Goal: Task Accomplishment & Management: Manage account settings

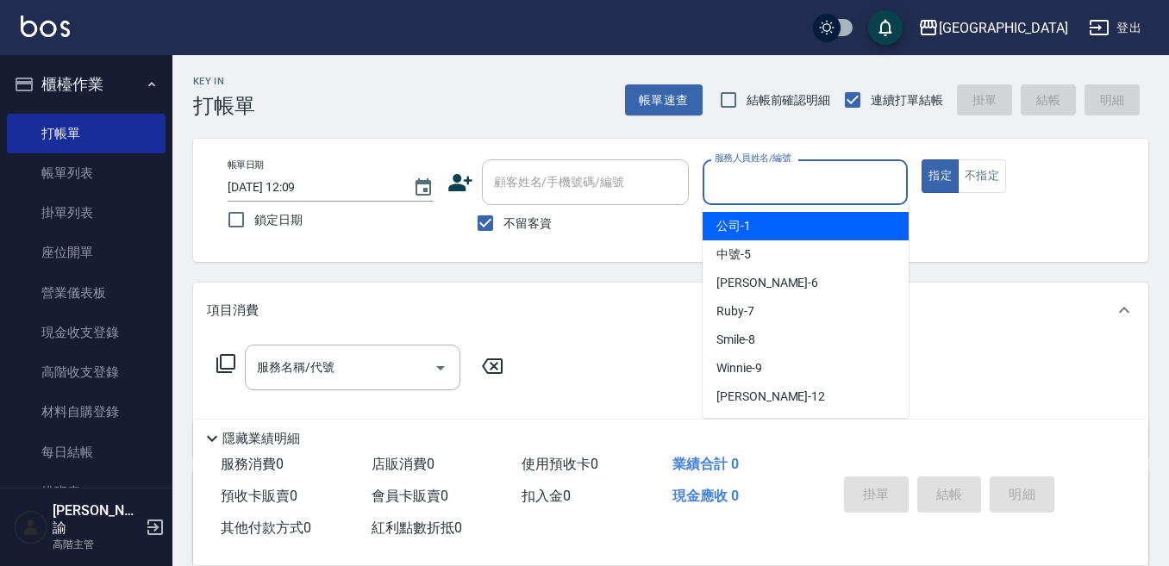
click at [777, 193] on input "服務人員姓名/編號" at bounding box center [805, 182] width 190 height 30
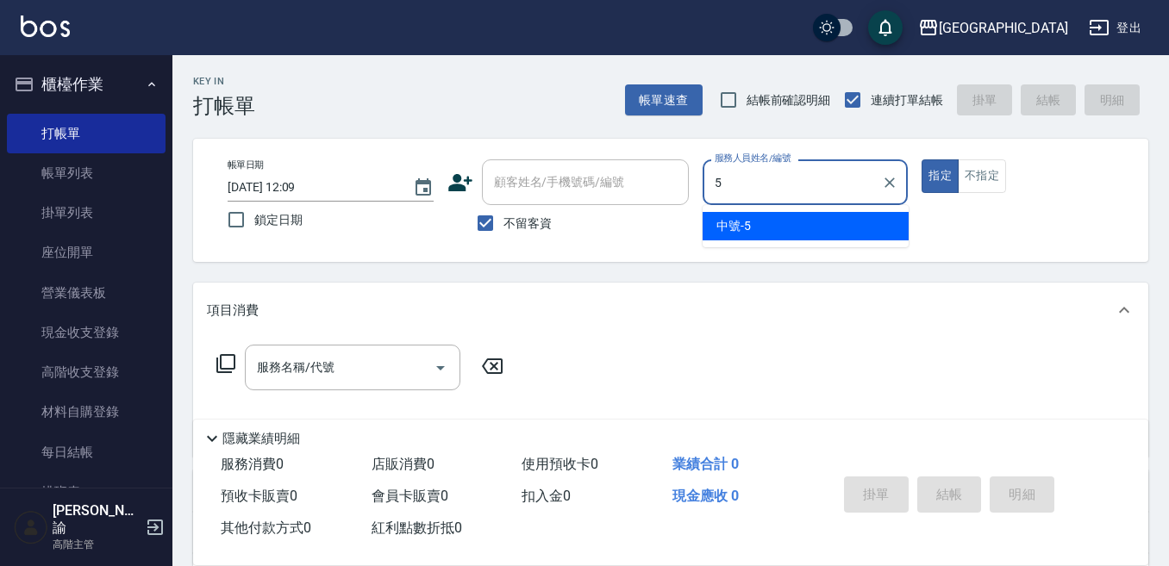
type input "5"
type button "true"
type input "中號-5"
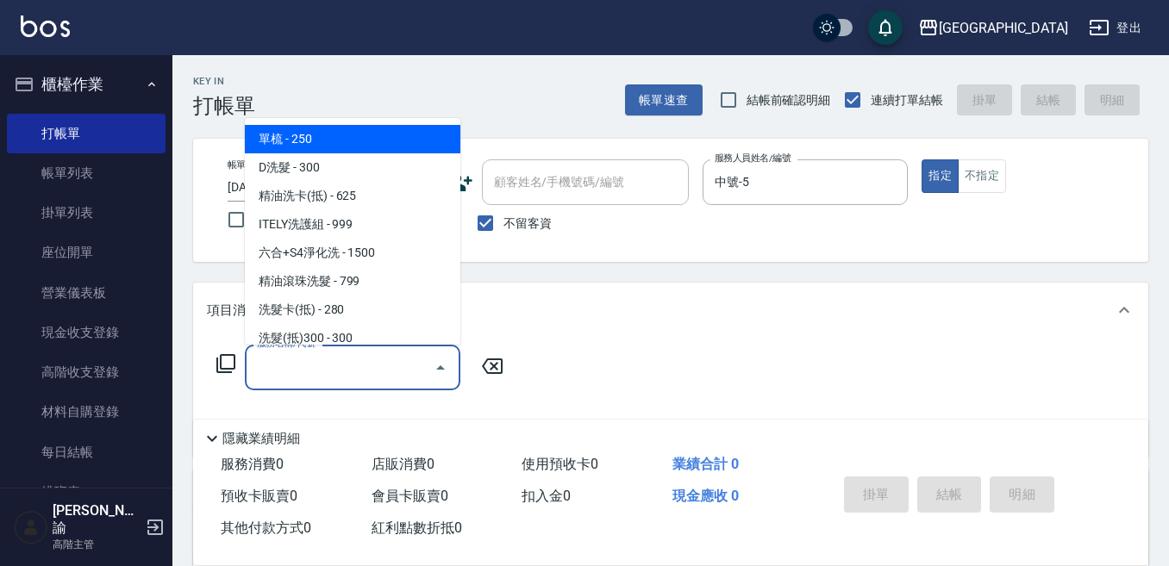
click at [369, 366] on input "服務名稱/代號" at bounding box center [340, 367] width 174 height 30
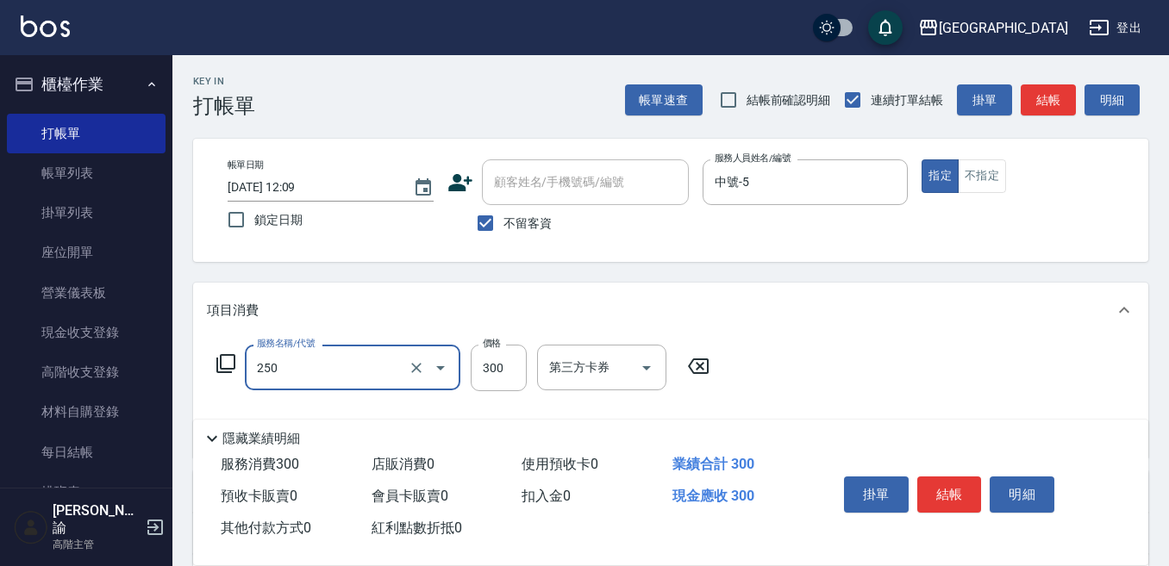
type input "日式洗髮(250)"
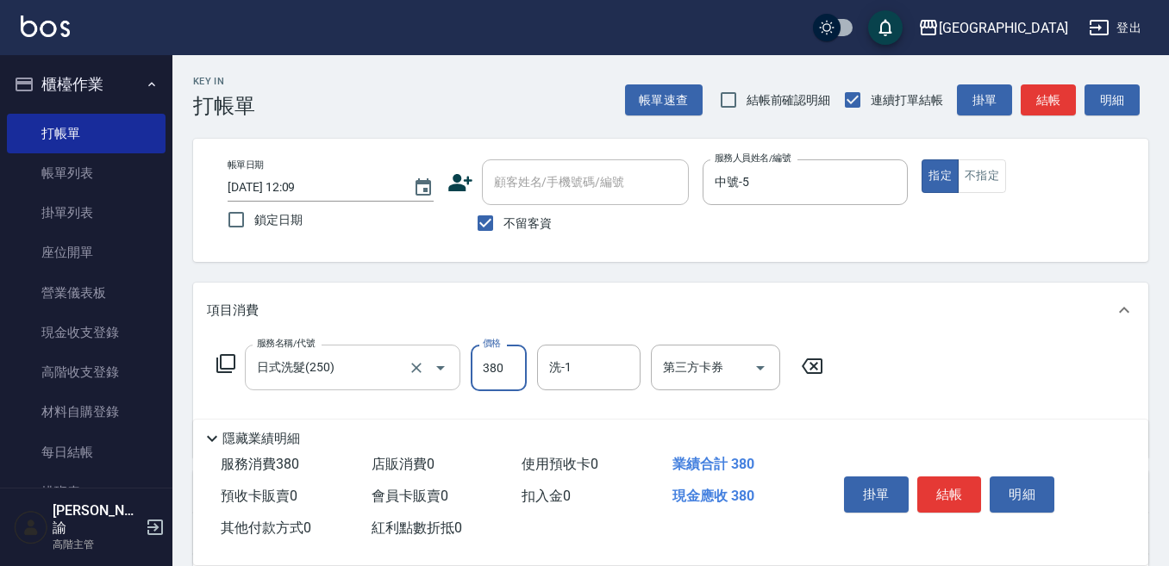
type input "380"
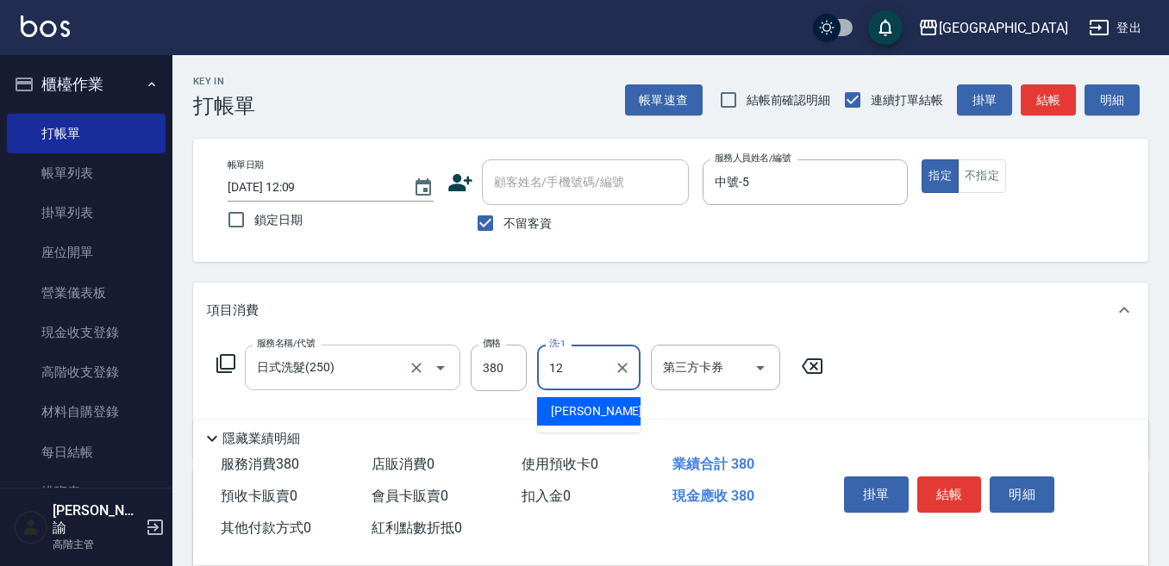
type input "[PERSON_NAME]-12"
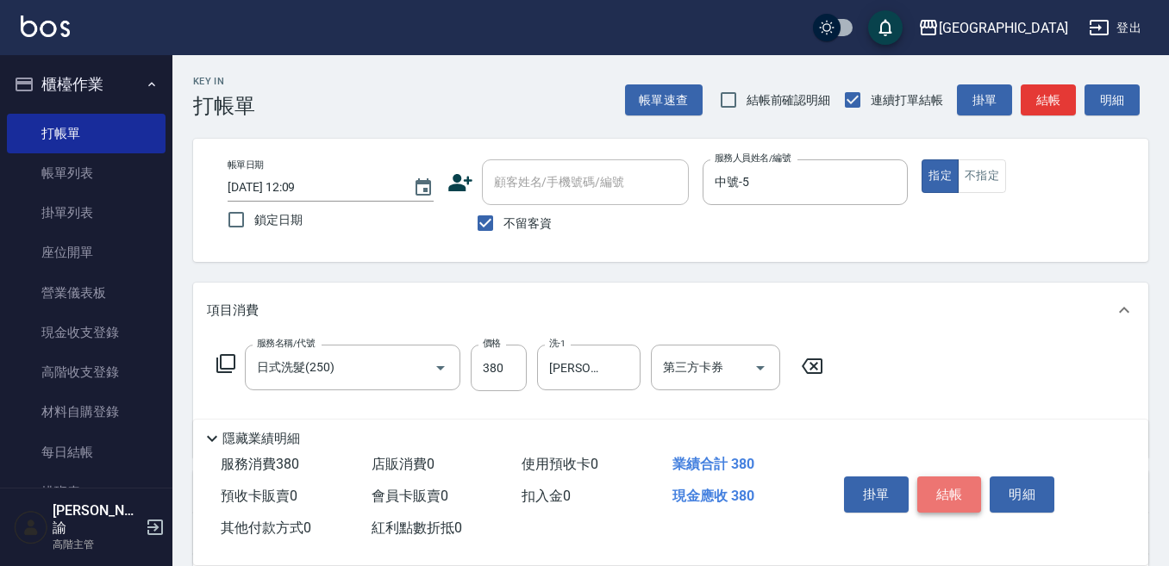
click at [944, 481] on button "結帳" at bounding box center [949, 495] width 65 height 36
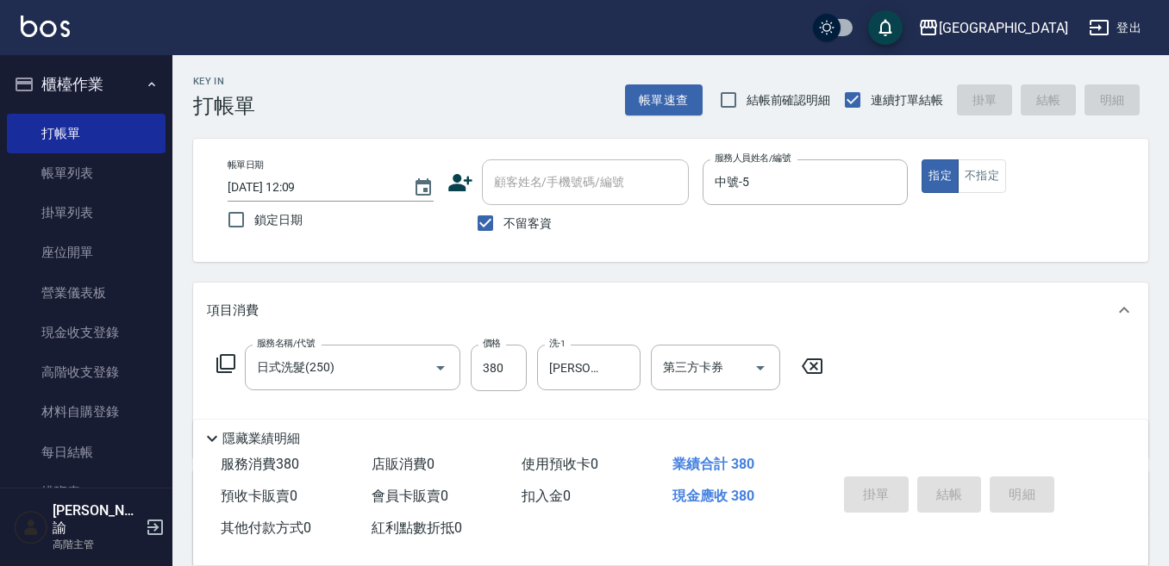
type input "[DATE] 19:18"
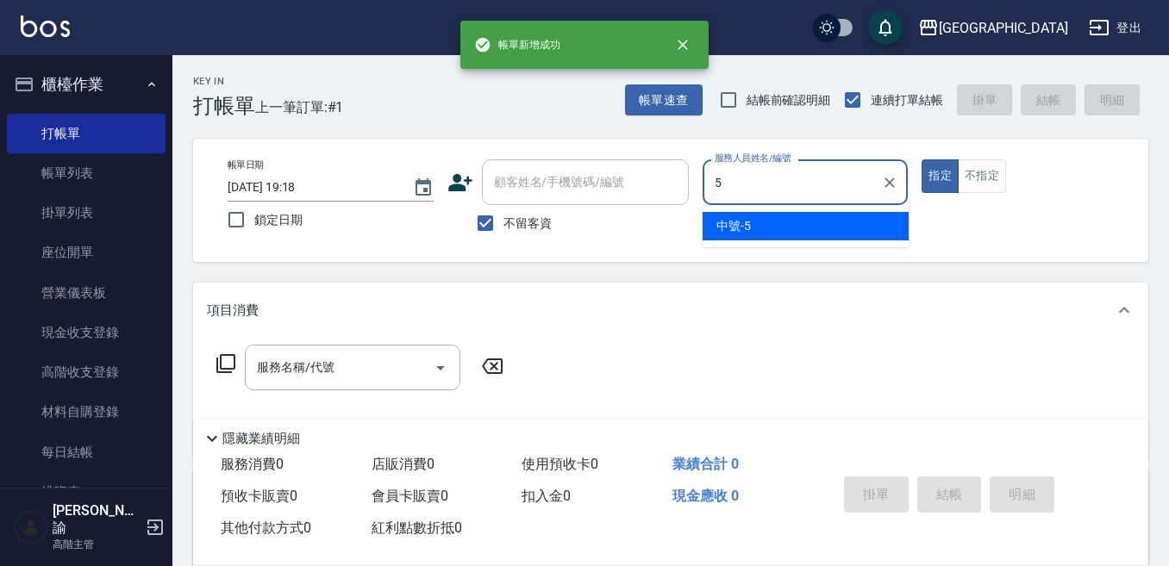
type input "中號-5"
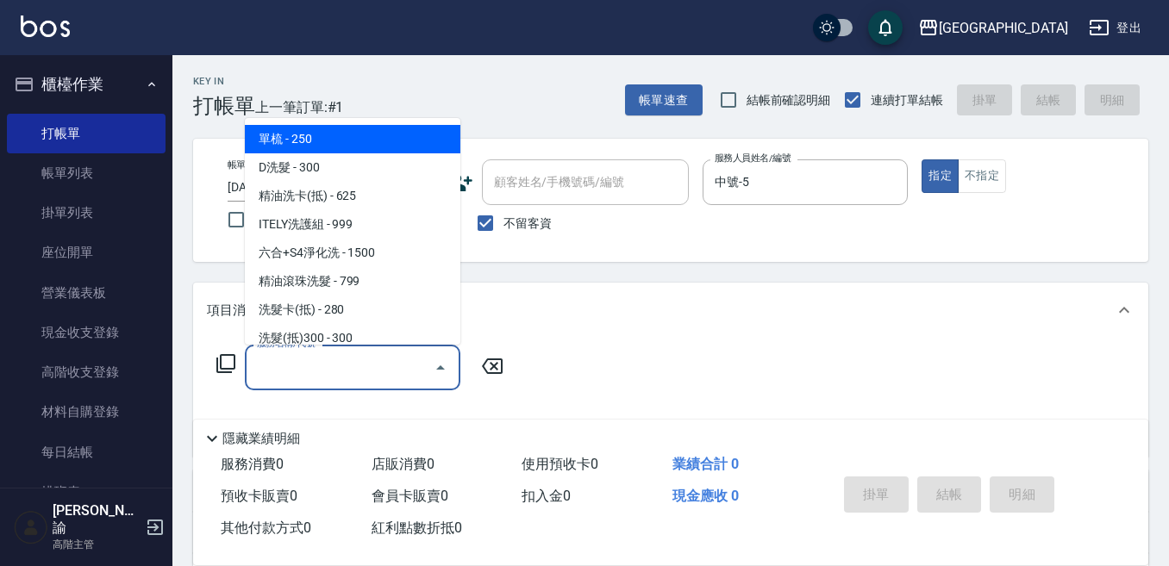
click at [296, 376] on input "服務名稱/代號" at bounding box center [340, 367] width 174 height 30
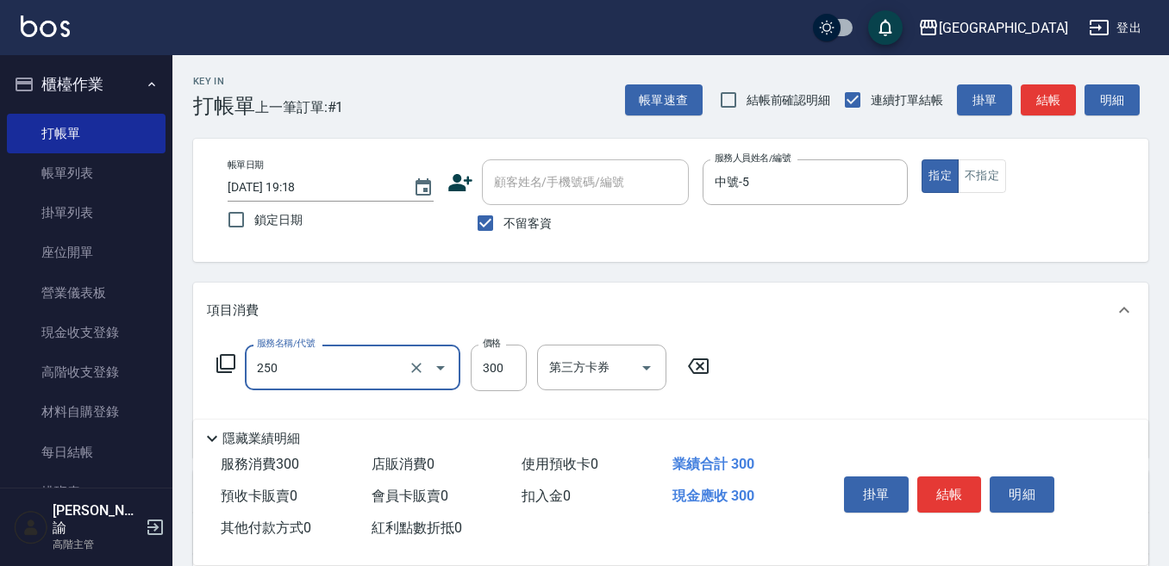
type input "日式洗髮(250)"
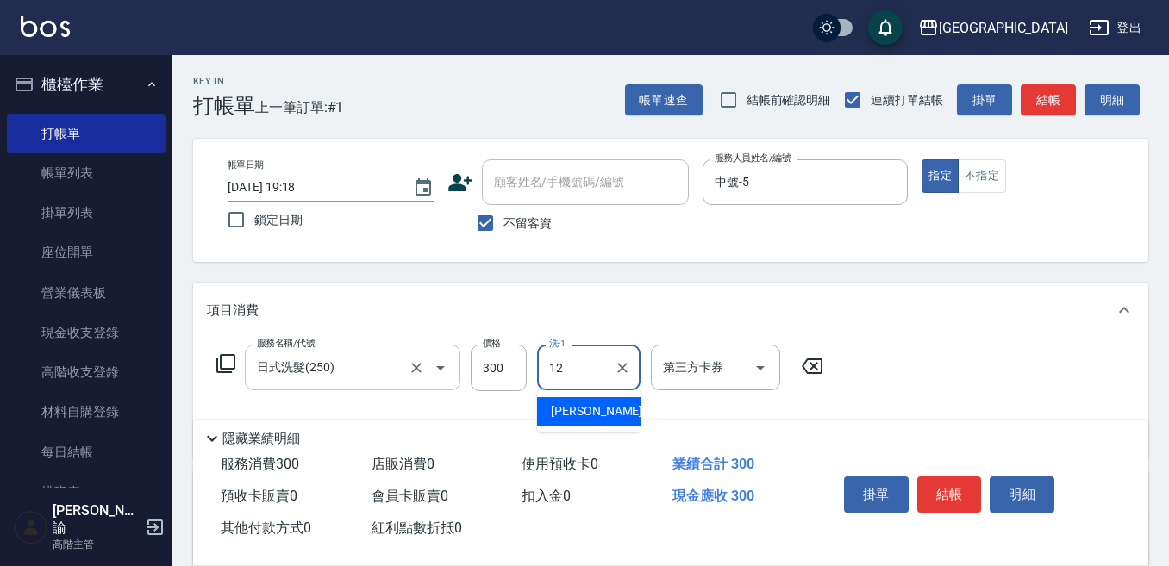
type input "[PERSON_NAME]-12"
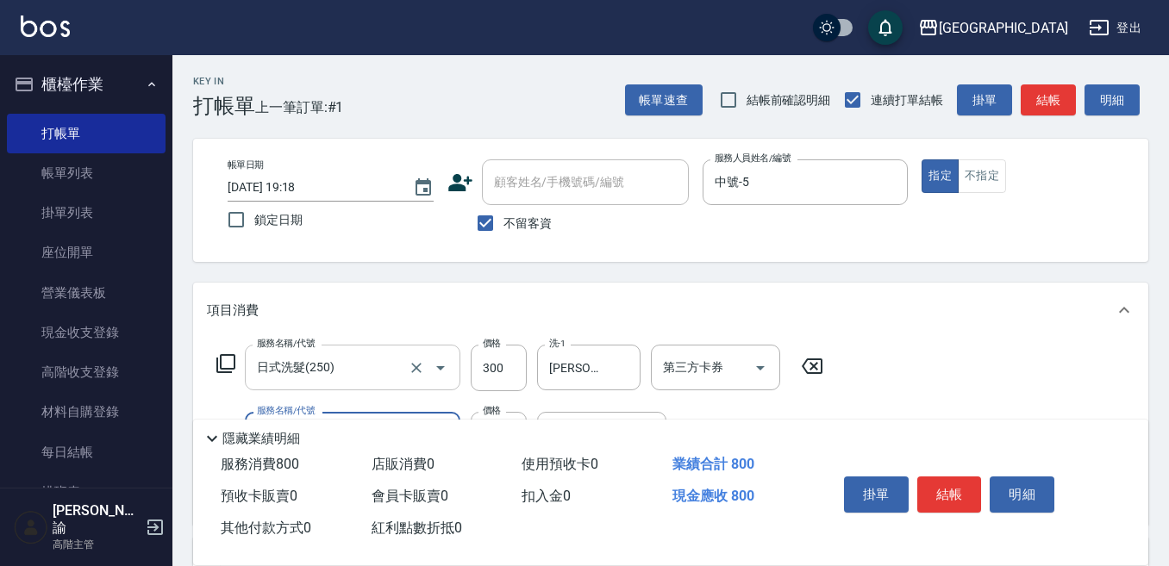
type input "剪髮500(305)"
type input "潤絲精(800)"
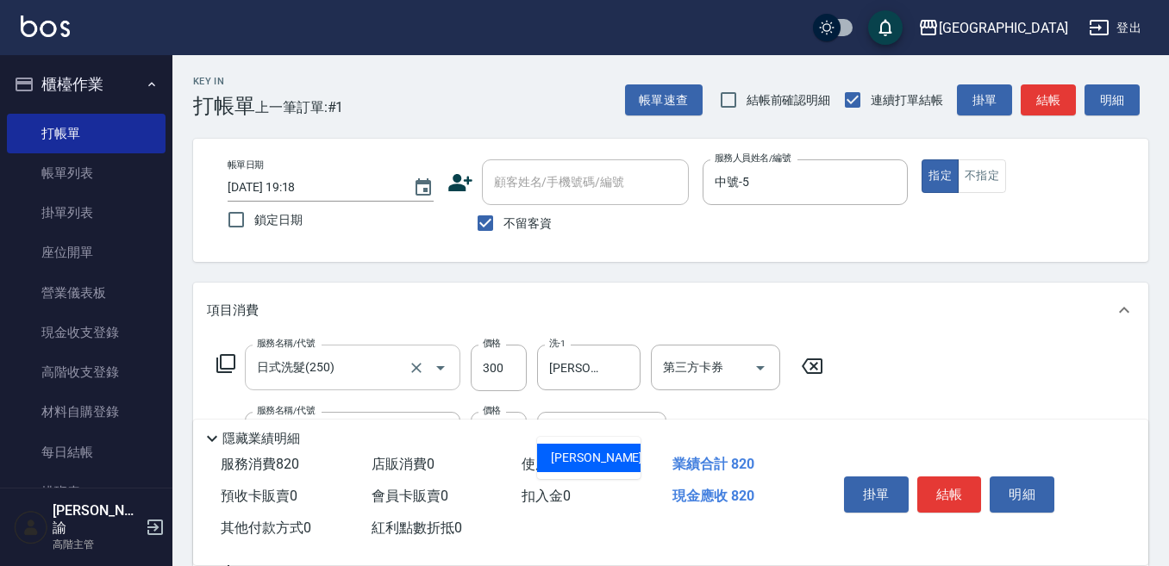
type input "[PERSON_NAME]-12"
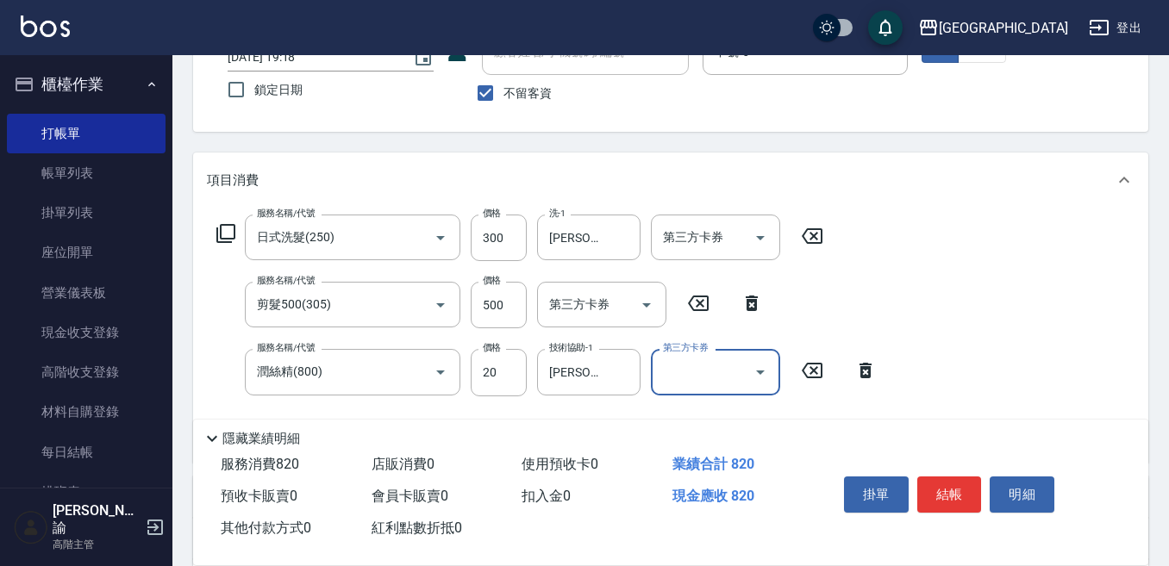
scroll to position [172, 0]
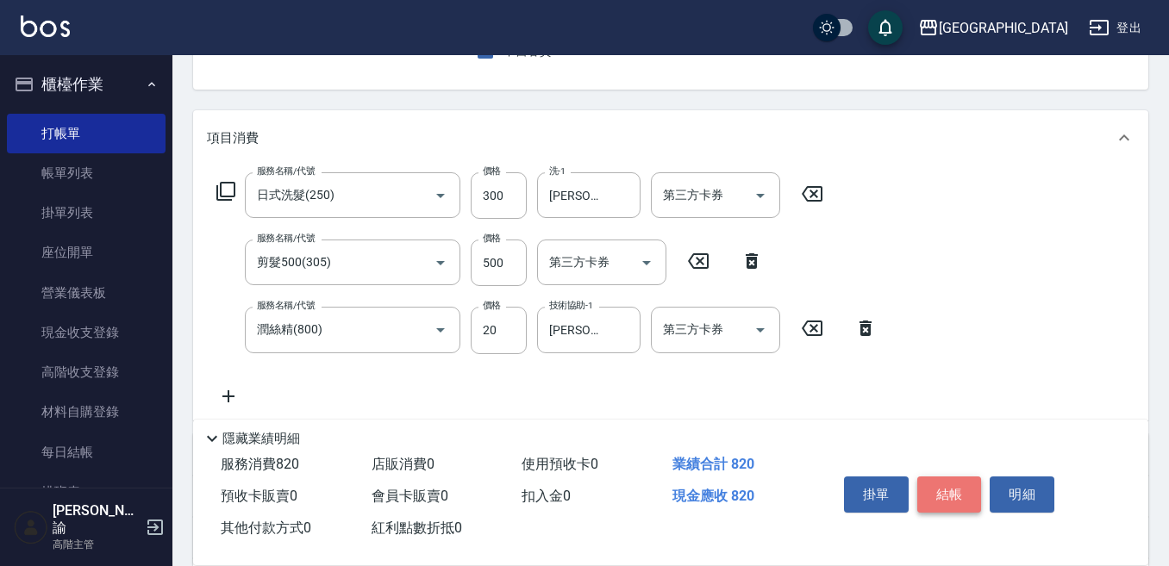
click at [955, 490] on button "結帳" at bounding box center [949, 495] width 65 height 36
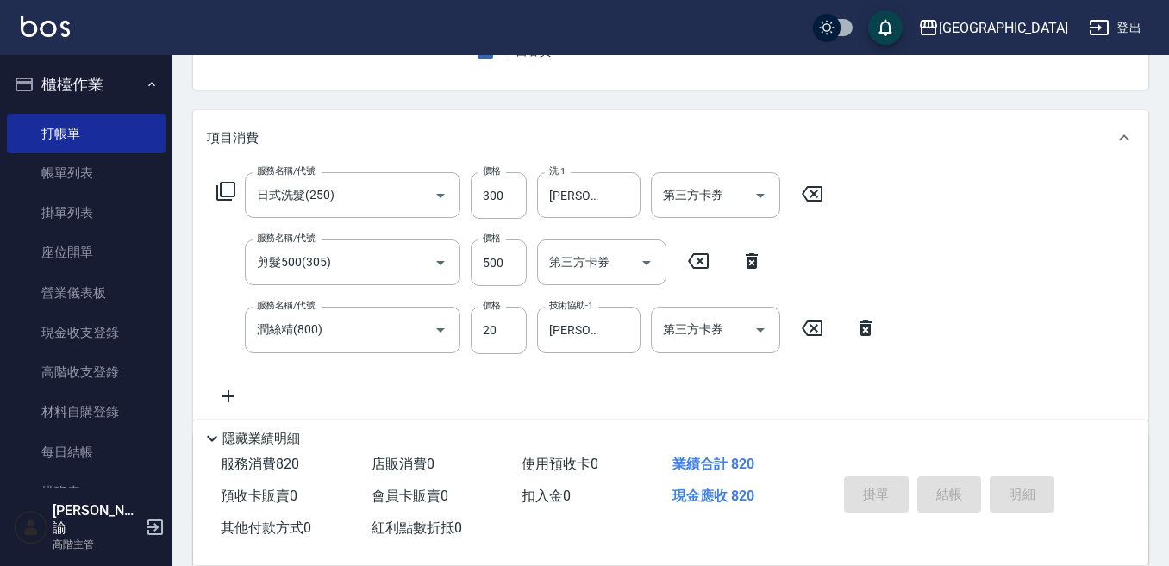
type input "[DATE] 19:19"
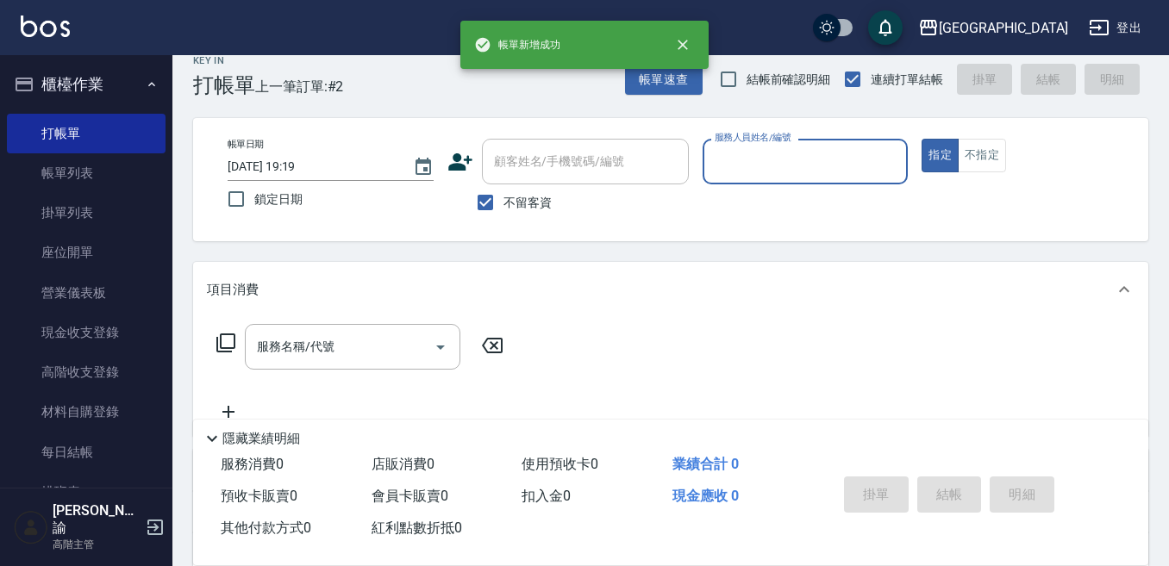
scroll to position [0, 0]
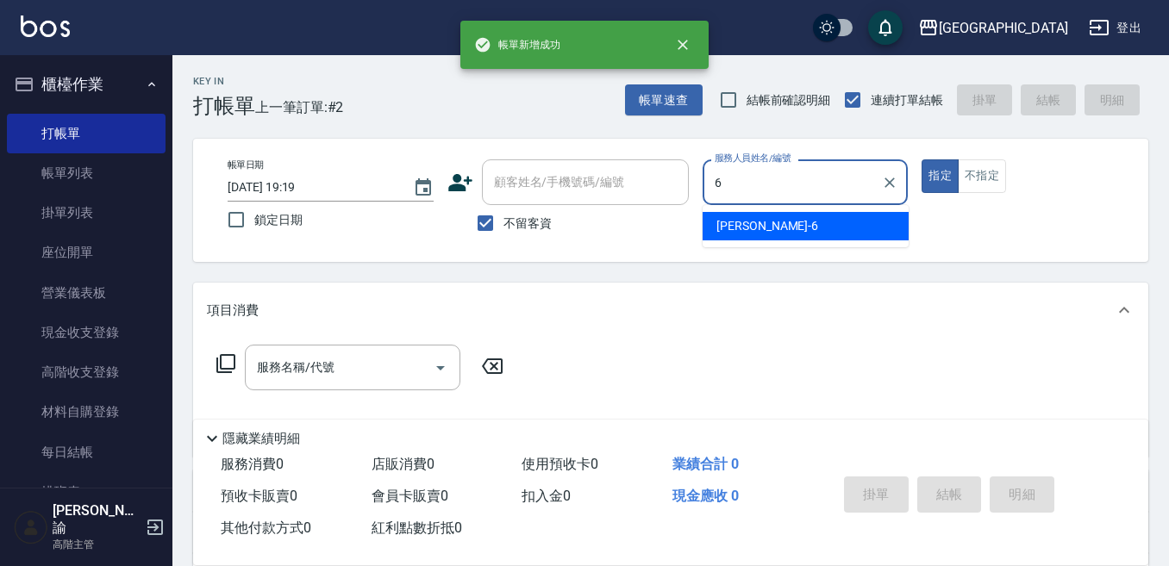
type input "[PERSON_NAME]-6"
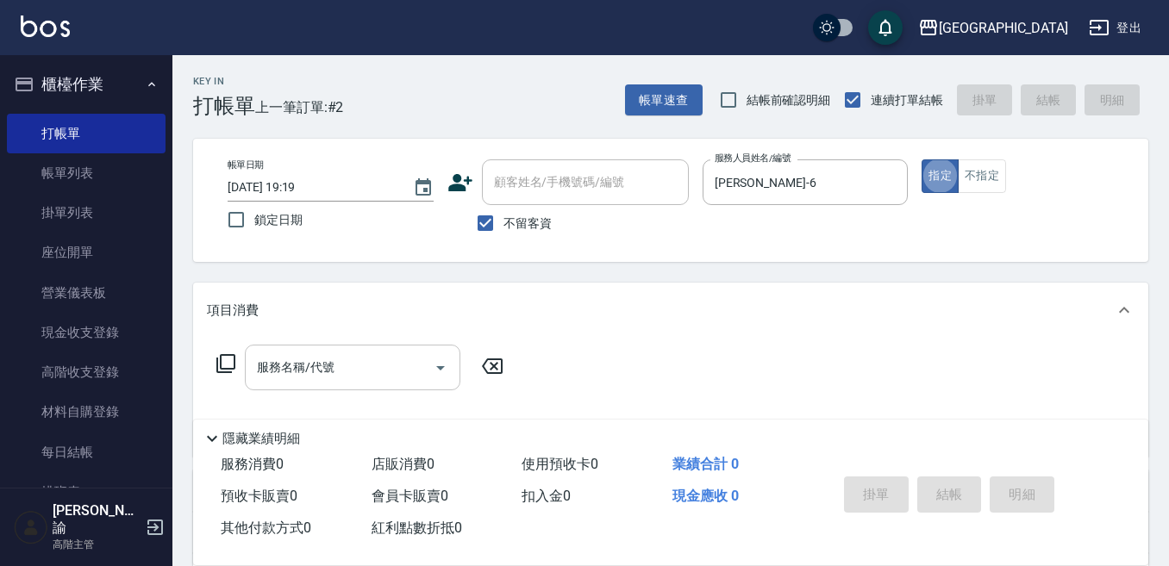
click at [309, 384] on div "服務名稱/代號" at bounding box center [352, 368] width 215 height 46
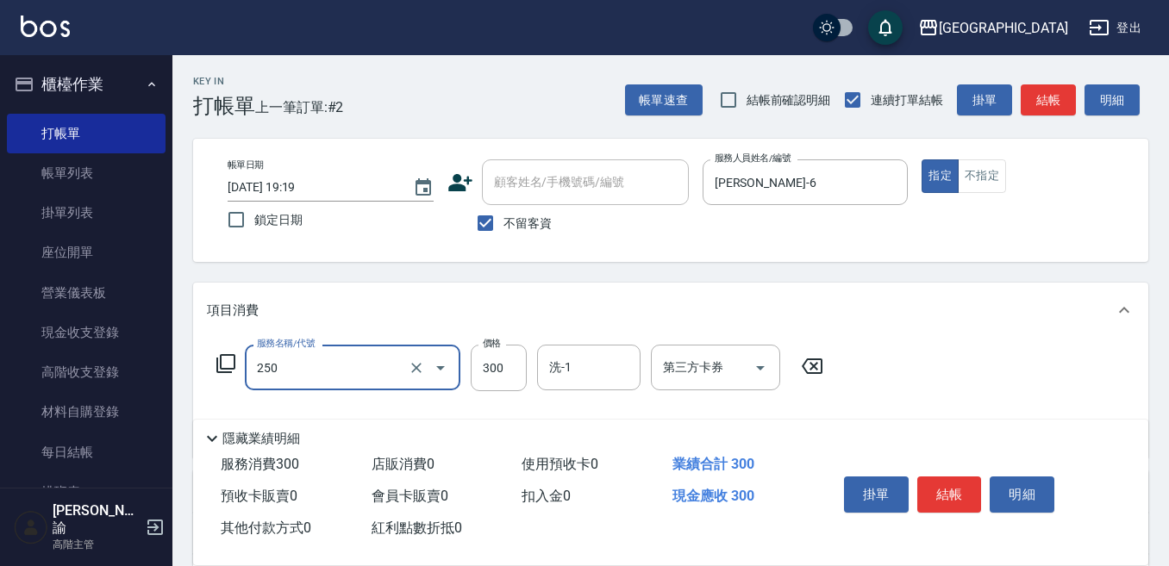
type input "日式洗髮(250)"
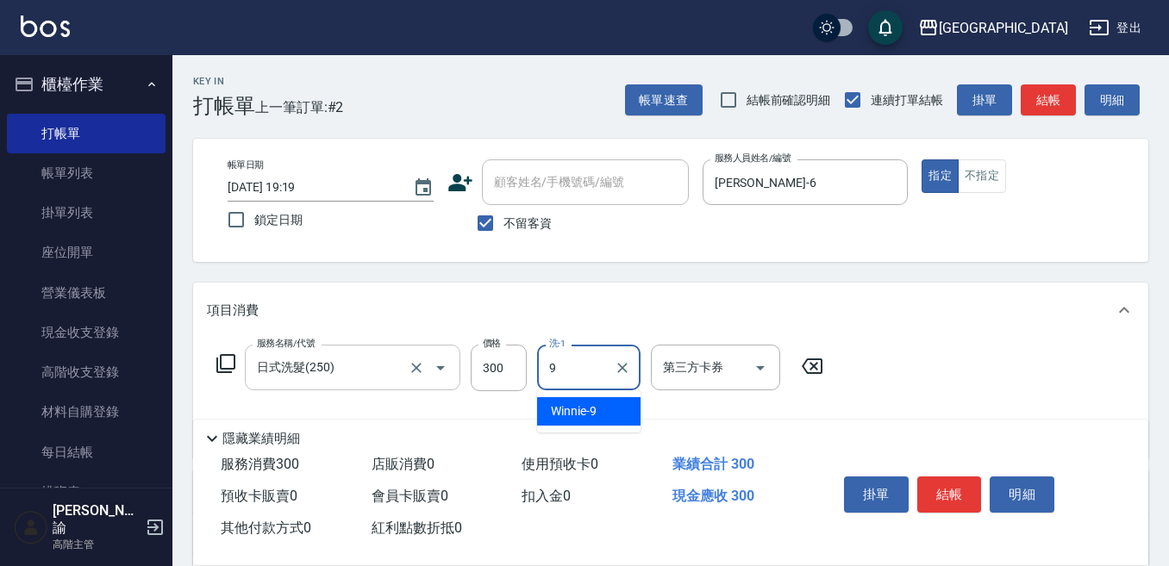
type input "Winnie-9"
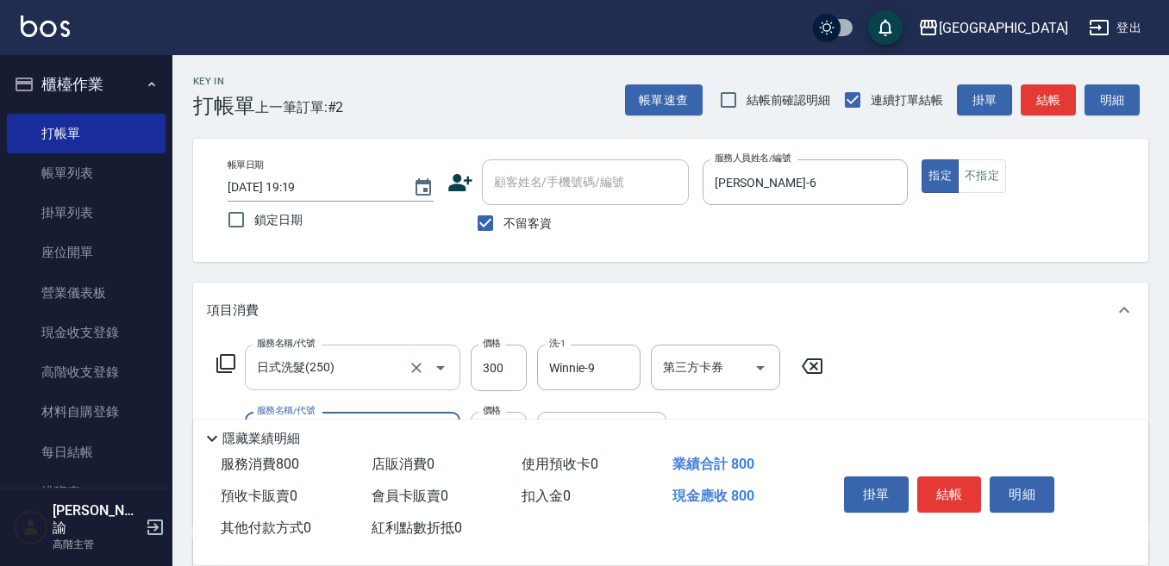
type input "剪髮500(305)"
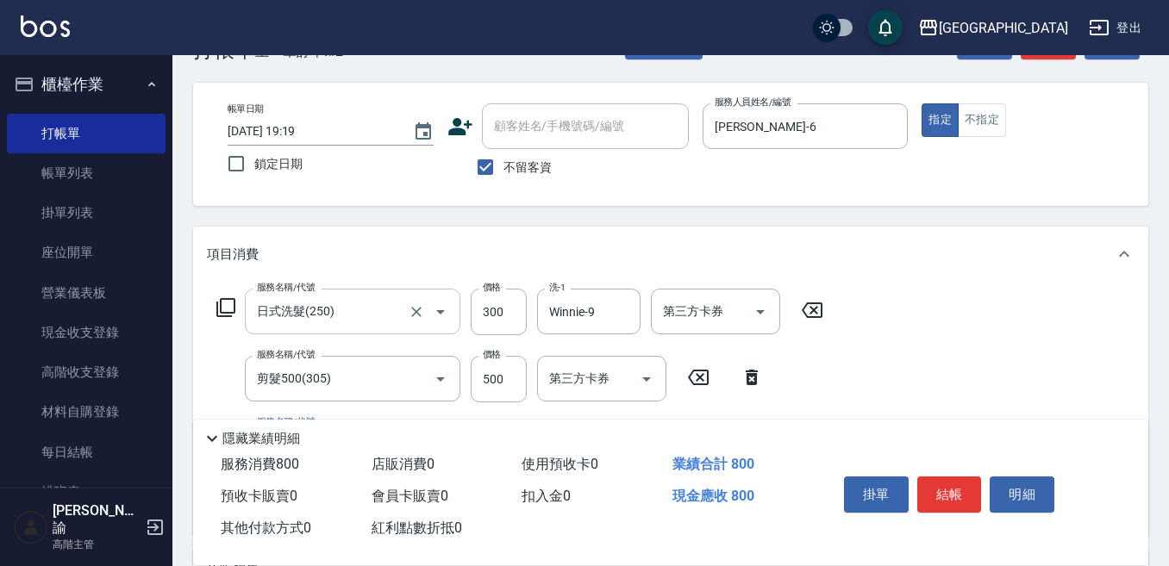
scroll to position [86, 0]
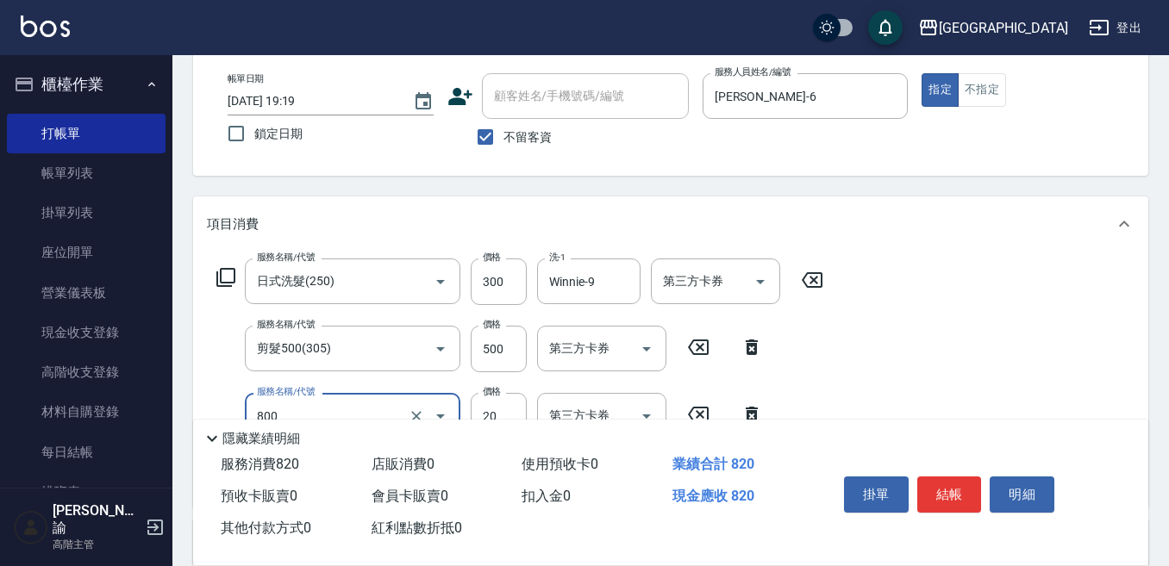
type input "潤絲精(800)"
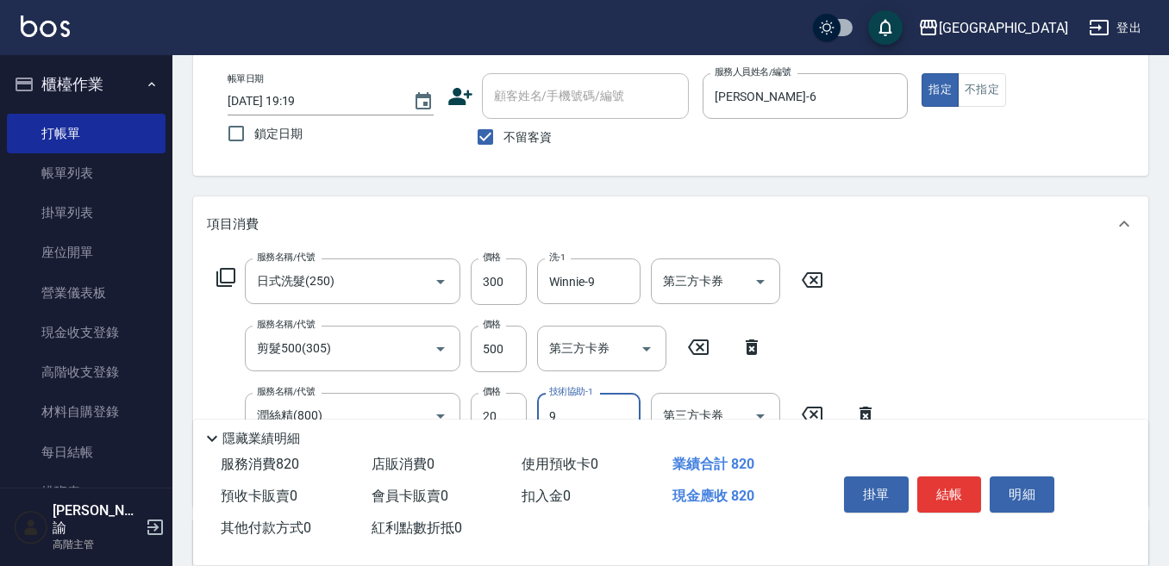
type input "Winnie-9"
click at [945, 490] on button "結帳" at bounding box center [949, 495] width 65 height 36
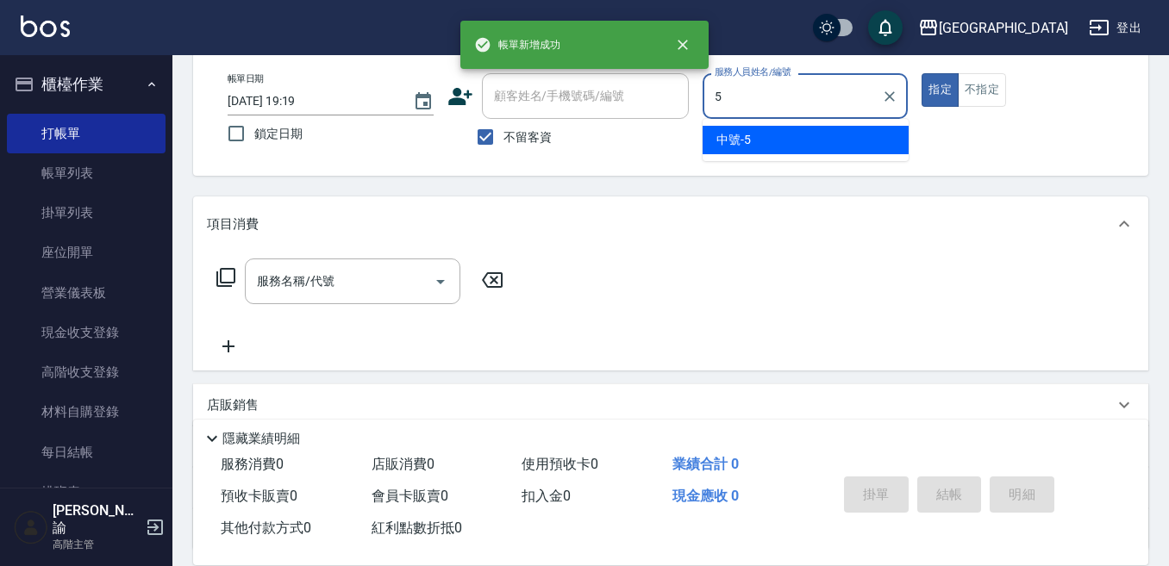
type input "中號-5"
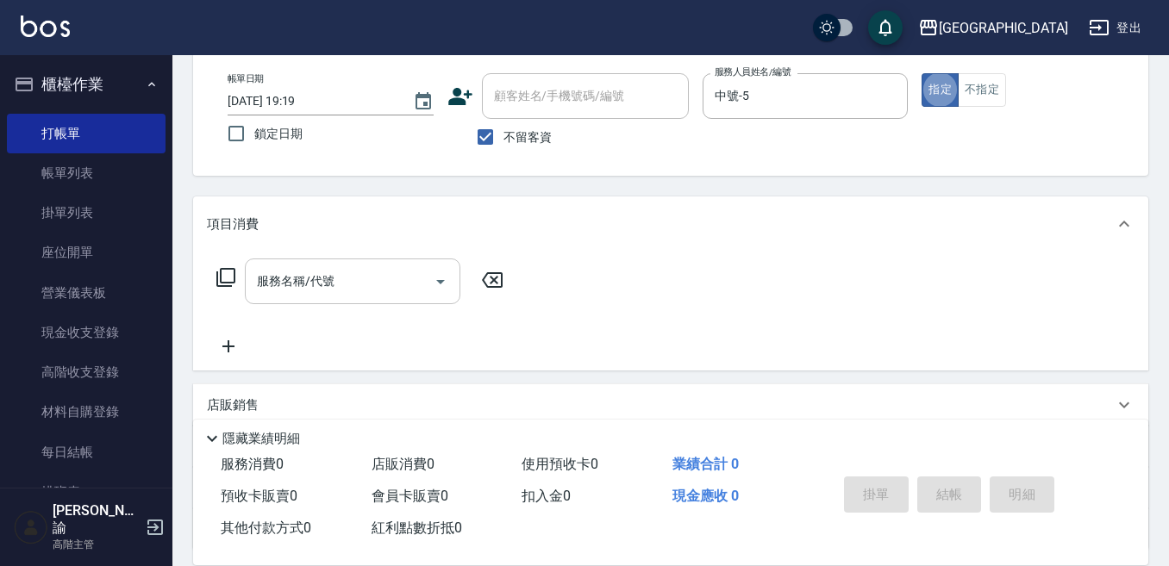
click at [372, 291] on input "服務名稱/代號" at bounding box center [340, 281] width 174 height 30
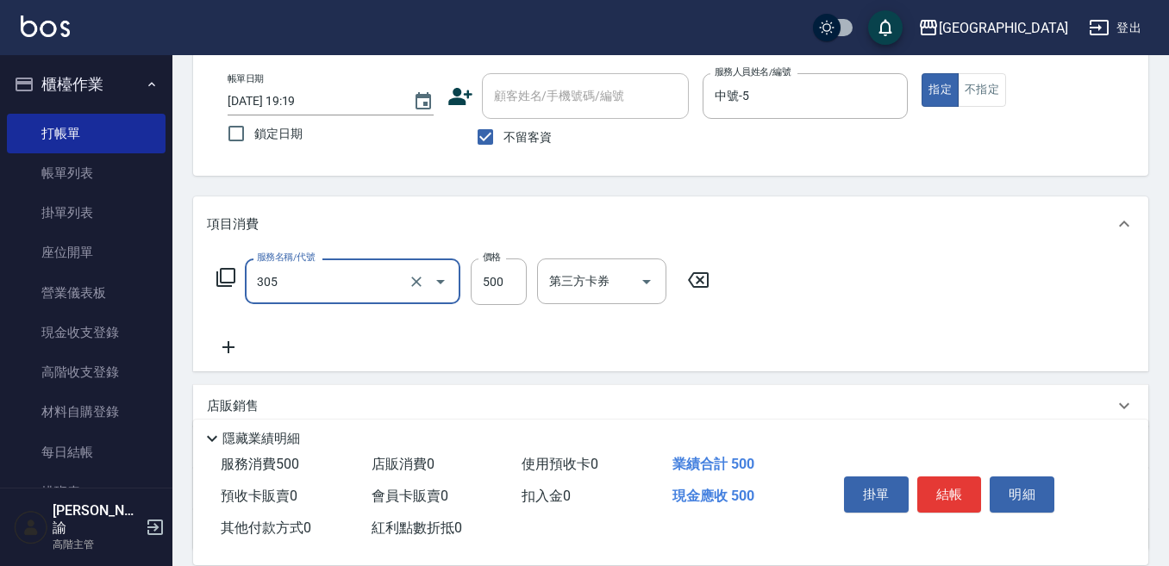
type input "剪髮500(305)"
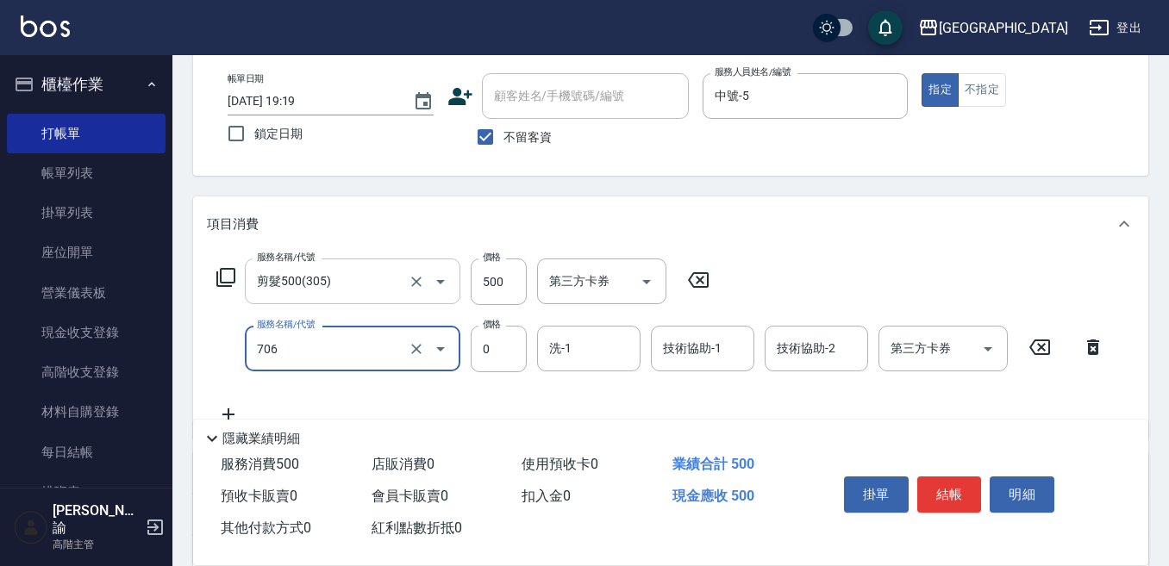
type input "中藥卡(一次)0(706)"
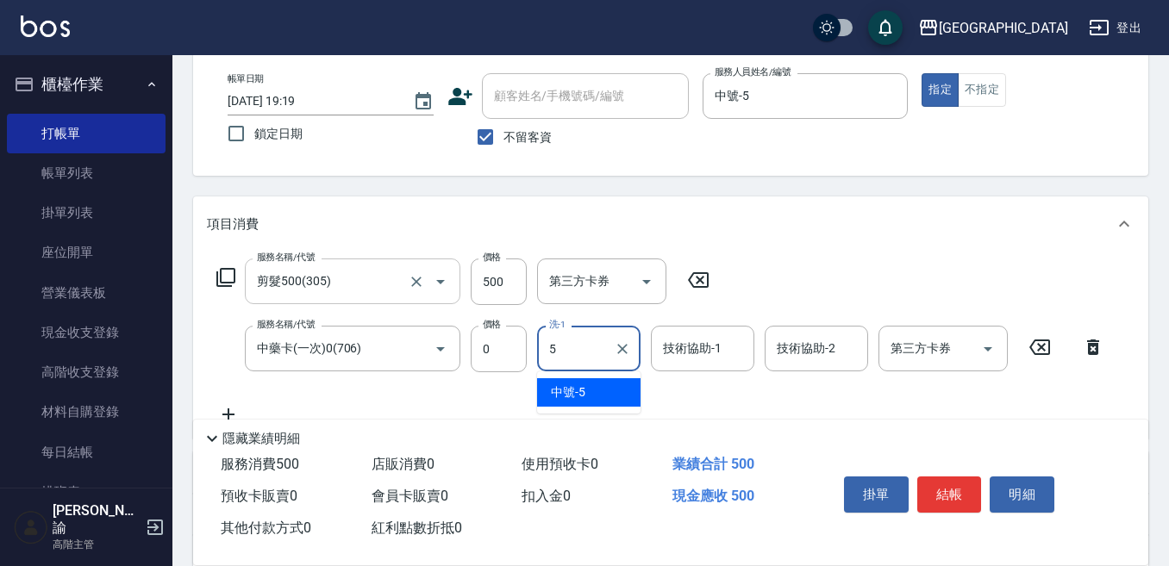
type input "中號-5"
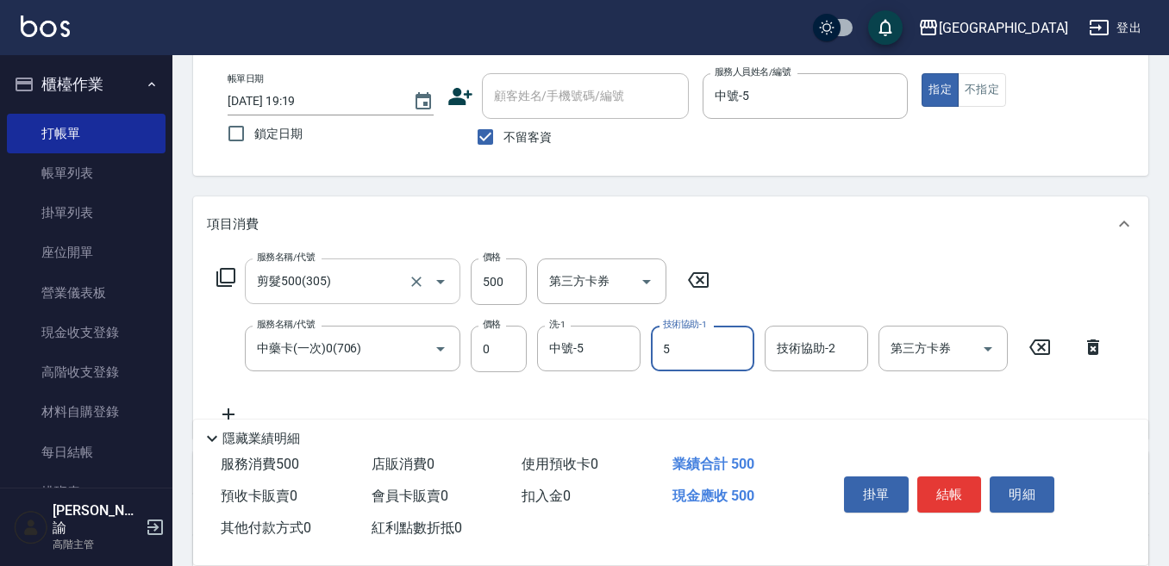
type input "中號-5"
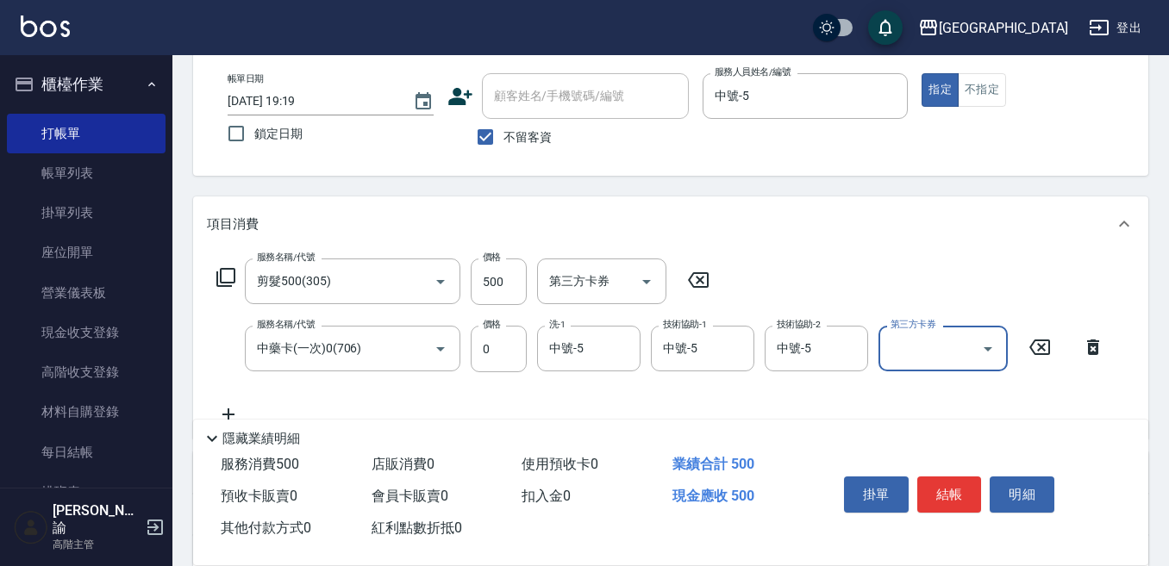
click at [939, 350] on input "第三方卡券" at bounding box center [930, 349] width 88 height 30
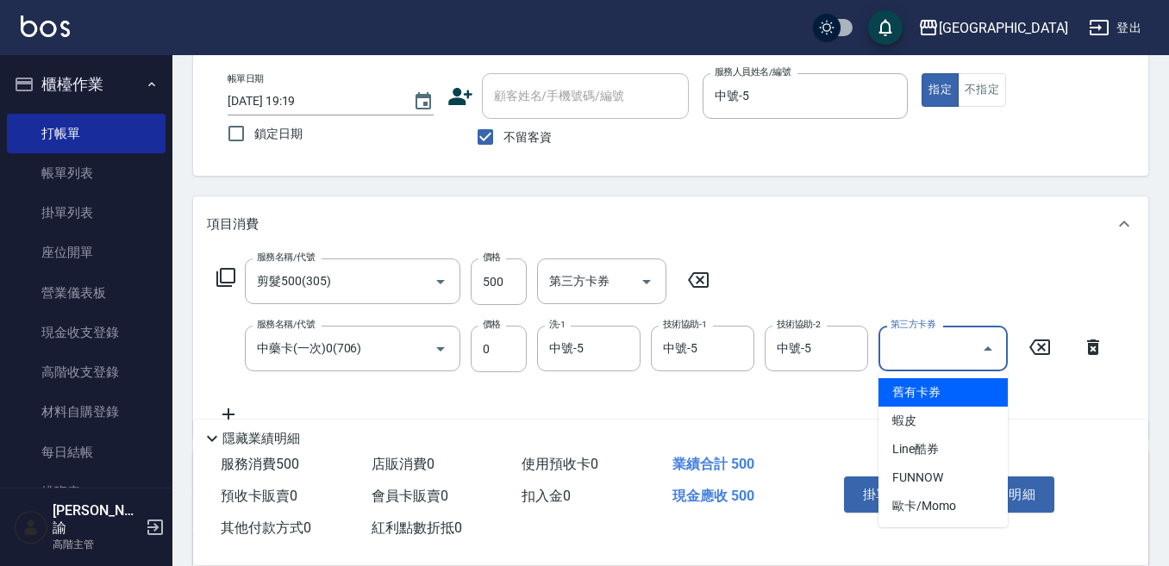
click at [915, 393] on span "舊有卡券" at bounding box center [942, 392] width 129 height 28
type input "舊有卡券"
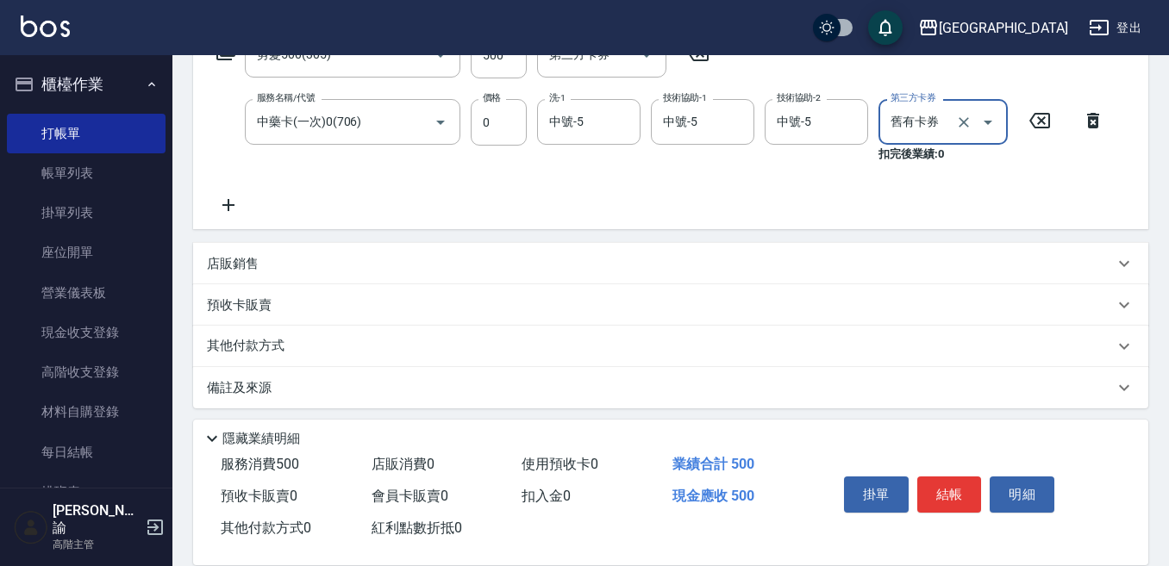
scroll to position [321, 0]
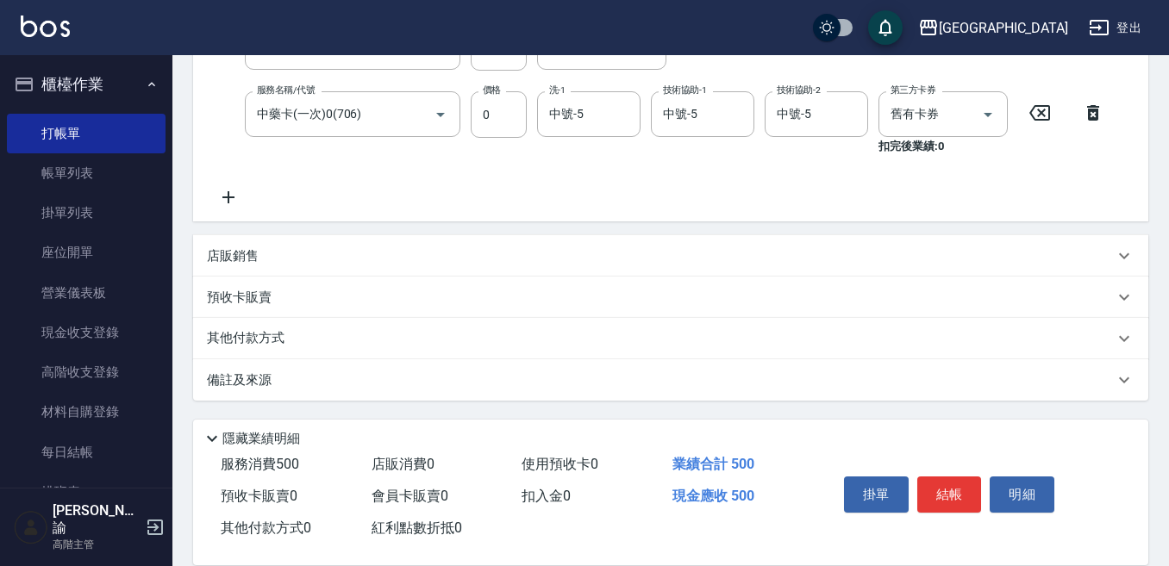
click at [297, 304] on div "預收卡販賣" at bounding box center [660, 298] width 907 height 18
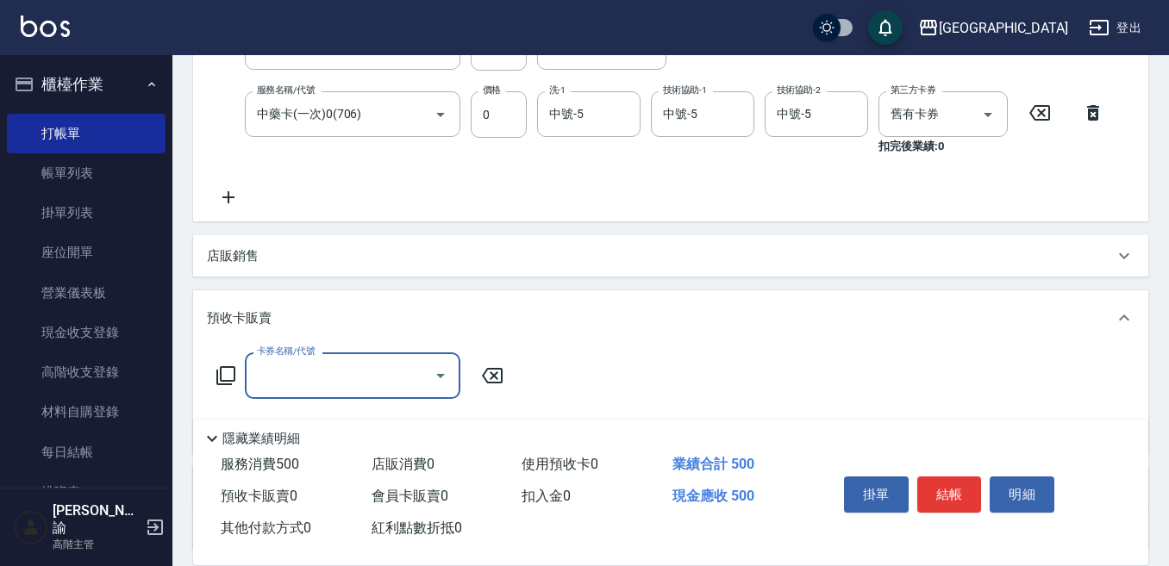
scroll to position [0, 0]
click at [263, 378] on input "卡券名稱/代號" at bounding box center [340, 375] width 174 height 30
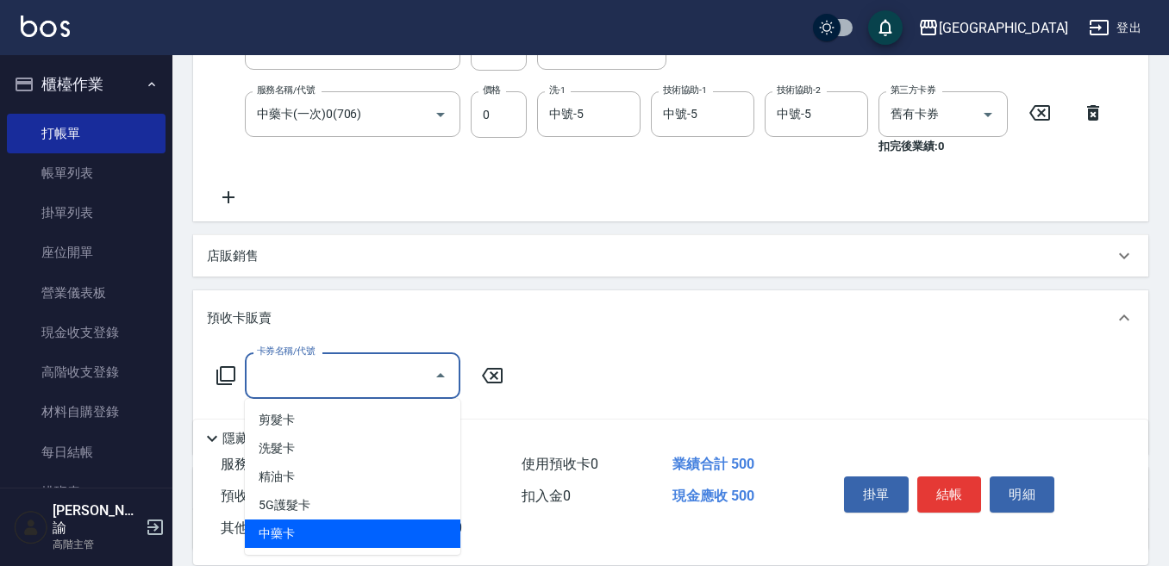
click at [319, 538] on span "中藥卡" at bounding box center [352, 534] width 215 height 28
type input "中藥卡(7088)"
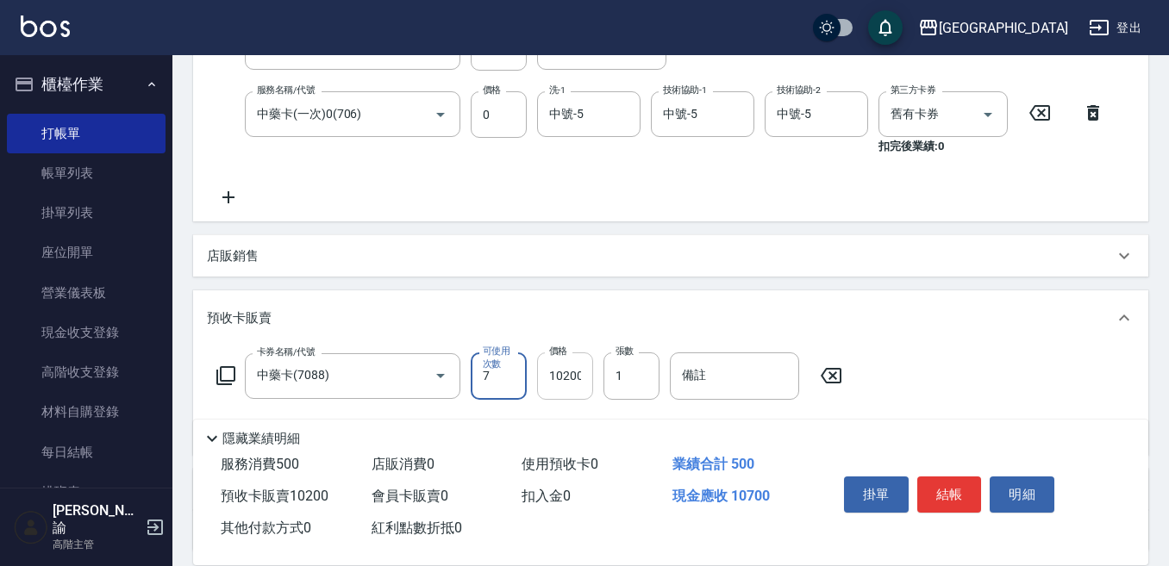
click at [566, 376] on input "10200" at bounding box center [565, 375] width 56 height 47
type input "10800"
click at [515, 373] on input "7" at bounding box center [499, 375] width 56 height 47
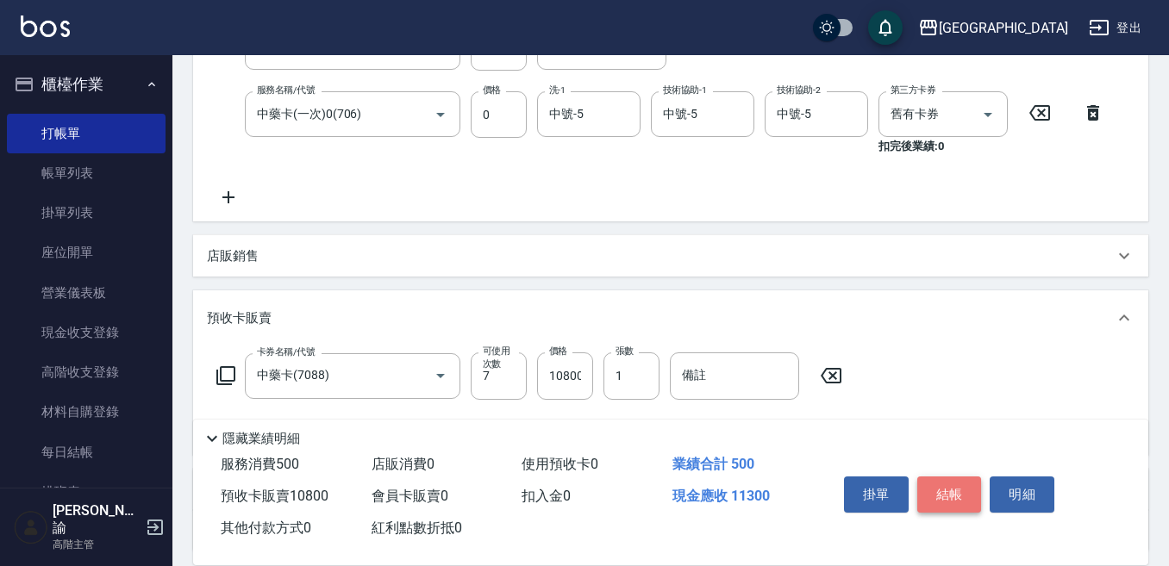
click at [943, 493] on button "結帳" at bounding box center [949, 495] width 65 height 36
click at [943, 493] on div "掛單 結帳 明細" at bounding box center [949, 497] width 225 height 54
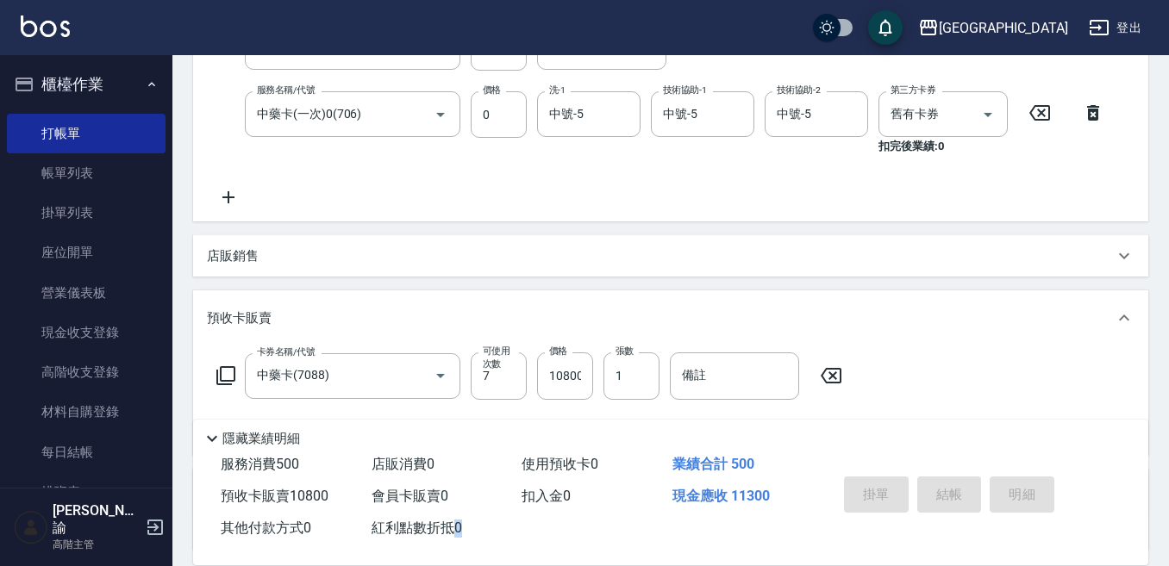
type input "[DATE] 19:20"
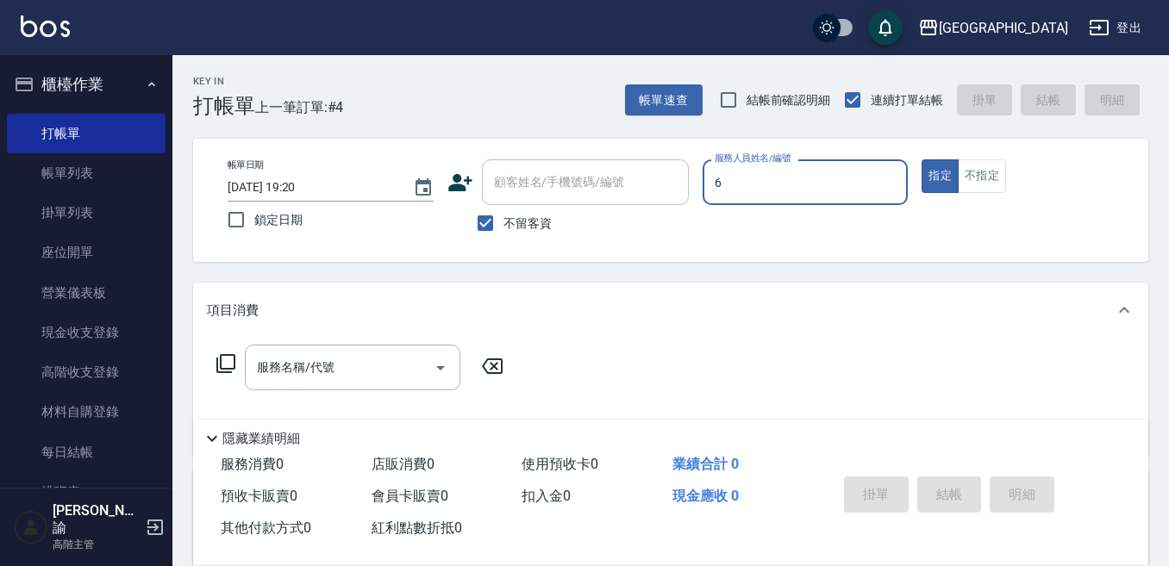
type input "[PERSON_NAME]-6"
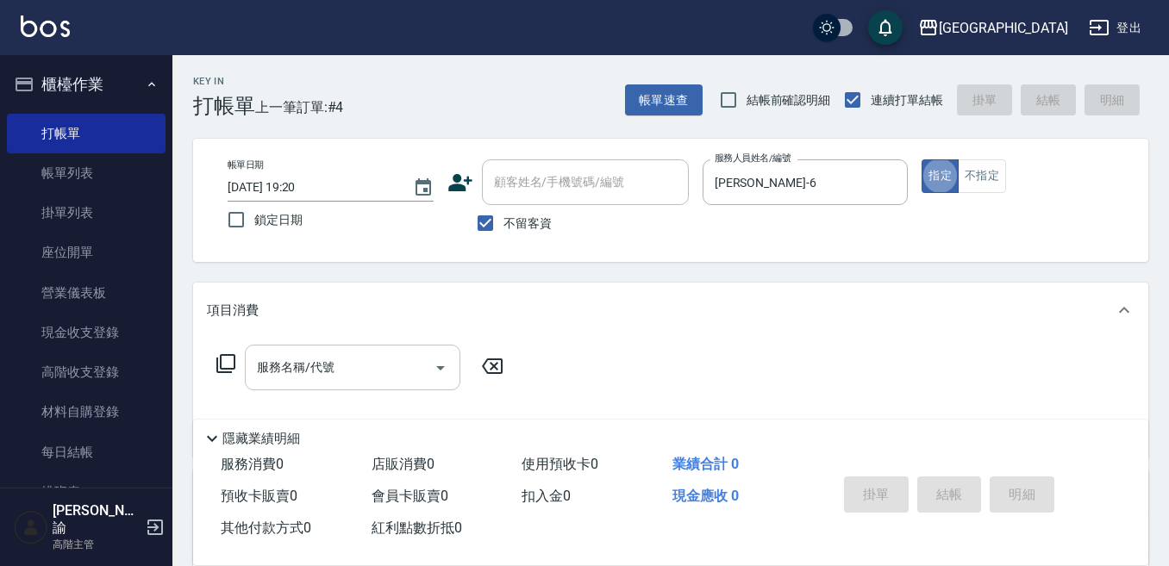
click at [396, 371] on input "服務名稱/代號" at bounding box center [340, 367] width 174 height 30
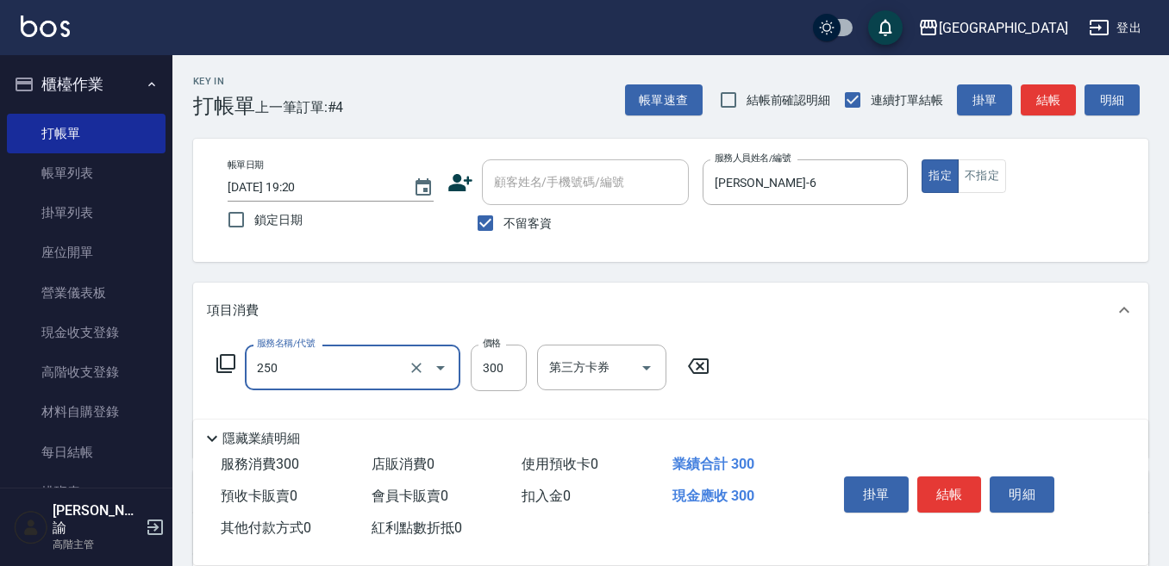
type input "日式洗髮(250)"
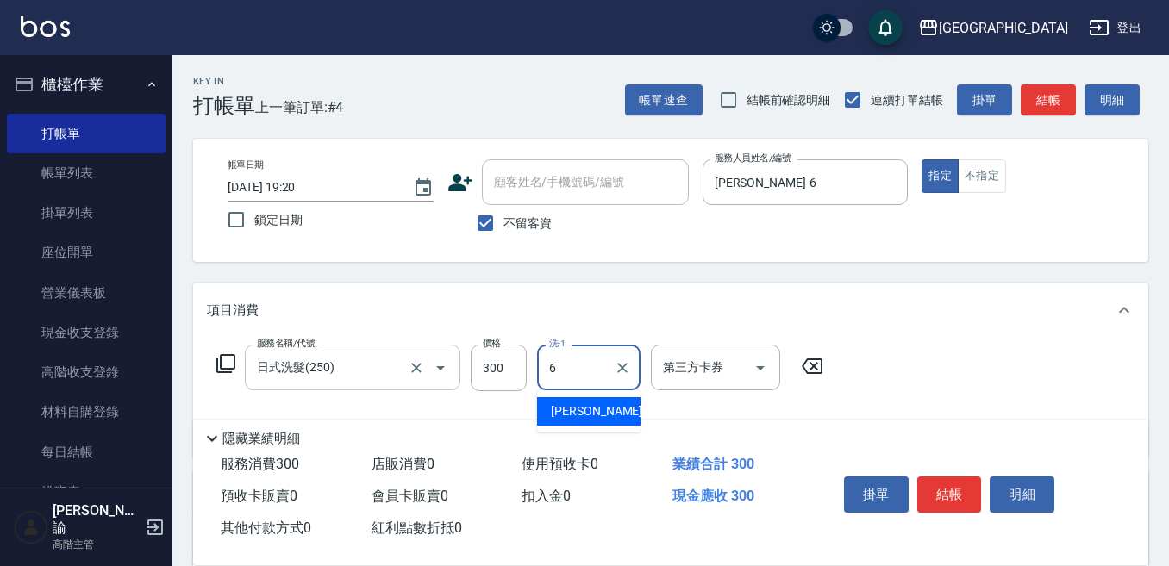
type input "[PERSON_NAME]-6"
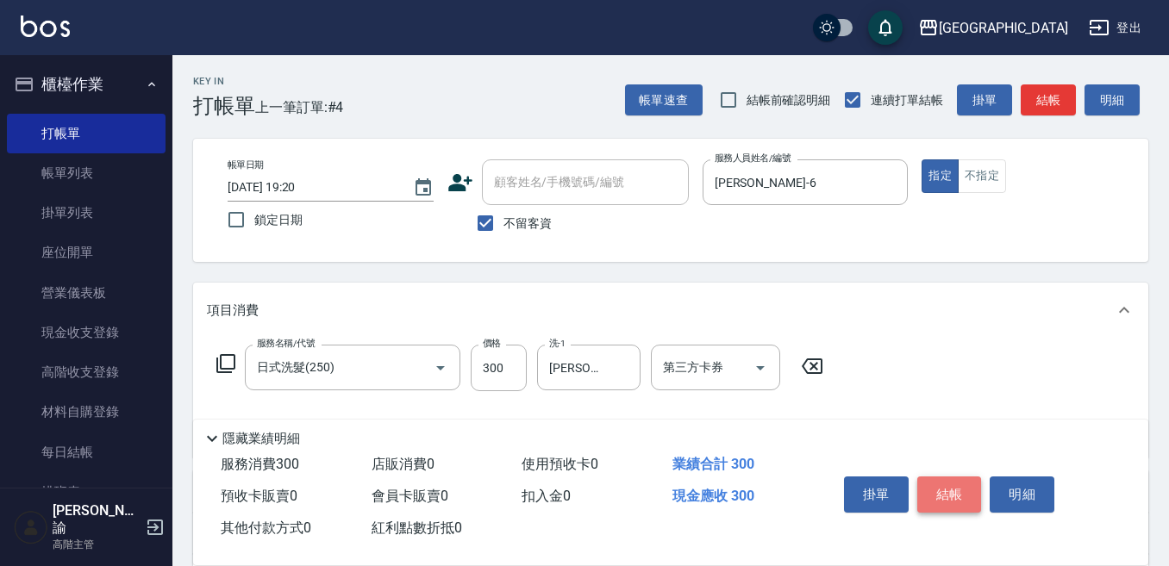
click at [944, 479] on button "結帳" at bounding box center [949, 495] width 65 height 36
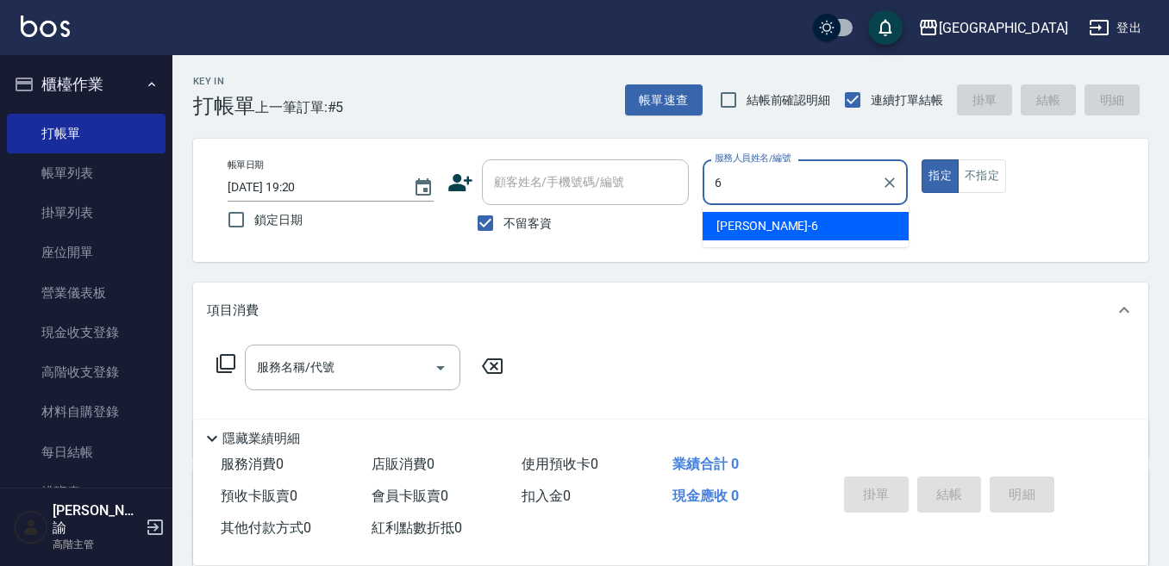
type input "[PERSON_NAME]-6"
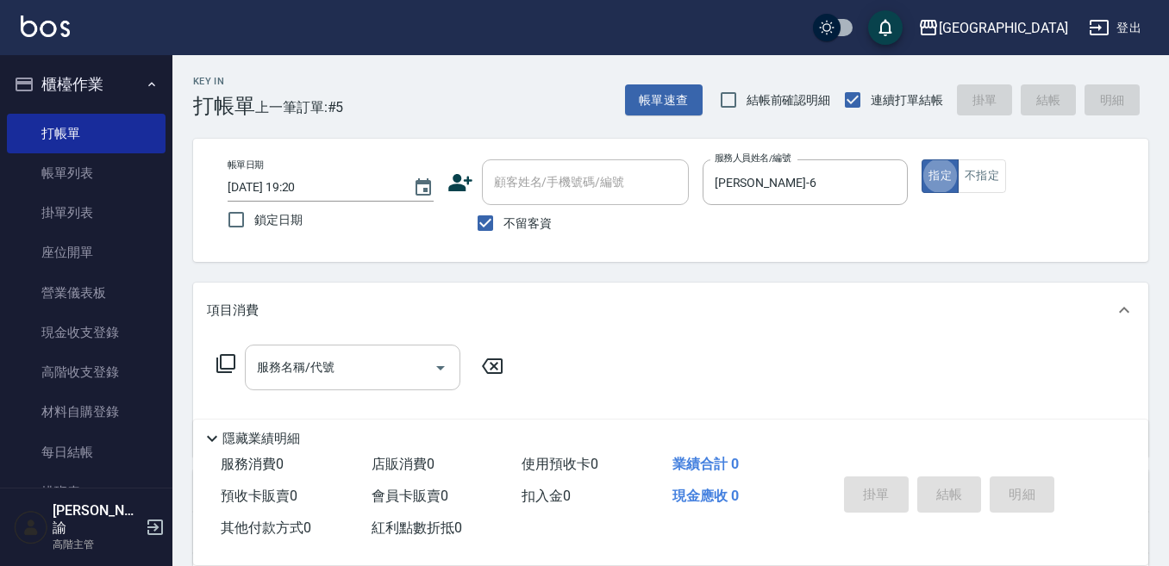
click at [361, 348] on div "服務名稱/代號" at bounding box center [352, 368] width 215 height 46
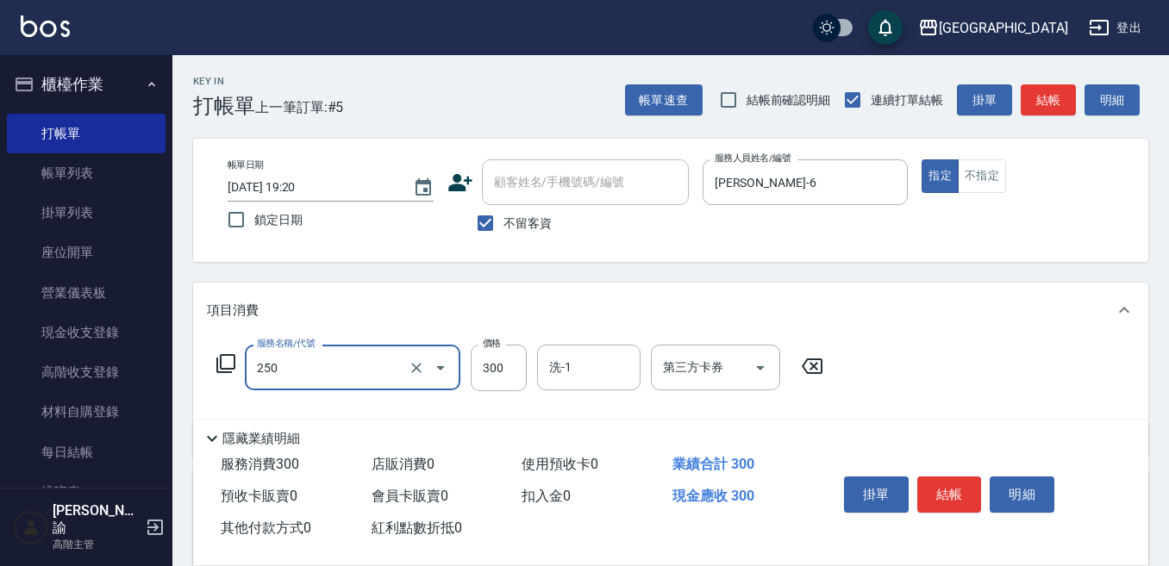
type input "日式洗髮(250)"
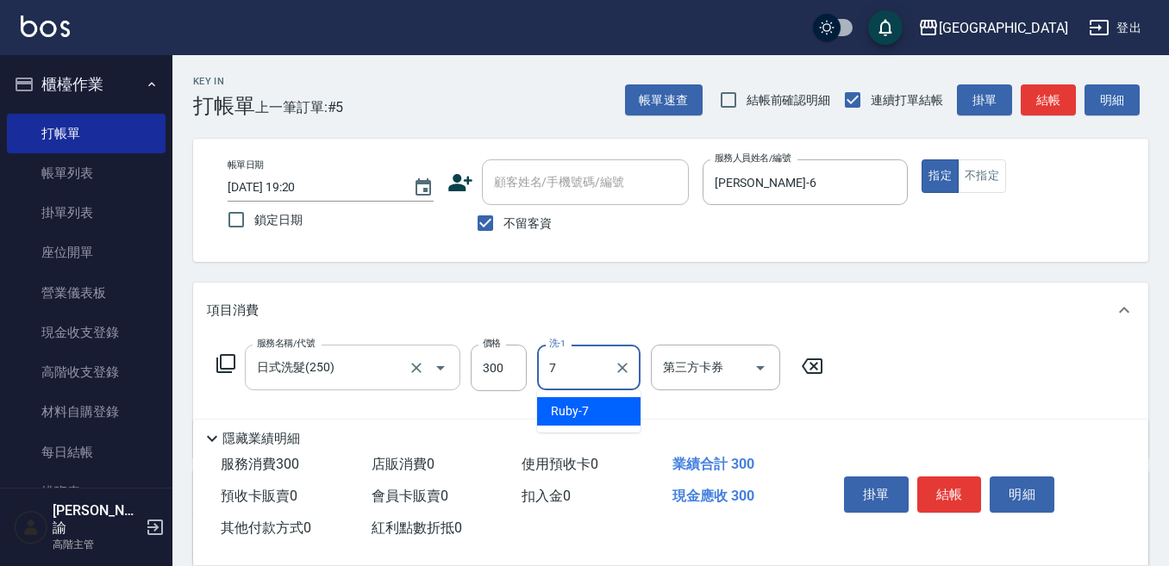
type input "Ruby-7"
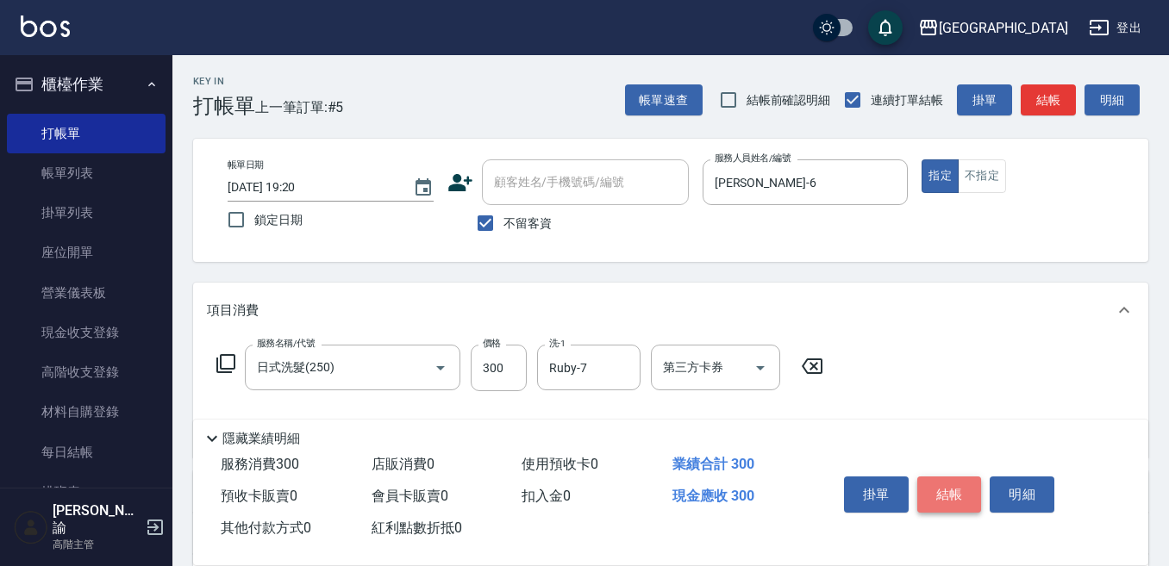
click at [932, 477] on button "結帳" at bounding box center [949, 495] width 65 height 36
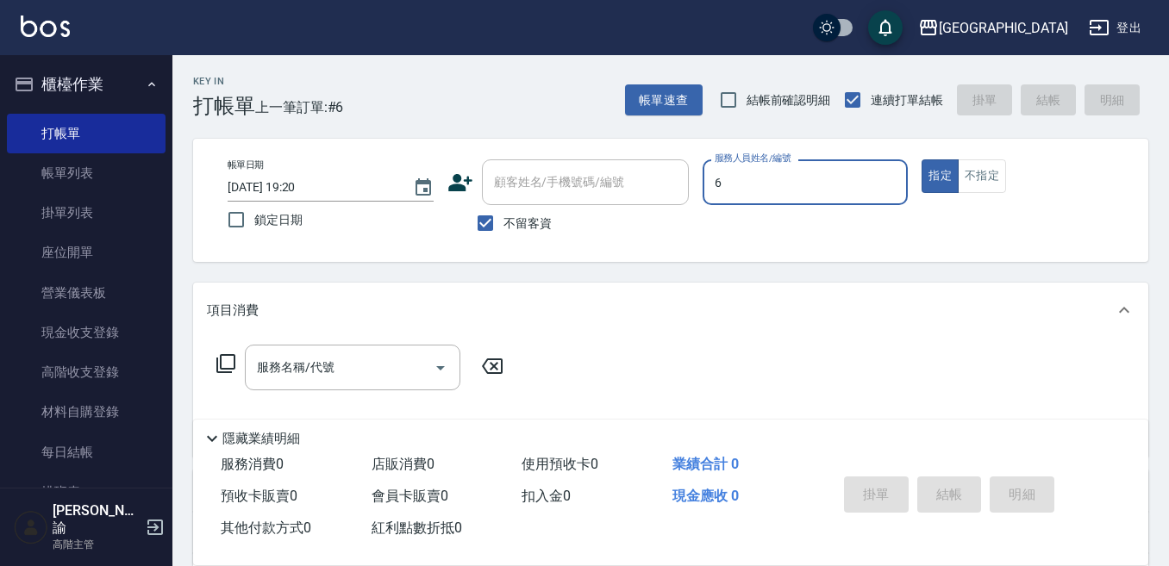
type input "[PERSON_NAME]-6"
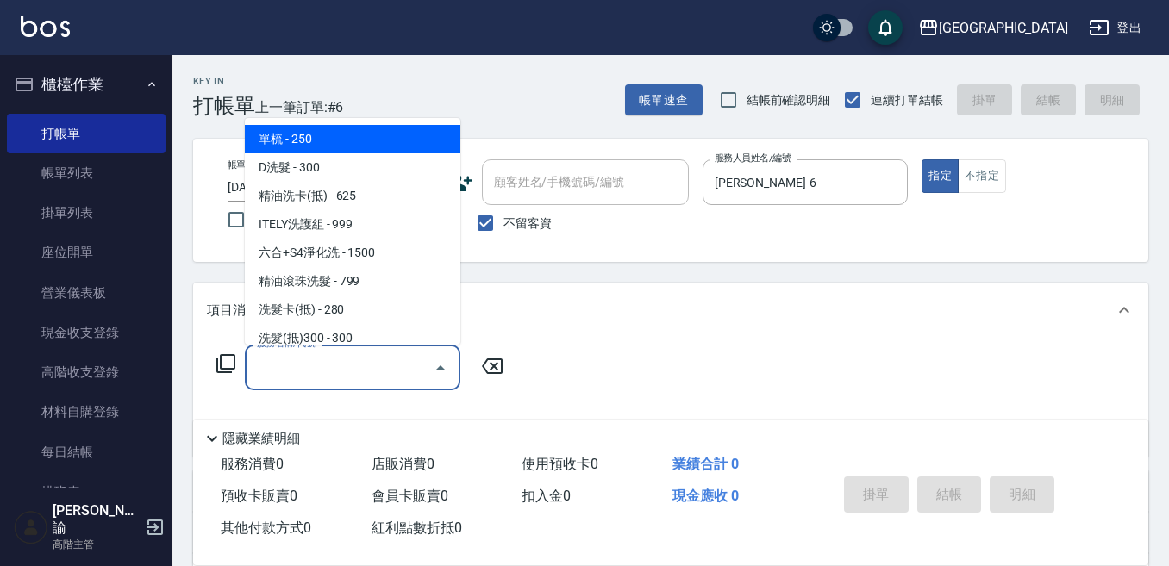
click at [400, 362] on input "服務名稱/代號" at bounding box center [340, 367] width 174 height 30
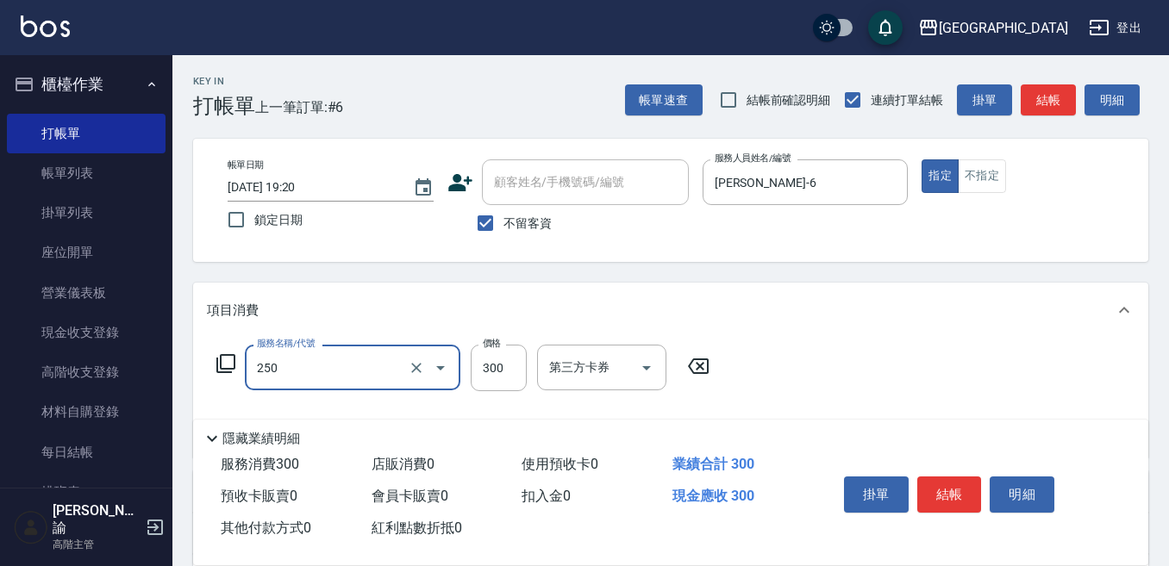
type input "日式洗髮(250)"
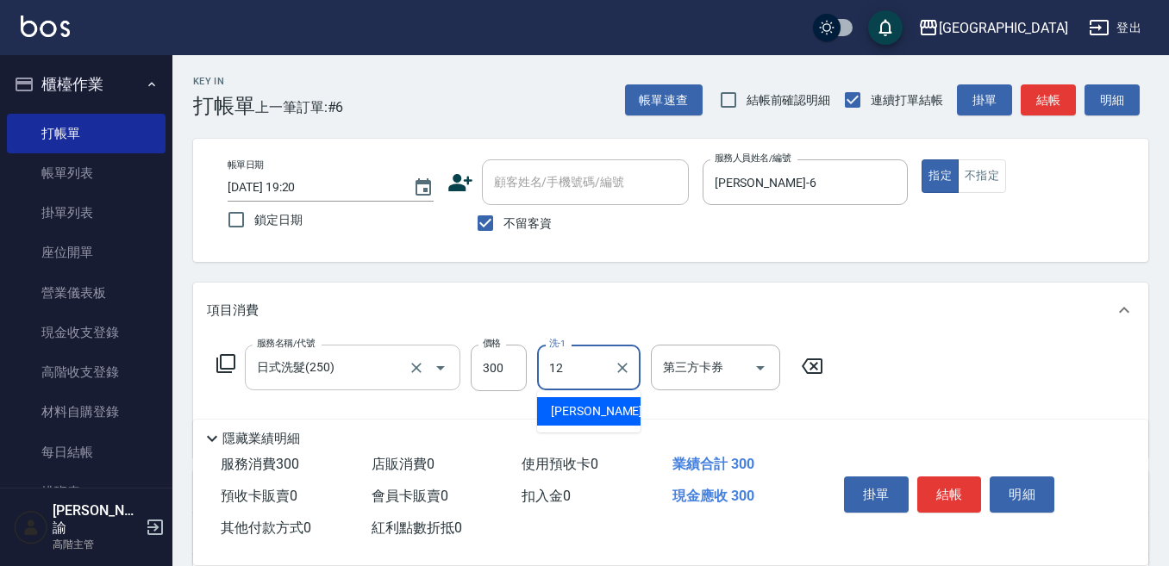
type input "[PERSON_NAME]-12"
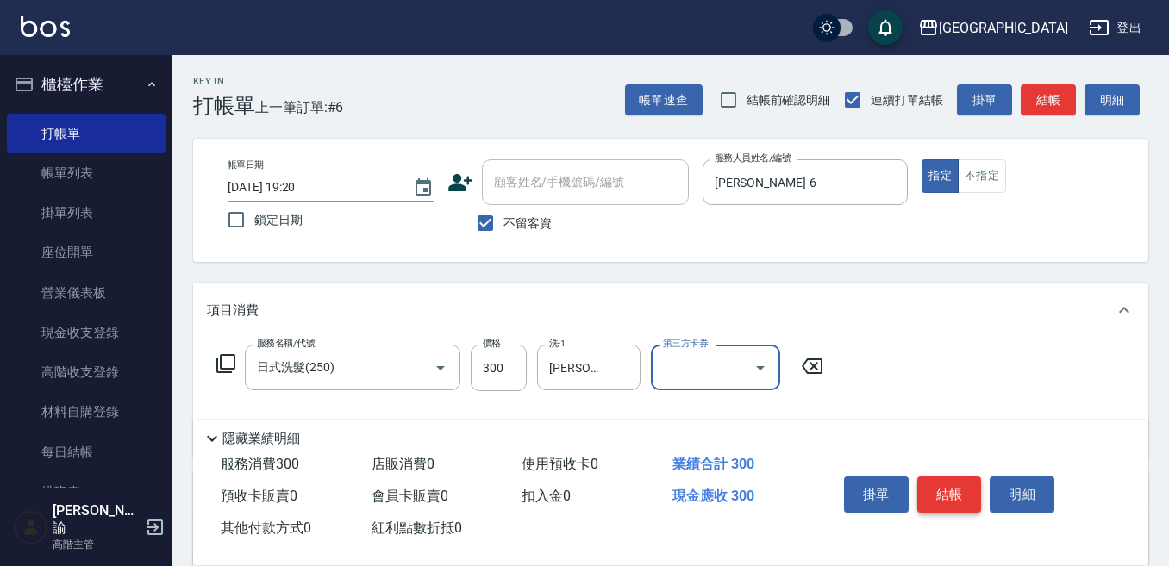
click at [941, 484] on button "結帳" at bounding box center [949, 495] width 65 height 36
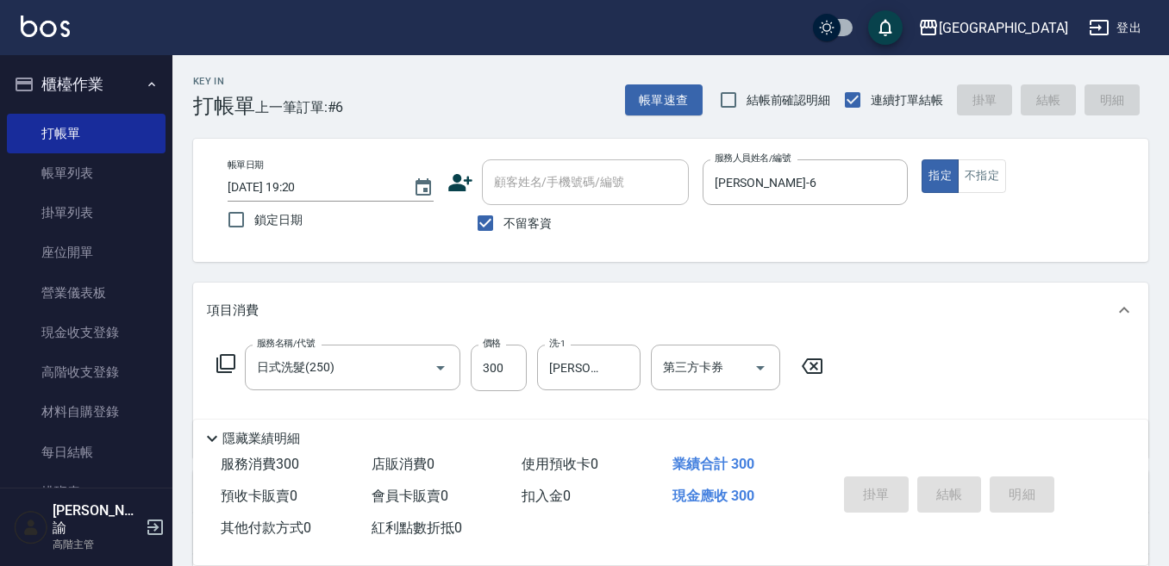
type input "[DATE] 19:21"
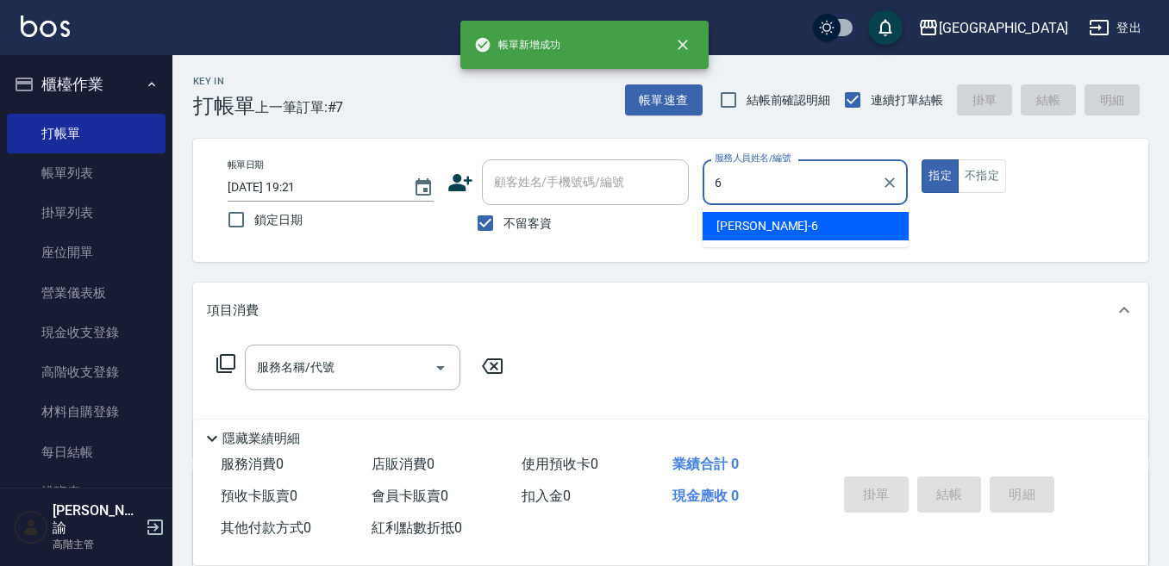
type input "[PERSON_NAME]-6"
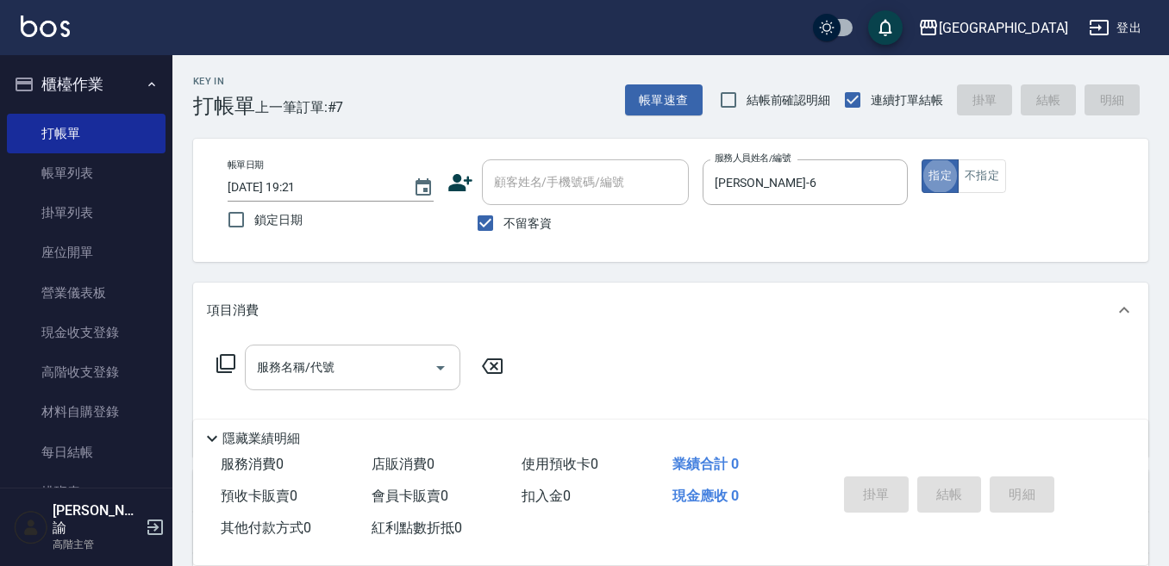
click at [402, 349] on div "服務名稱/代號" at bounding box center [352, 368] width 215 height 46
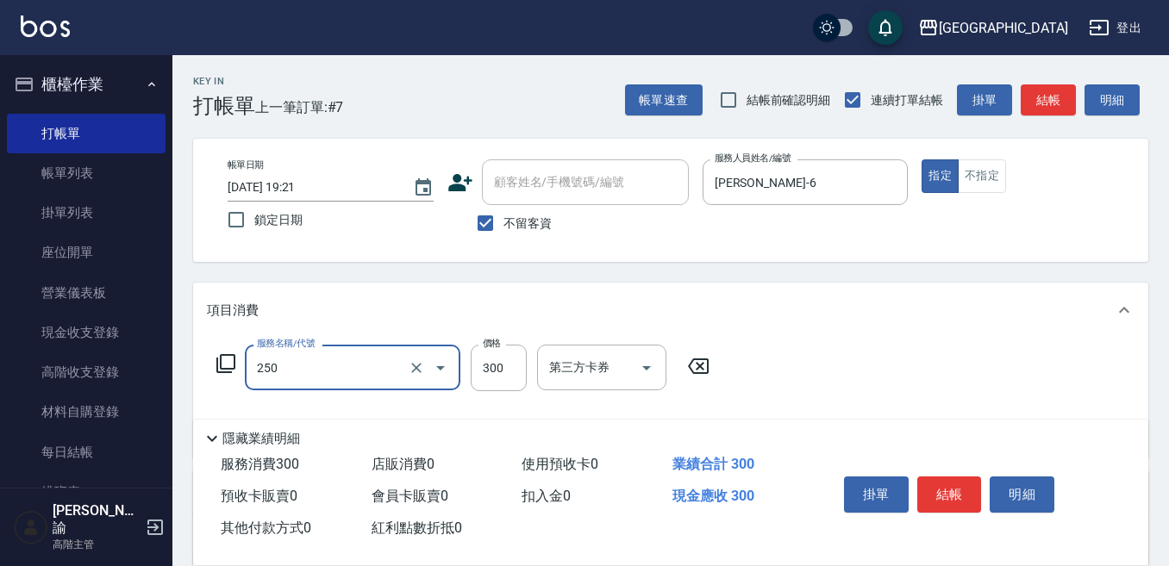
type input "日式洗髮(250)"
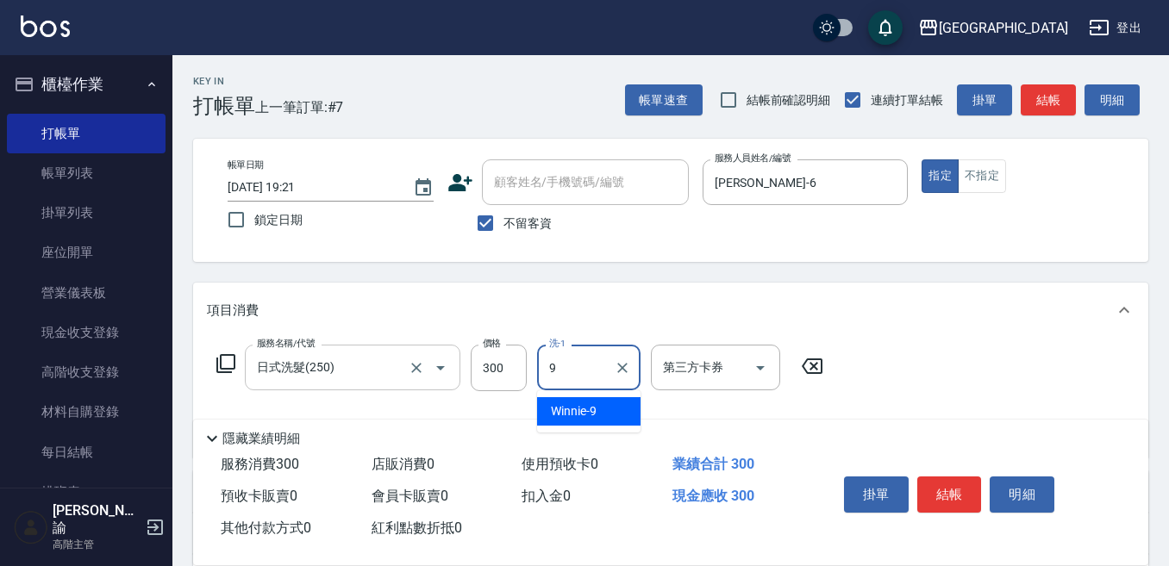
type input "Winnie-9"
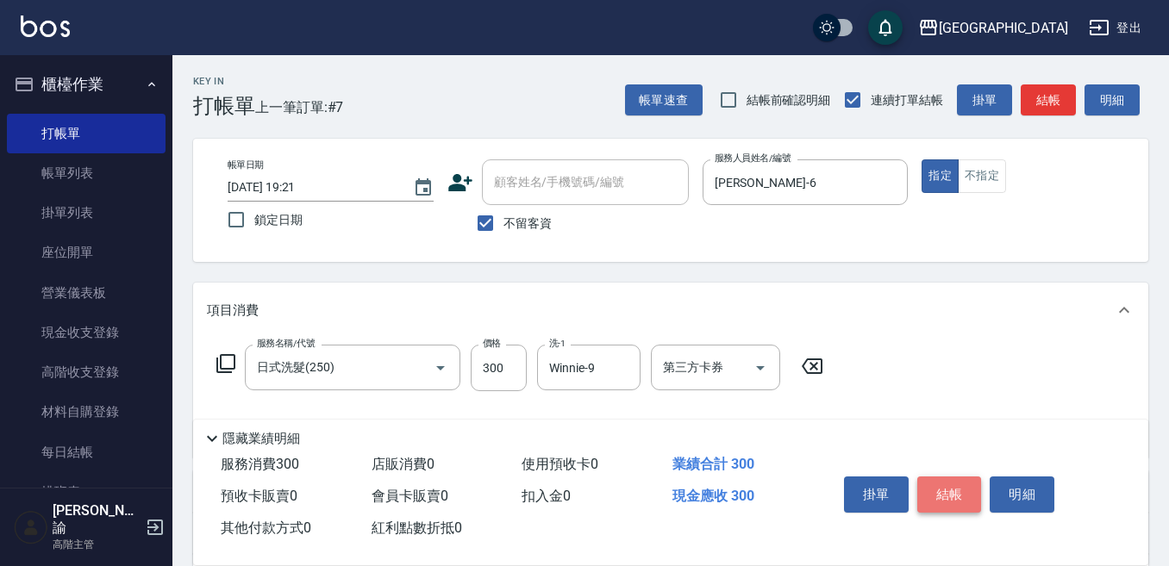
click at [945, 490] on button "結帳" at bounding box center [949, 495] width 65 height 36
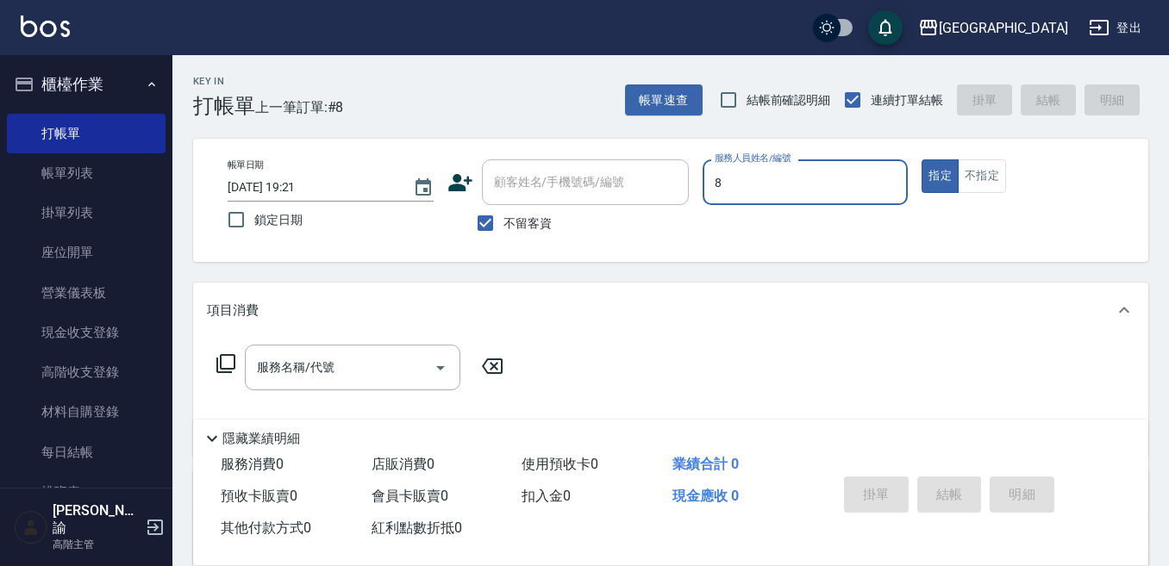
type input "Smile-8"
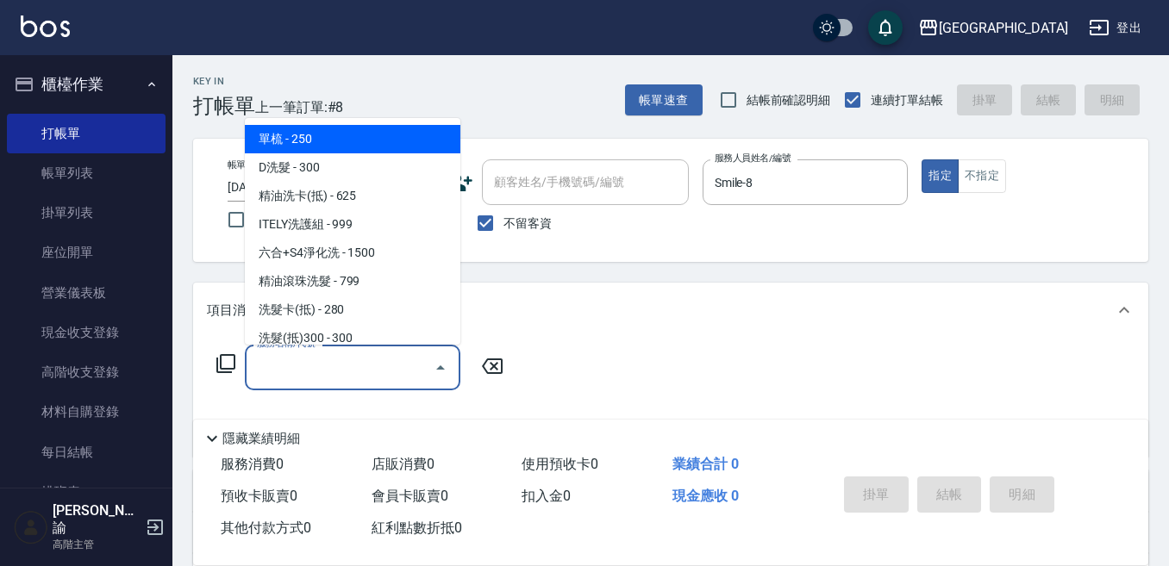
click at [409, 365] on input "服務名稱/代號" at bounding box center [340, 367] width 174 height 30
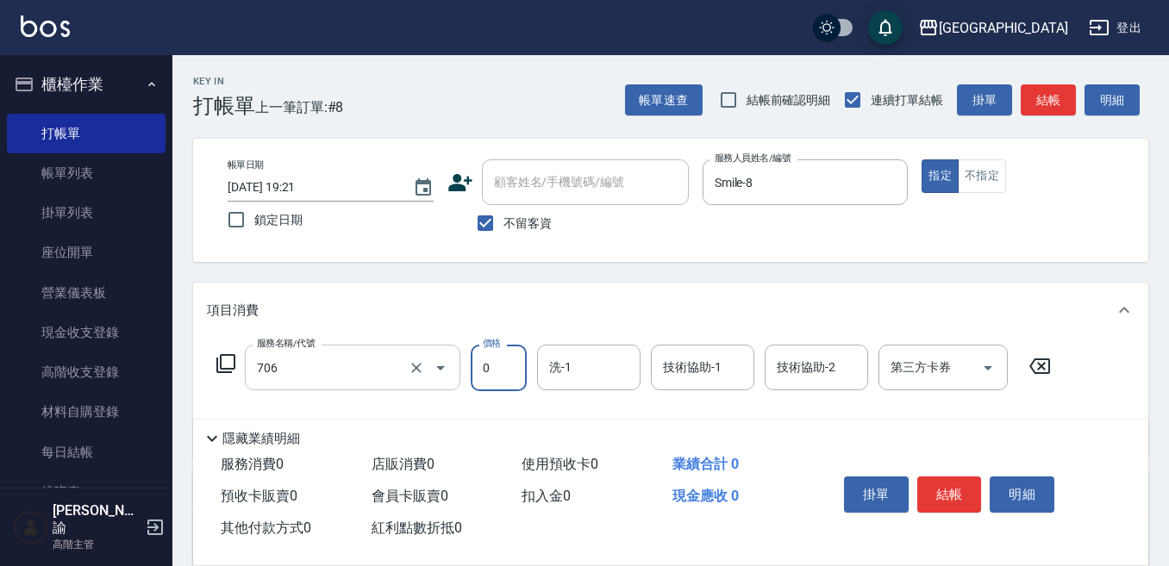
type input "中藥卡(一次)0(706)"
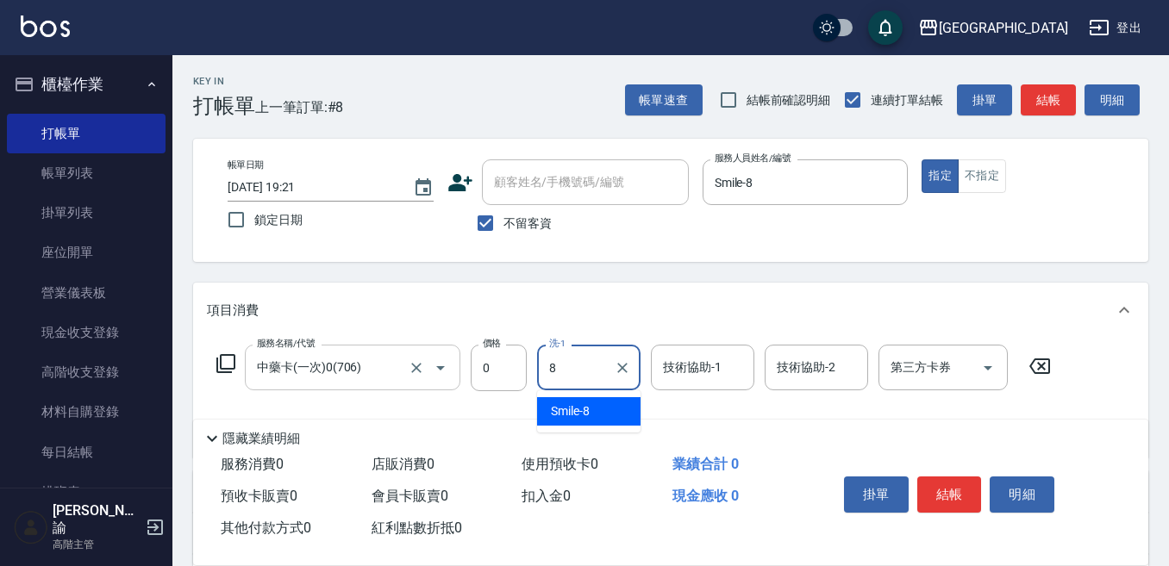
type input "Smile-8"
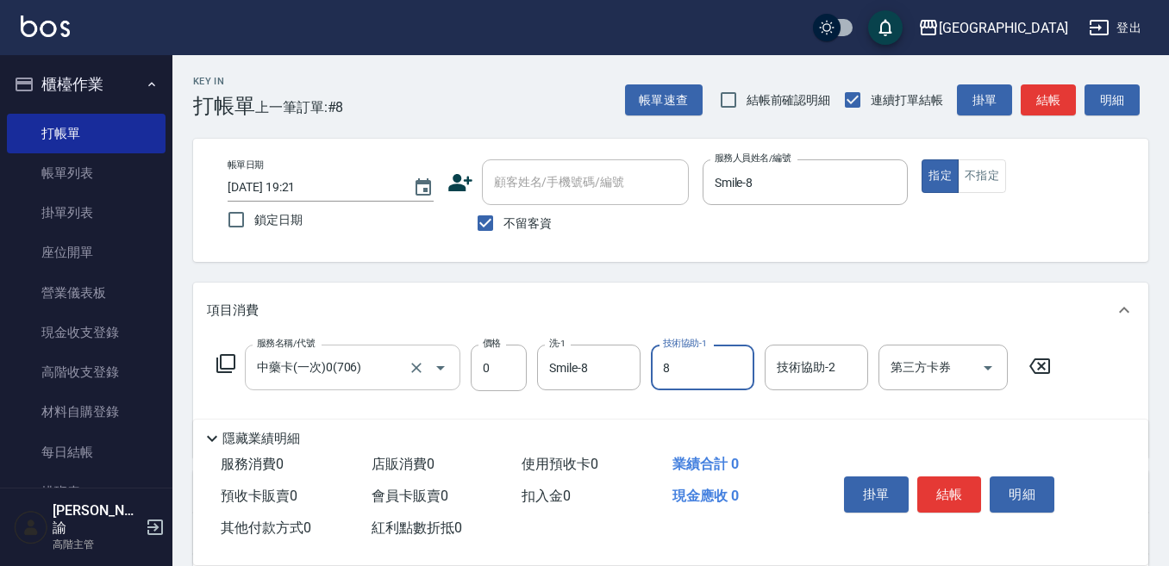
type input "Smile-8"
drag, startPoint x: 950, startPoint y: 361, endPoint x: 937, endPoint y: 369, distance: 15.1
click at [945, 365] on input "第三方卡券" at bounding box center [930, 367] width 88 height 30
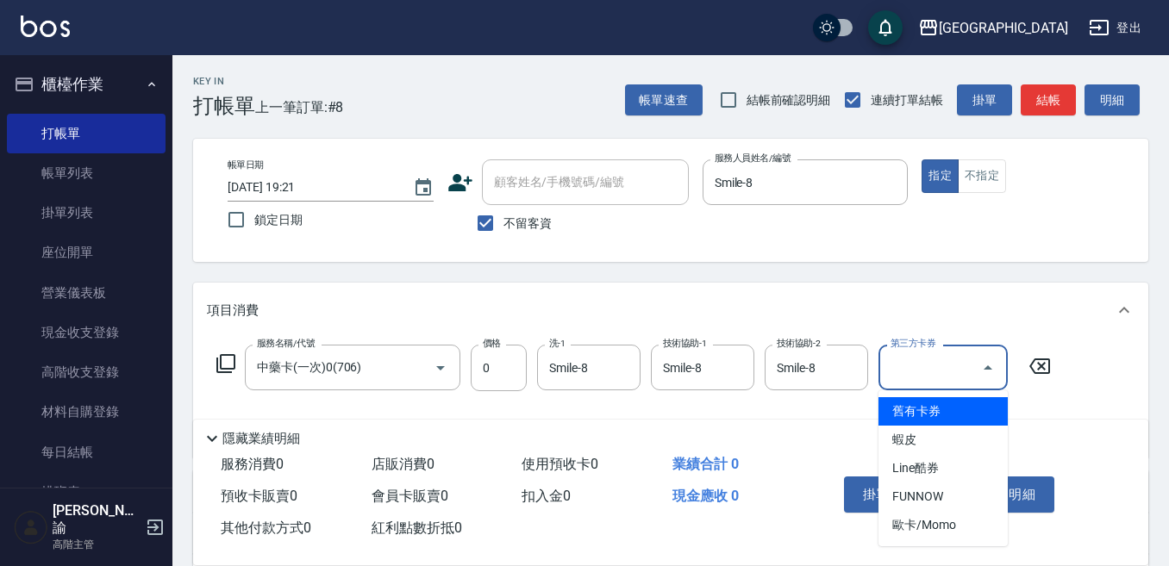
click at [918, 405] on span "舊有卡券" at bounding box center [942, 411] width 129 height 28
type input "舊有卡券"
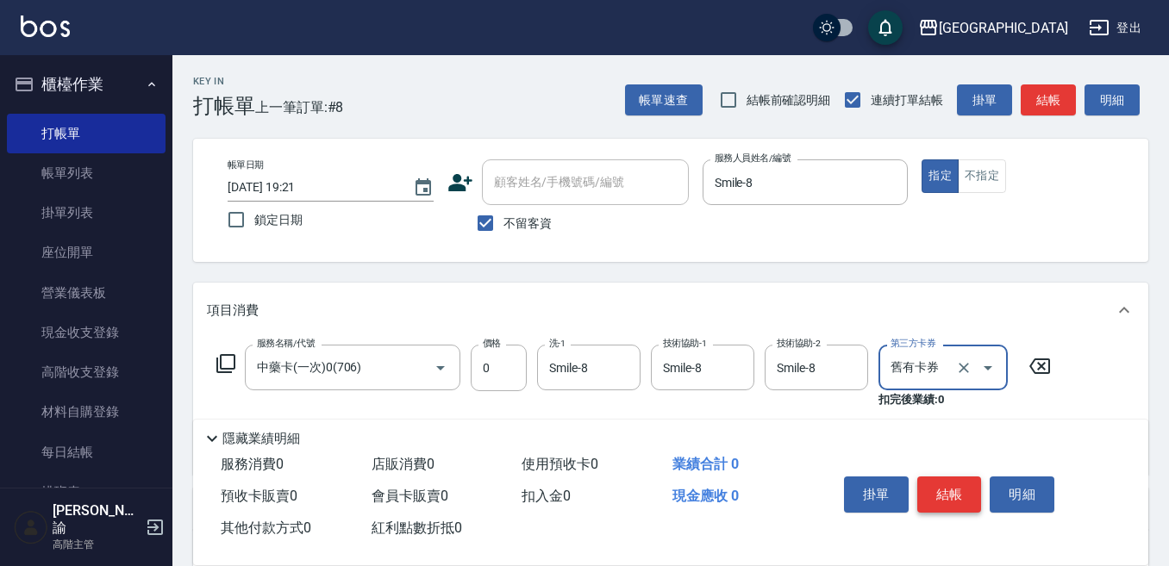
click at [938, 483] on button "結帳" at bounding box center [949, 495] width 65 height 36
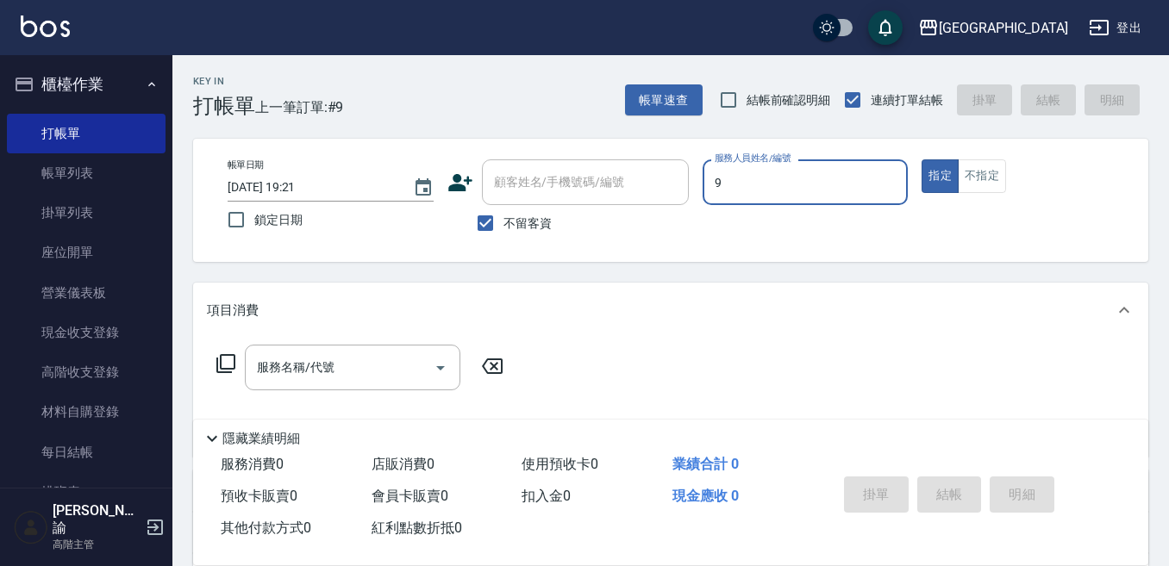
type input "Winnie-9"
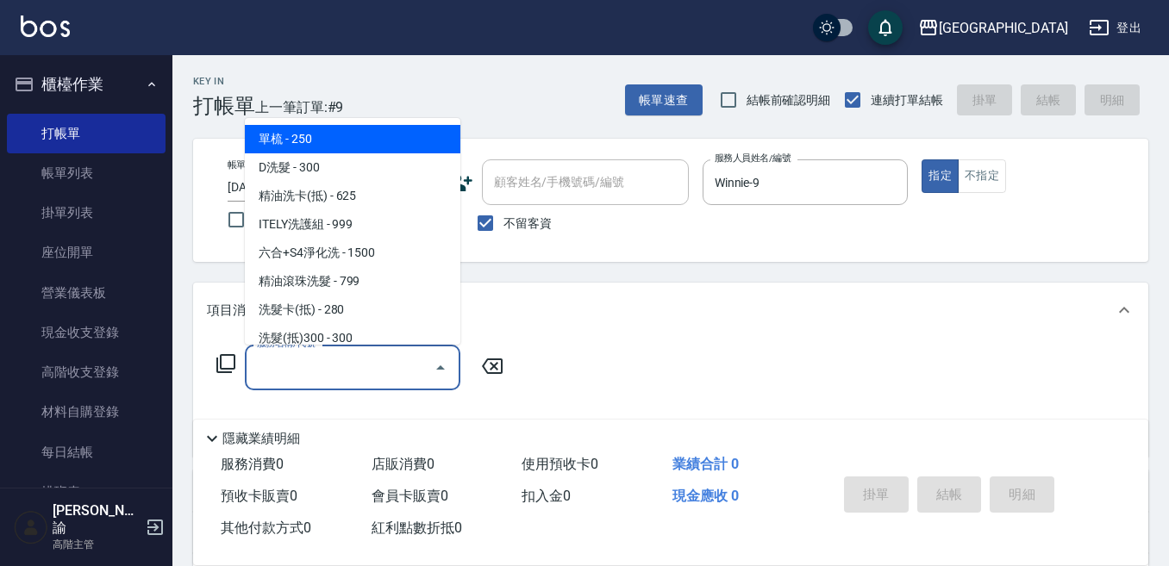
click at [377, 358] on input "服務名稱/代號" at bounding box center [340, 367] width 174 height 30
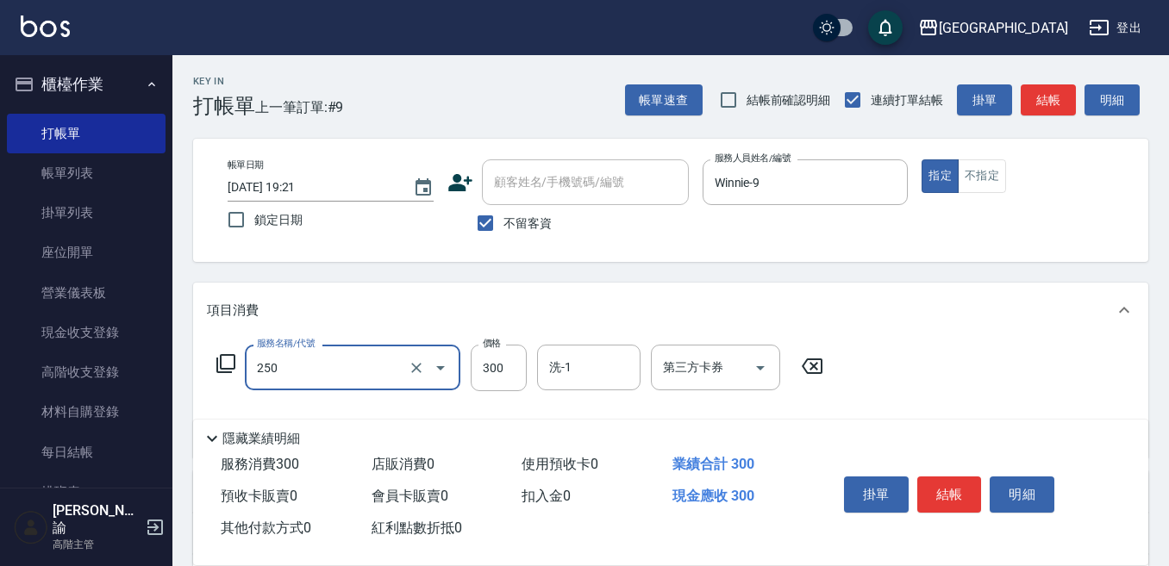
type input "日式洗髮(250)"
type input "380"
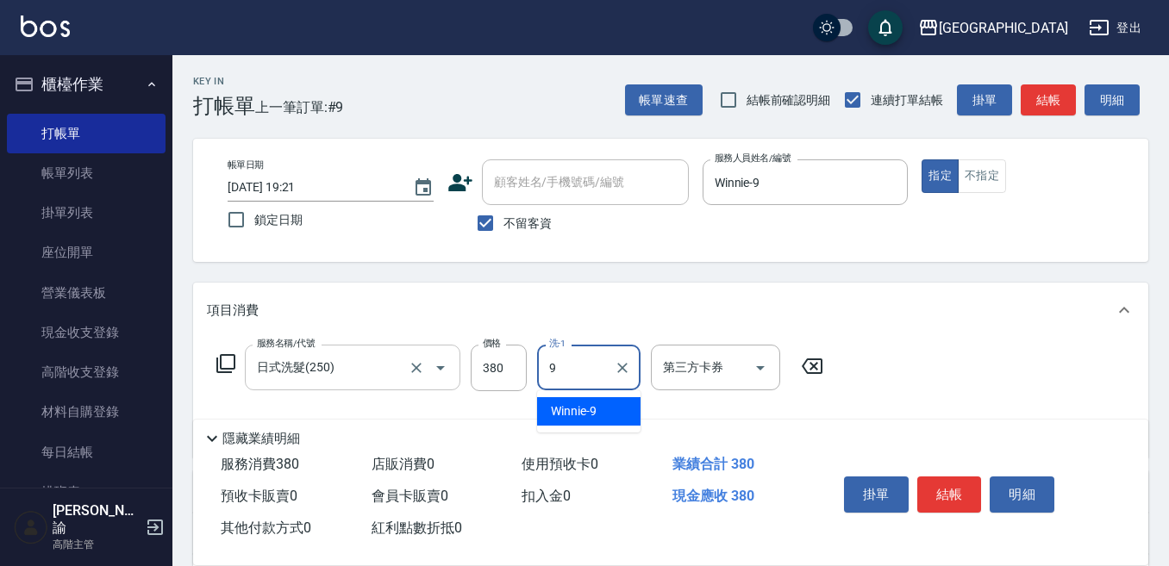
type input "Winnie-9"
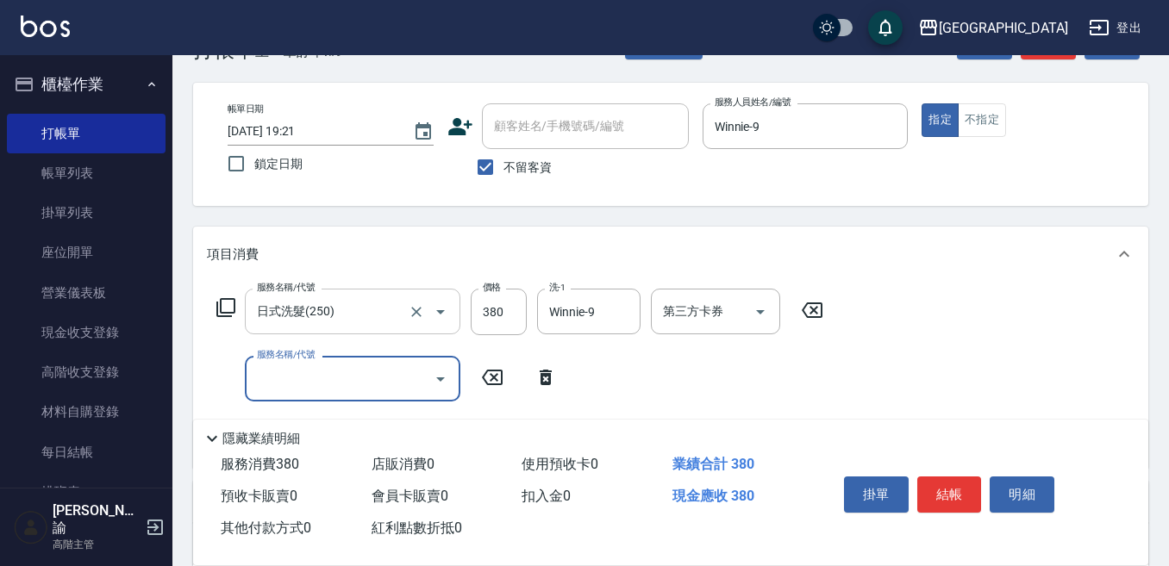
scroll to position [86, 0]
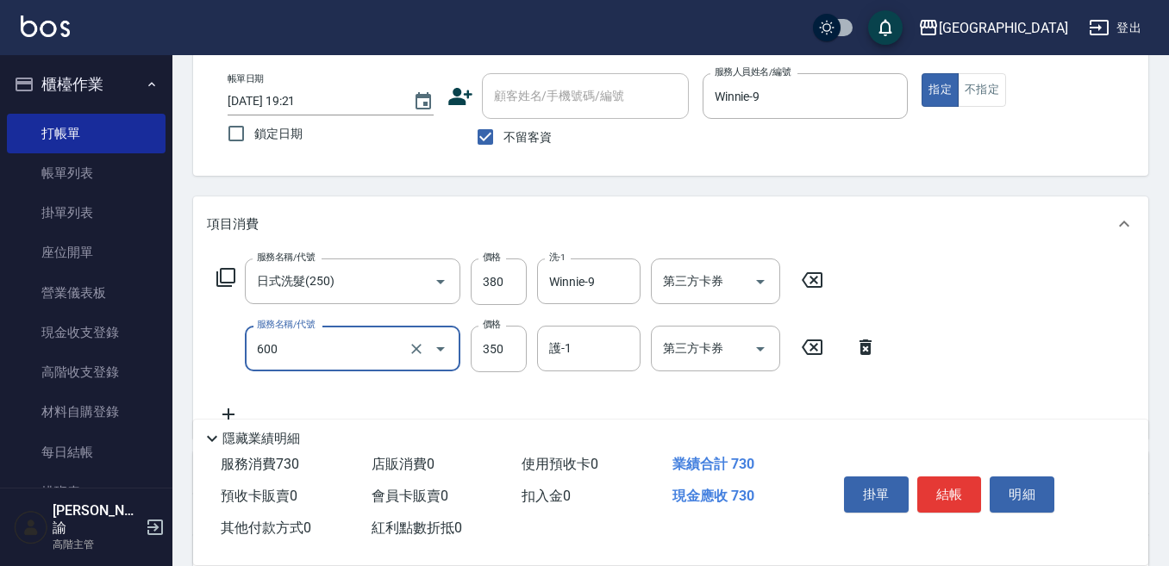
type input "護髮 (自備）(600)"
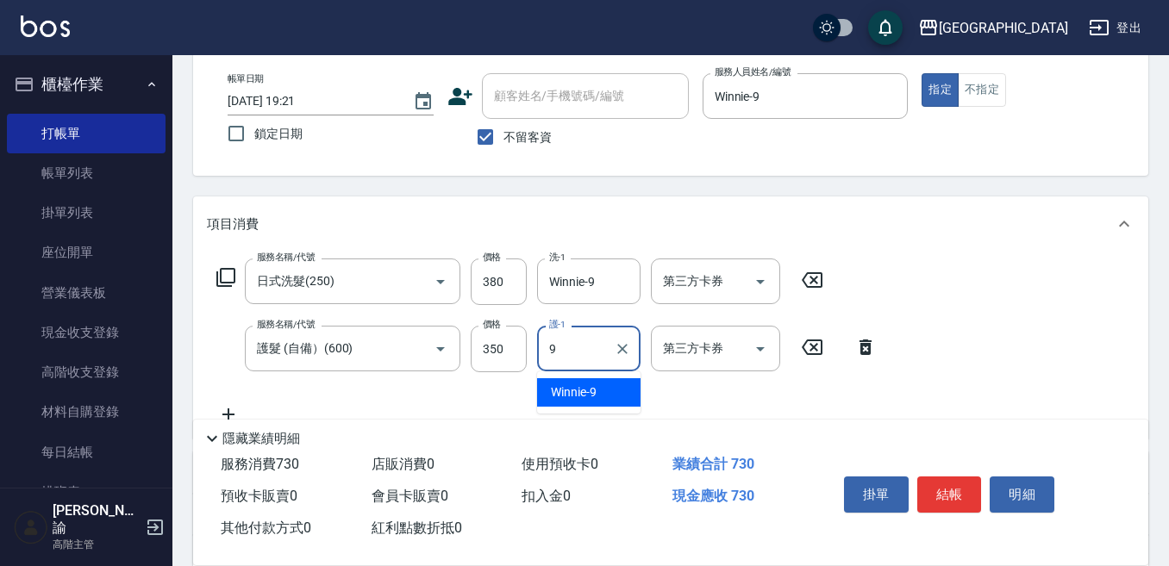
type input "Winnie-9"
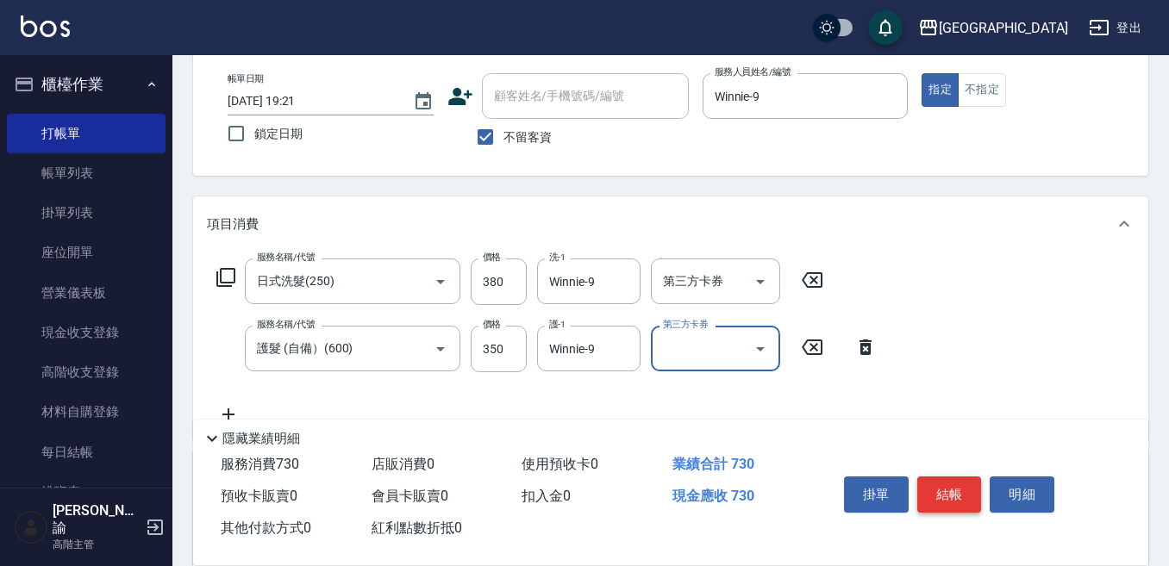
click at [950, 497] on button "結帳" at bounding box center [949, 495] width 65 height 36
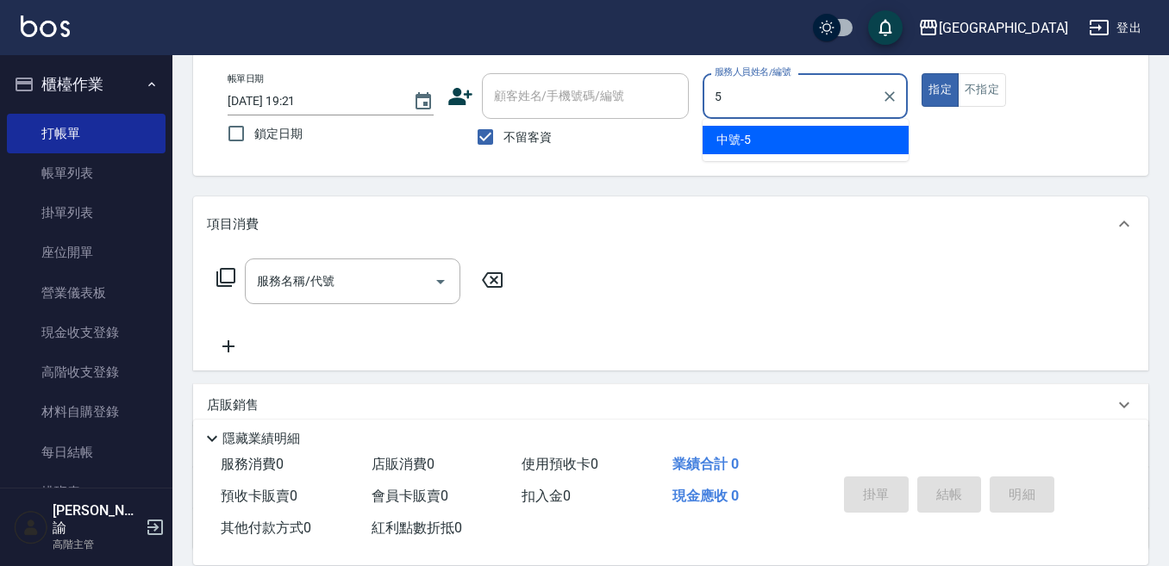
type input "中號-5"
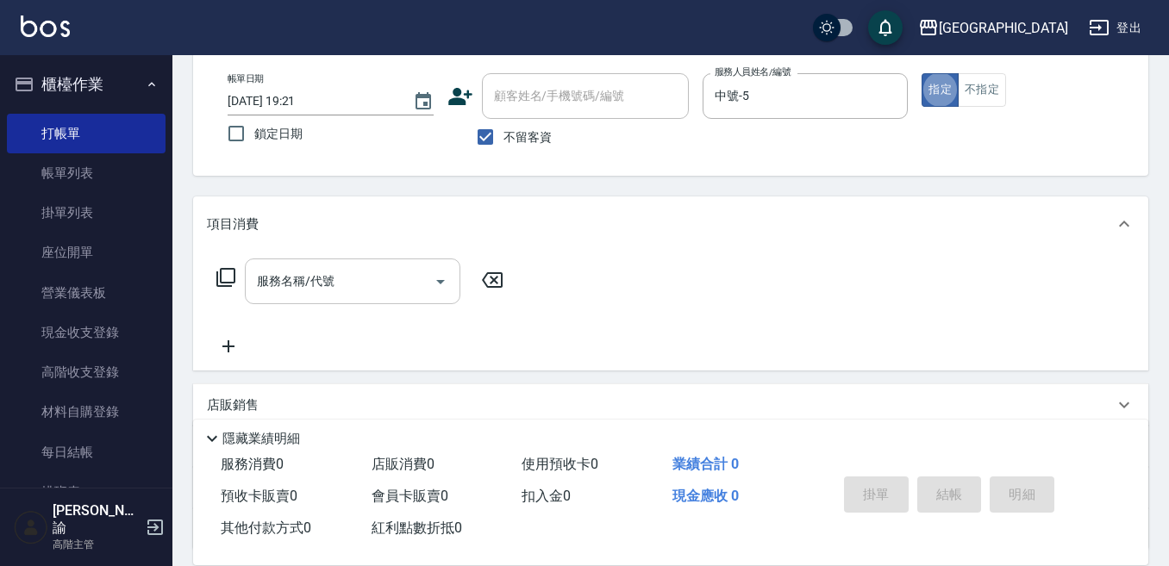
click at [337, 297] on div "服務名稱/代號" at bounding box center [352, 282] width 215 height 46
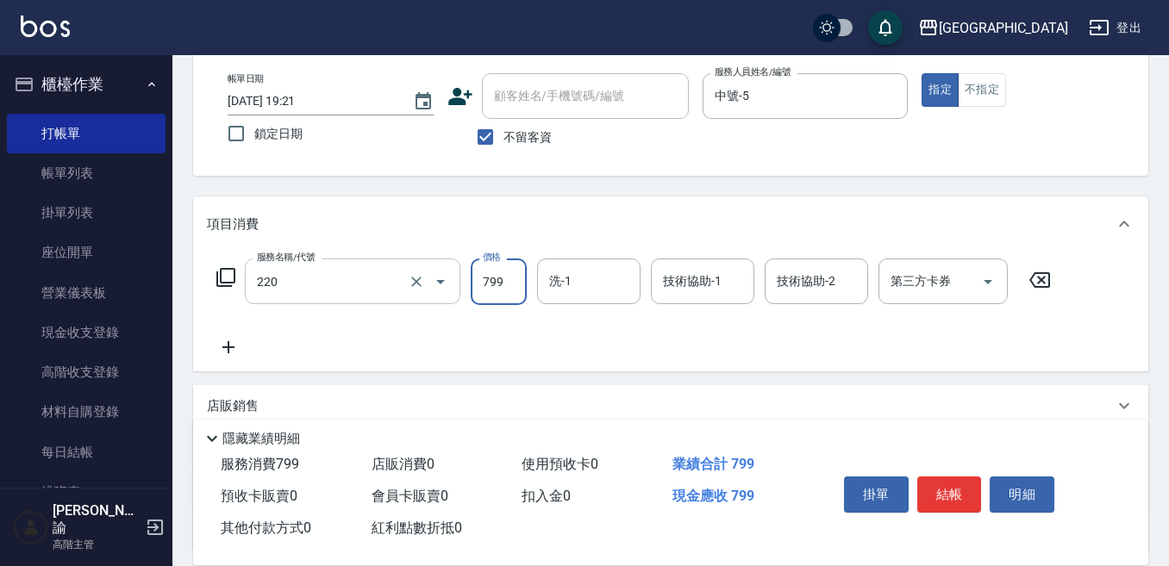
type input "精油滾珠洗髮(220)"
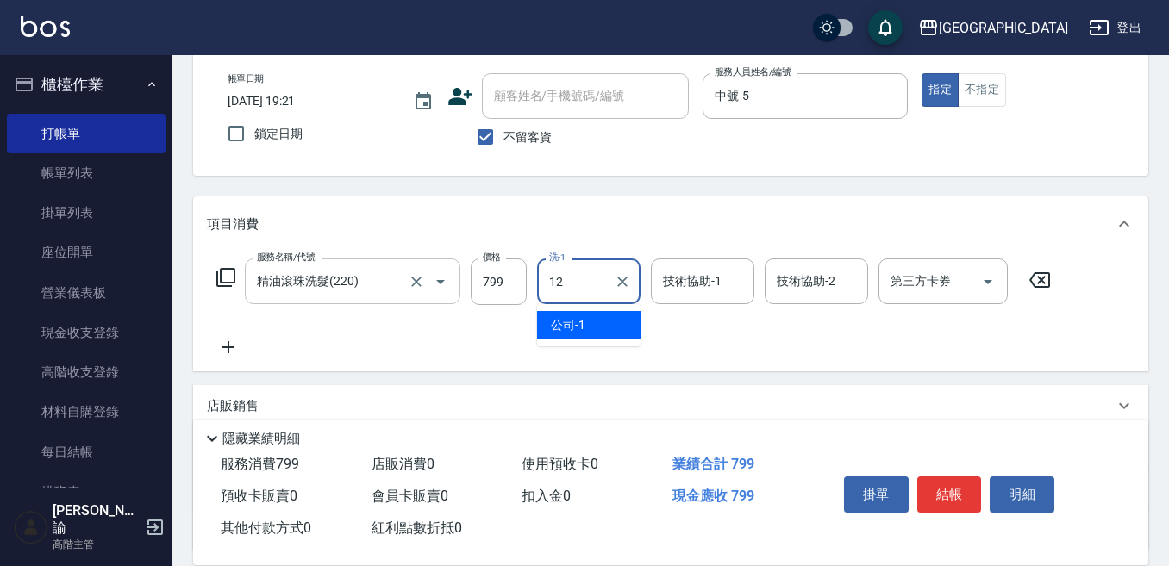
type input "[PERSON_NAME]-12"
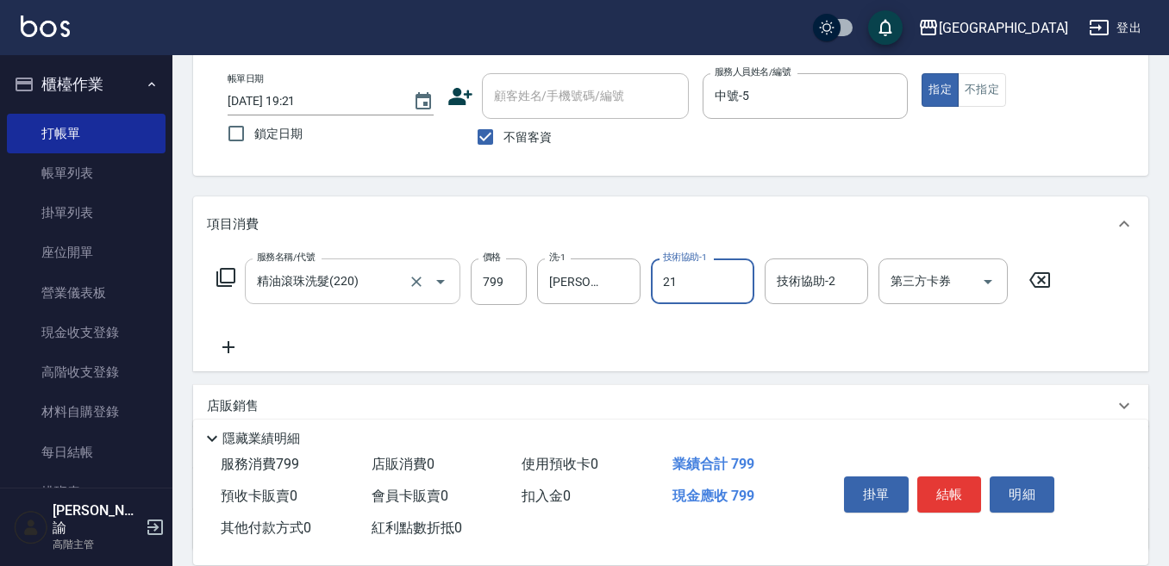
type input "21"
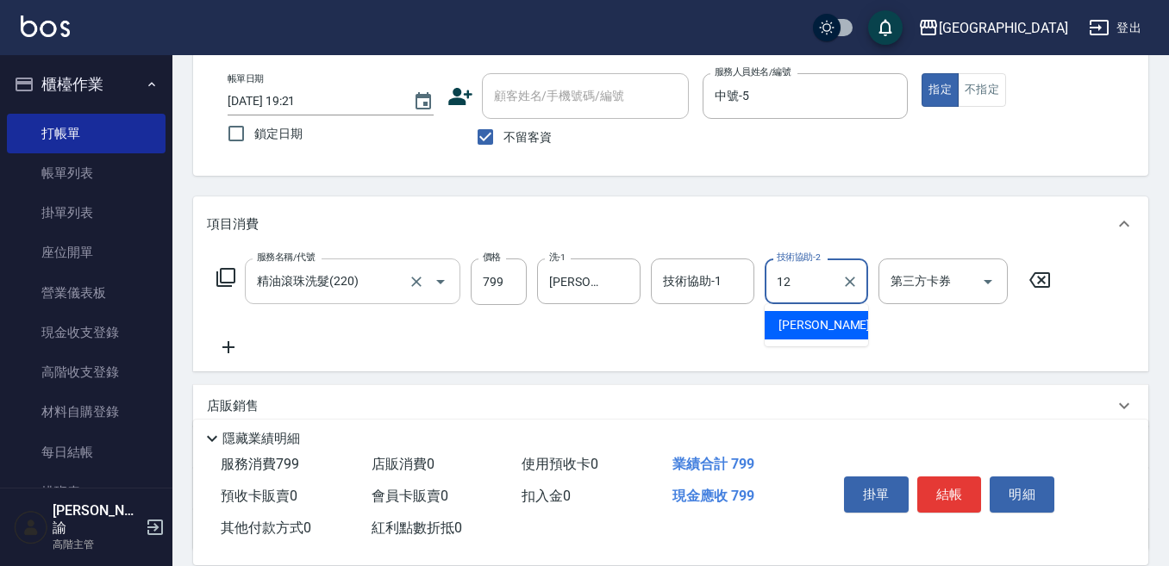
type input "[PERSON_NAME]-12"
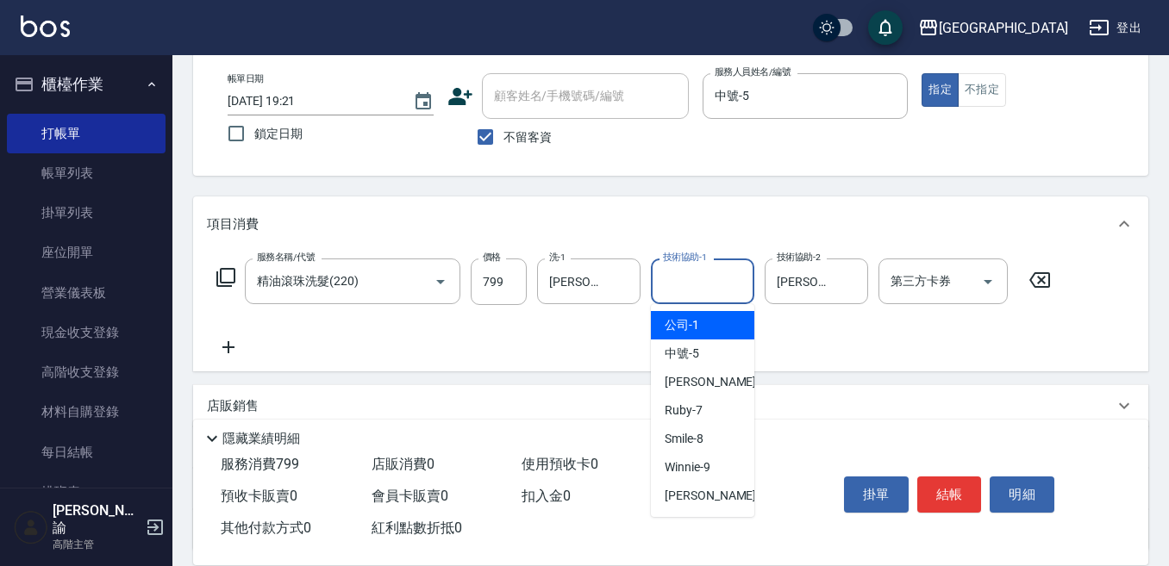
click at [678, 274] on input "技術協助-1" at bounding box center [702, 281] width 88 height 30
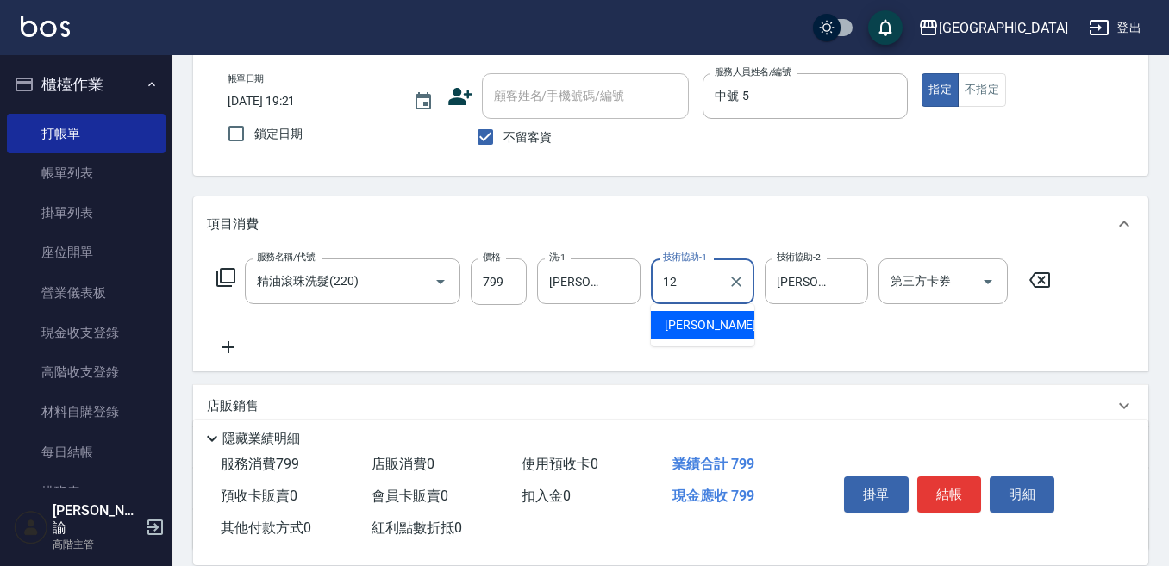
type input "[PERSON_NAME]-12"
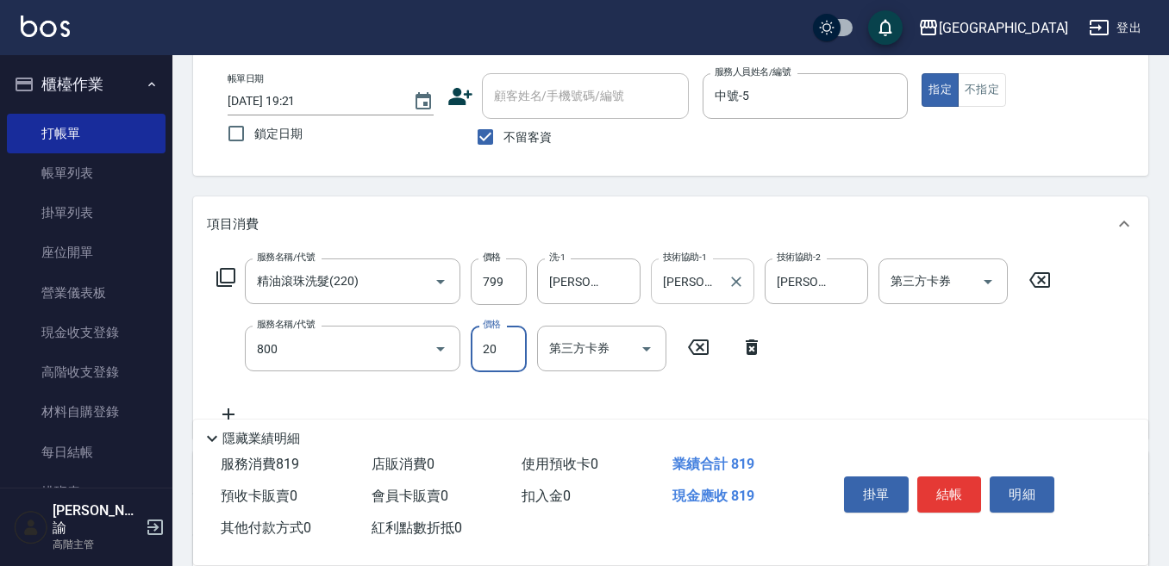
type input "潤絲精(800)"
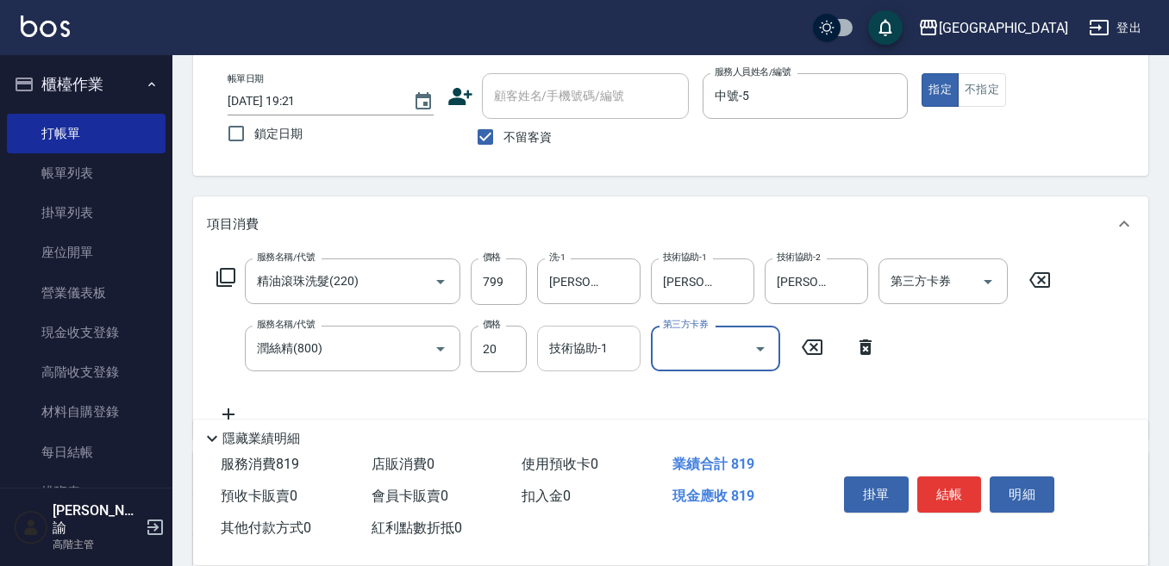
click at [613, 345] on input "技術協助-1" at bounding box center [589, 349] width 88 height 30
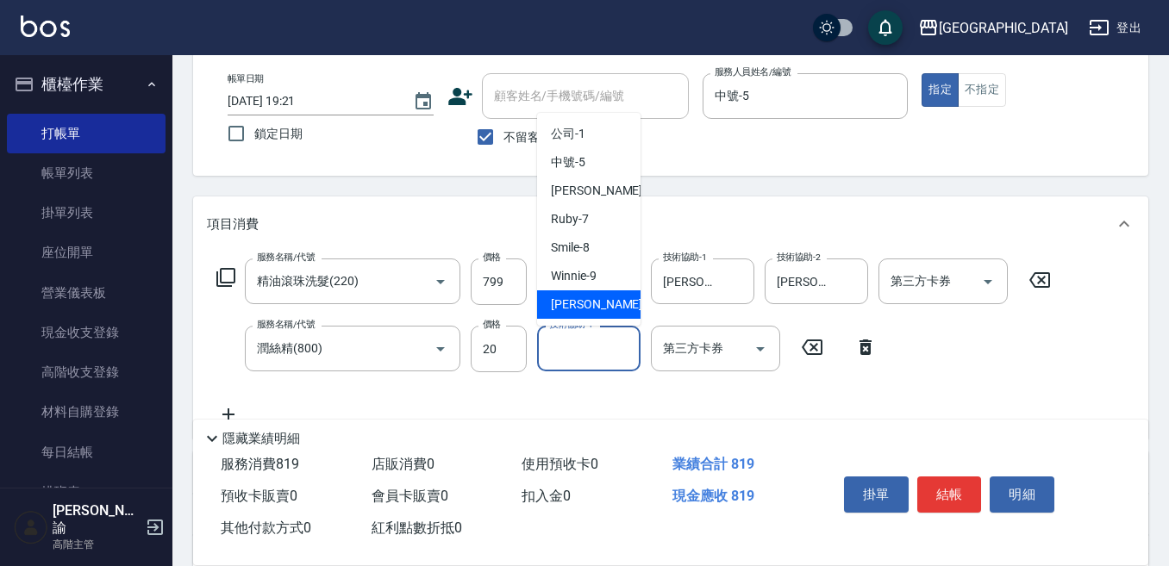
click at [608, 308] on div "[PERSON_NAME] -12" at bounding box center [588, 304] width 103 height 28
type input "[PERSON_NAME]-12"
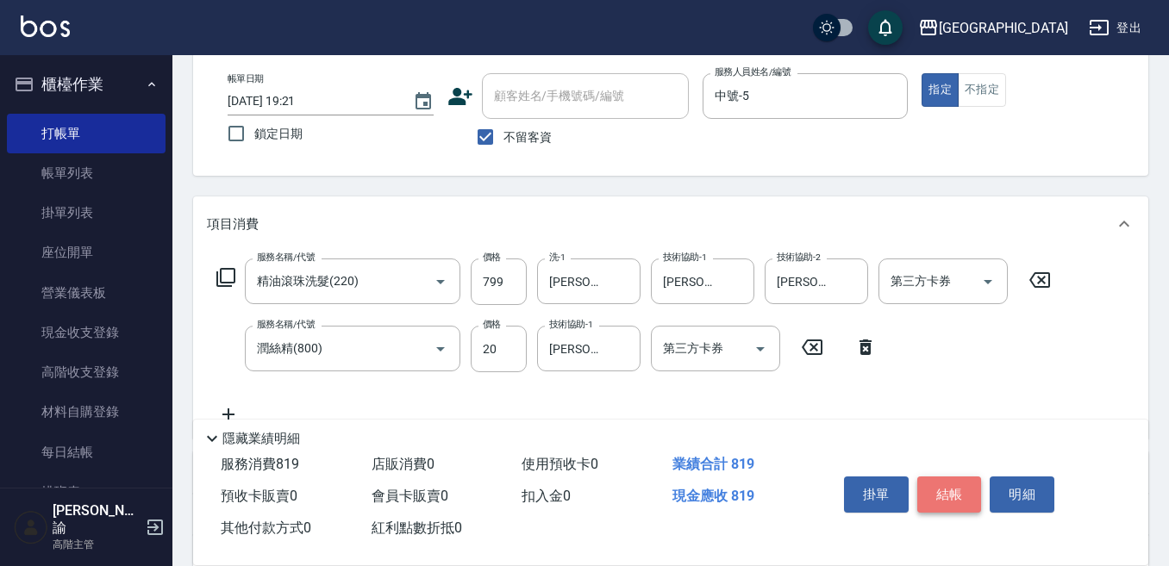
click at [958, 485] on button "結帳" at bounding box center [949, 495] width 65 height 36
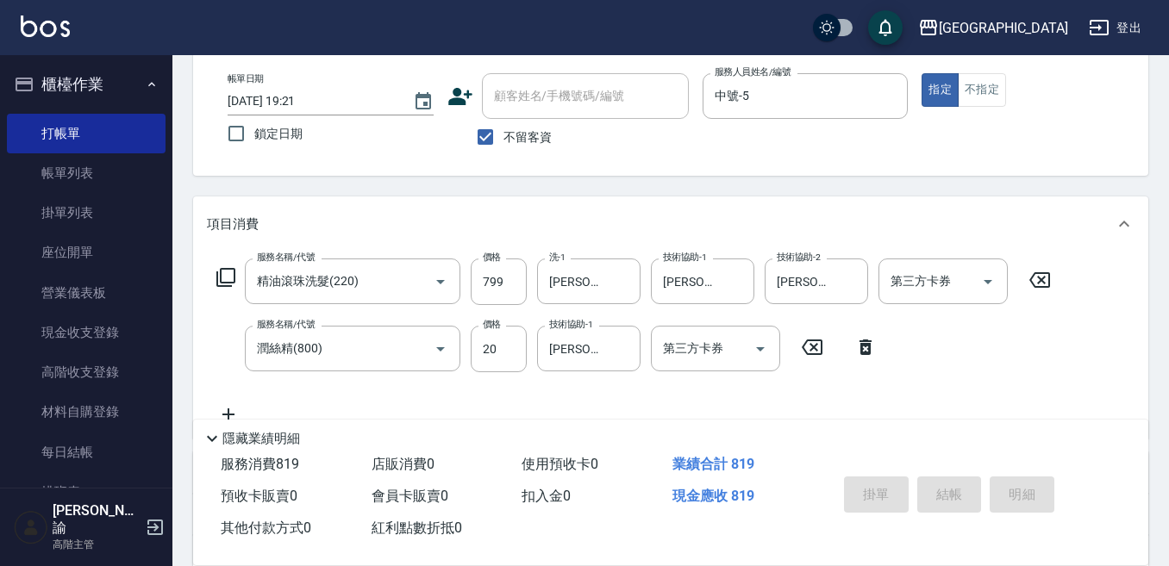
type input "[DATE] 19:22"
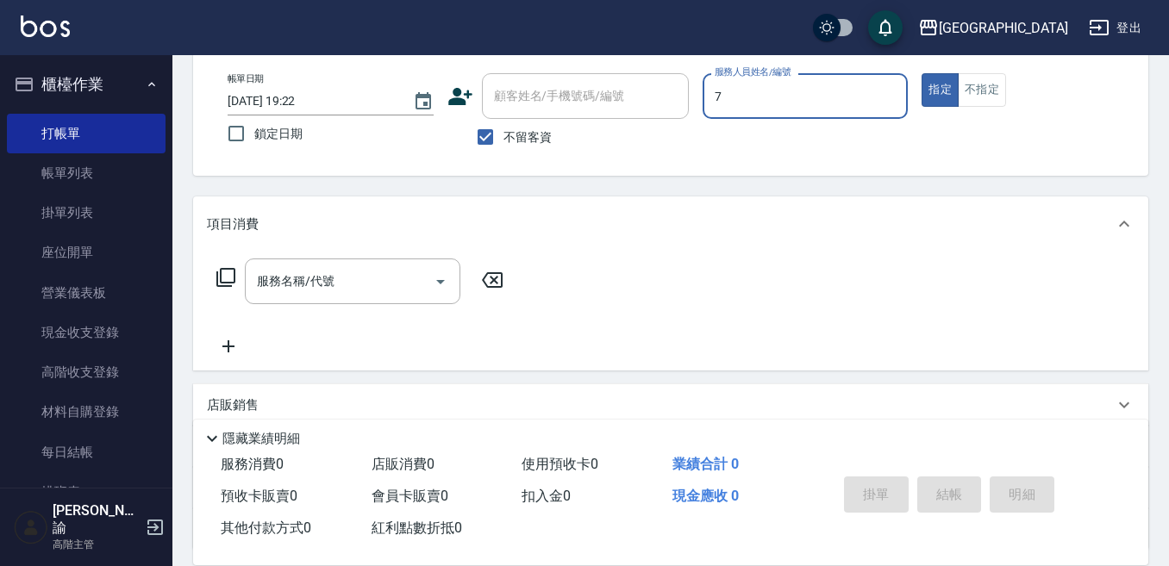
type input "Ruby-7"
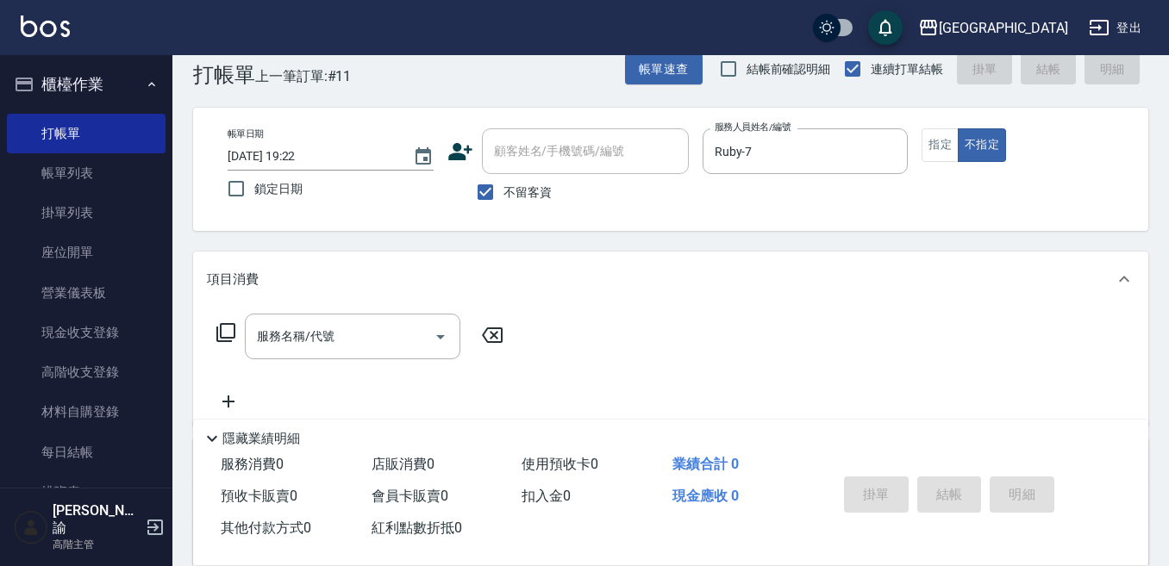
scroll to position [0, 0]
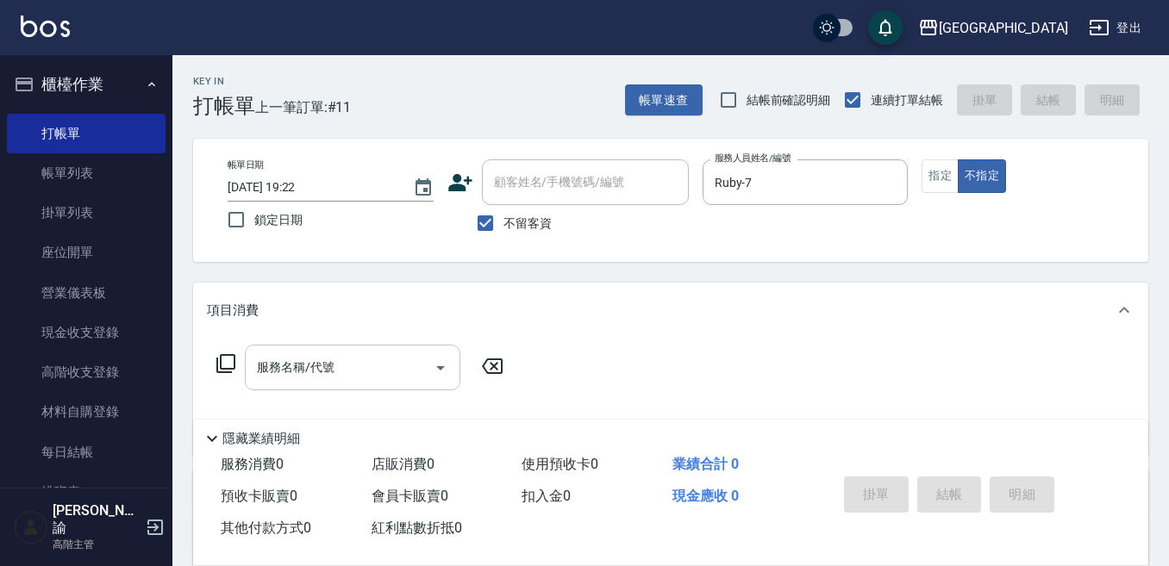
click at [372, 351] on div "服務名稱/代號" at bounding box center [352, 368] width 215 height 46
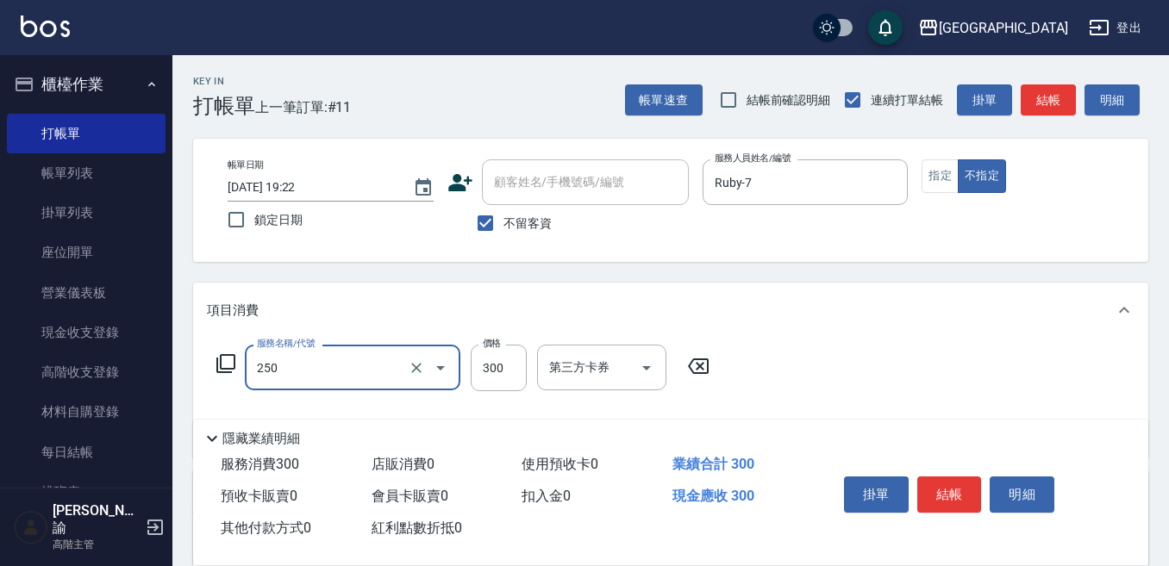
type input "日式洗髮(250)"
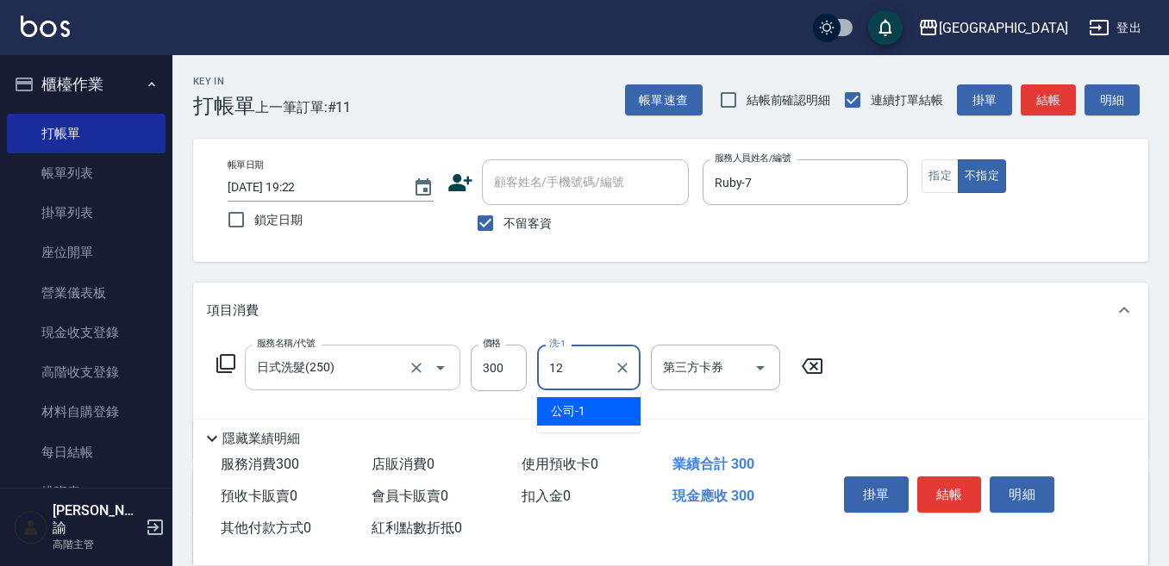
type input "[PERSON_NAME]-12"
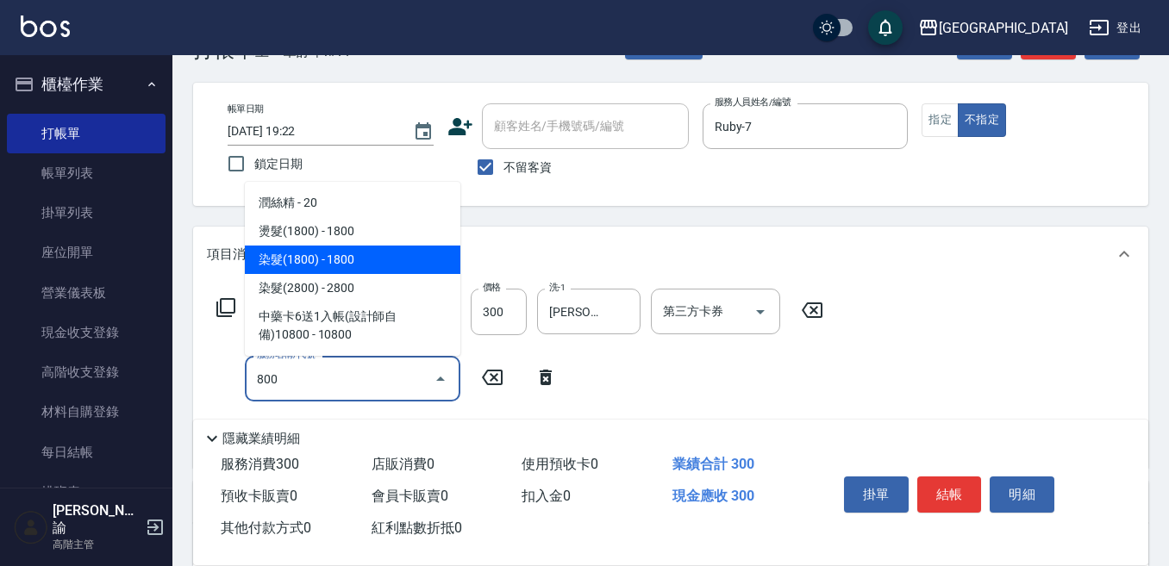
scroll to position [86, 0]
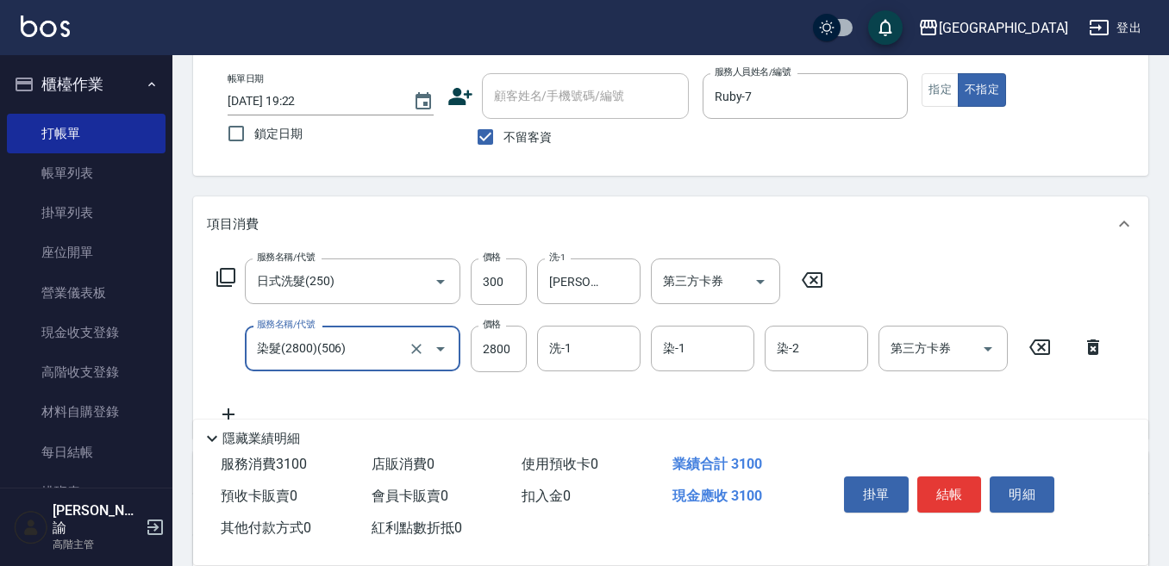
type input "染髮(2800)(506)"
click at [1037, 346] on icon at bounding box center [1039, 347] width 43 height 21
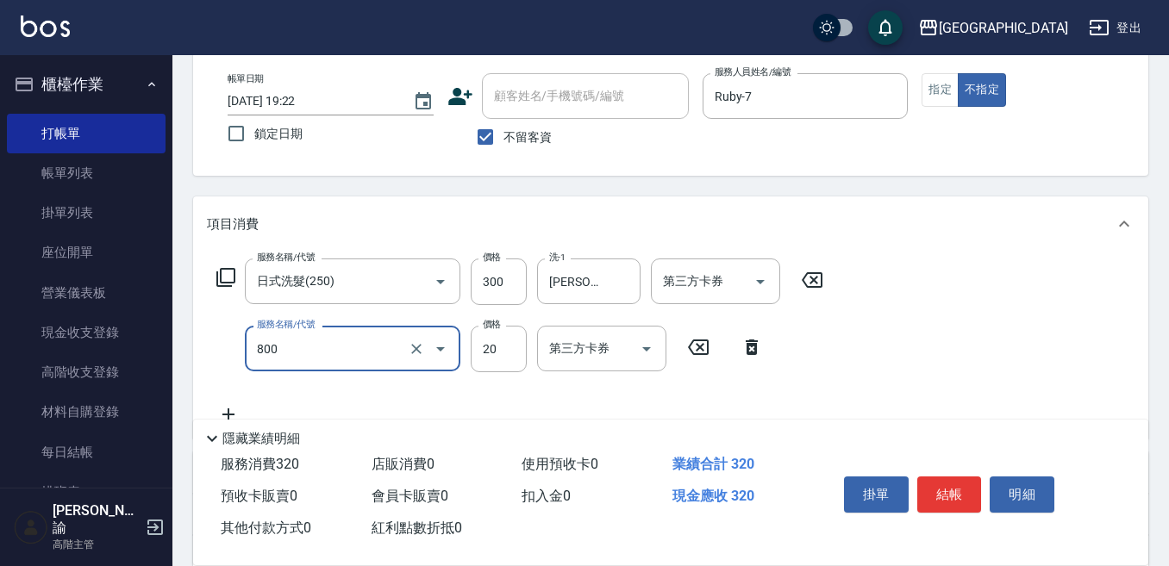
type input "潤絲精(800)"
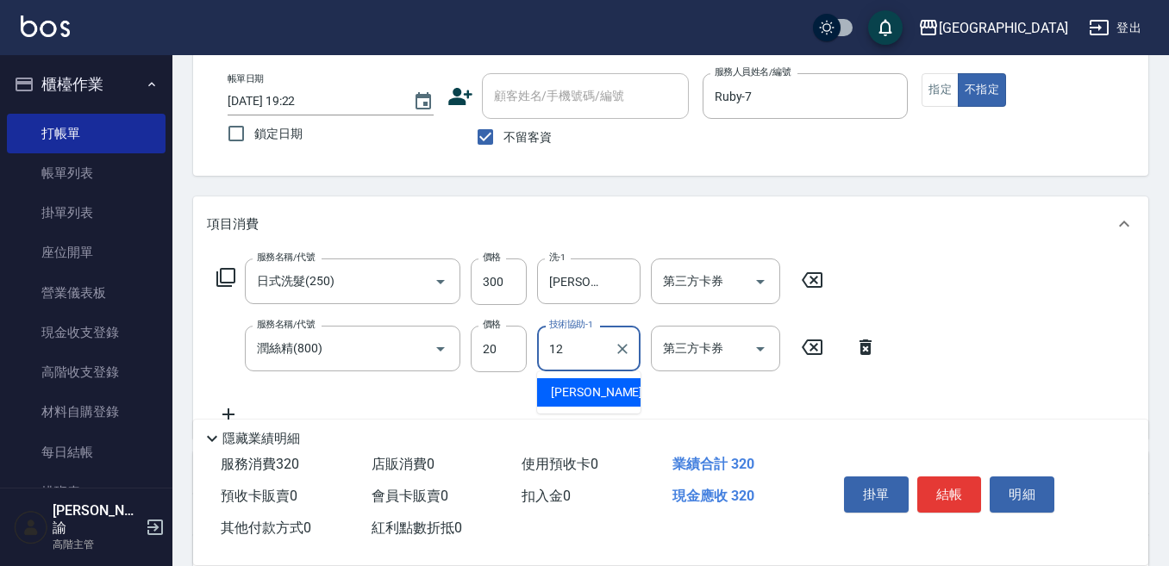
type input "[PERSON_NAME]-12"
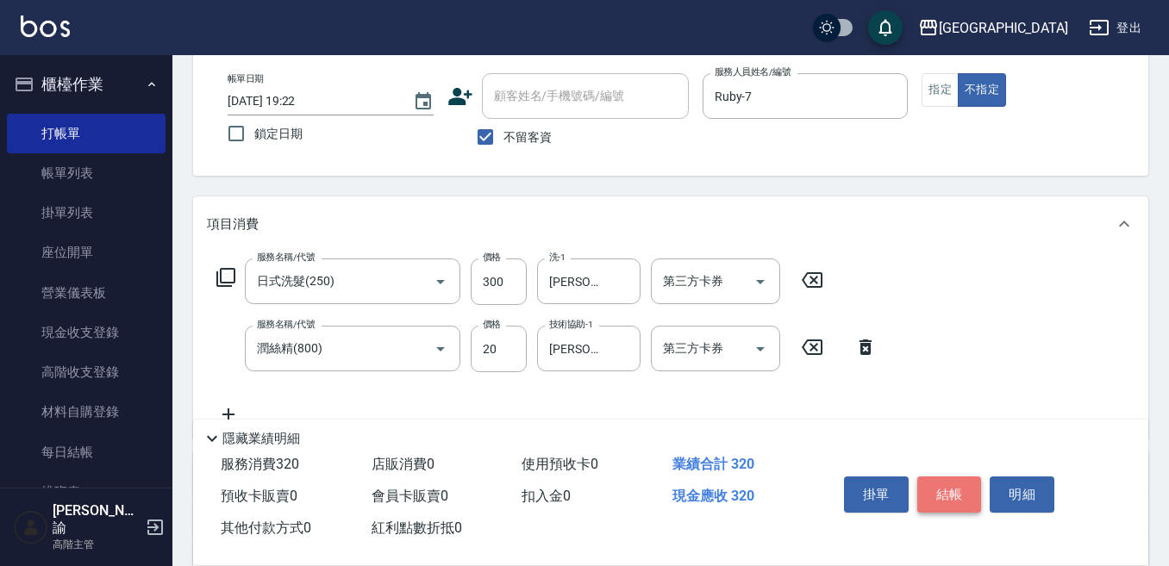
click at [932, 483] on button "結帳" at bounding box center [949, 495] width 65 height 36
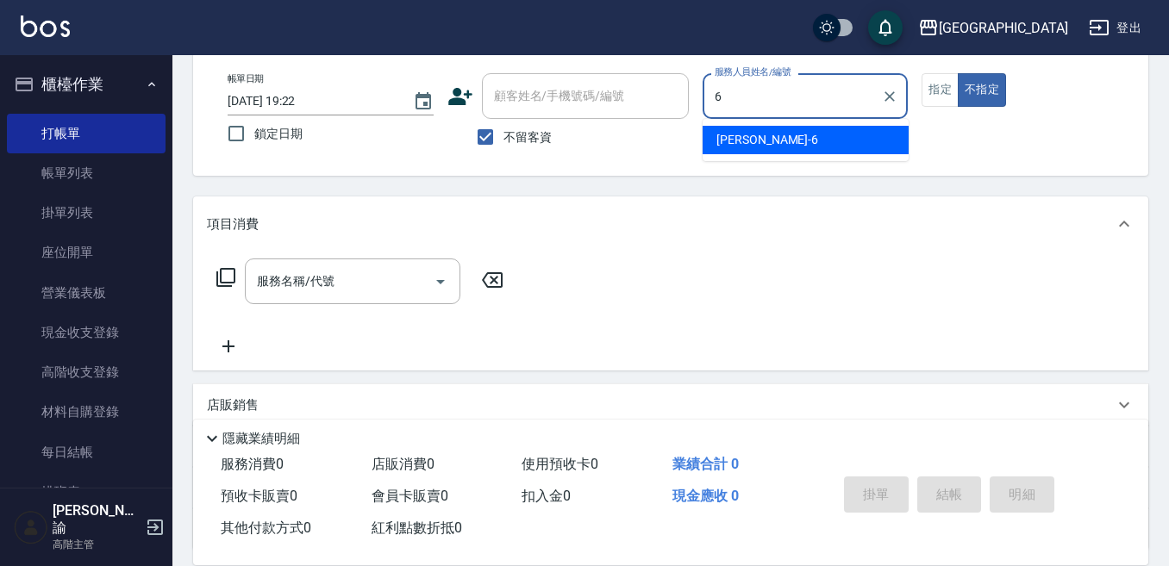
type input "[PERSON_NAME]-6"
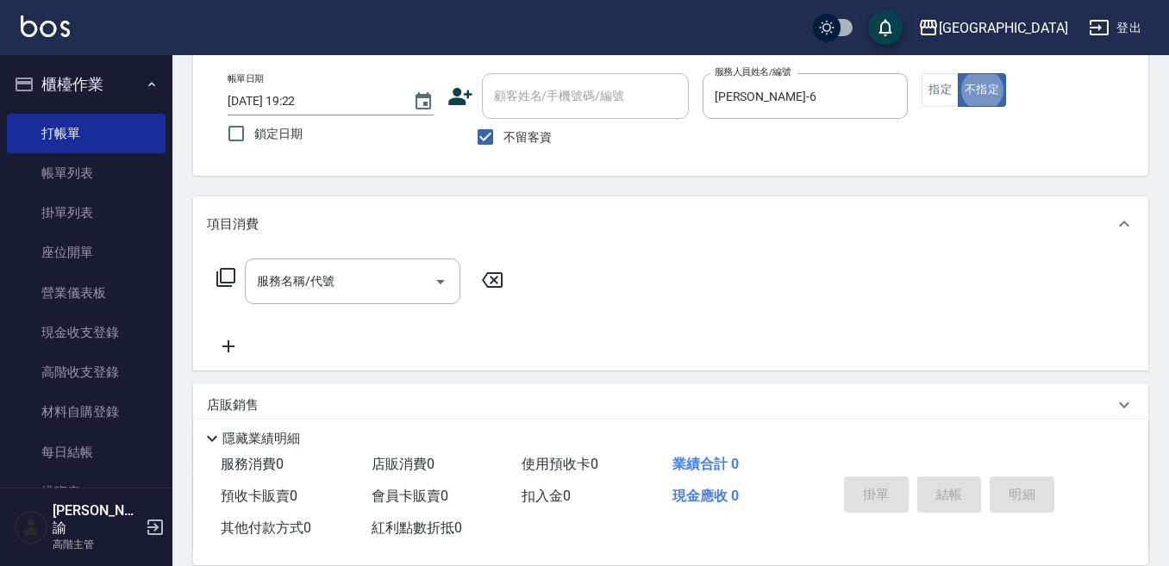
type button "false"
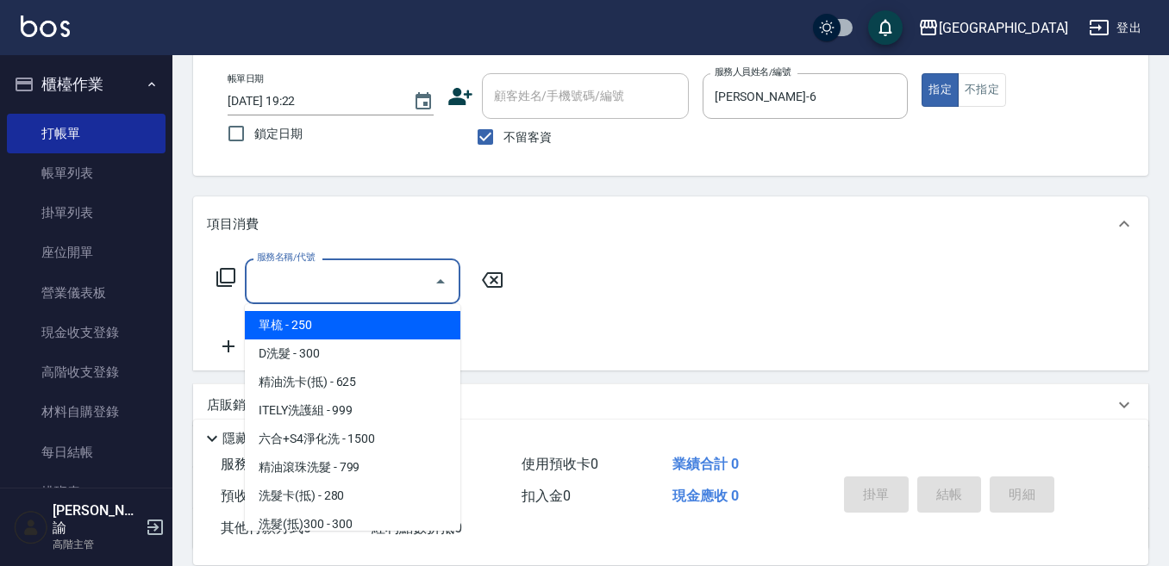
click at [355, 288] on input "服務名稱/代號" at bounding box center [340, 281] width 174 height 30
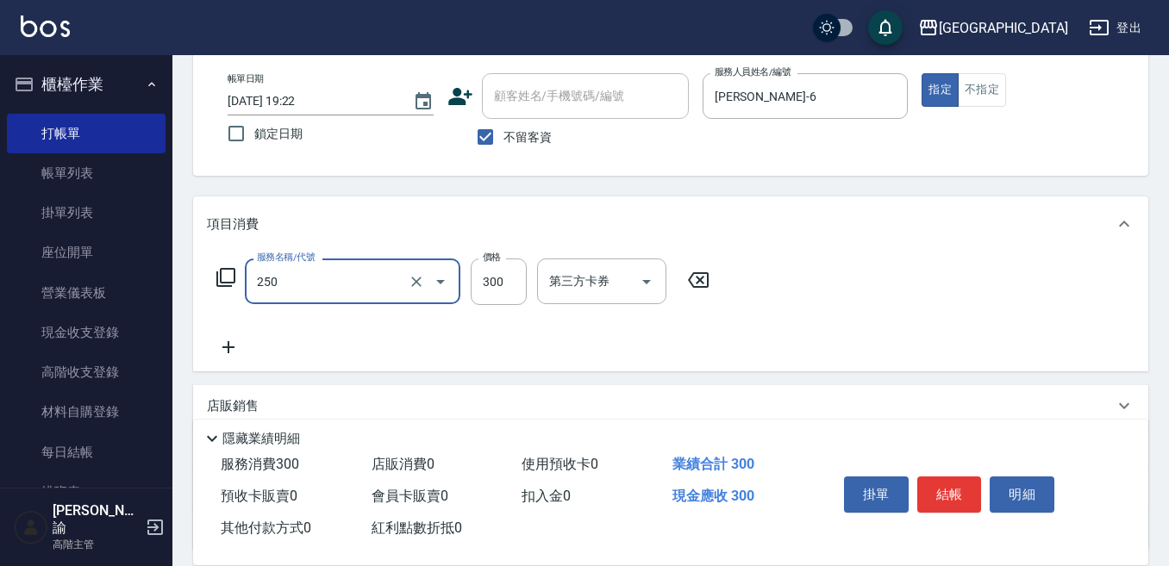
type input "日式洗髮(250)"
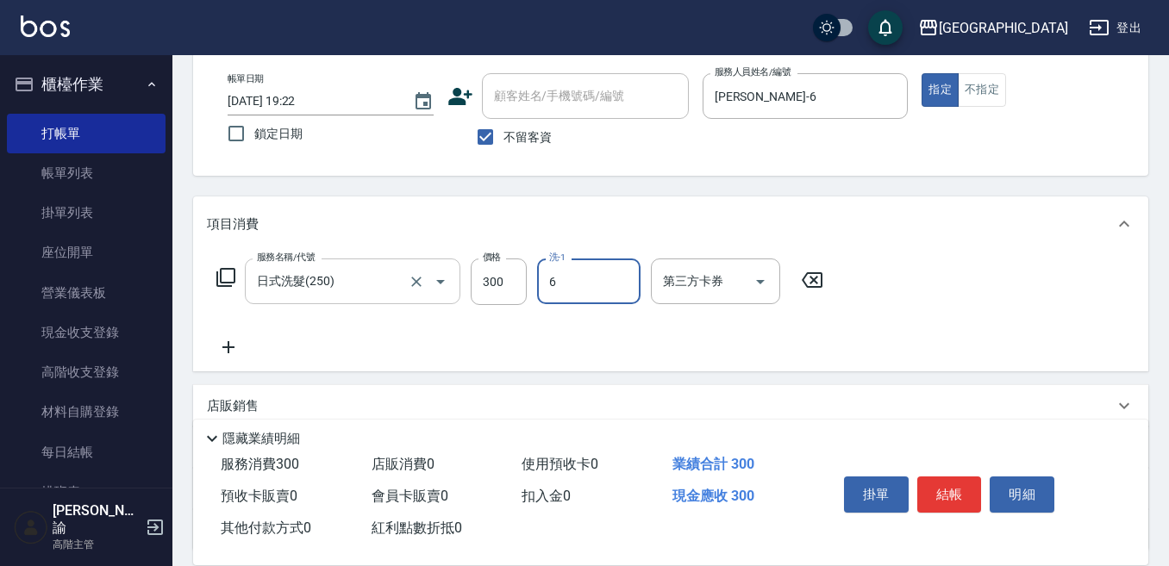
type input "[PERSON_NAME]-6"
click at [934, 492] on button "結帳" at bounding box center [949, 495] width 65 height 36
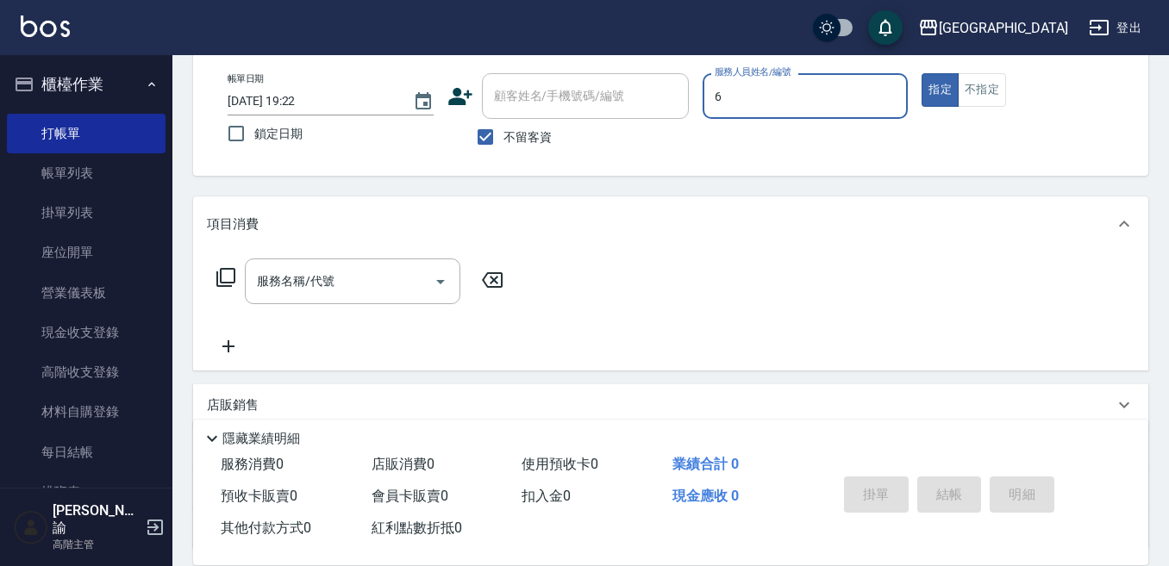
type input "[PERSON_NAME]-6"
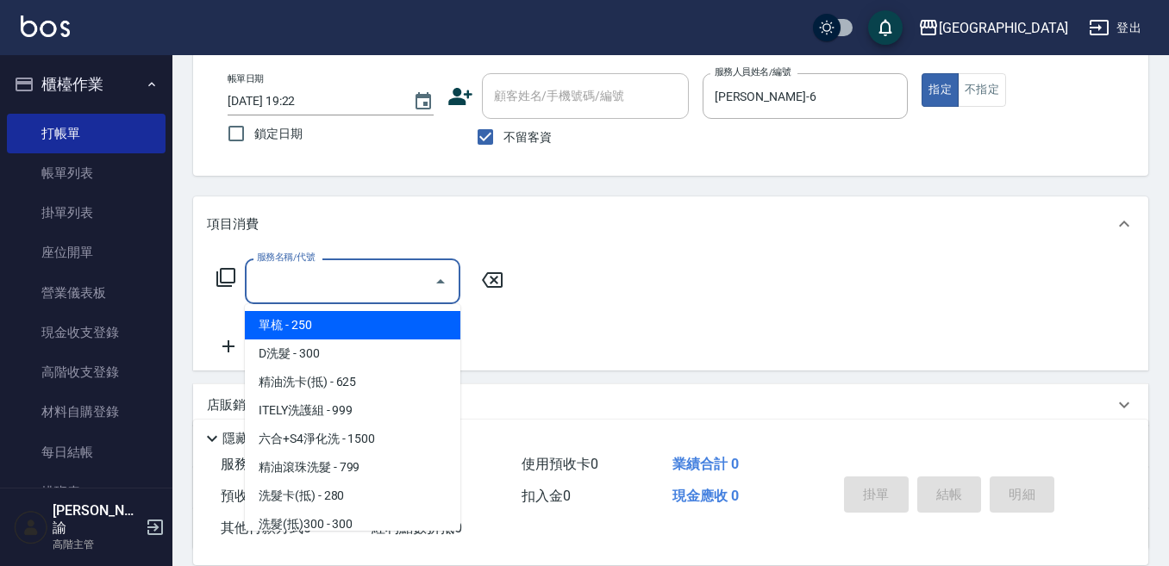
click at [329, 291] on input "服務名稱/代號" at bounding box center [340, 281] width 174 height 30
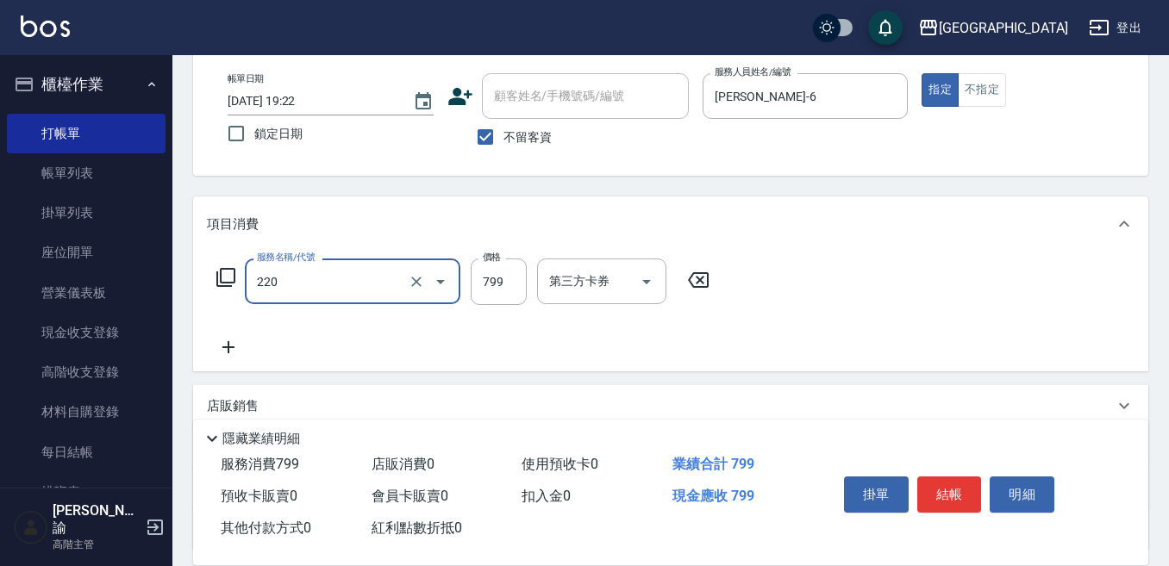
type input "精油滾珠洗髮(220)"
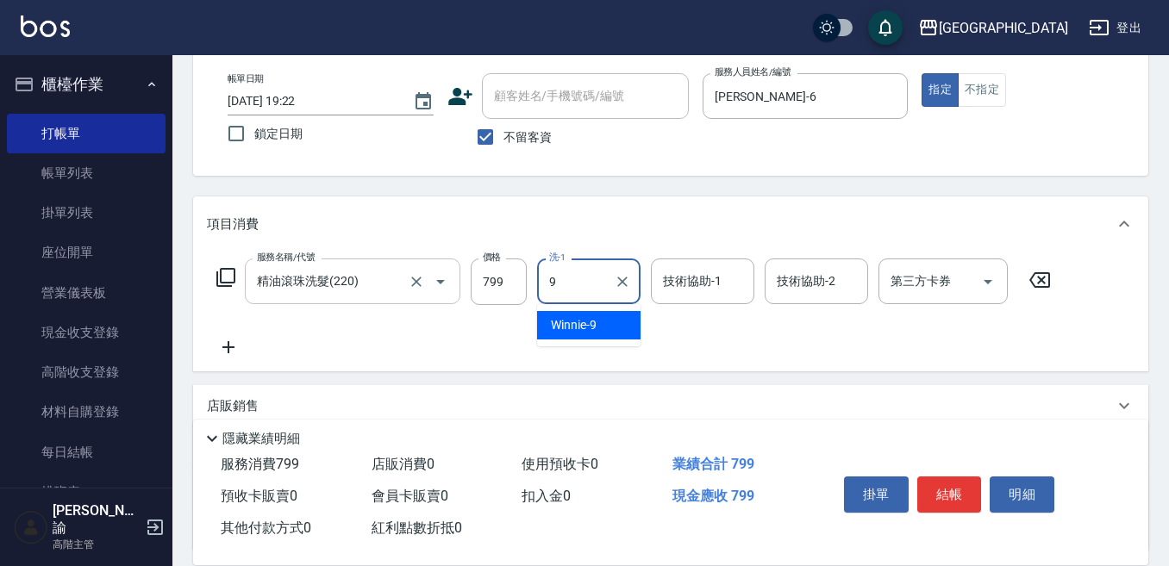
type input "Winnie-9"
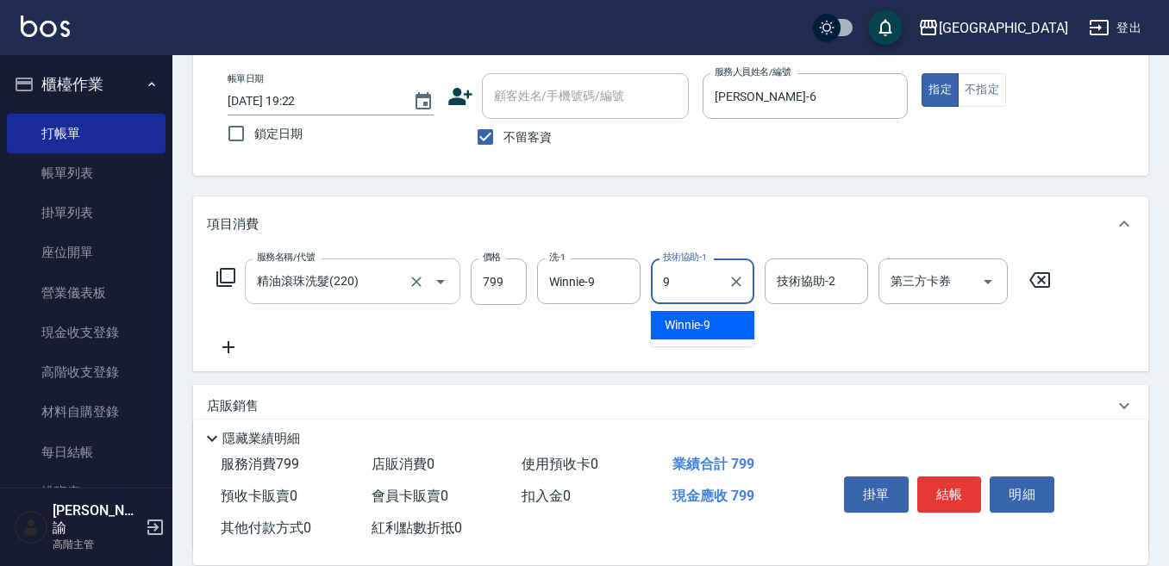
type input "Winnie-9"
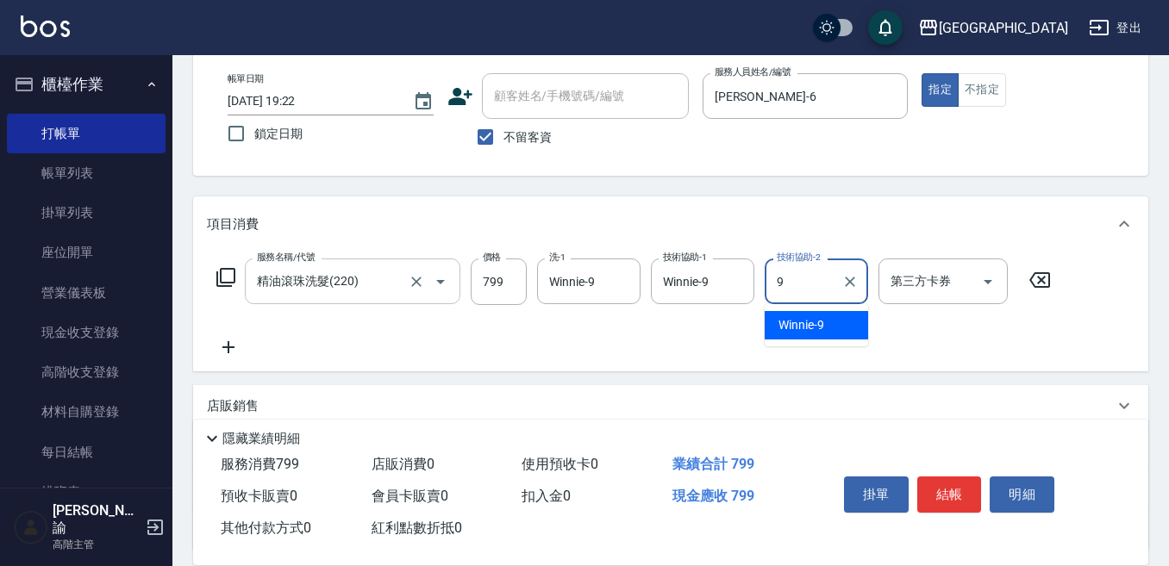
type input "Winnie-9"
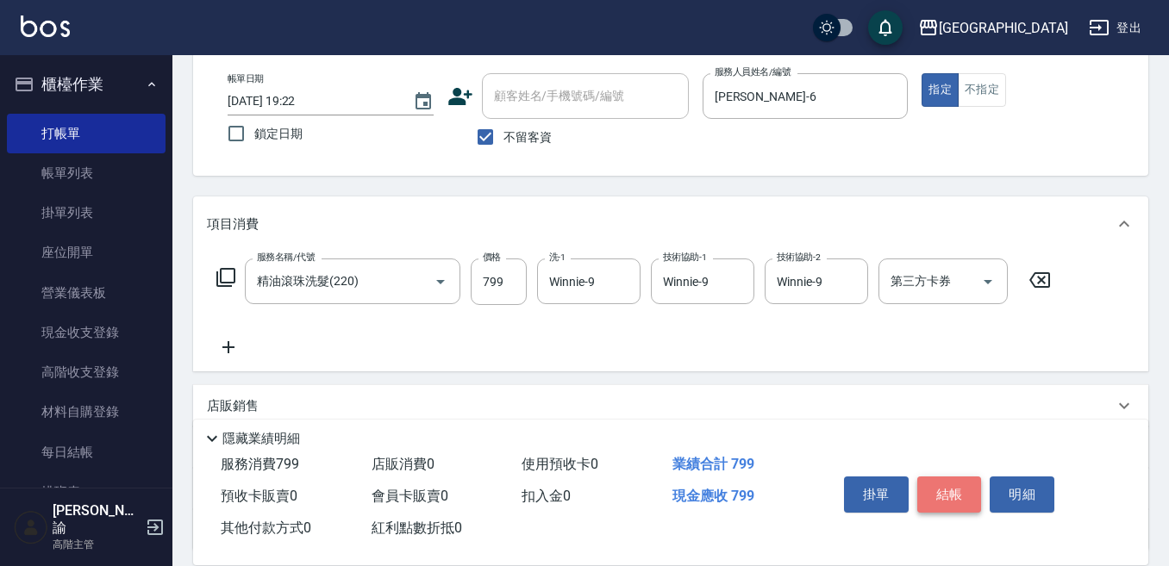
click at [950, 483] on button "結帳" at bounding box center [949, 495] width 65 height 36
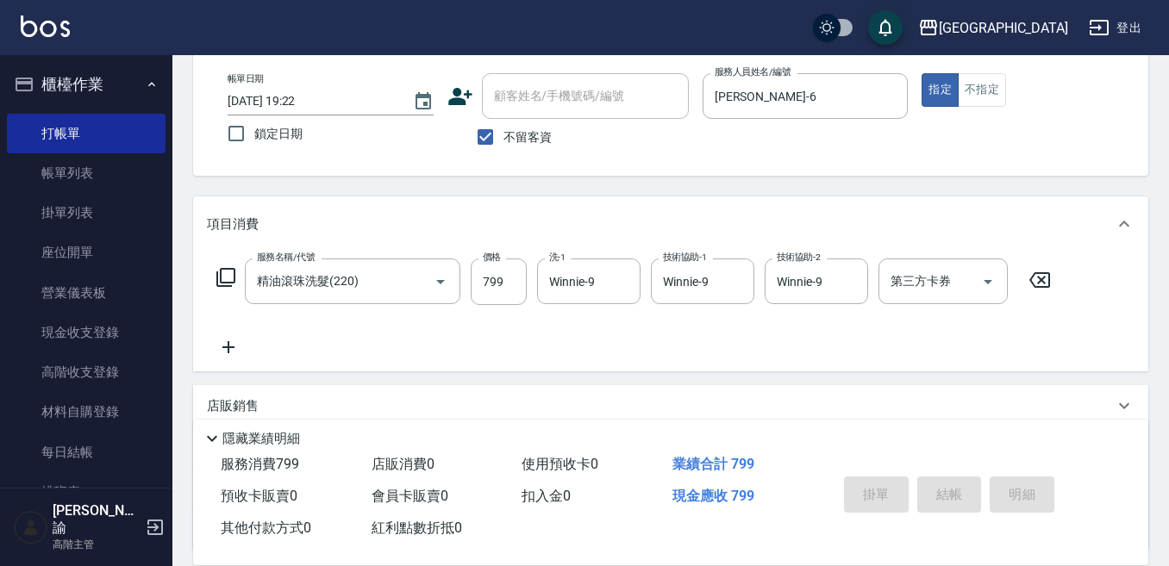
type input "[DATE] 19:23"
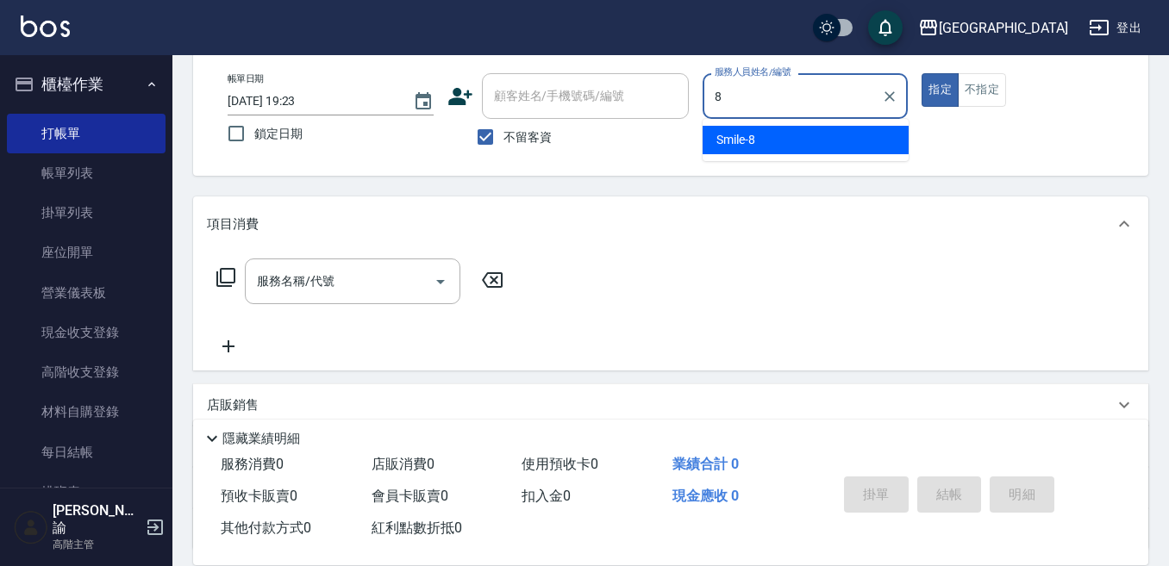
type input "Smile-8"
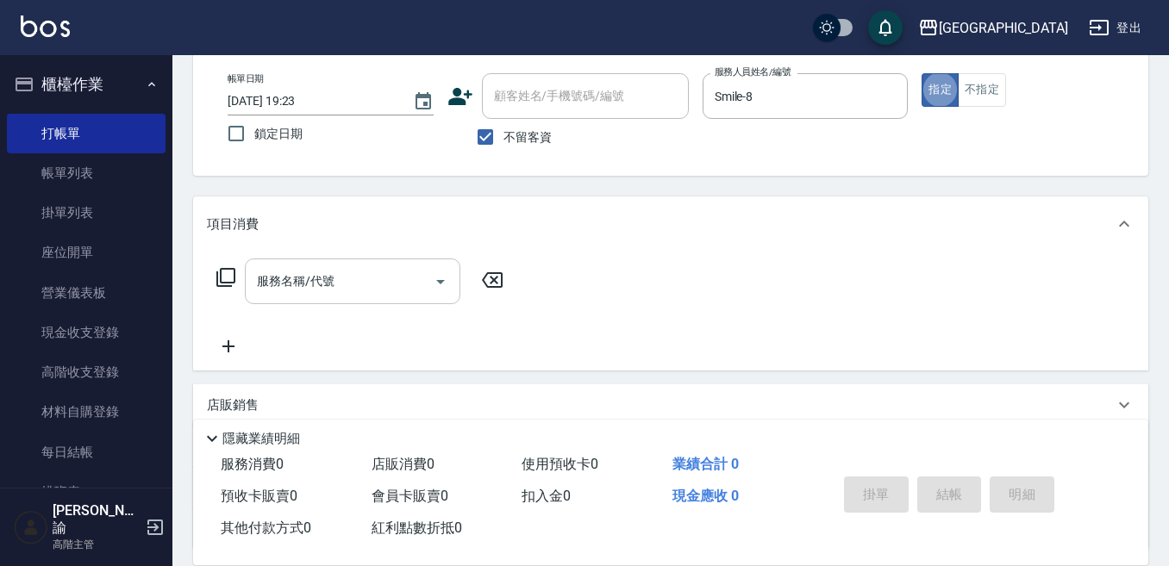
click at [433, 278] on icon "Open" at bounding box center [440, 281] width 21 height 21
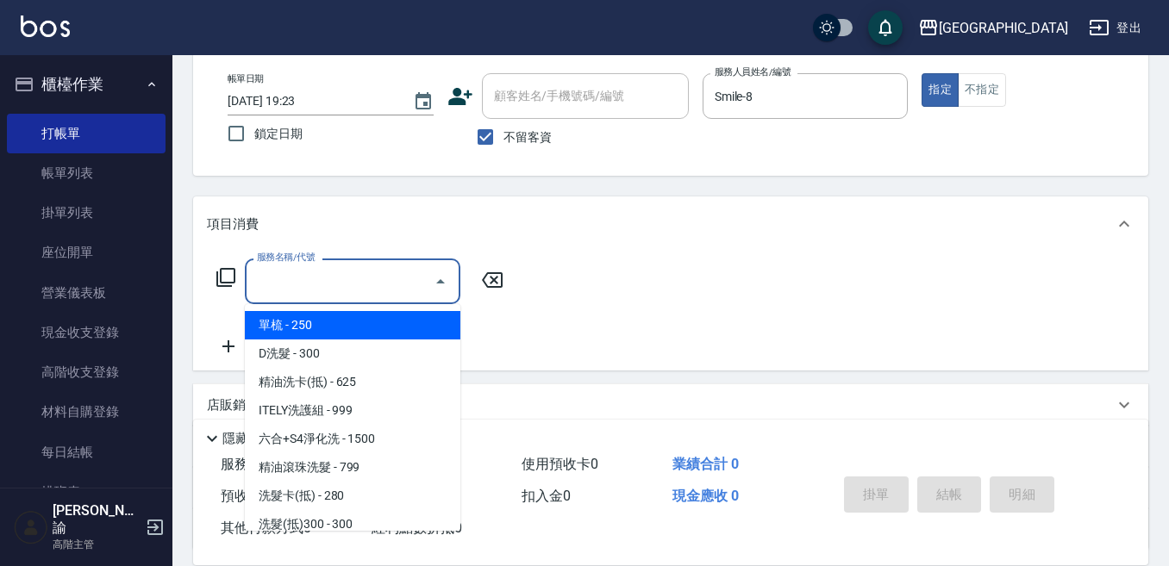
click at [380, 280] on input "服務名稱/代號" at bounding box center [340, 281] width 174 height 30
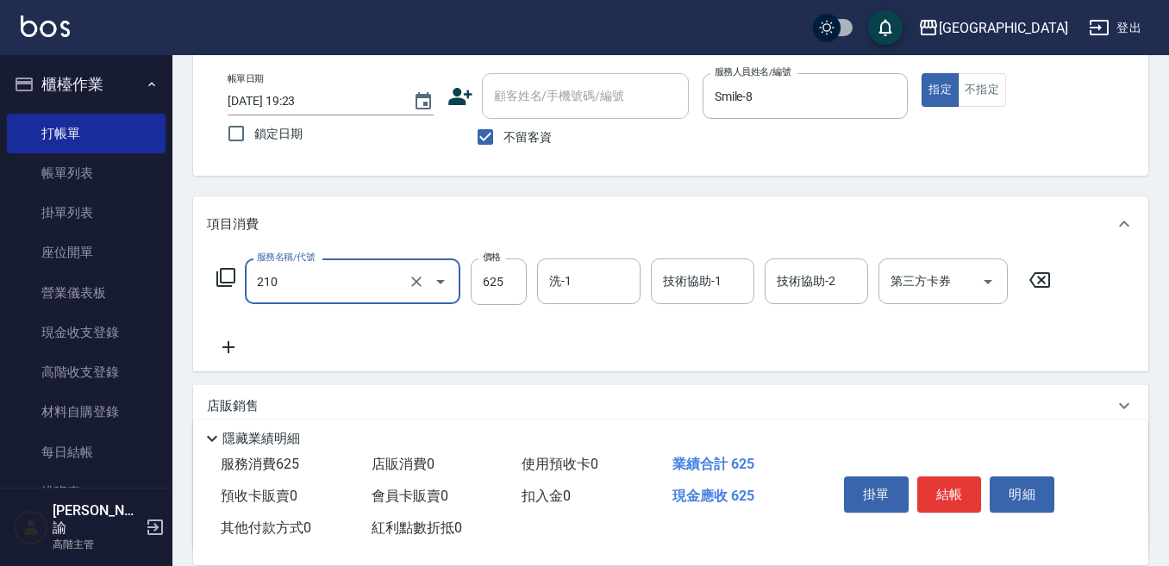
type input "精油洗卡(抵)(210)"
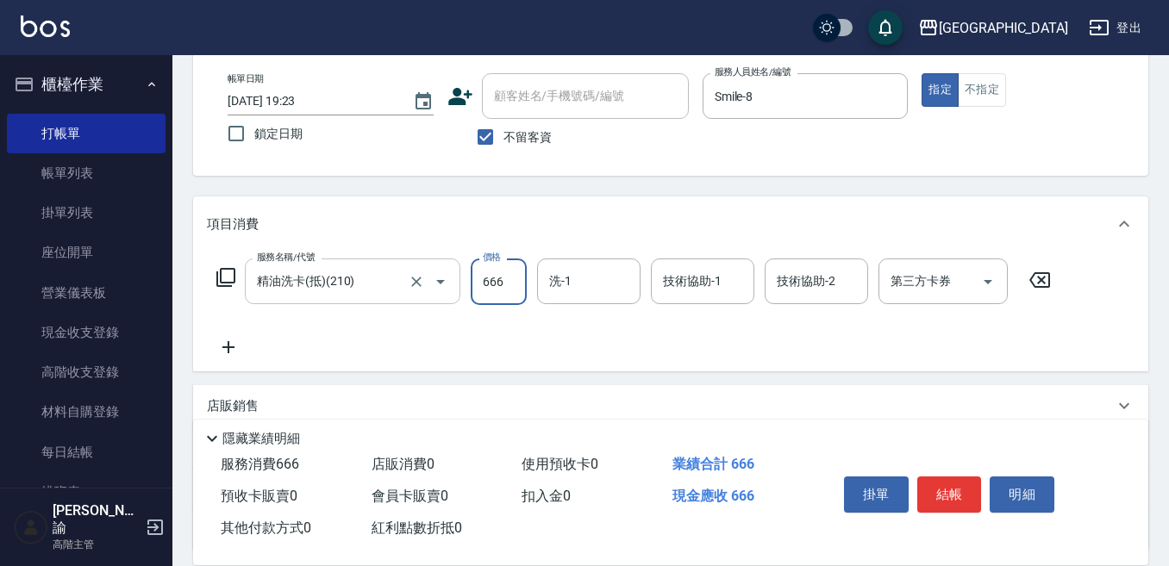
type input "666"
type input "Smile-8"
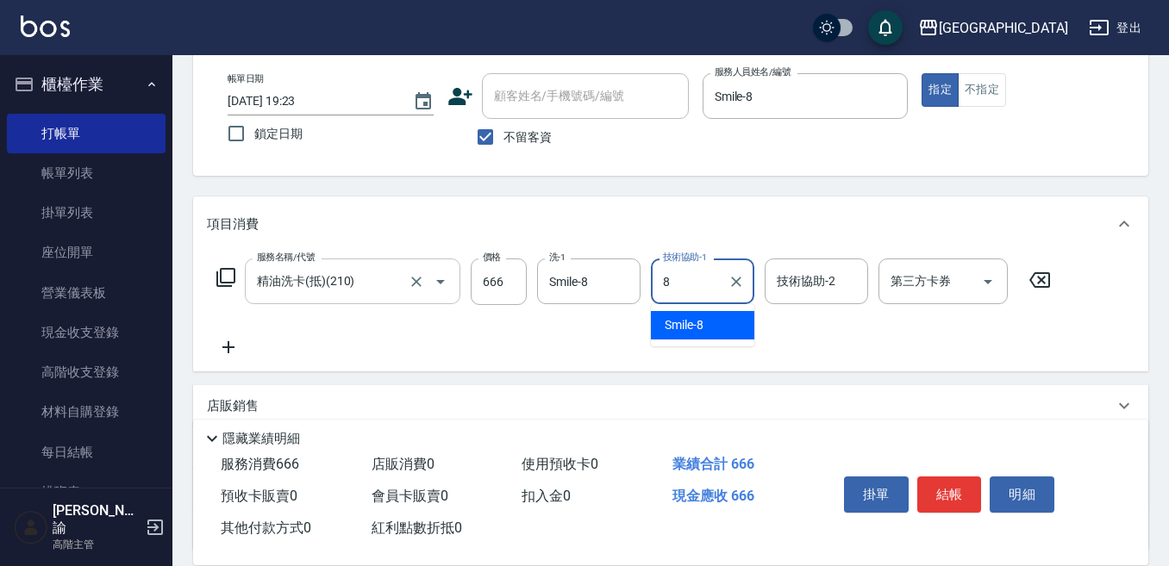
type input "Smile-8"
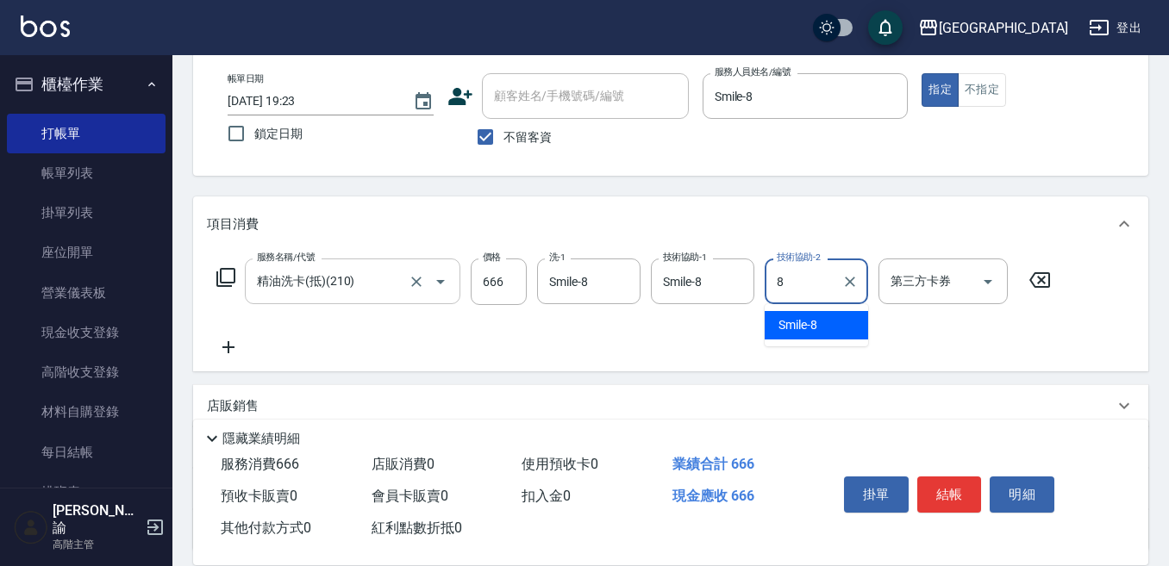
type input "Smile-8"
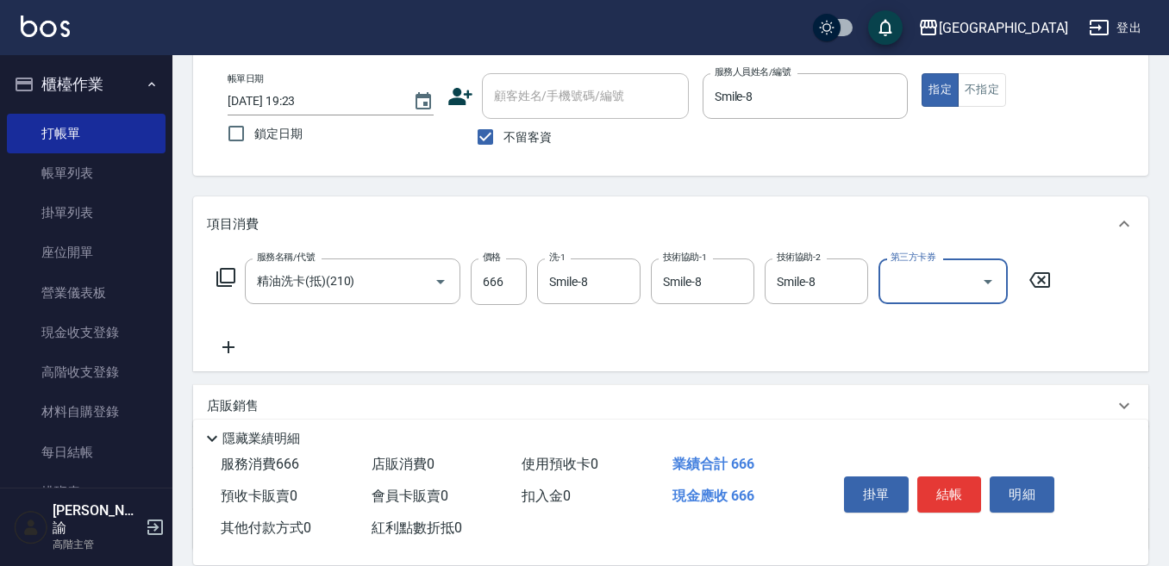
click at [884, 285] on div "第三方卡券" at bounding box center [942, 282] width 129 height 46
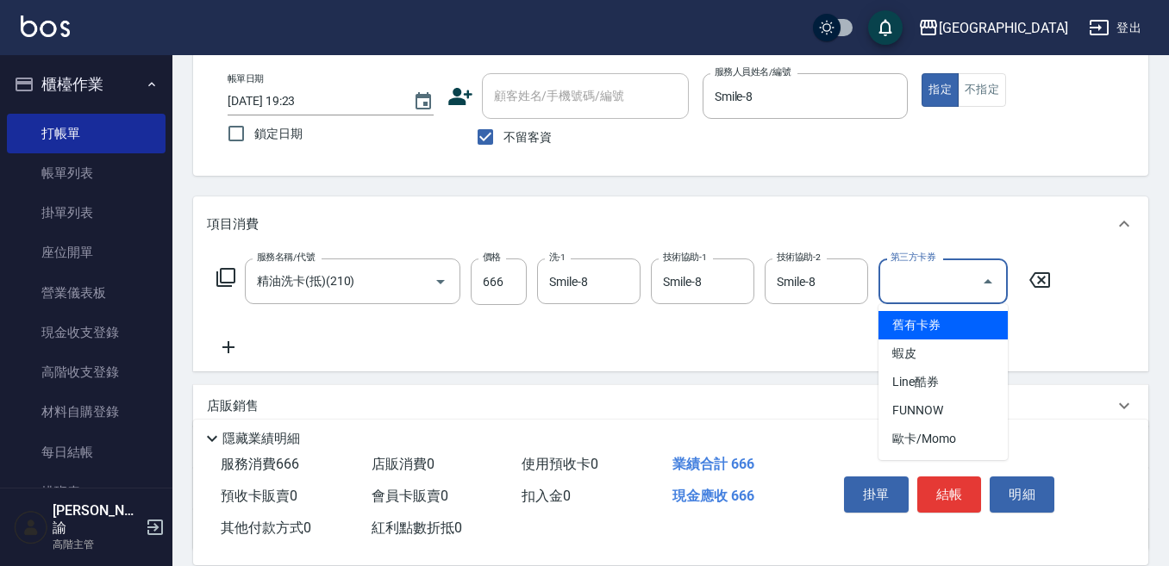
click at [889, 320] on span "舊有卡券" at bounding box center [942, 325] width 129 height 28
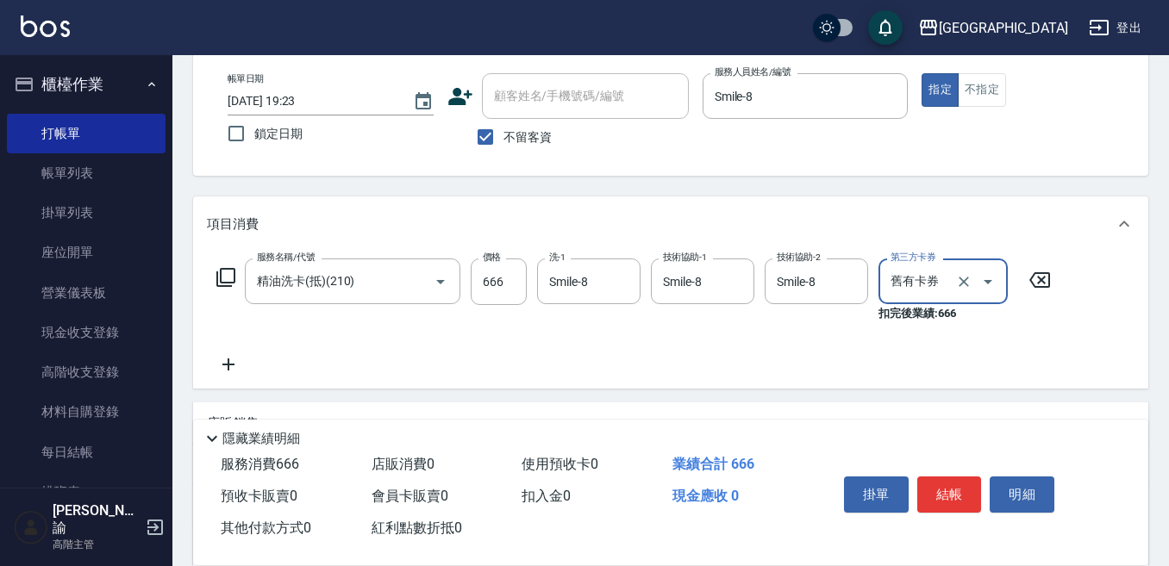
type input "舊有卡券"
click at [934, 485] on button "結帳" at bounding box center [949, 495] width 65 height 36
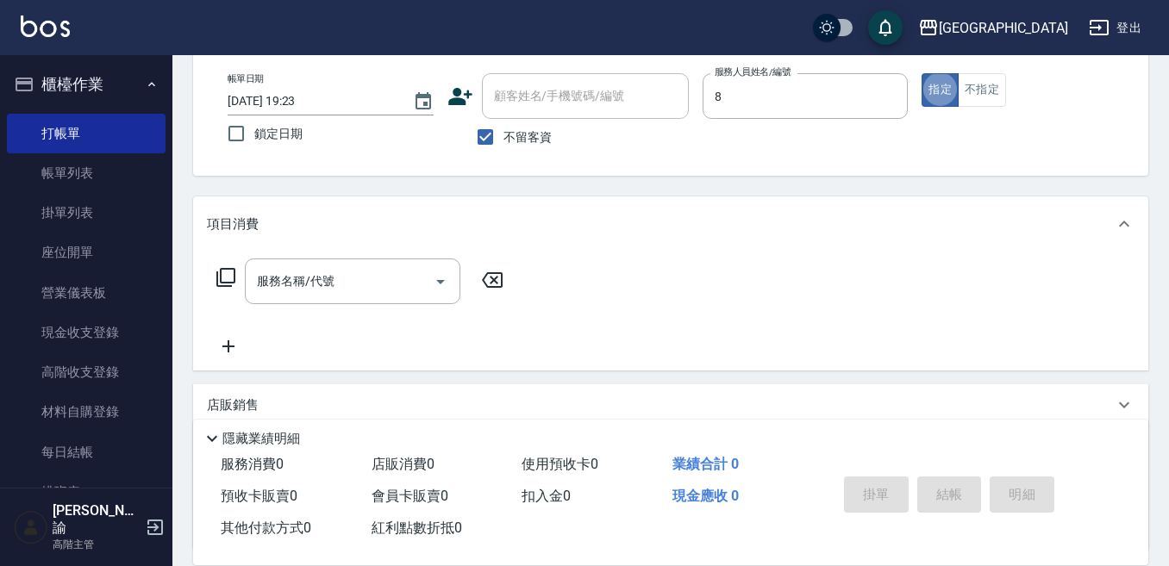
type input "Smile-8"
click at [382, 283] on input "服務名稱/代號" at bounding box center [340, 281] width 174 height 30
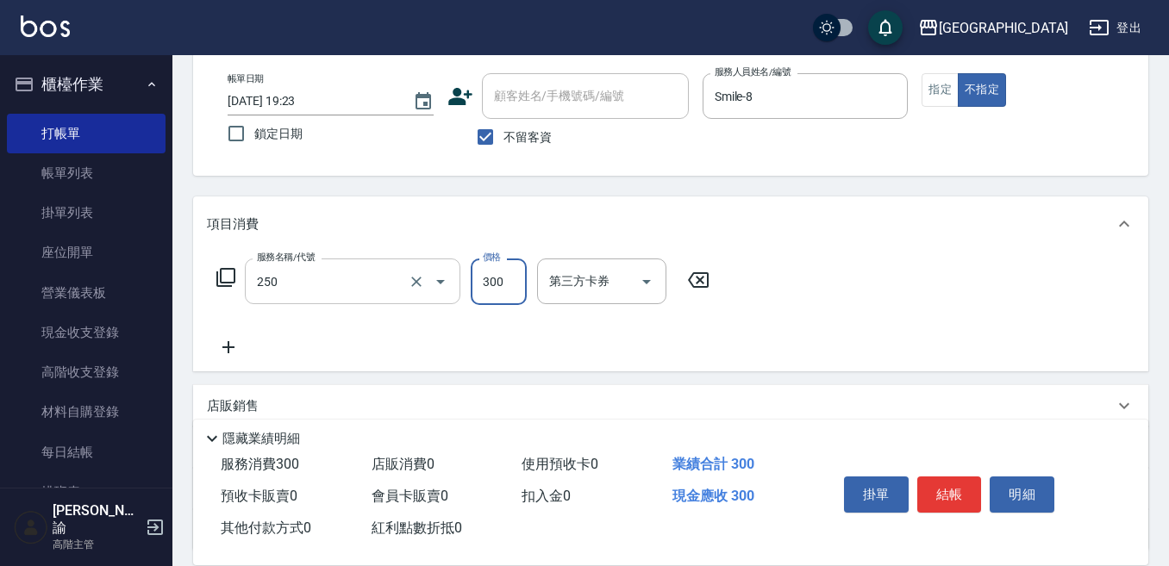
type input "日式洗髮(250)"
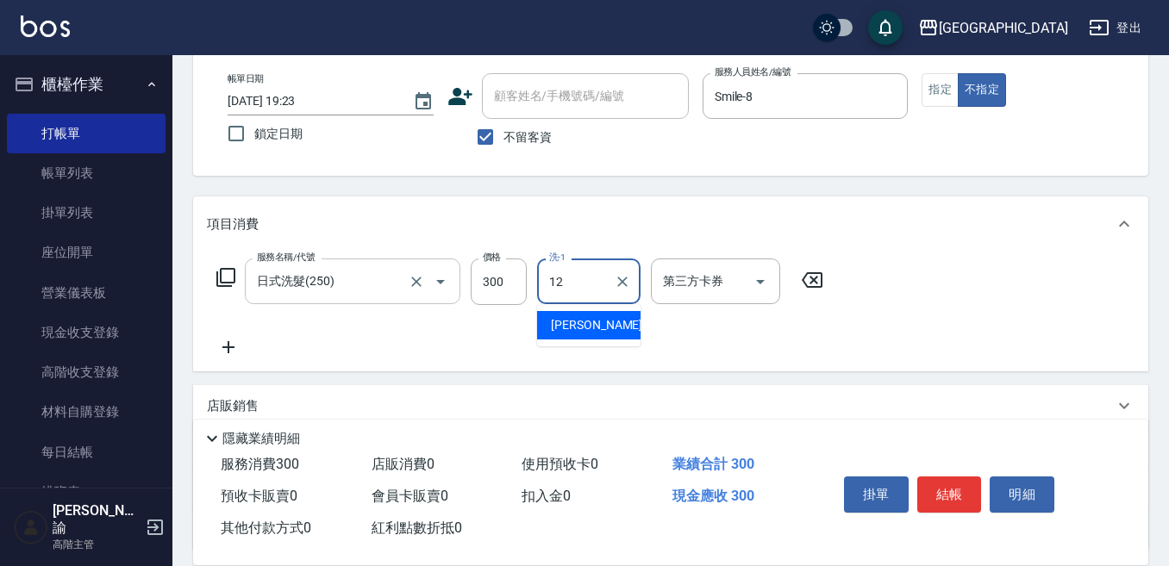
type input "[PERSON_NAME]-12"
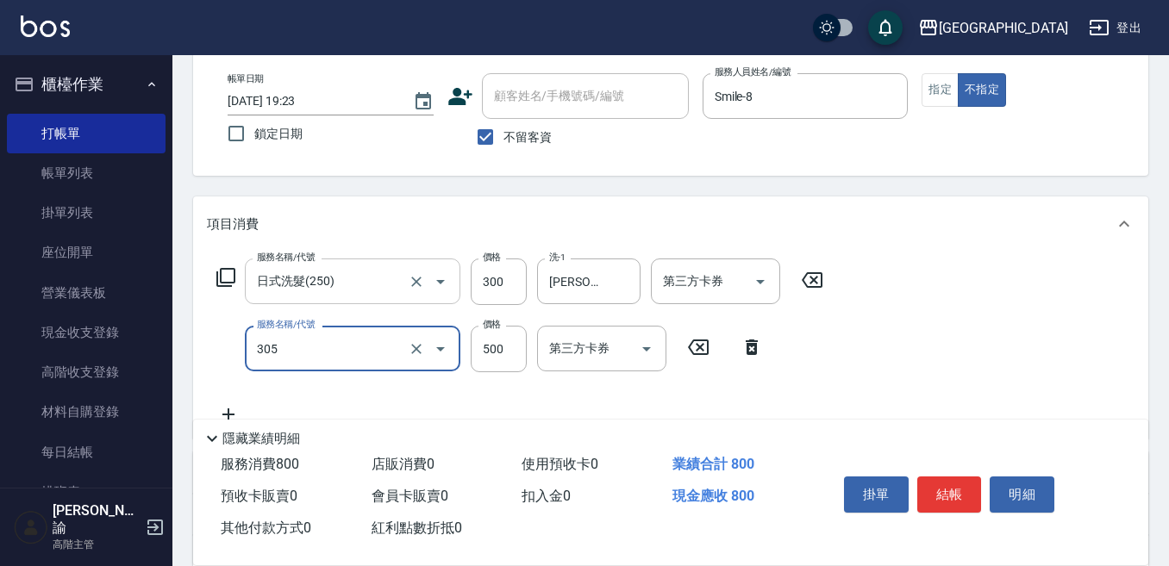
type input "剪髮500(305)"
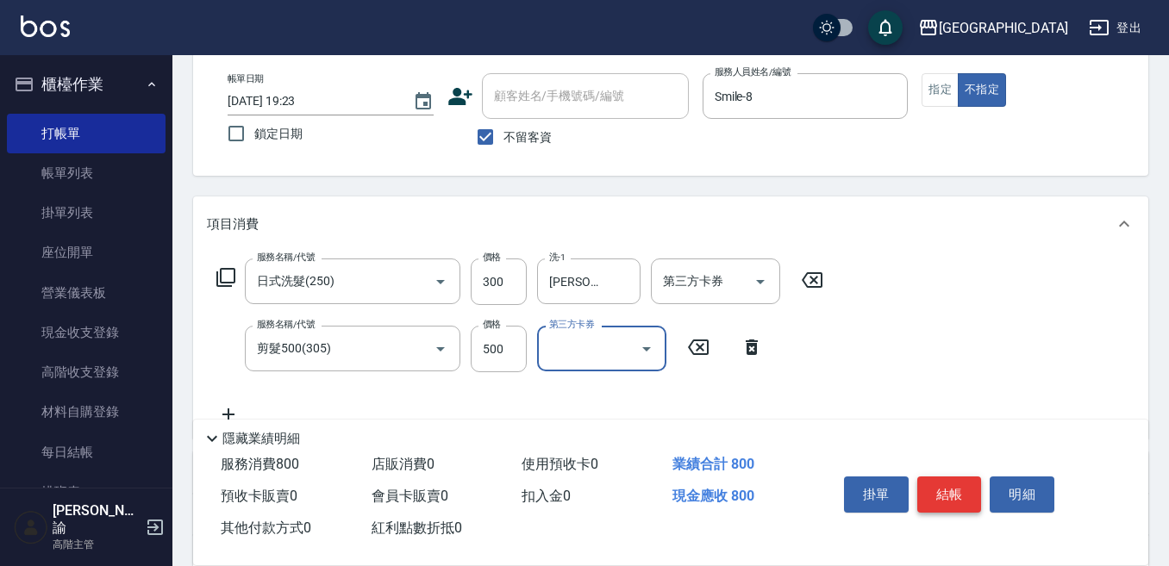
click at [961, 478] on button "結帳" at bounding box center [949, 495] width 65 height 36
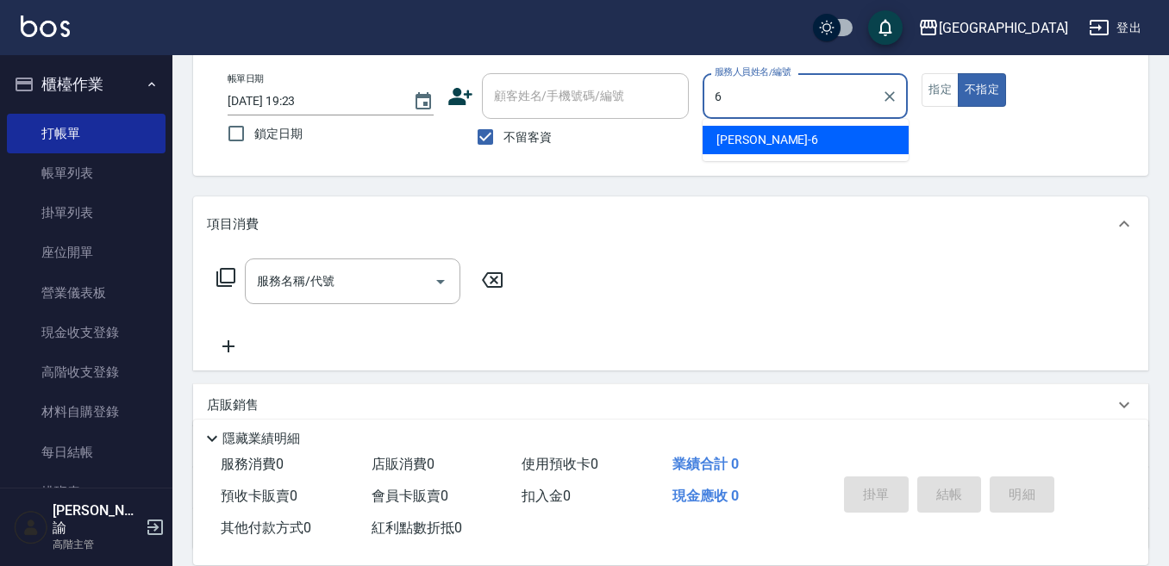
type input "[PERSON_NAME]-6"
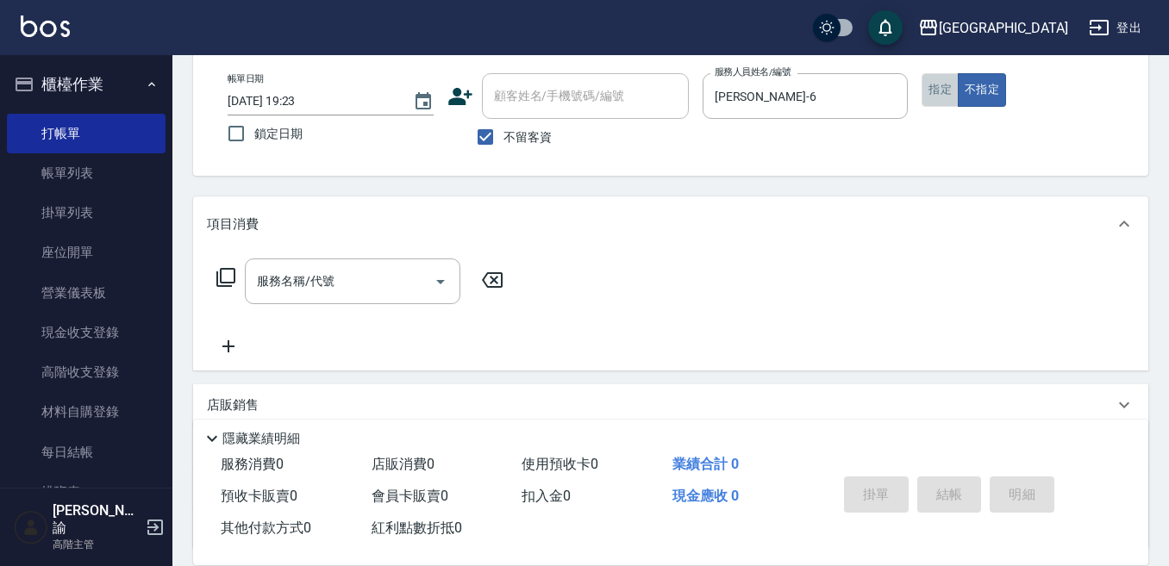
drag, startPoint x: 942, startPoint y: 90, endPoint x: 868, endPoint y: 123, distance: 81.4
click at [939, 91] on button "指定" at bounding box center [939, 90] width 37 height 34
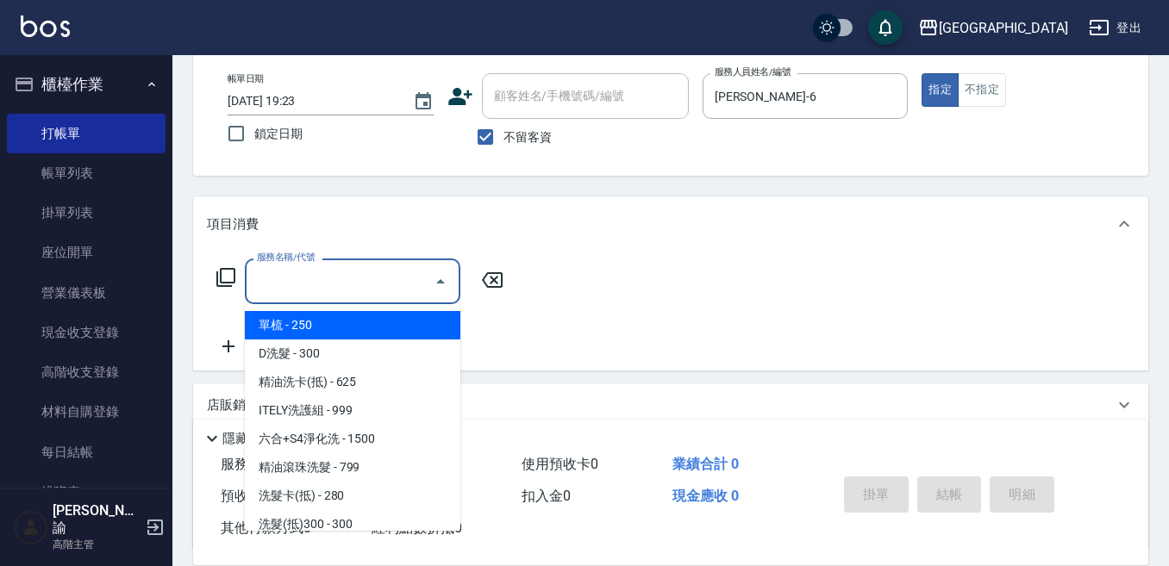
click at [409, 278] on input "服務名稱/代號" at bounding box center [340, 281] width 174 height 30
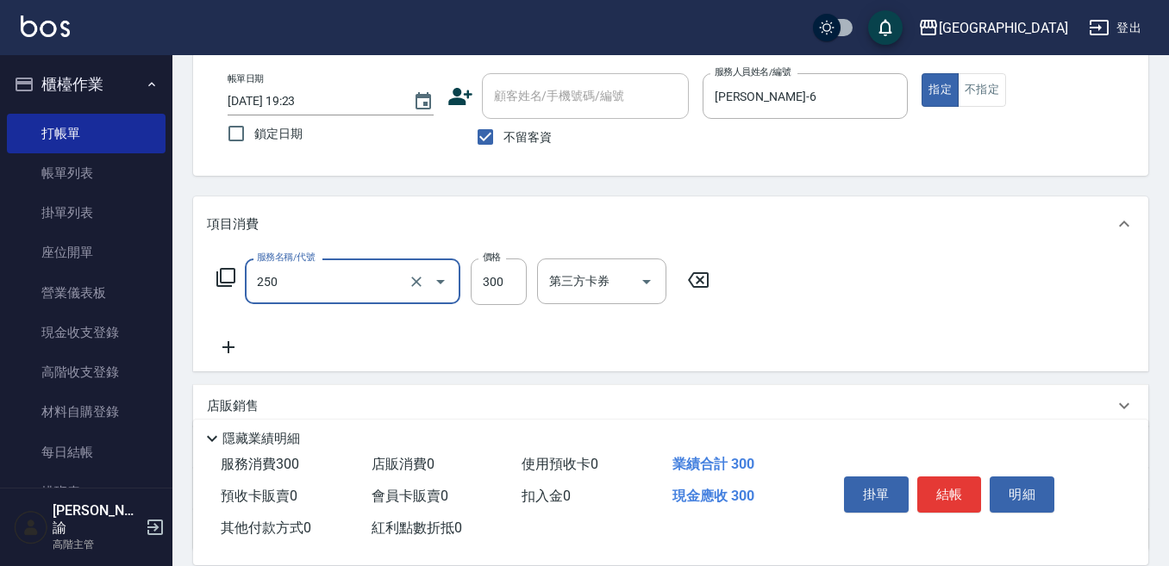
type input "日式洗髮(250)"
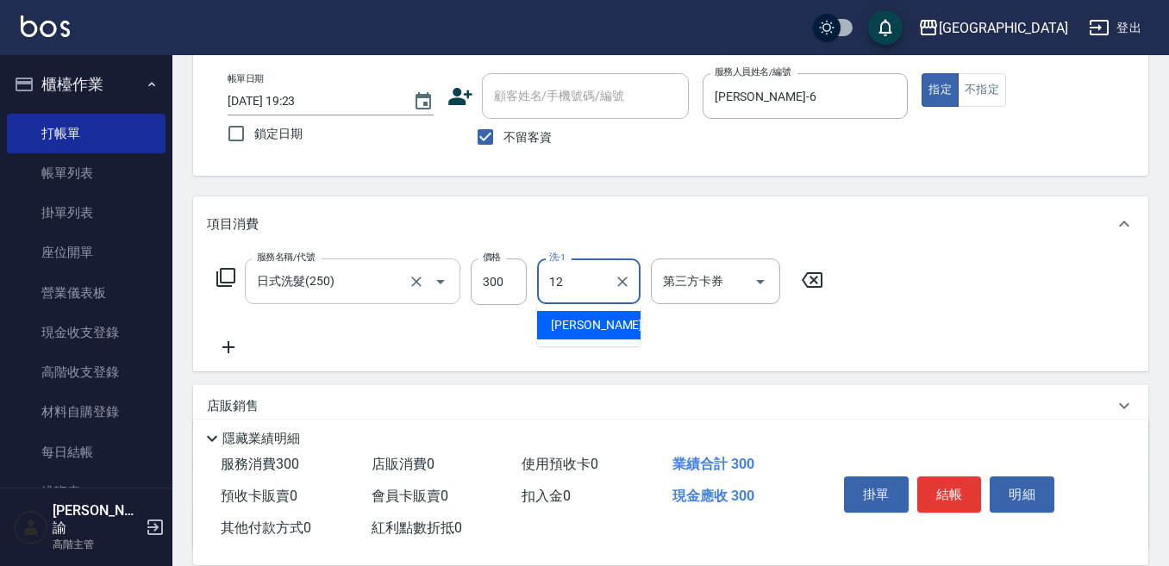
type input "[PERSON_NAME]-12"
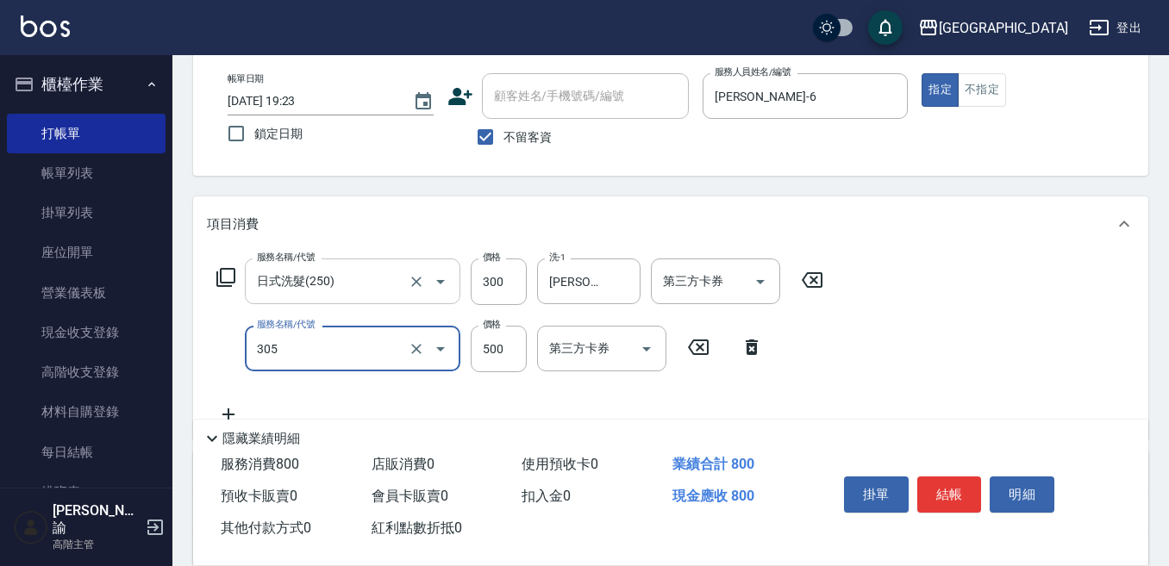
type input "剪髮500(305)"
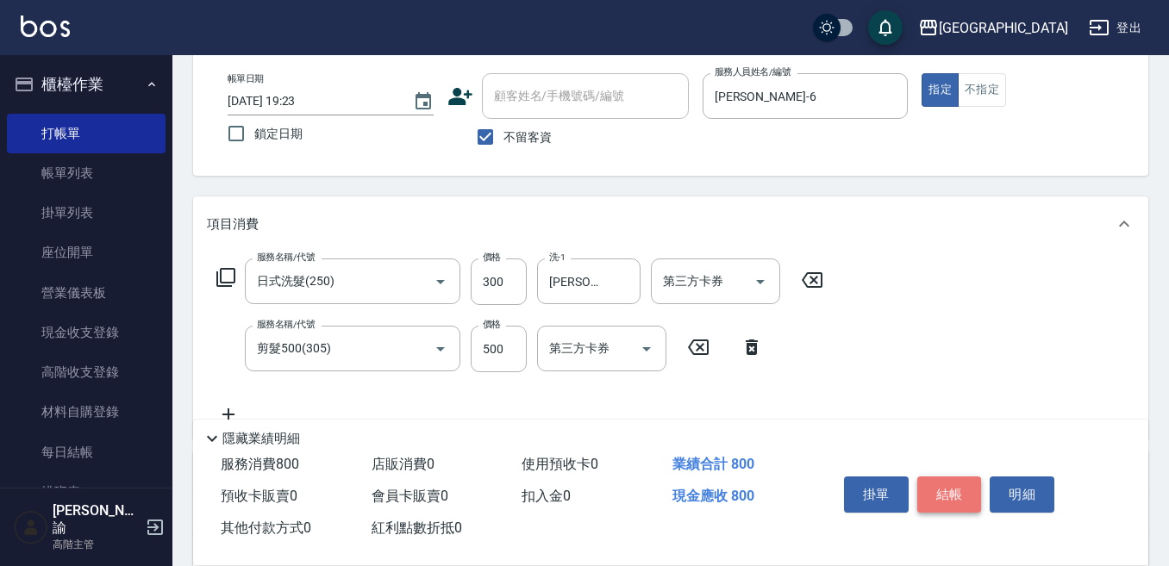
click at [937, 477] on button "結帳" at bounding box center [949, 495] width 65 height 36
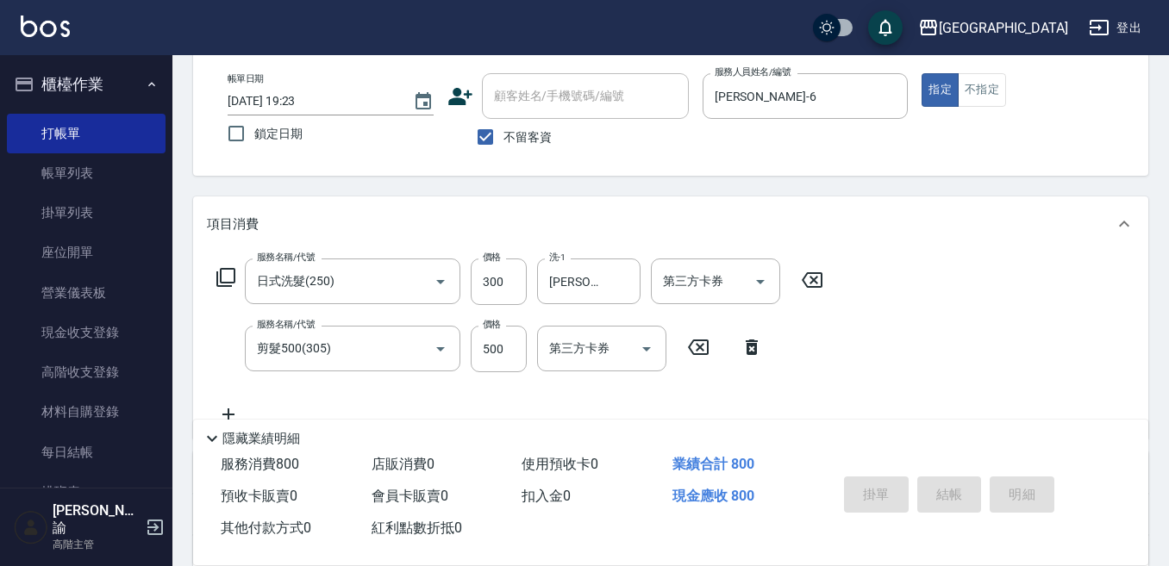
type input "[DATE] 19:24"
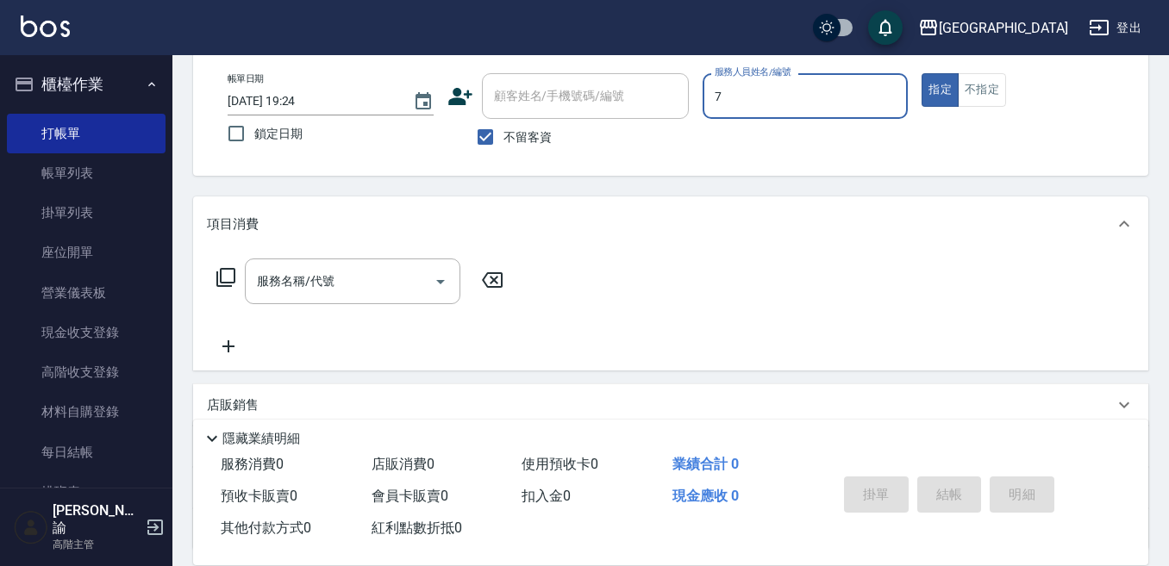
type input "Ruby-7"
click at [373, 288] on input "服務名稱/代號" at bounding box center [340, 281] width 174 height 30
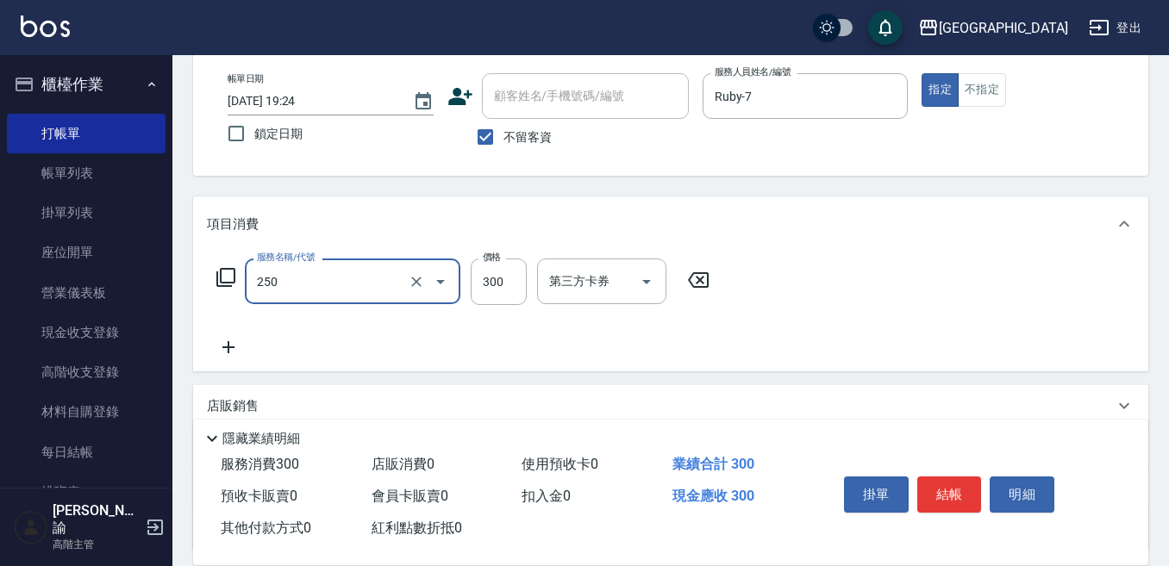
type input "日式洗髮(250)"
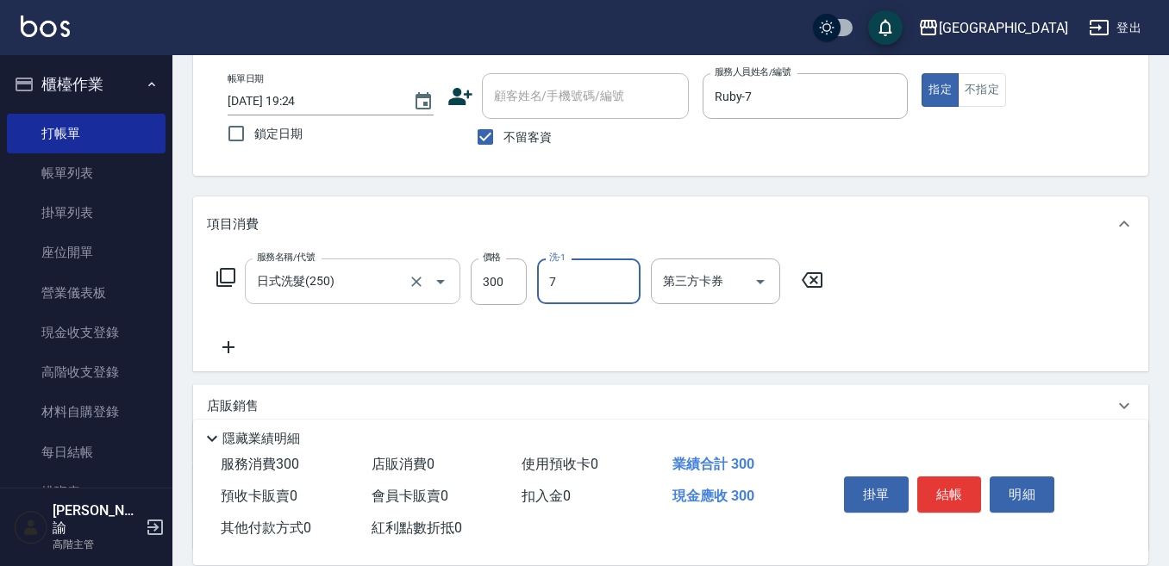
type input "Ruby-7"
click at [934, 477] on button "結帳" at bounding box center [949, 495] width 65 height 36
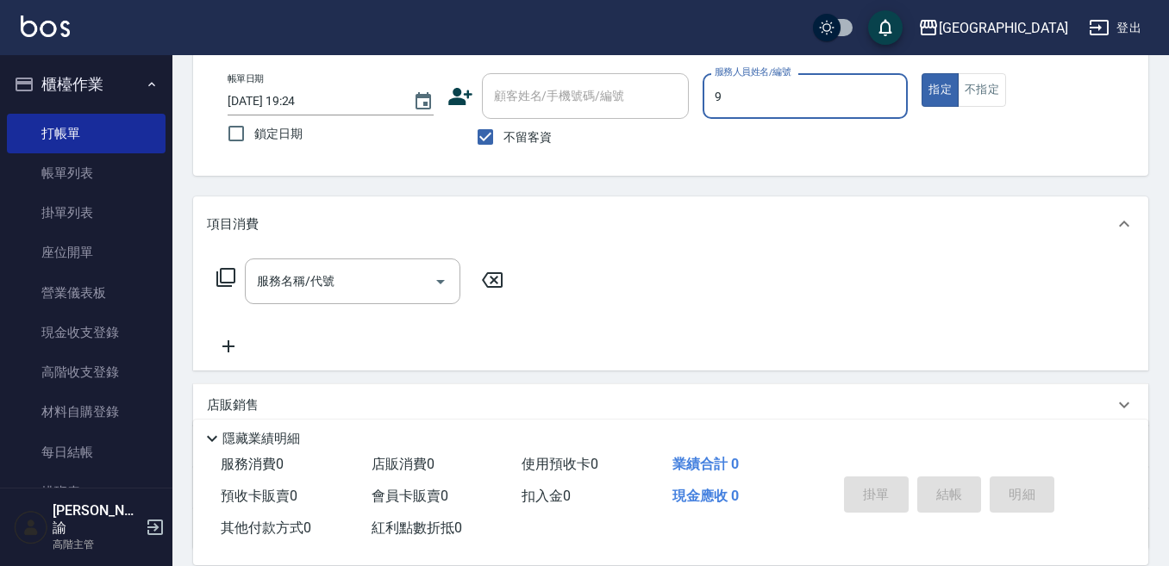
type input "Winnie-9"
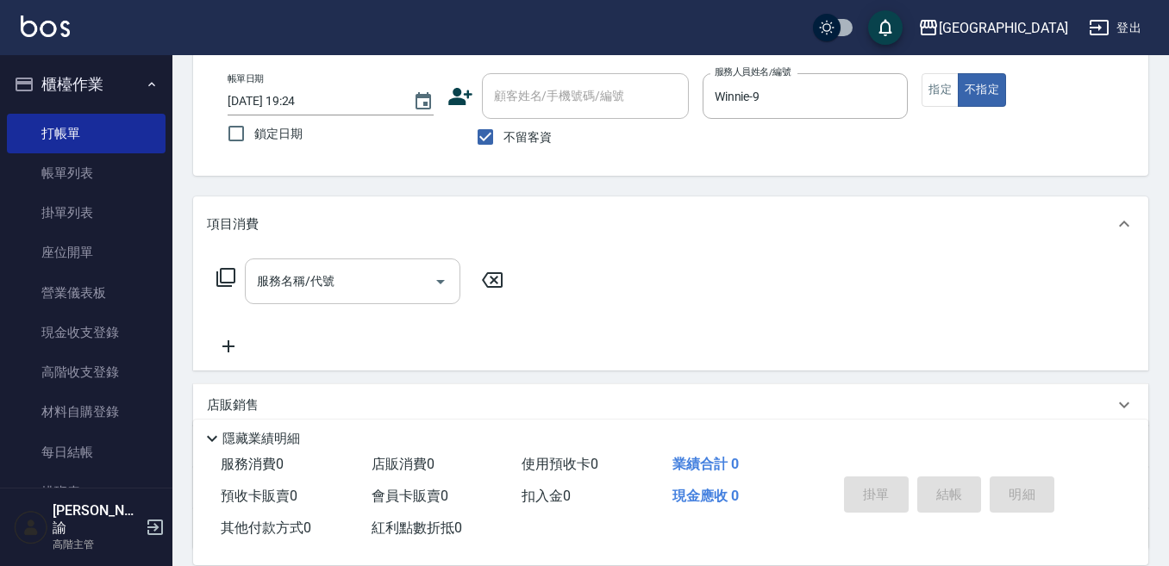
click at [383, 274] on input "服務名稱/代號" at bounding box center [340, 281] width 174 height 30
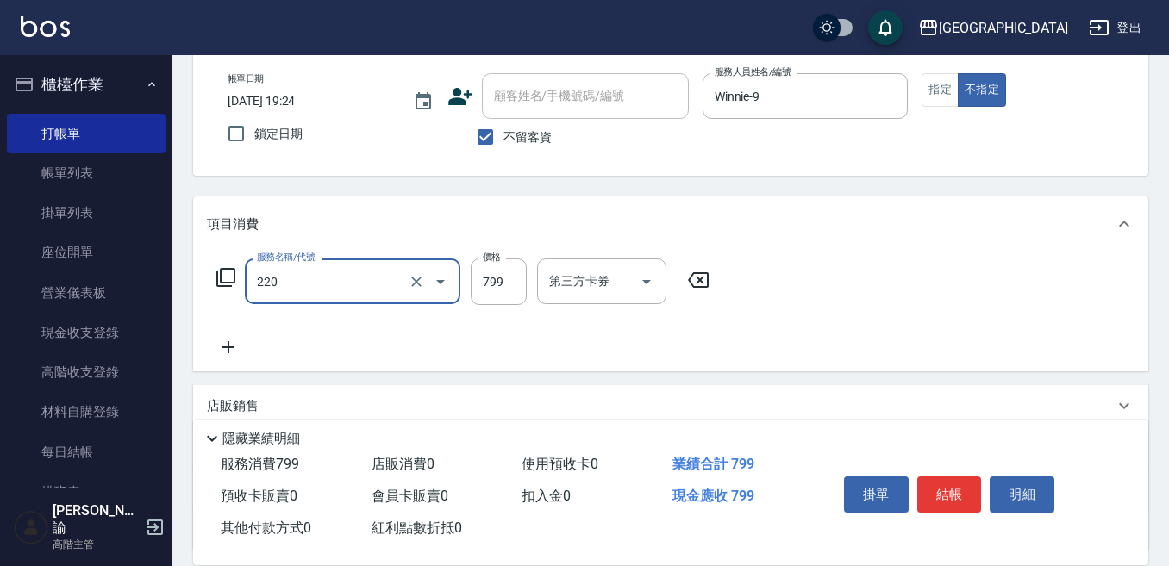
type input "精油滾珠洗髮(220)"
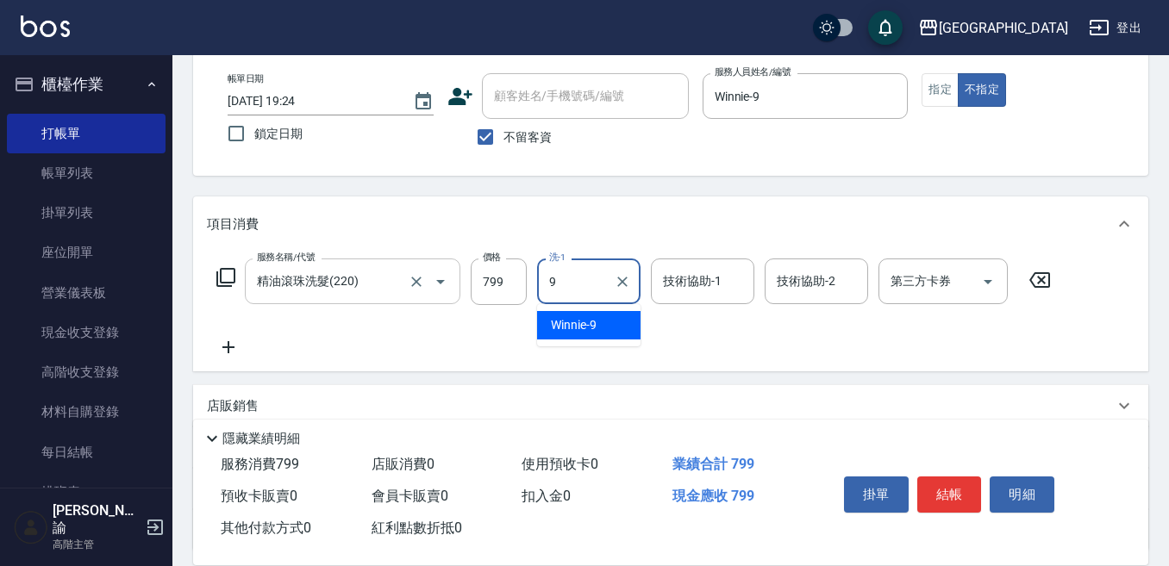
type input "Winnie-9"
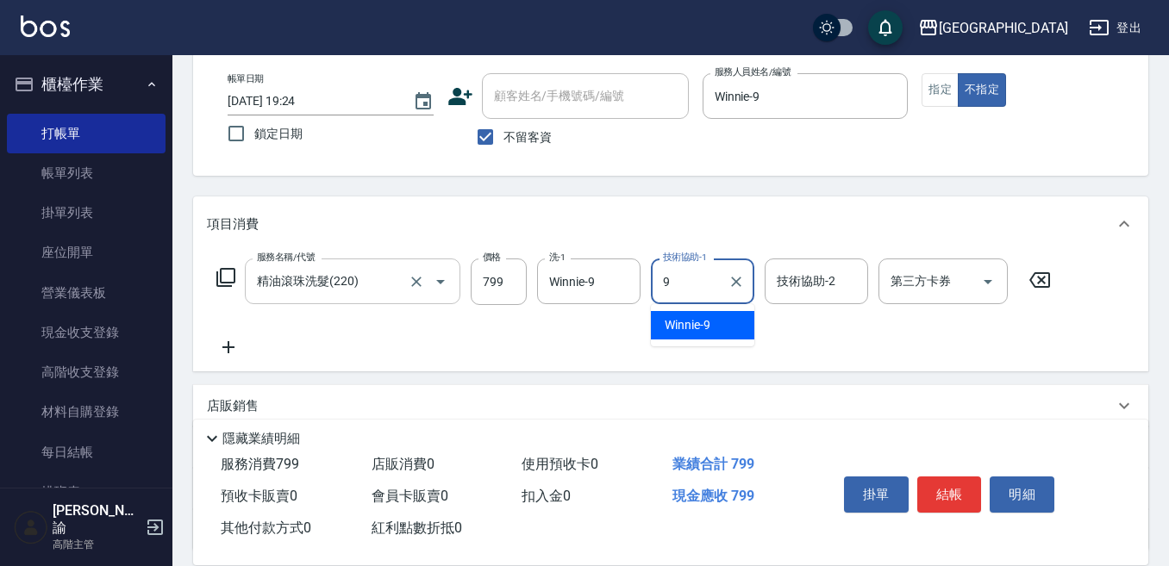
type input "Winnie-9"
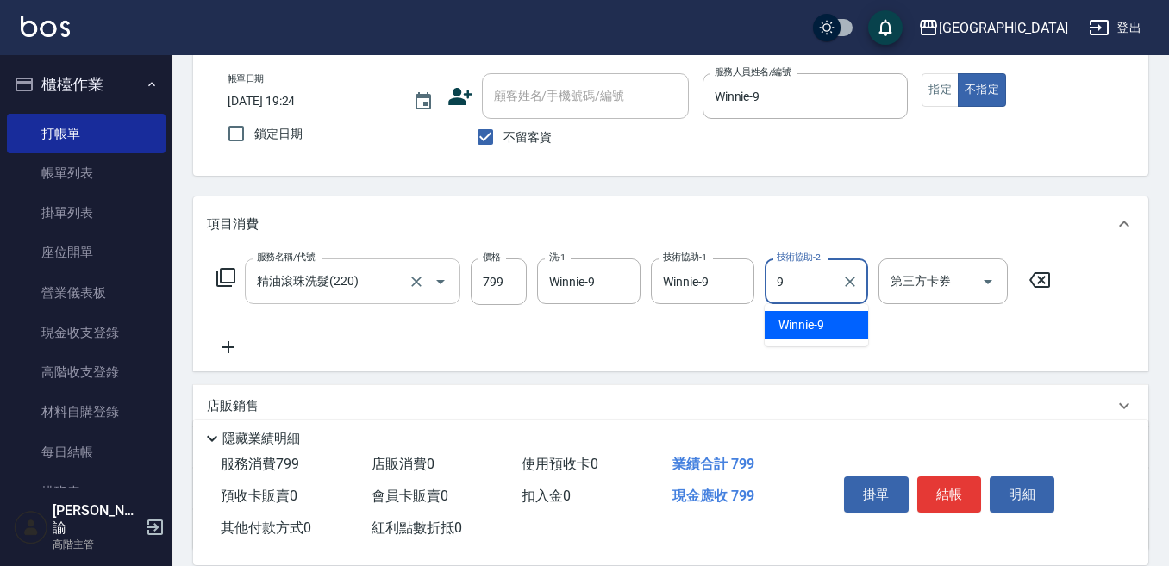
type input "Winnie-9"
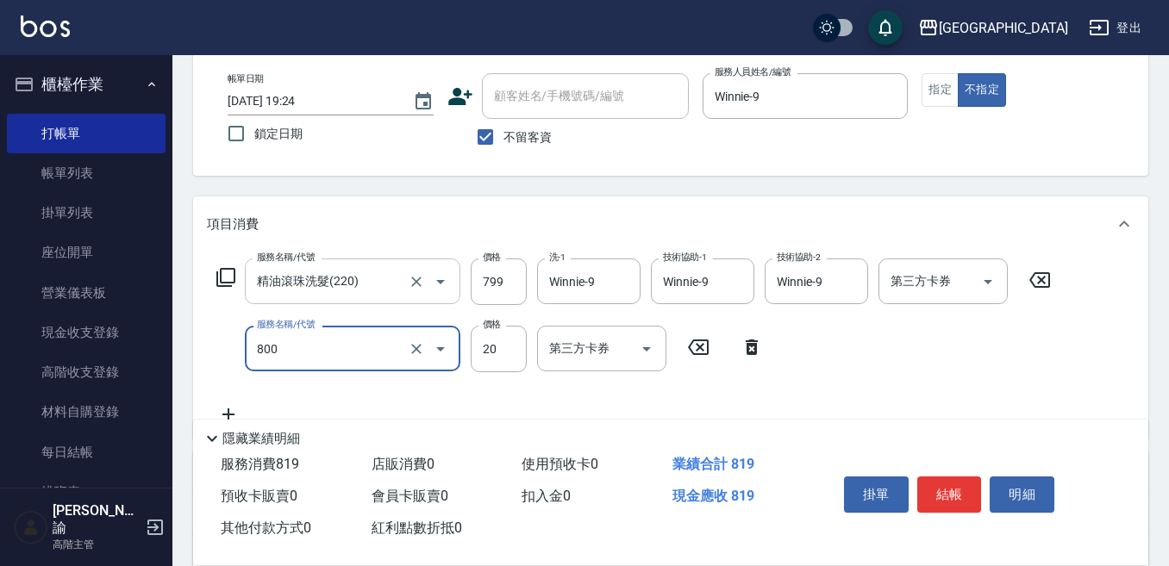
type input "潤絲精(800)"
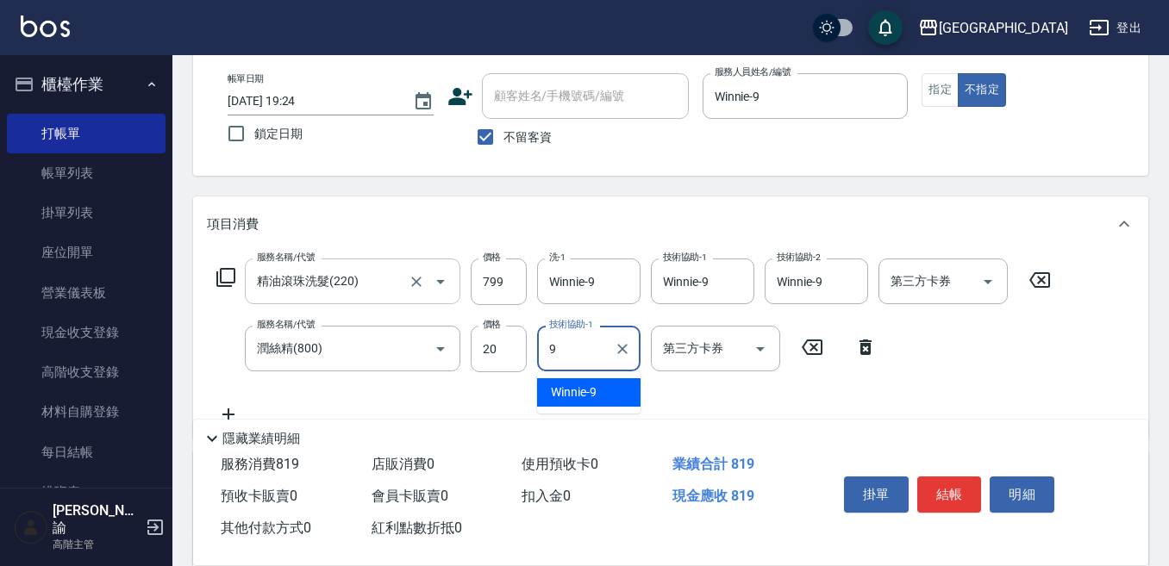
type input "Winnie-9"
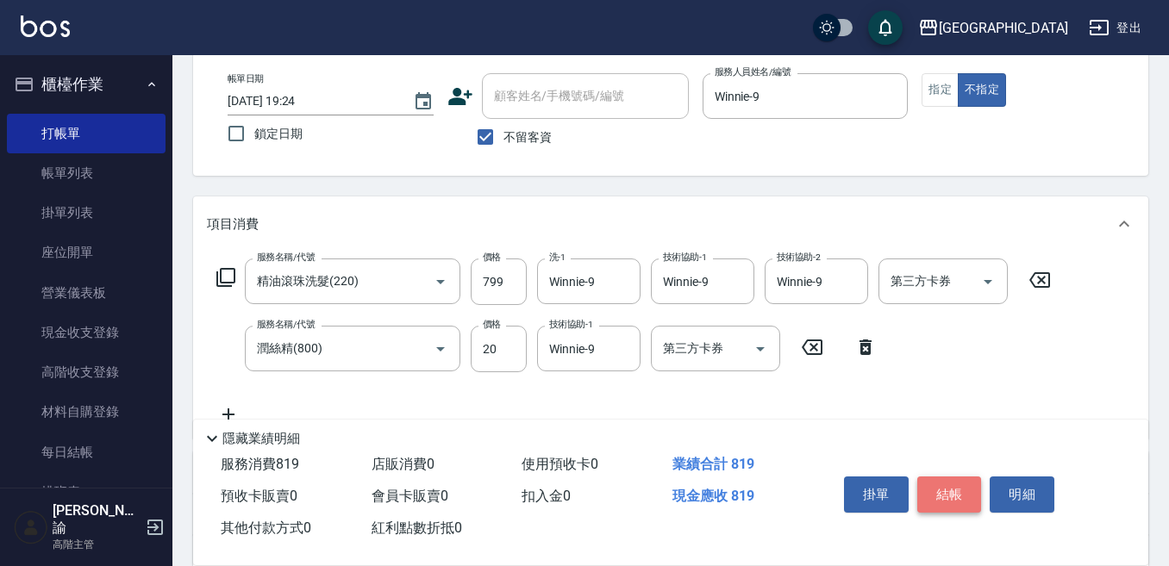
click at [965, 496] on button "結帳" at bounding box center [949, 495] width 65 height 36
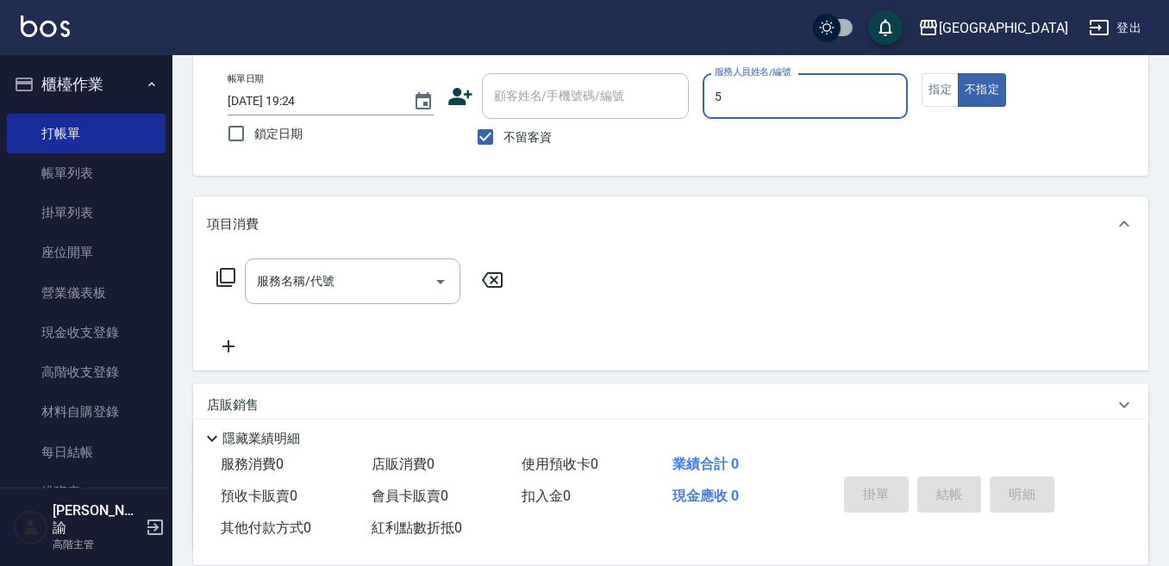
type input "中號-5"
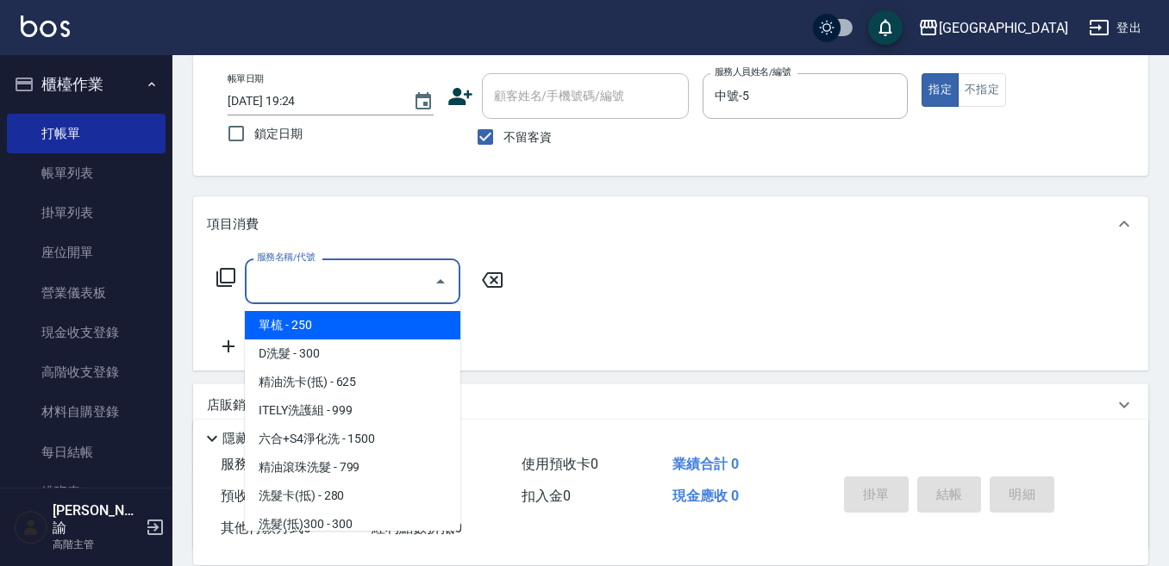
click at [344, 274] on input "服務名稱/代號" at bounding box center [340, 281] width 174 height 30
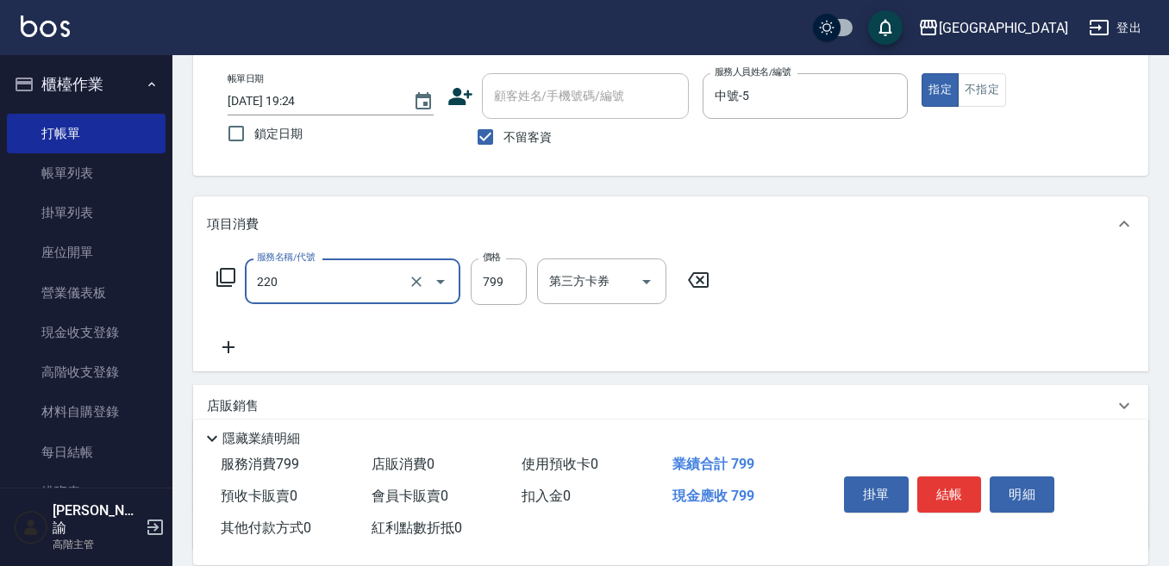
type input "精油滾珠洗髮(220)"
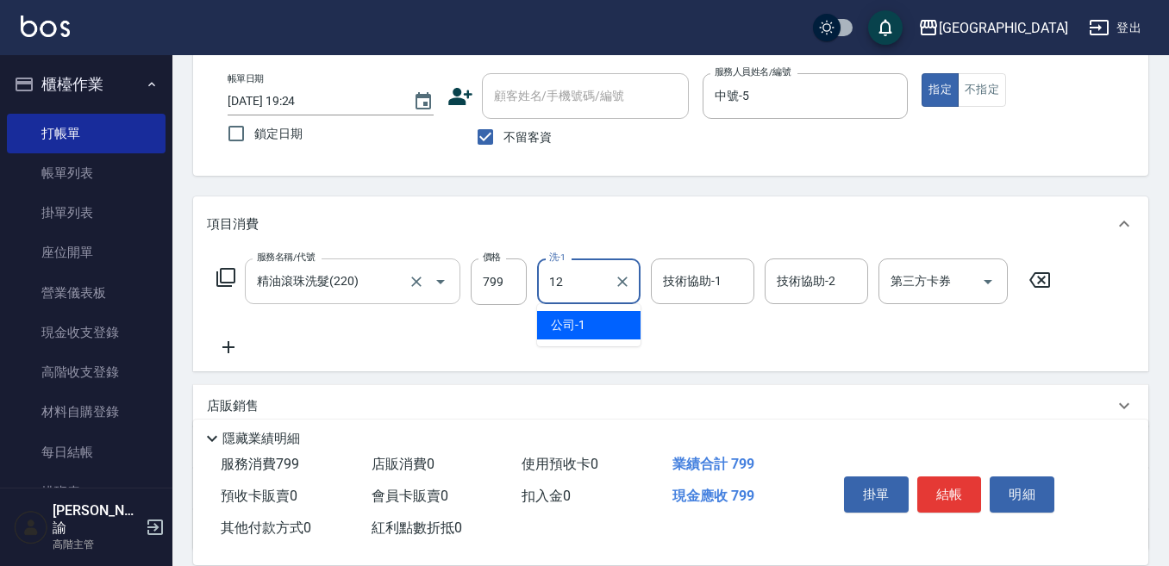
type input "[PERSON_NAME]-12"
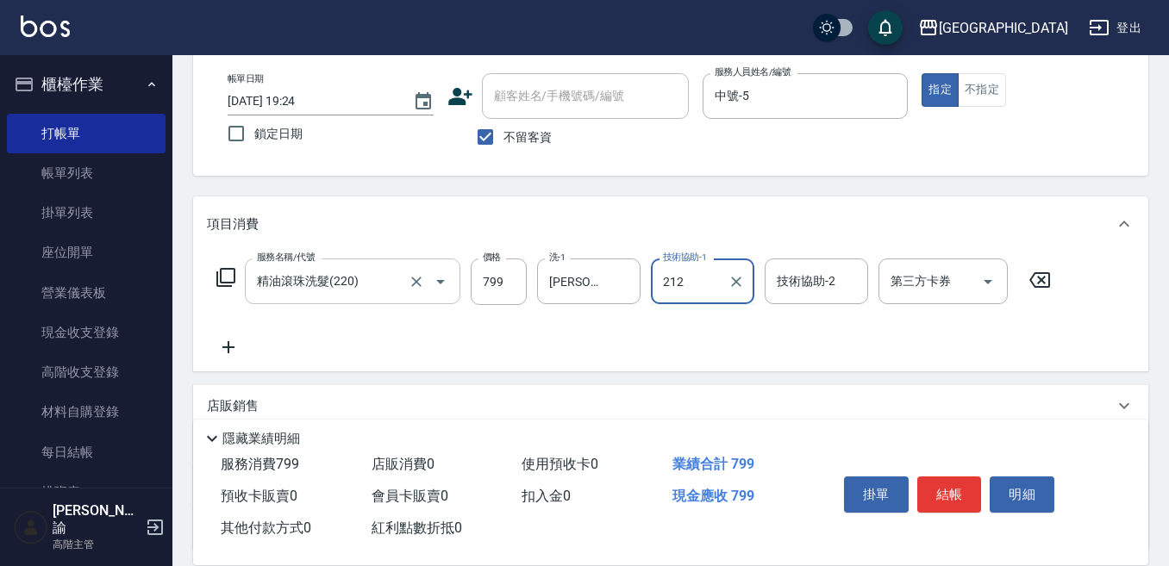
type input "212"
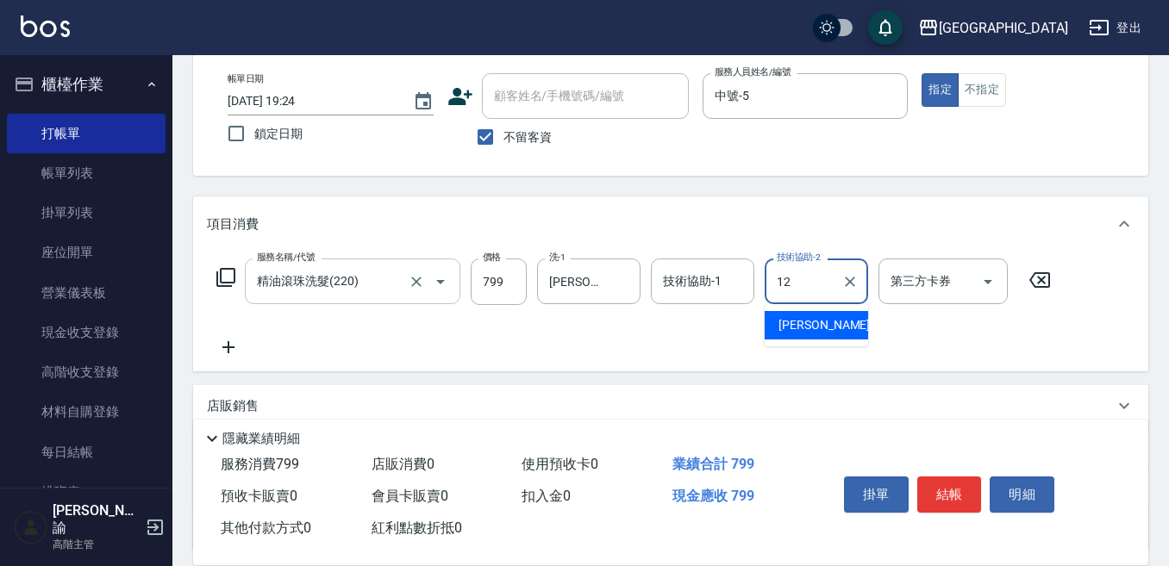
type input "[PERSON_NAME]-12"
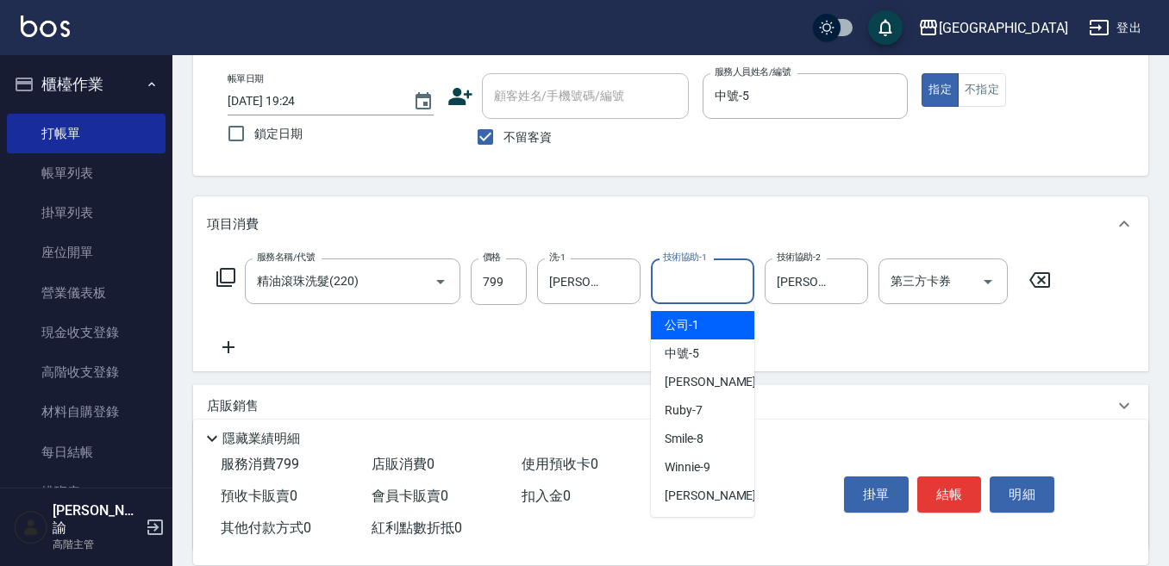
click at [699, 270] on div "技術協助-1 技術協助-1" at bounding box center [702, 282] width 103 height 46
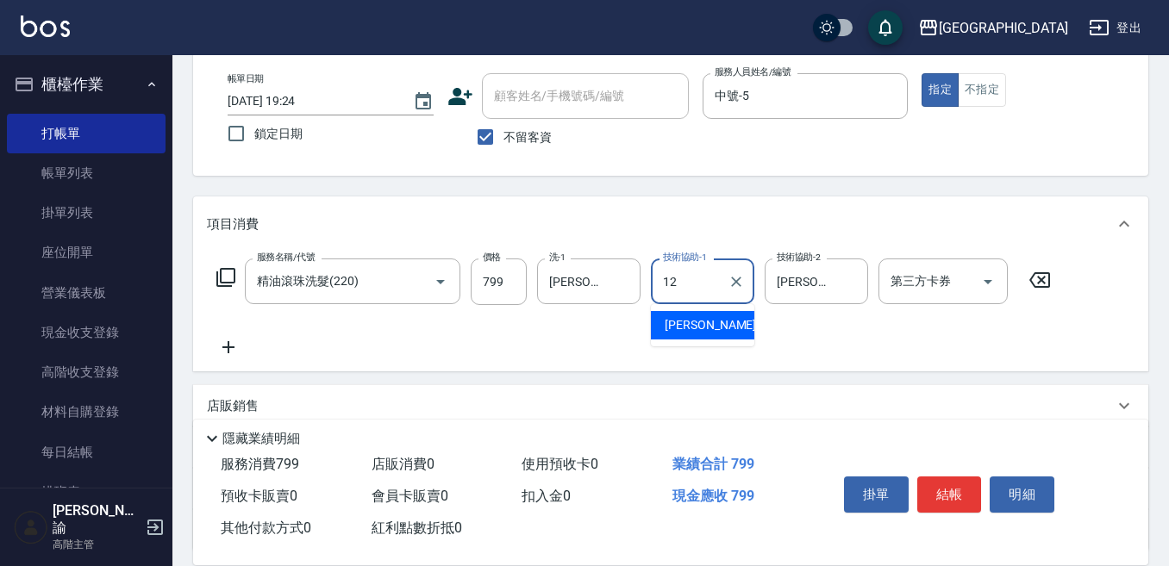
type input "[PERSON_NAME]-12"
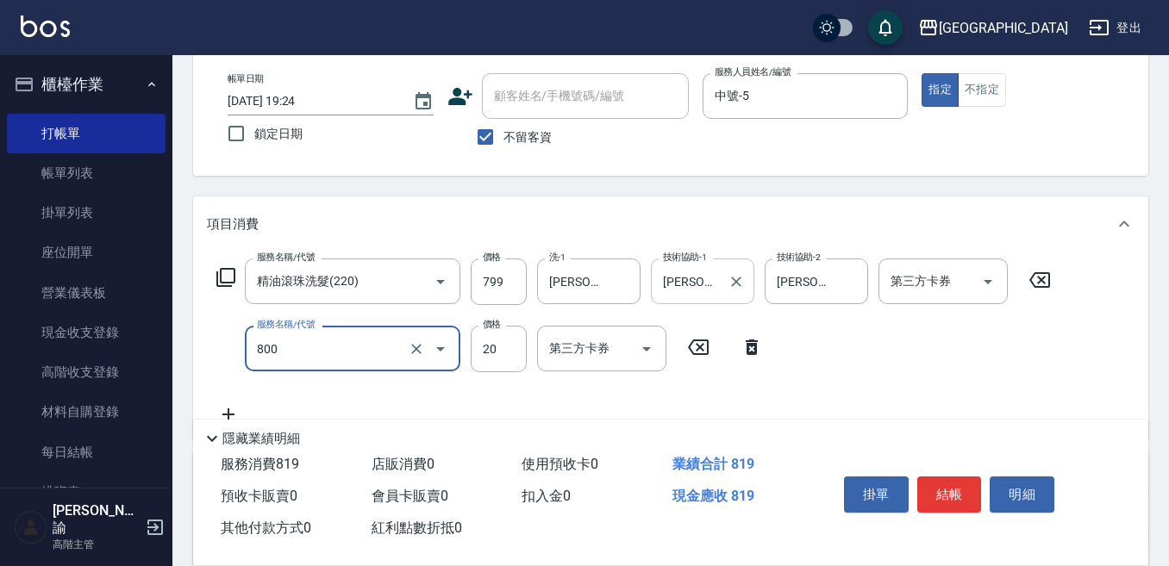
type input "潤絲精(800)"
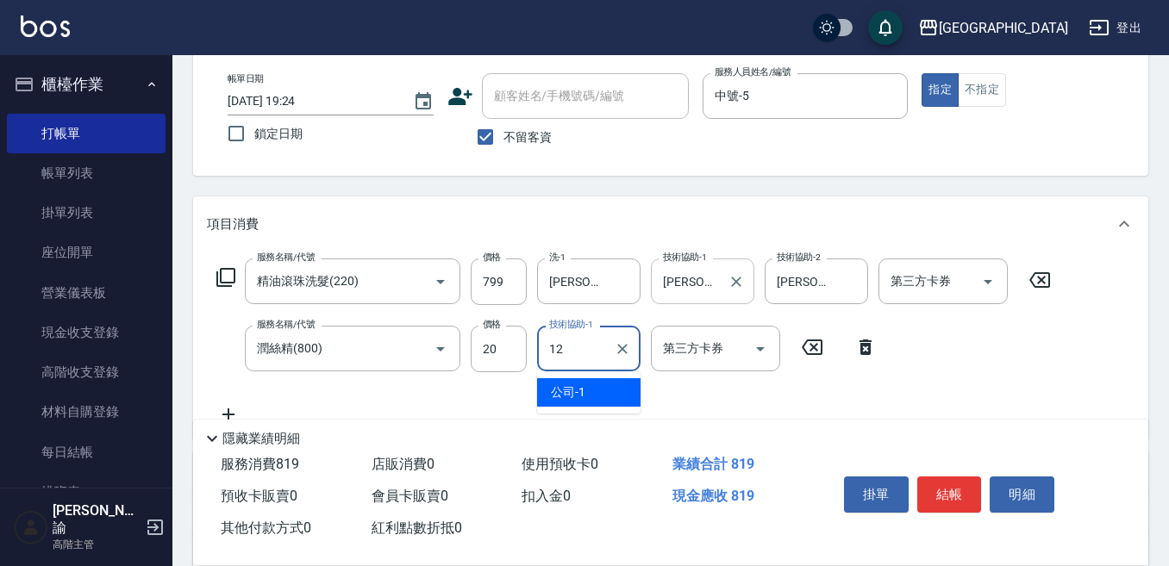
type input "[PERSON_NAME]-12"
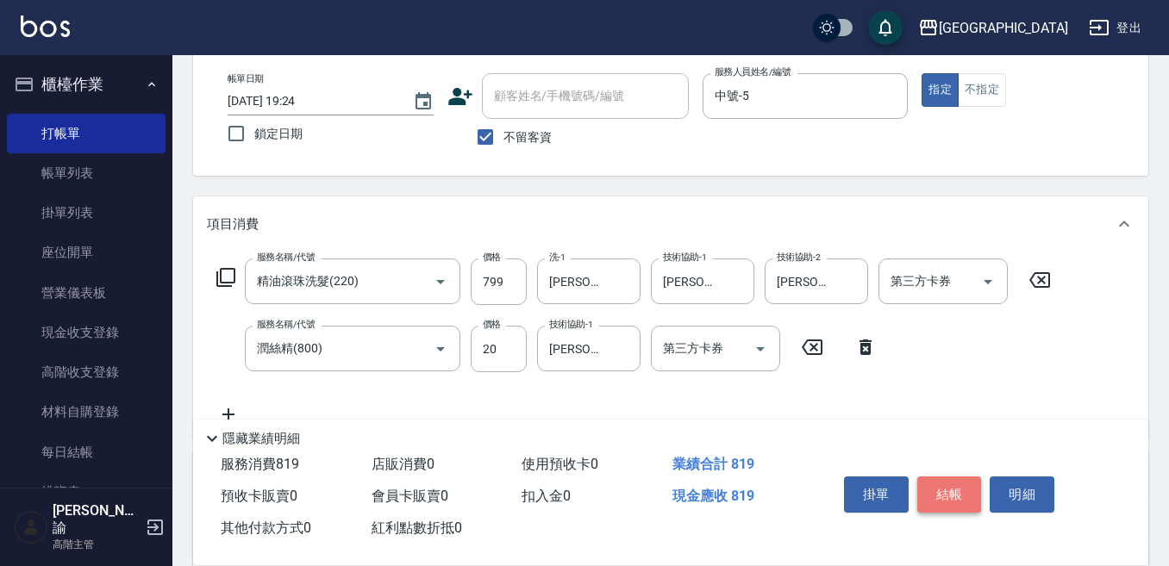
click at [965, 483] on button "結帳" at bounding box center [949, 495] width 65 height 36
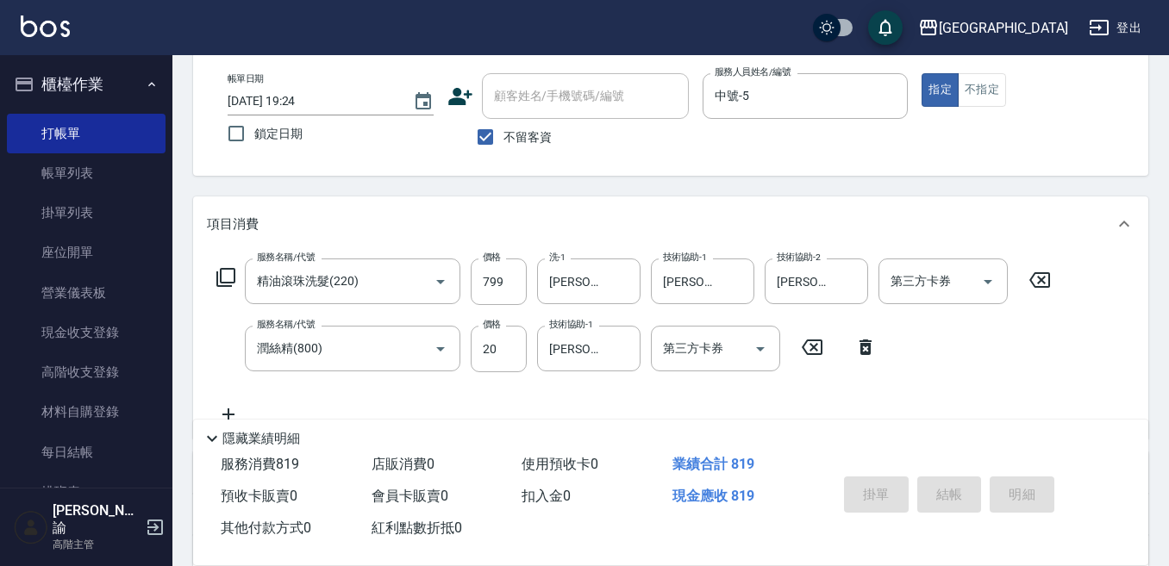
type input "[DATE] 19:25"
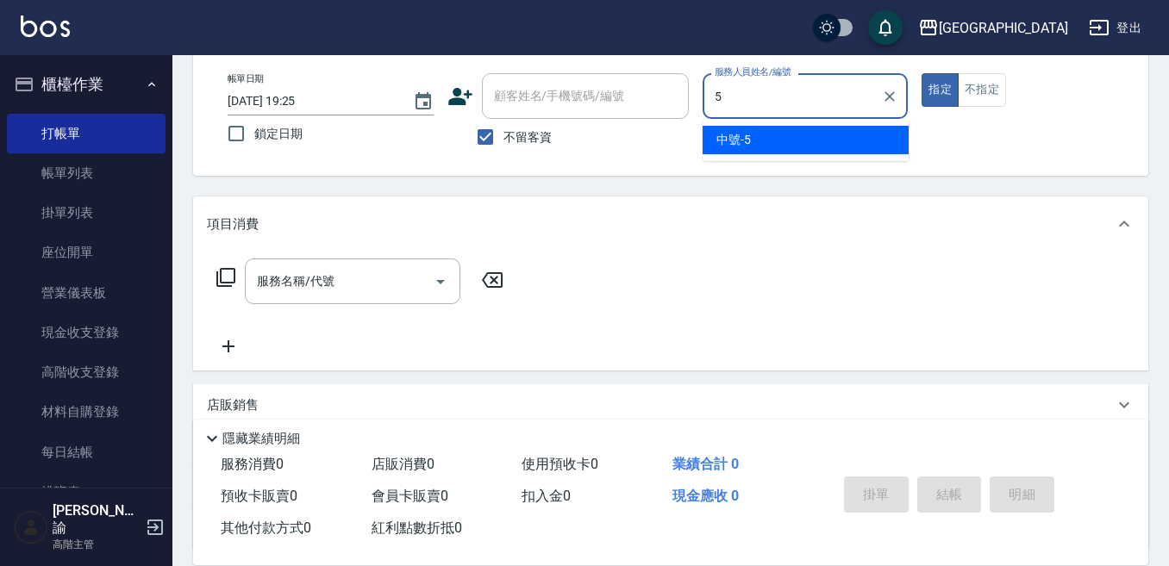
type input "中號-5"
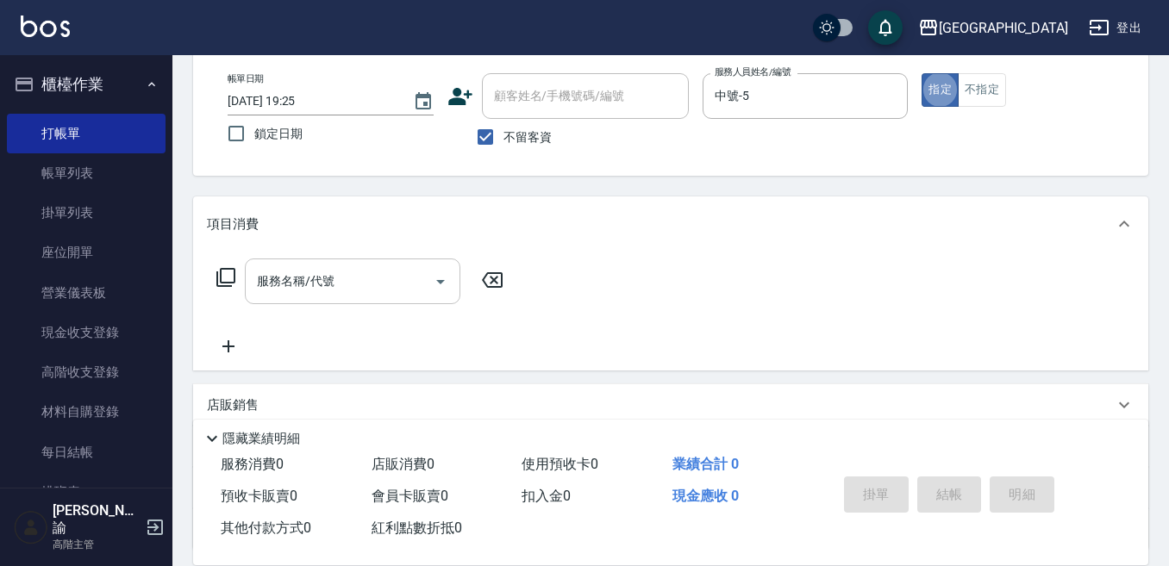
click at [379, 271] on input "服務名稱/代號" at bounding box center [340, 281] width 174 height 30
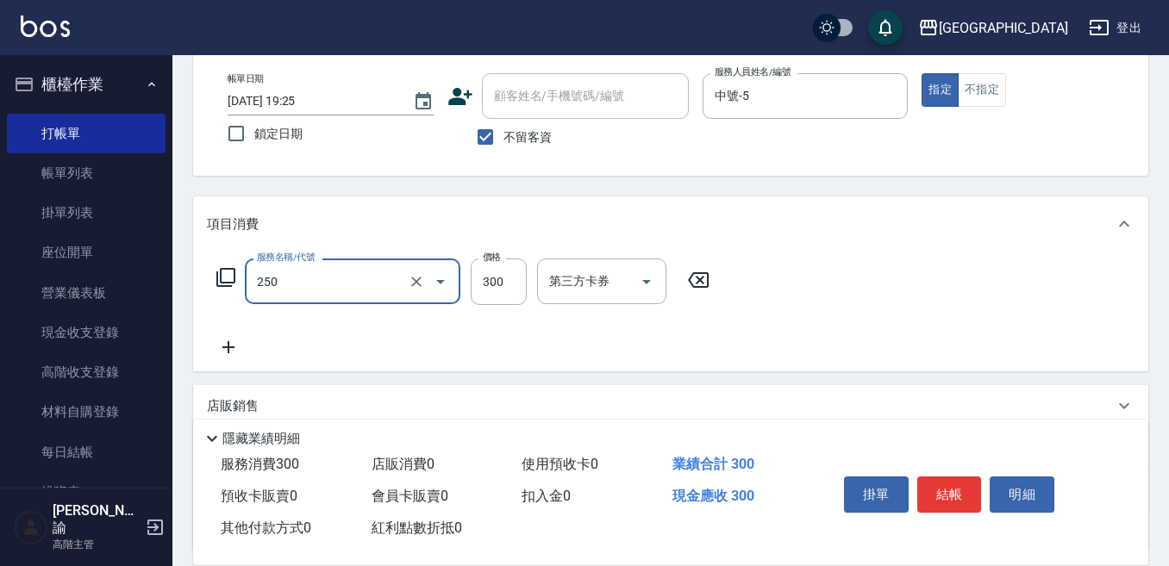
type input "日式洗髮(250)"
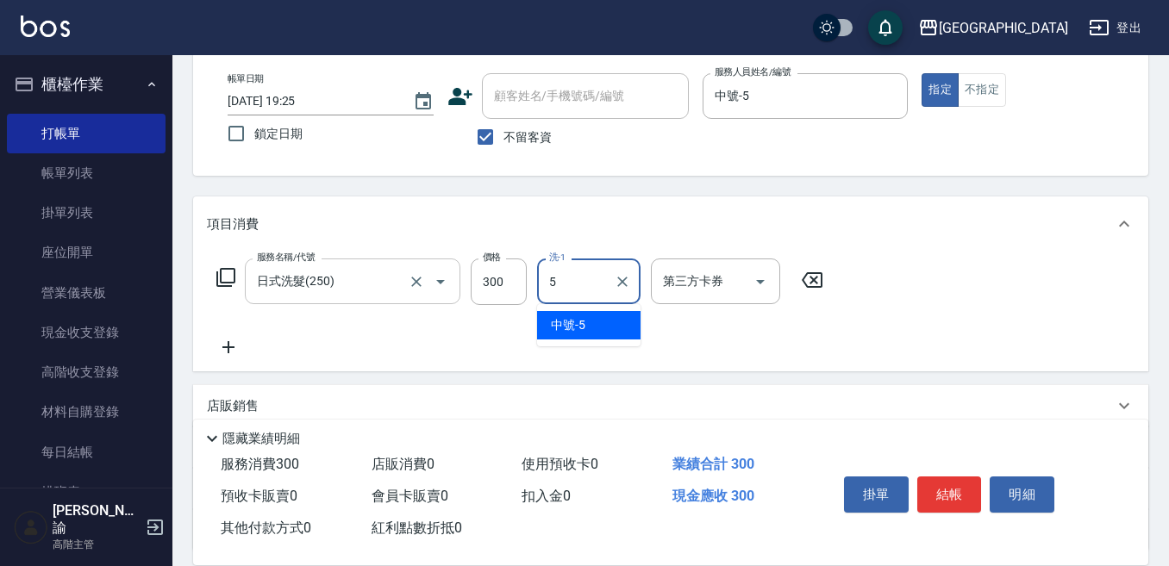
type input "中號-5"
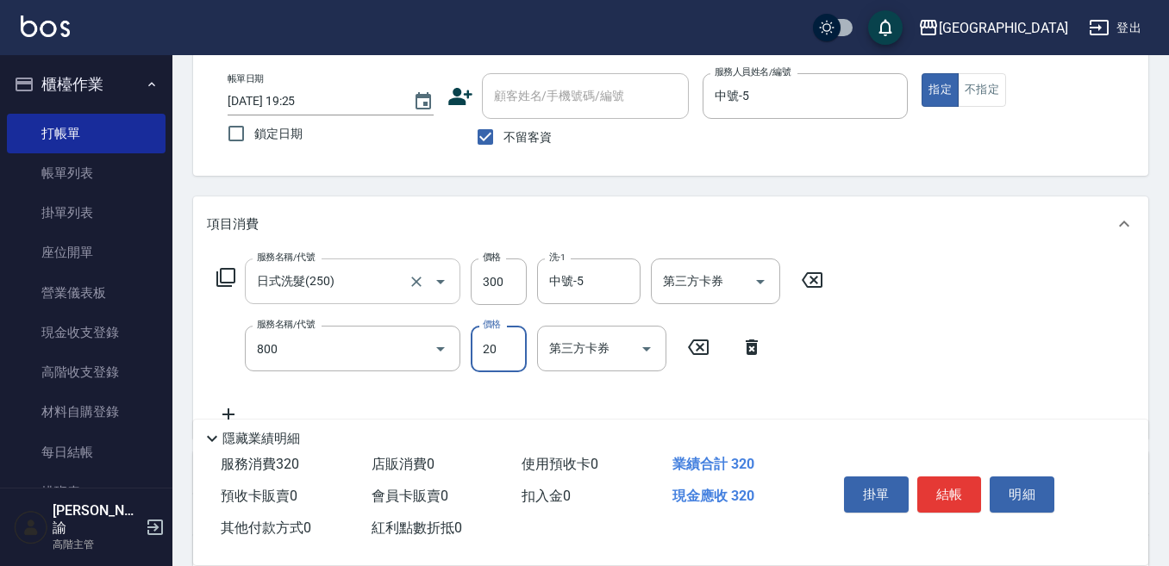
type input "潤絲精(800)"
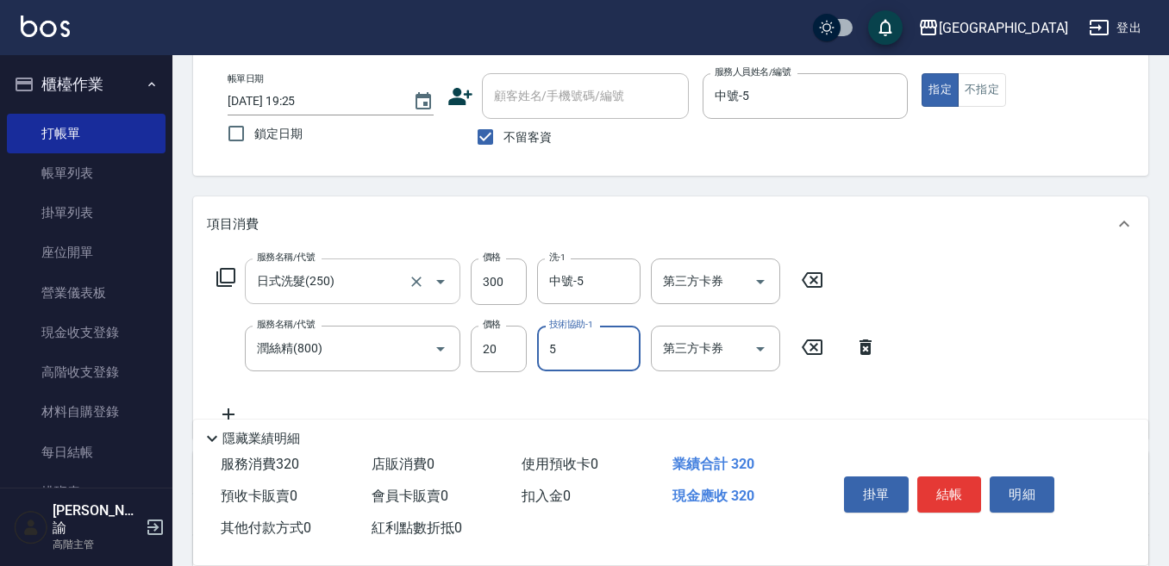
type input "中號-5"
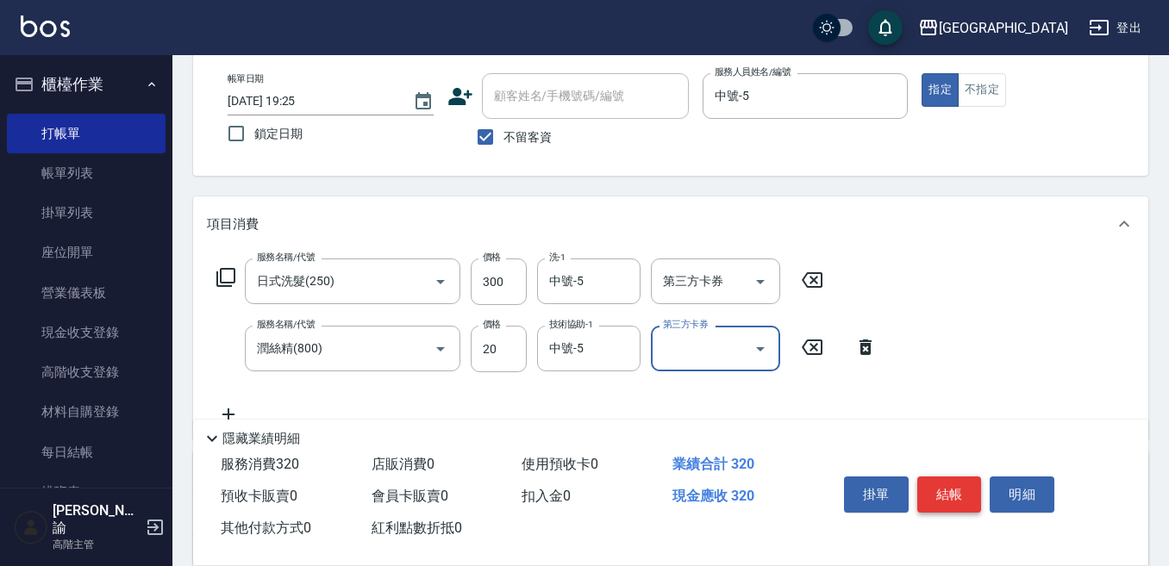
click at [941, 477] on button "結帳" at bounding box center [949, 495] width 65 height 36
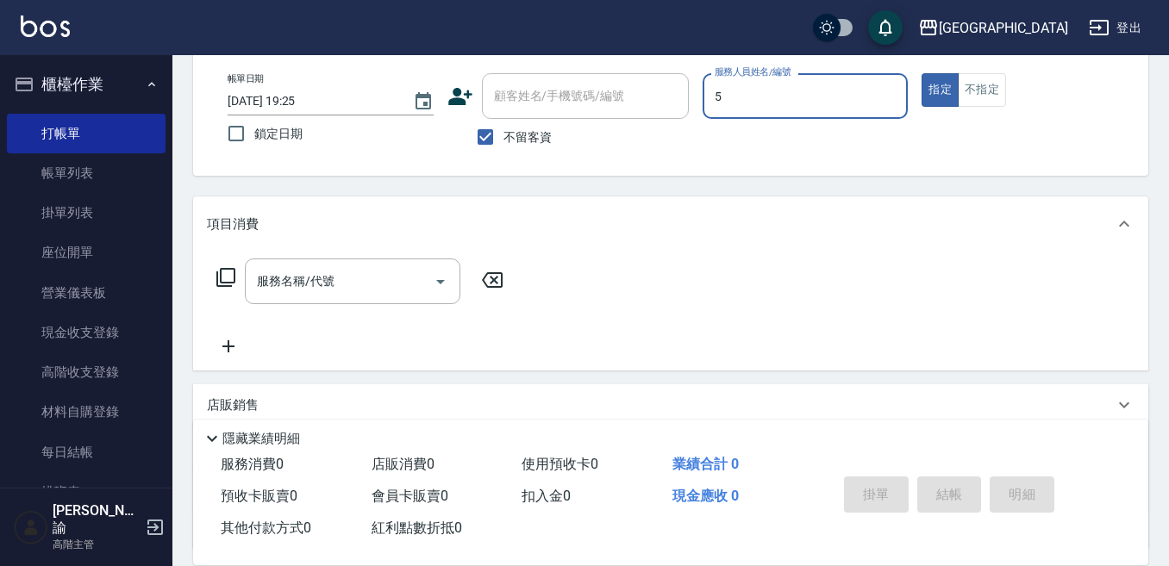
type input "中號-5"
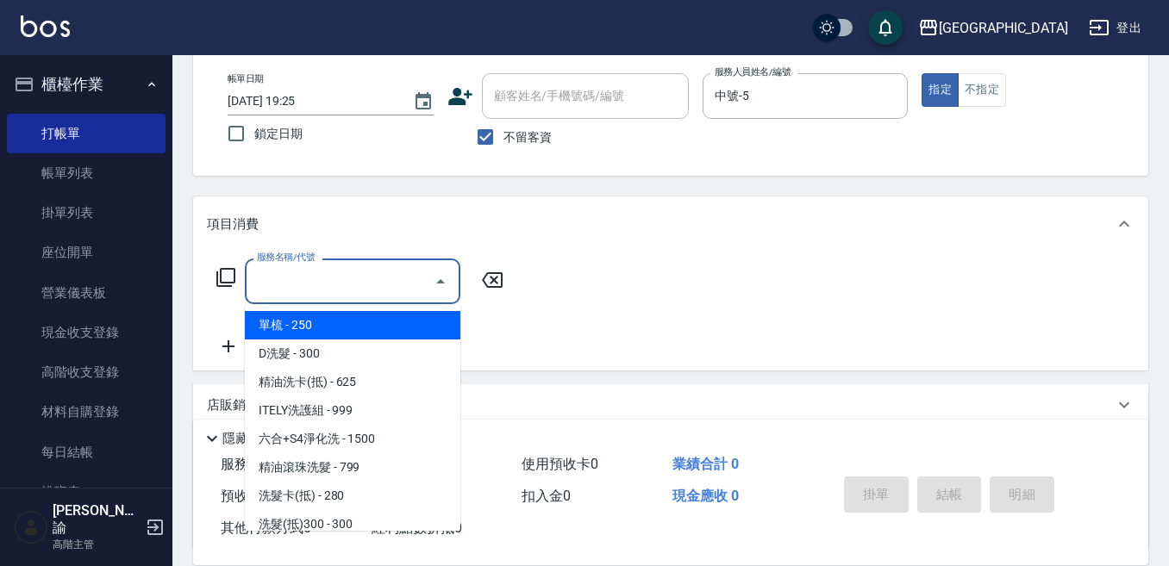
click at [331, 274] on input "服務名稱/代號" at bounding box center [340, 281] width 174 height 30
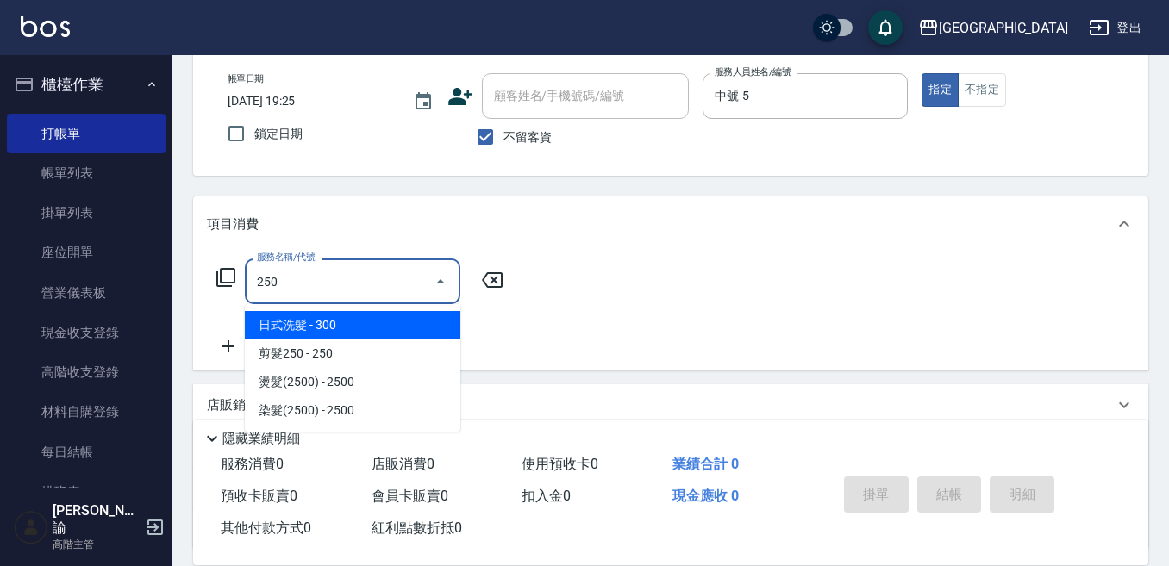
type input "日式洗髮(250)"
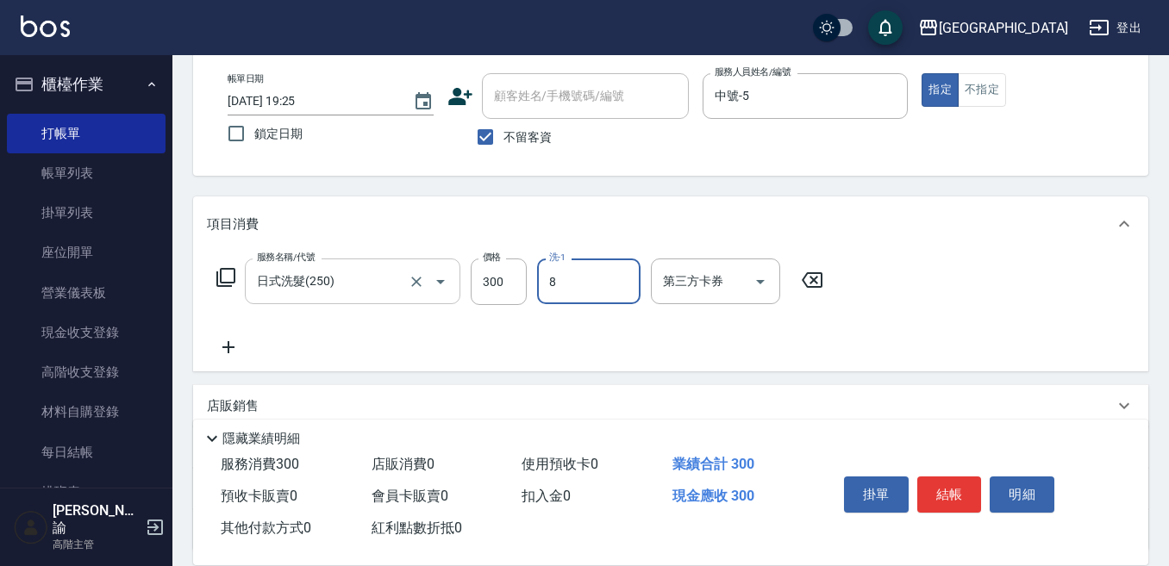
type input "Smile-8"
click at [959, 478] on button "結帳" at bounding box center [949, 495] width 65 height 36
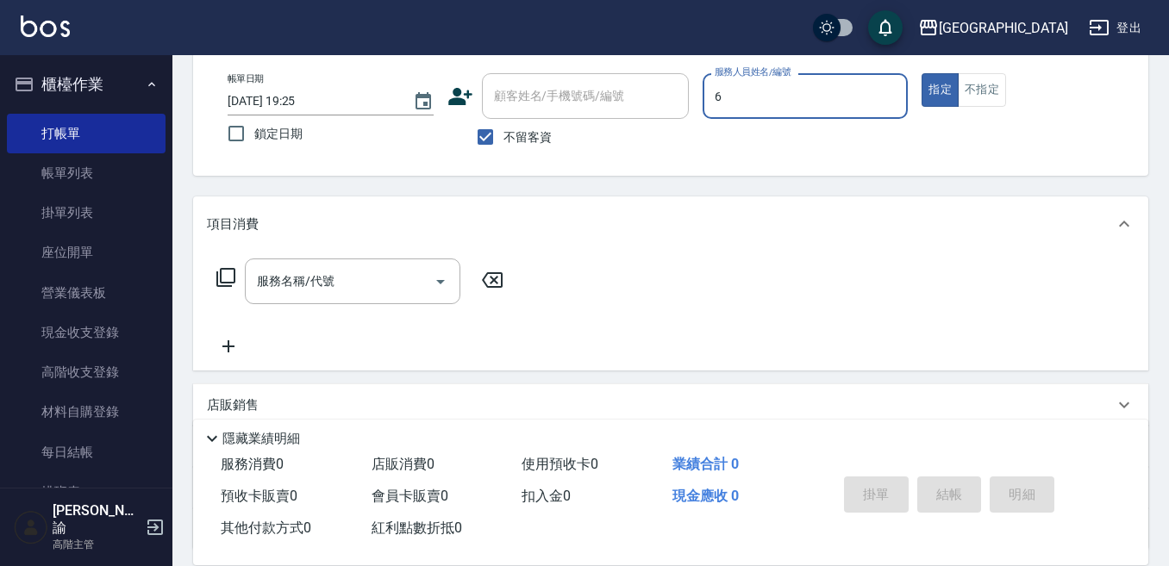
type input "[PERSON_NAME]-6"
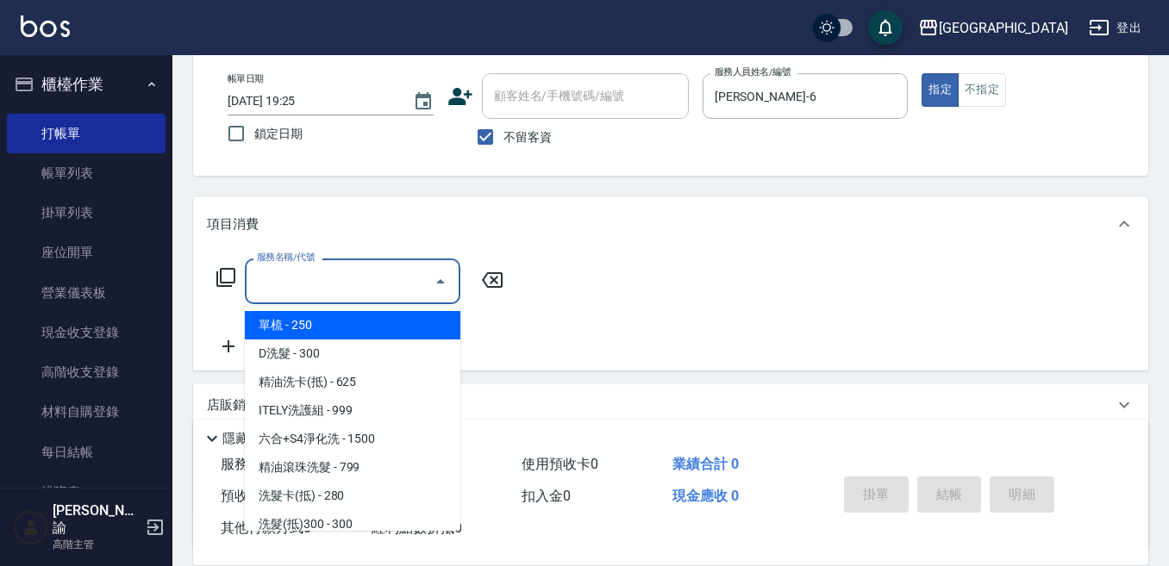
click at [313, 276] on div "服務名稱/代號 服務名稱/代號" at bounding box center [352, 282] width 215 height 46
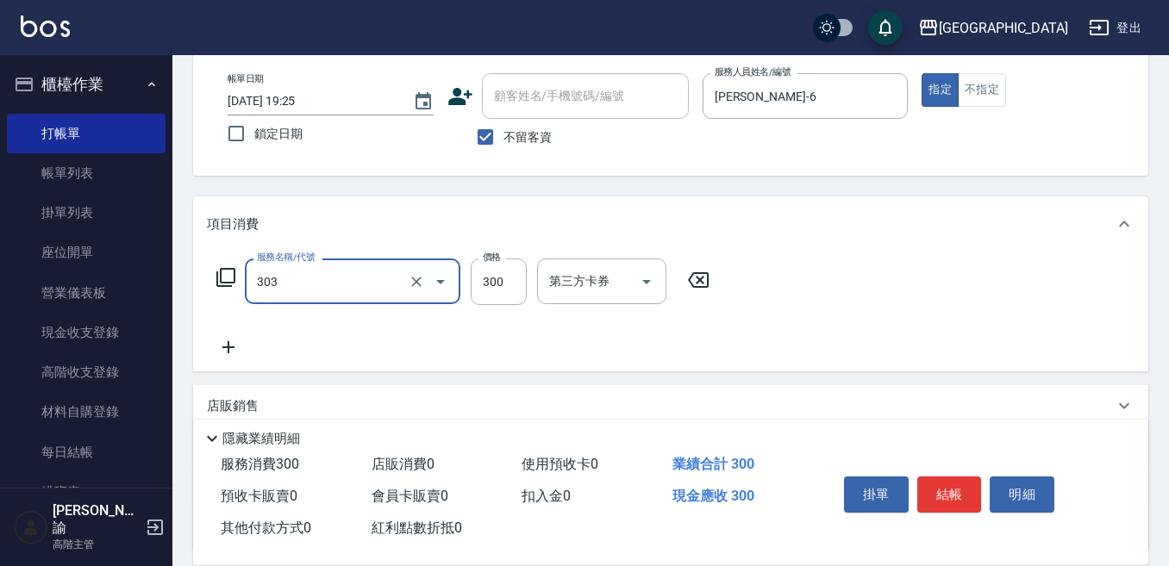
type input "剪髮300(303)"
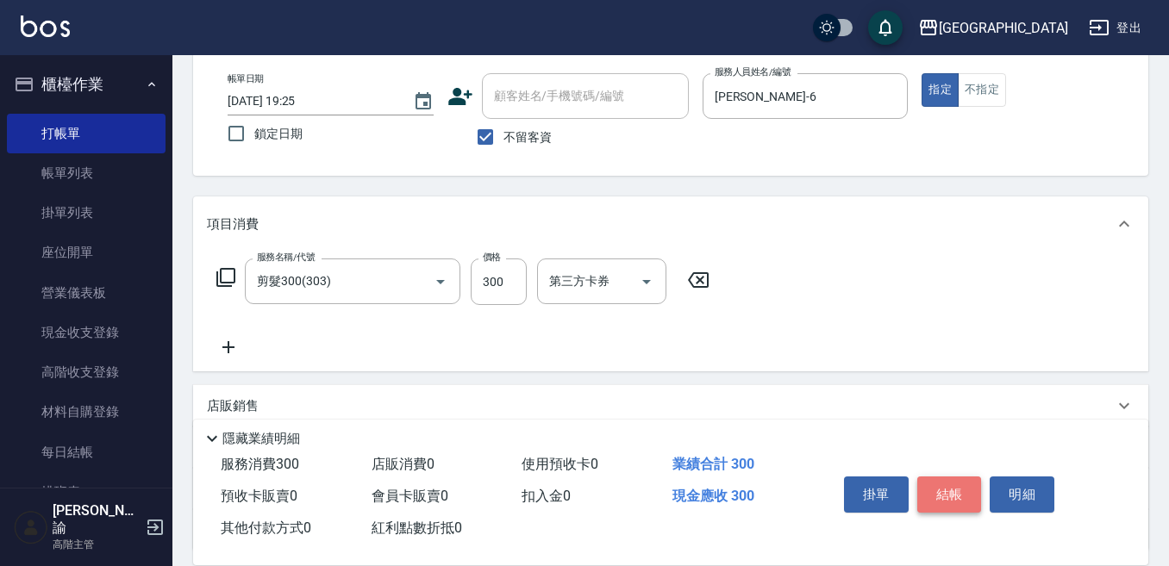
click at [943, 483] on button "結帳" at bounding box center [949, 495] width 65 height 36
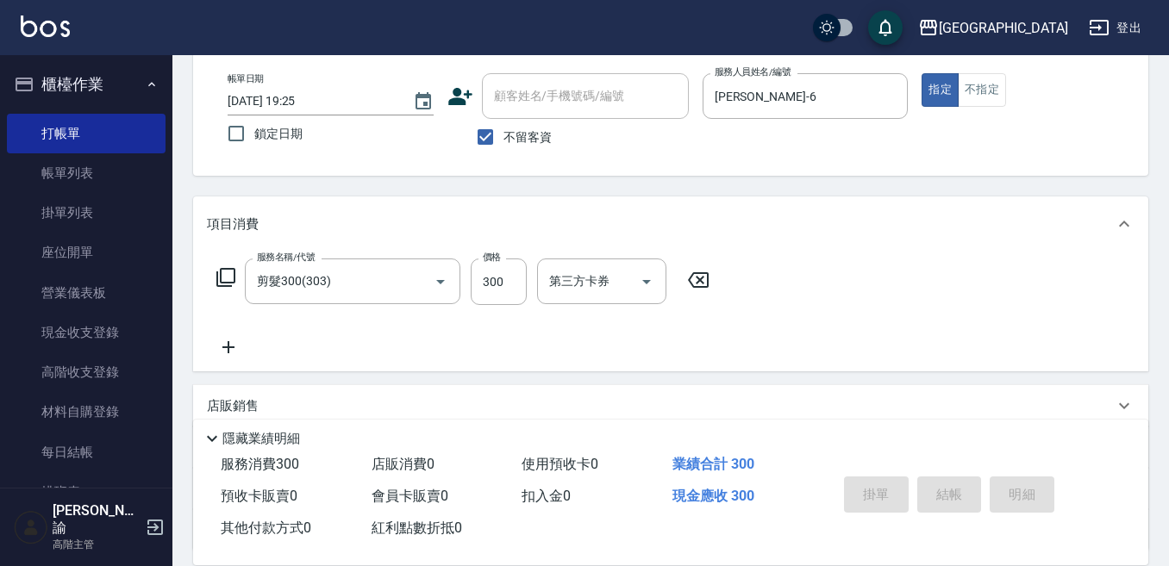
type input "[DATE] 19:26"
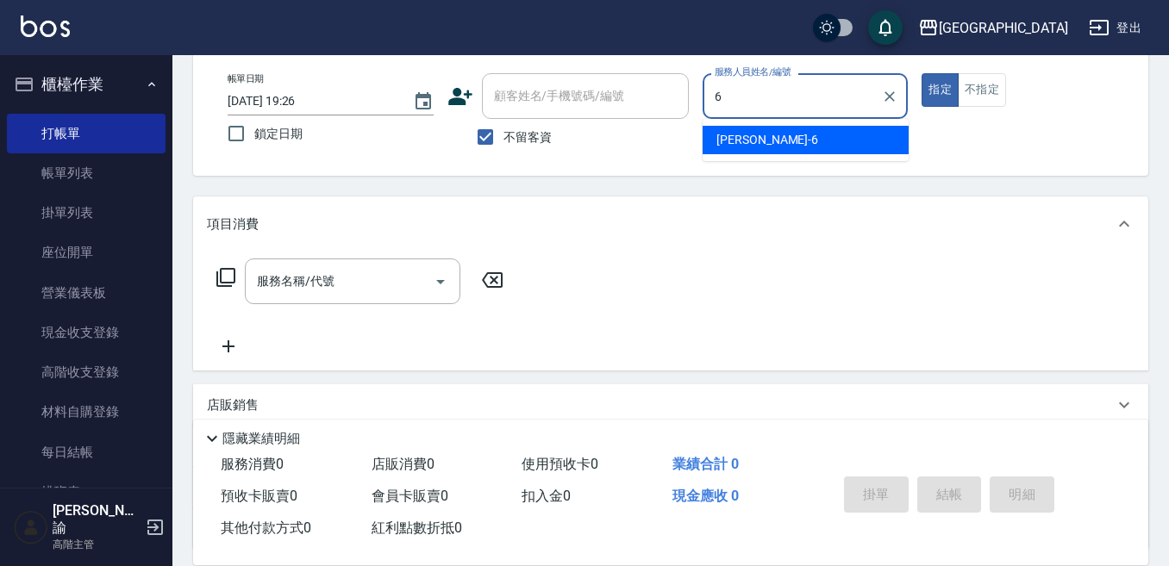
type input "[PERSON_NAME]-6"
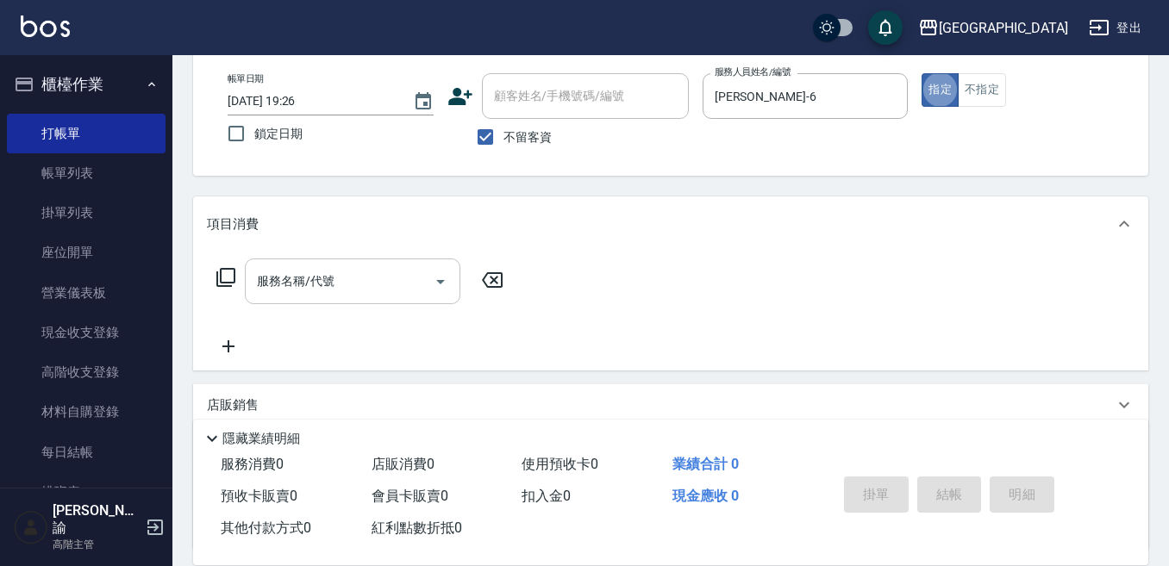
click at [370, 261] on div "服務名稱/代號" at bounding box center [352, 282] width 215 height 46
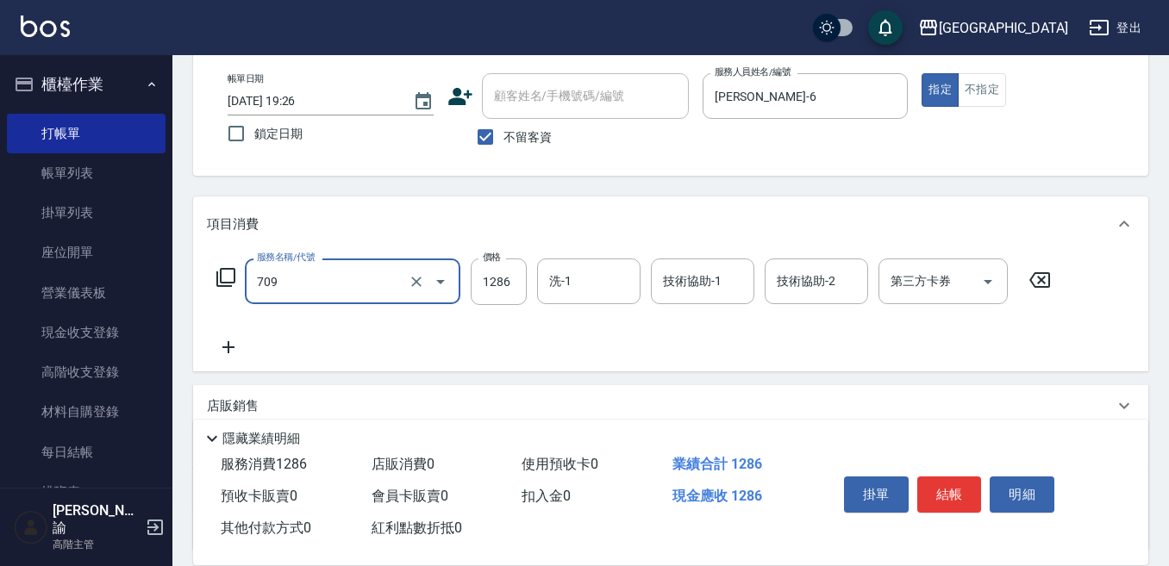
type input "中藥卡(單入1286)(709)"
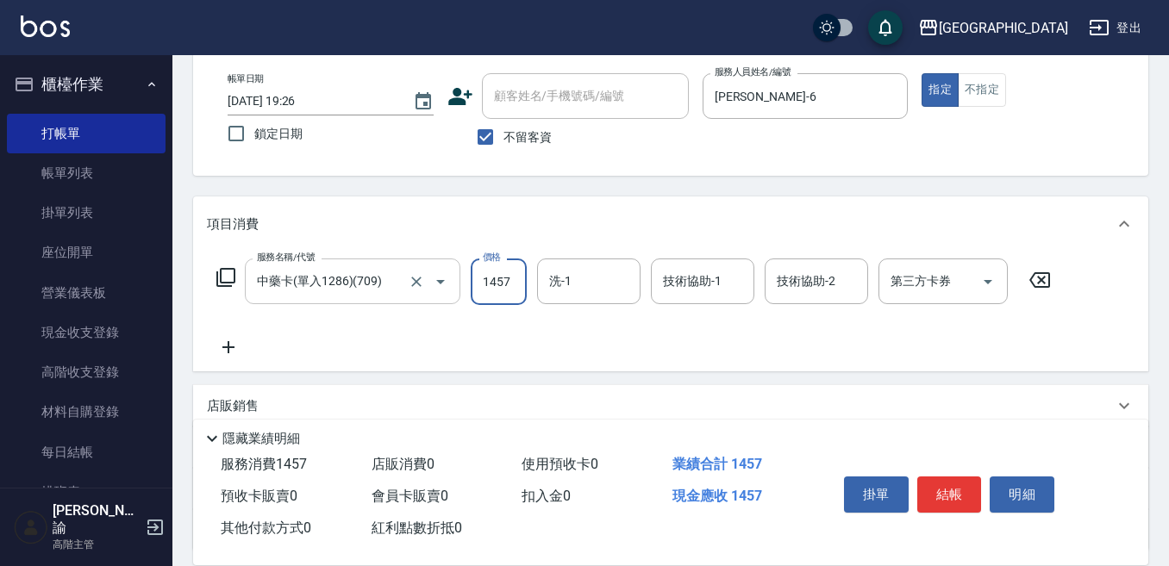
type input "1457"
type input "Winnie-9"
type input "[PERSON_NAME]-6"
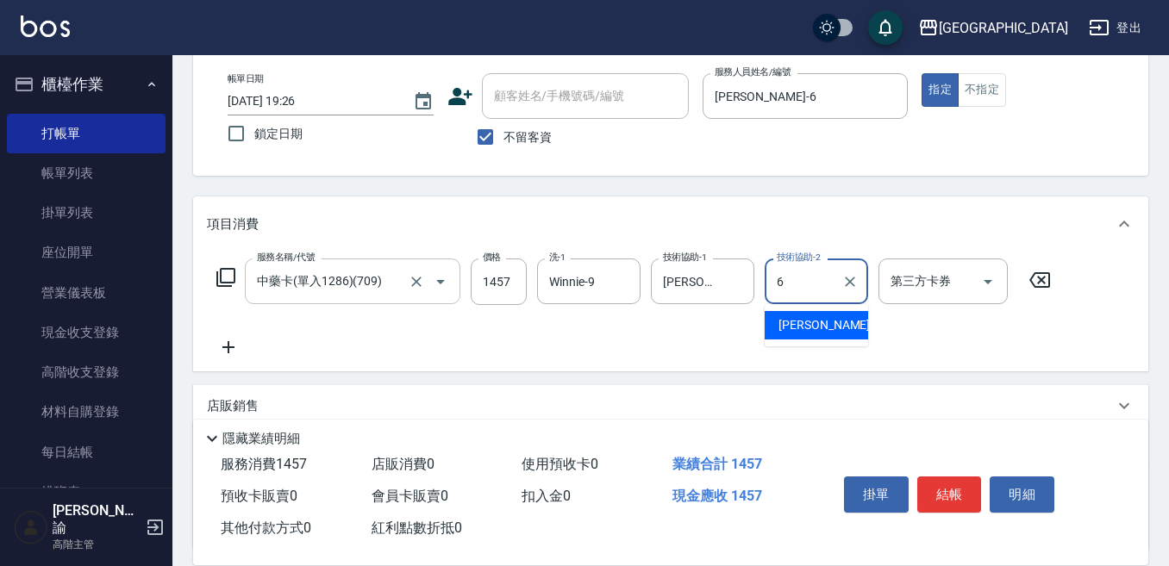
type input "[PERSON_NAME]-6"
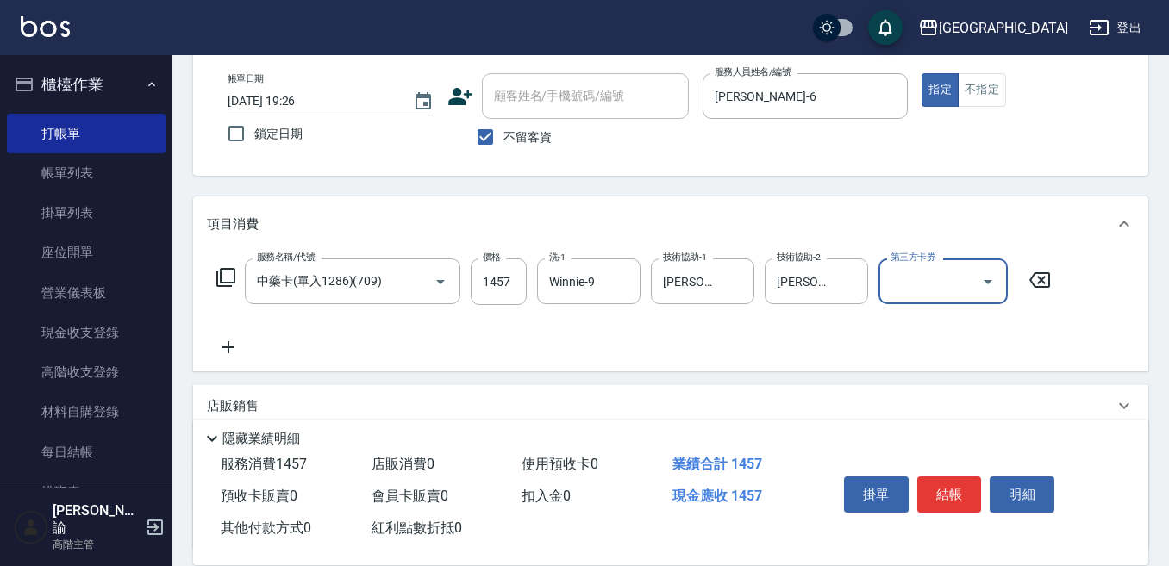
click at [955, 283] on input "第三方卡券" at bounding box center [930, 281] width 88 height 30
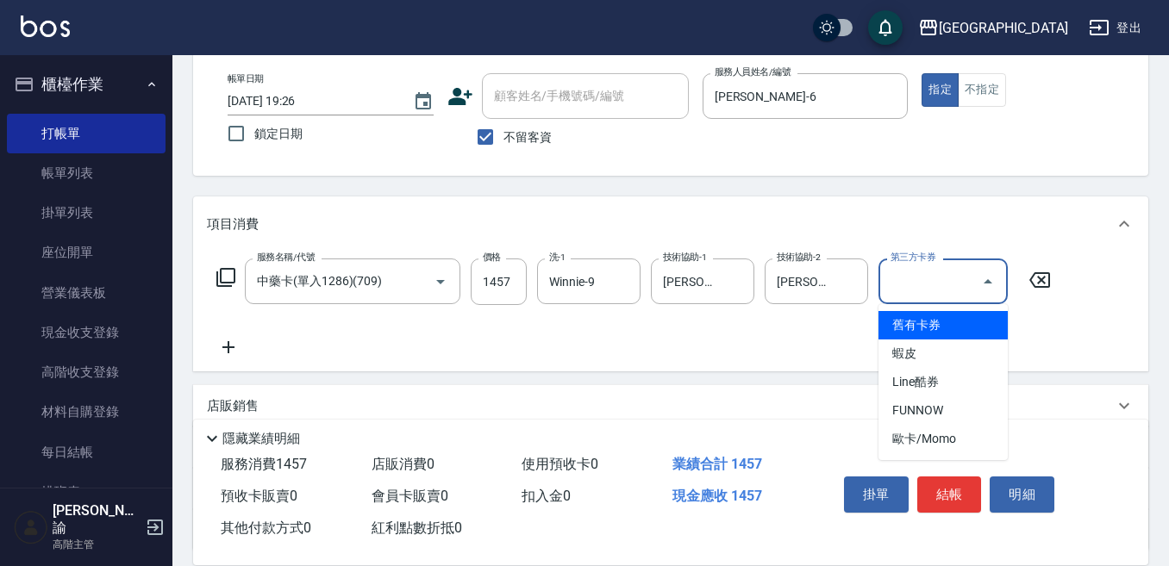
click at [939, 325] on span "舊有卡券" at bounding box center [942, 325] width 129 height 28
type input "舊有卡券"
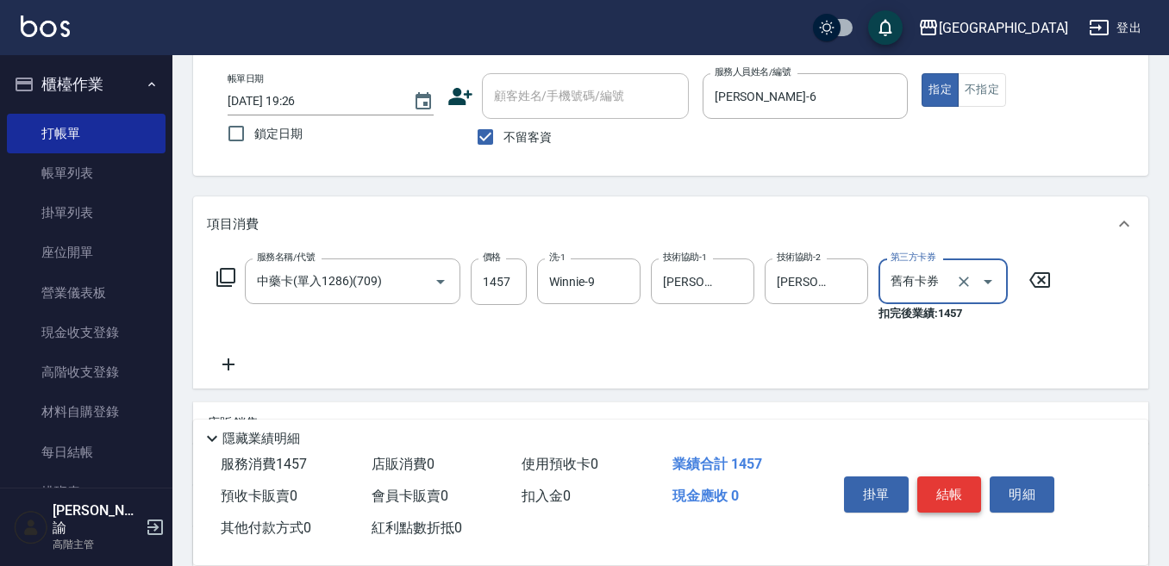
click at [940, 490] on button "結帳" at bounding box center [949, 495] width 65 height 36
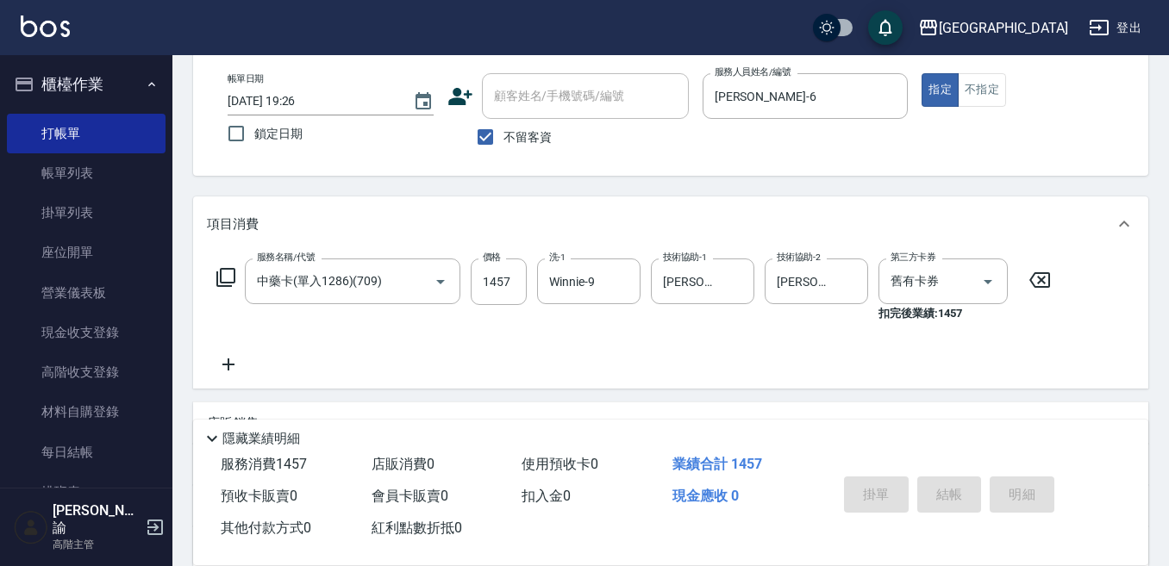
type input "[DATE] 19:27"
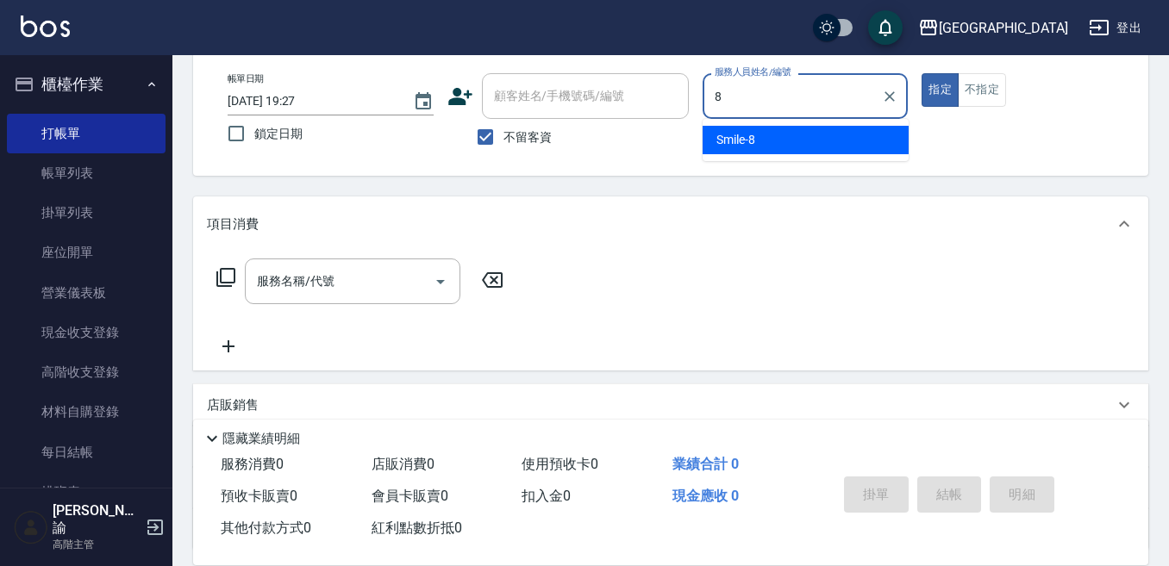
type input "Smile-8"
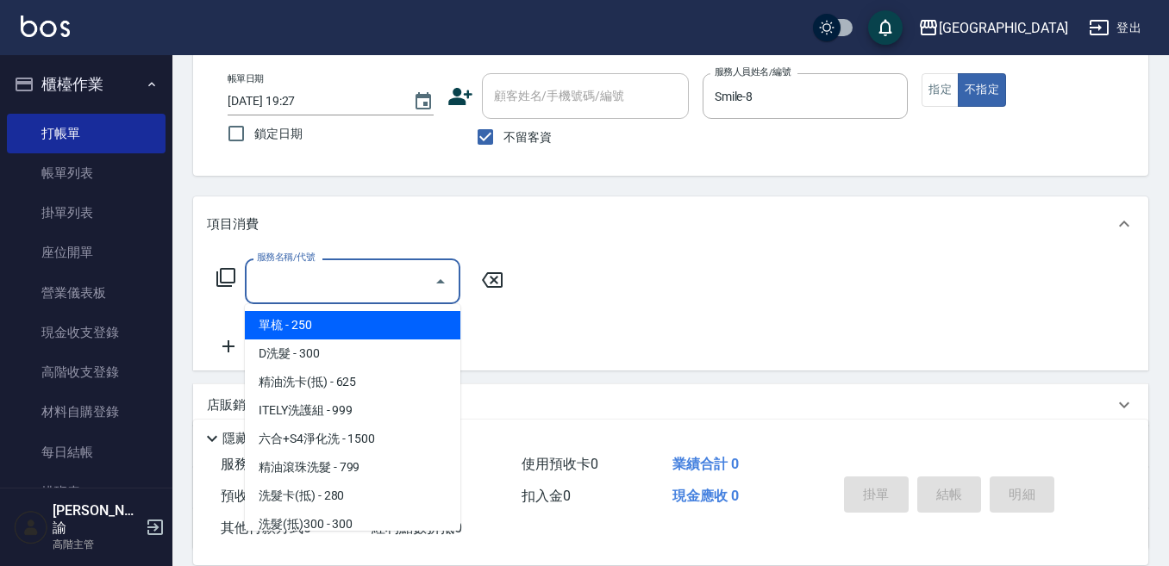
click at [374, 275] on input "服務名稱/代號" at bounding box center [340, 281] width 174 height 30
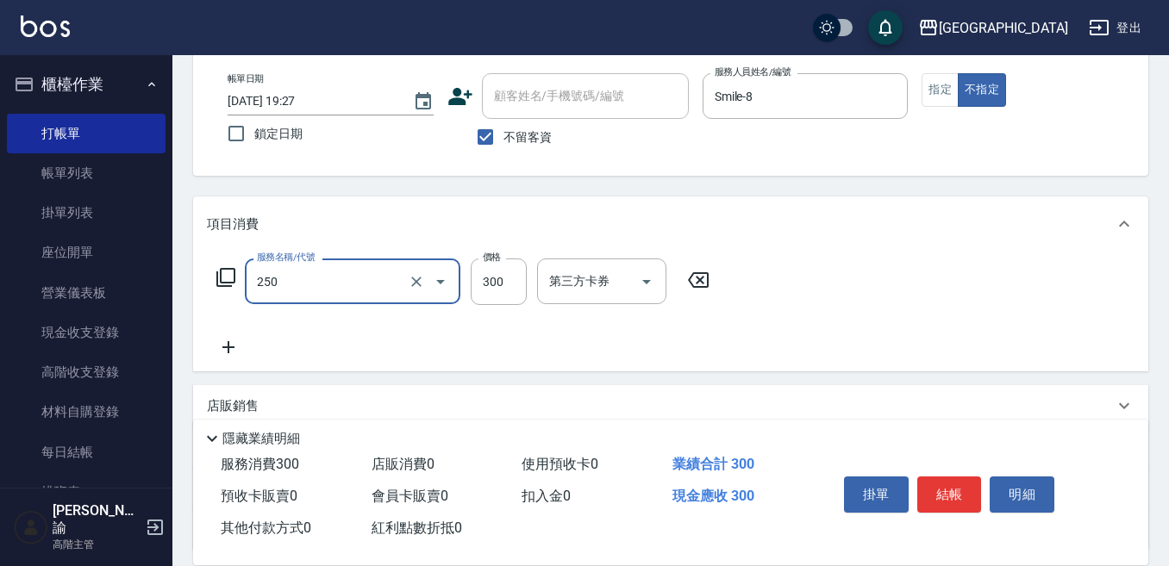
type input "日式洗髮(250)"
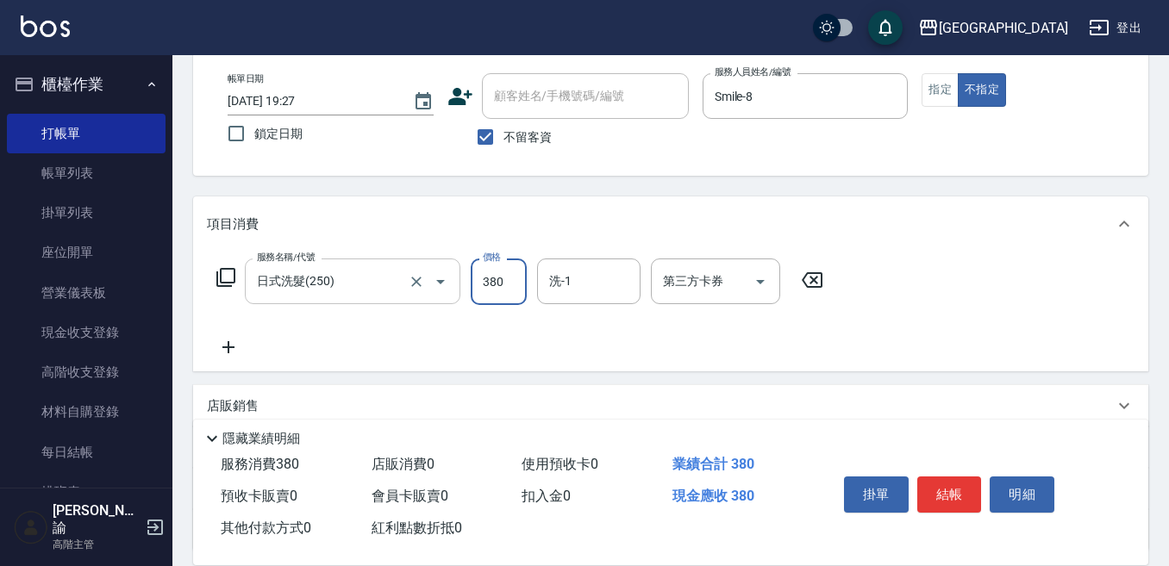
type input "380"
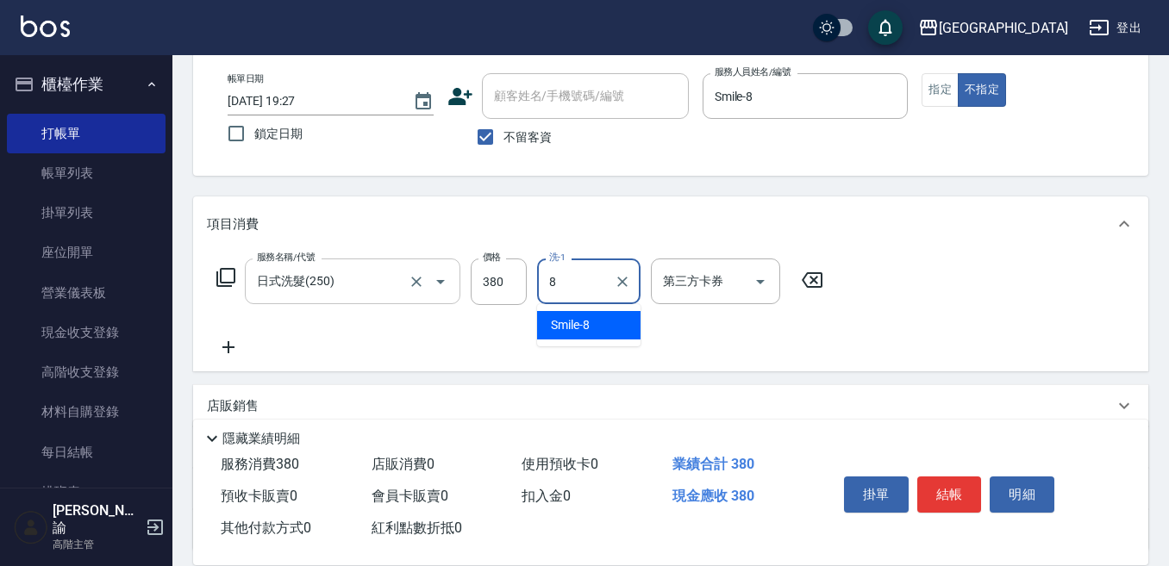
type input "Smile-8"
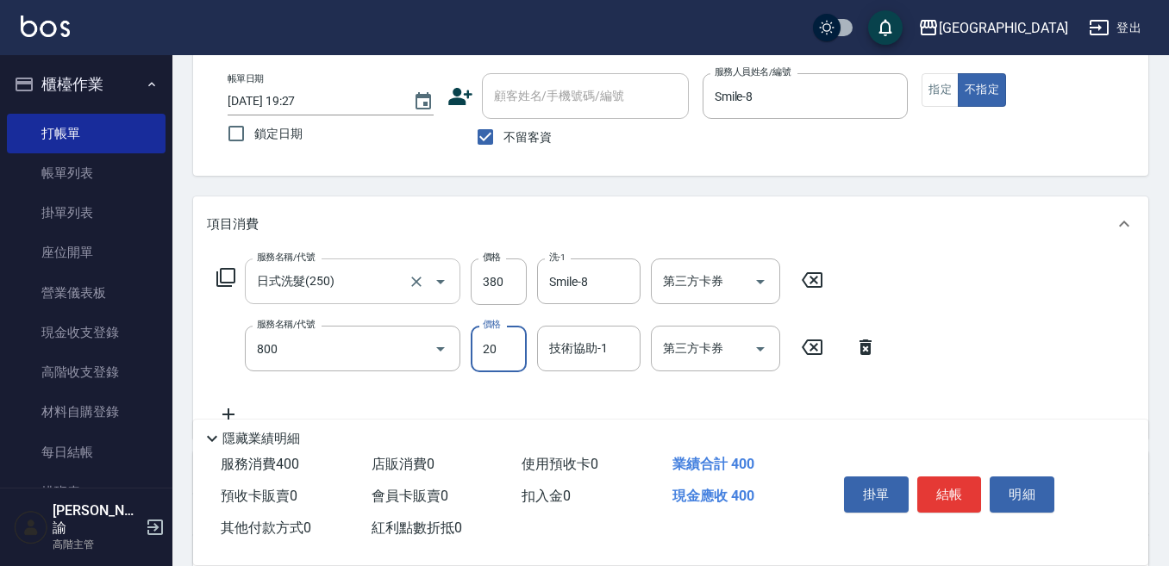
type input "潤絲精(800)"
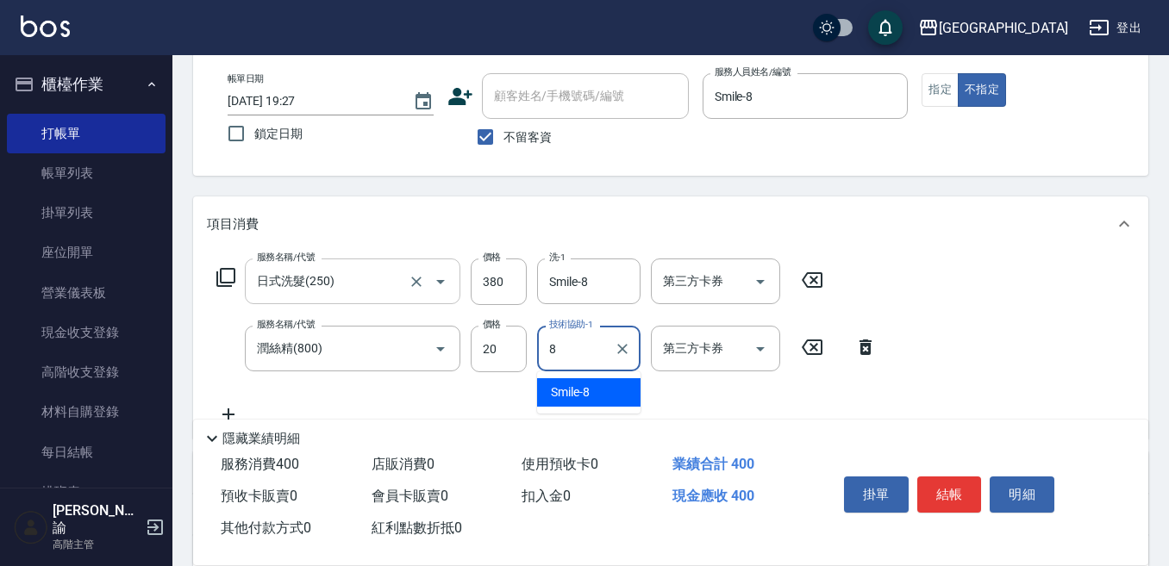
type input "Smile-8"
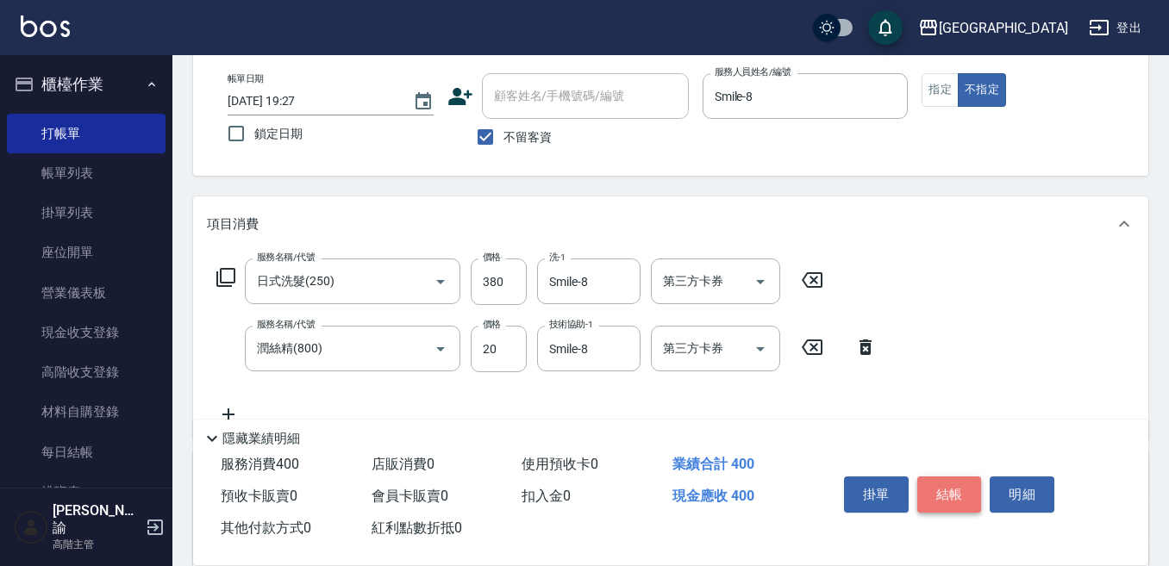
click at [933, 477] on button "結帳" at bounding box center [949, 495] width 65 height 36
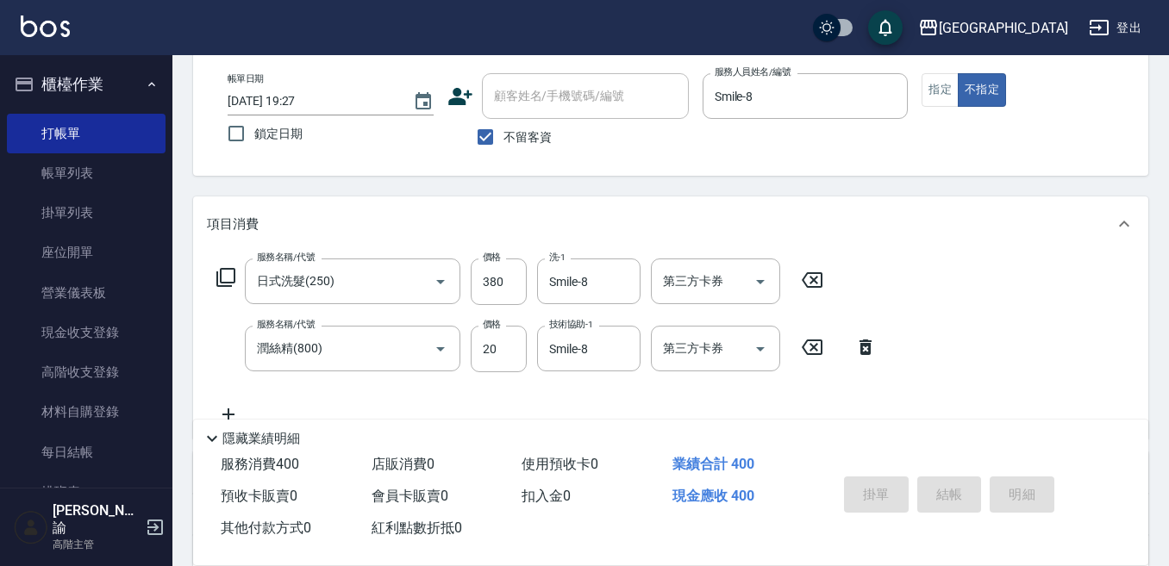
type input "[DATE] 19:28"
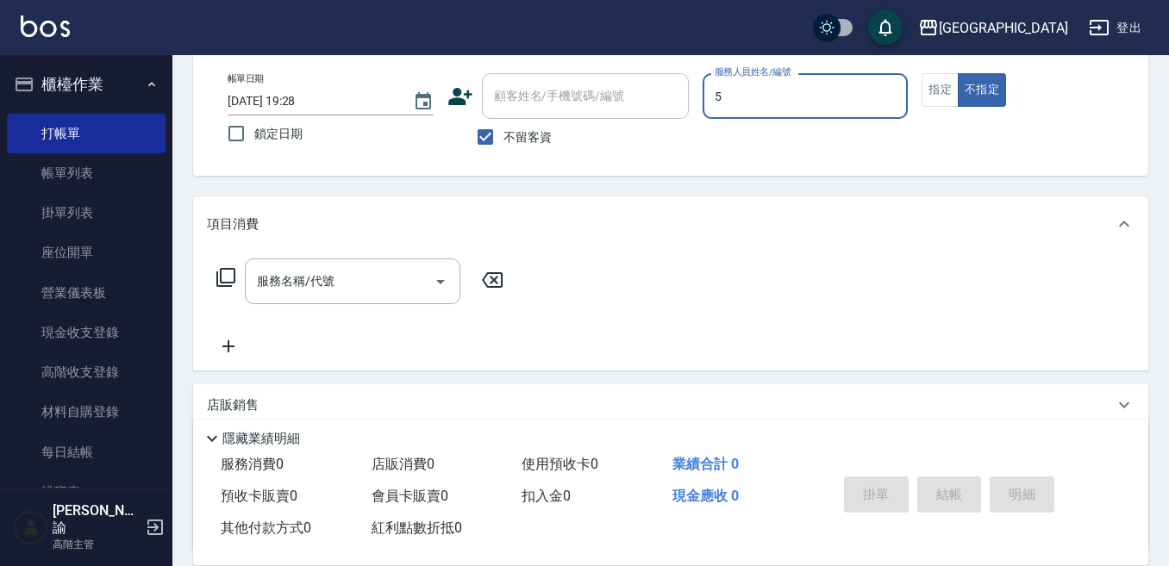
type input "中號-5"
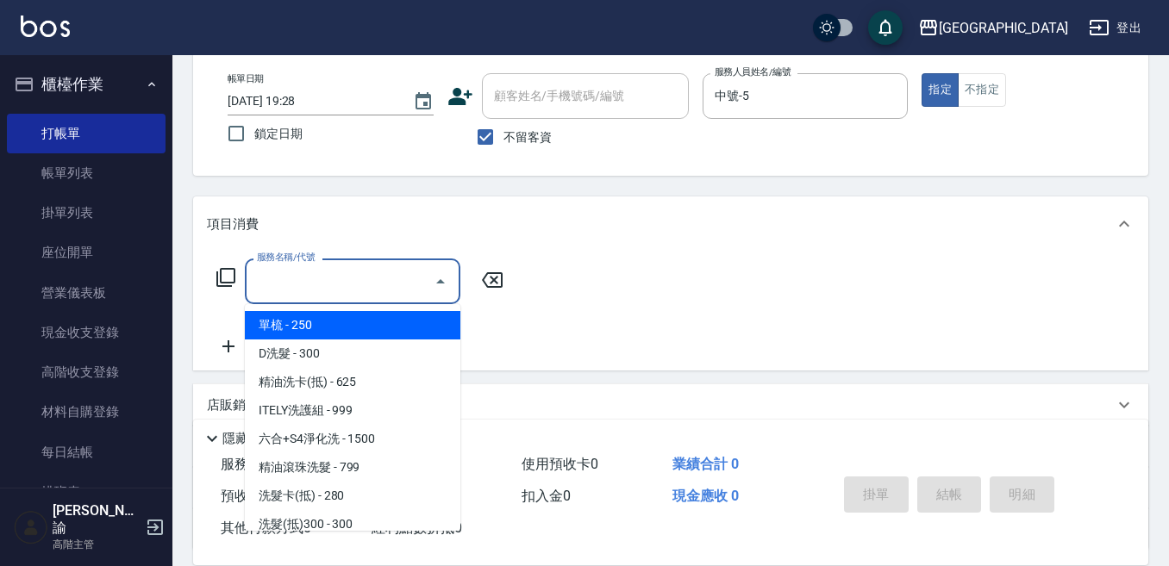
click at [359, 271] on input "服務名稱/代號" at bounding box center [340, 281] width 174 height 30
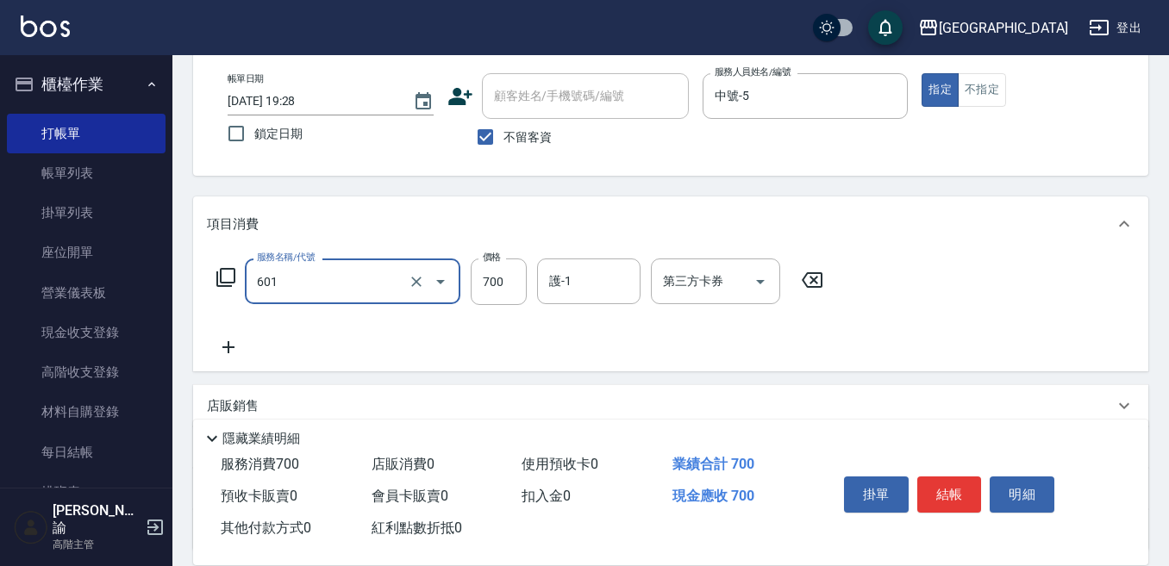
type input "護髮柔順(601)"
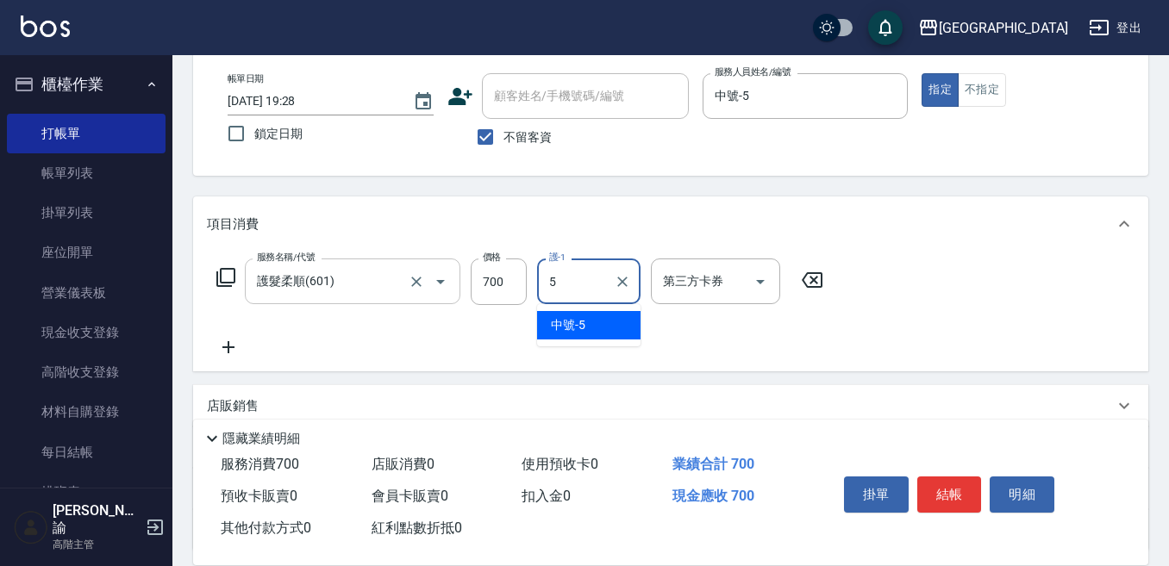
type input "中號-5"
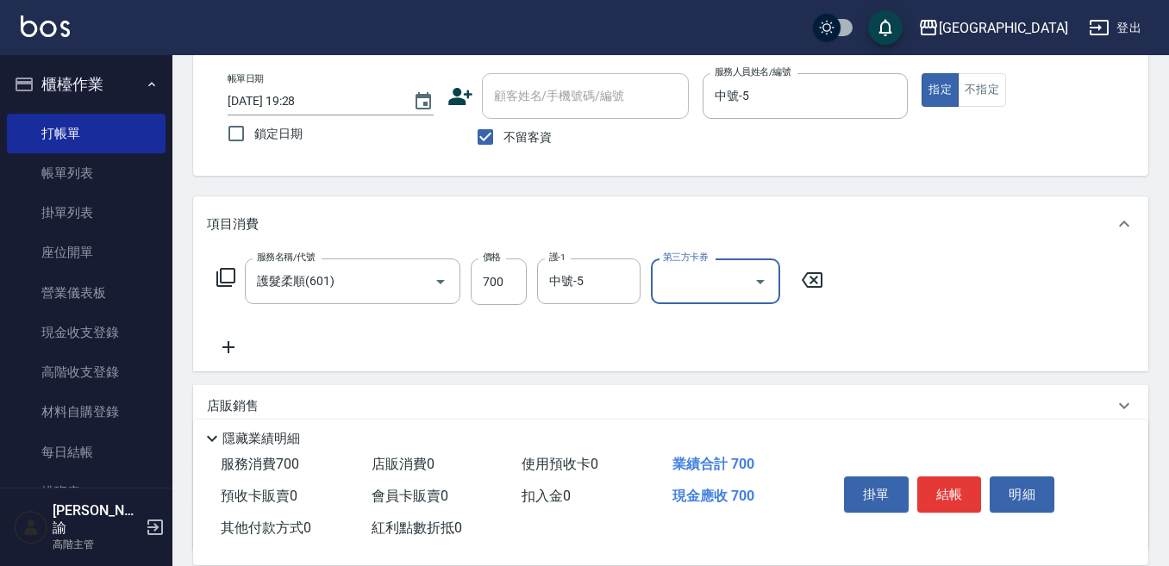
click at [234, 347] on icon at bounding box center [228, 347] width 12 height 12
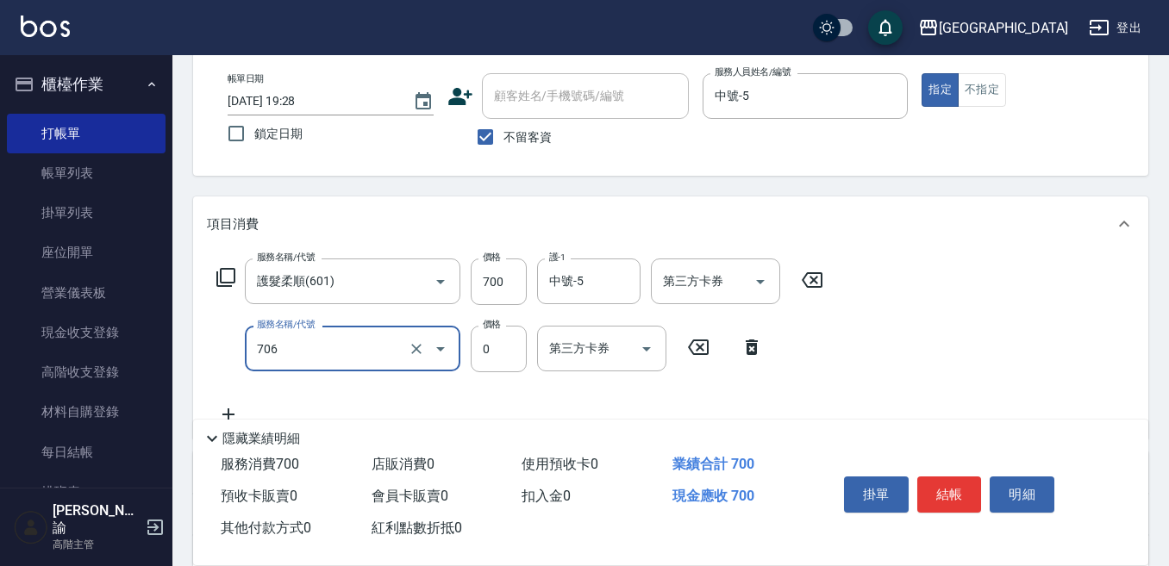
type input "中藥卡(一次)0(706)"
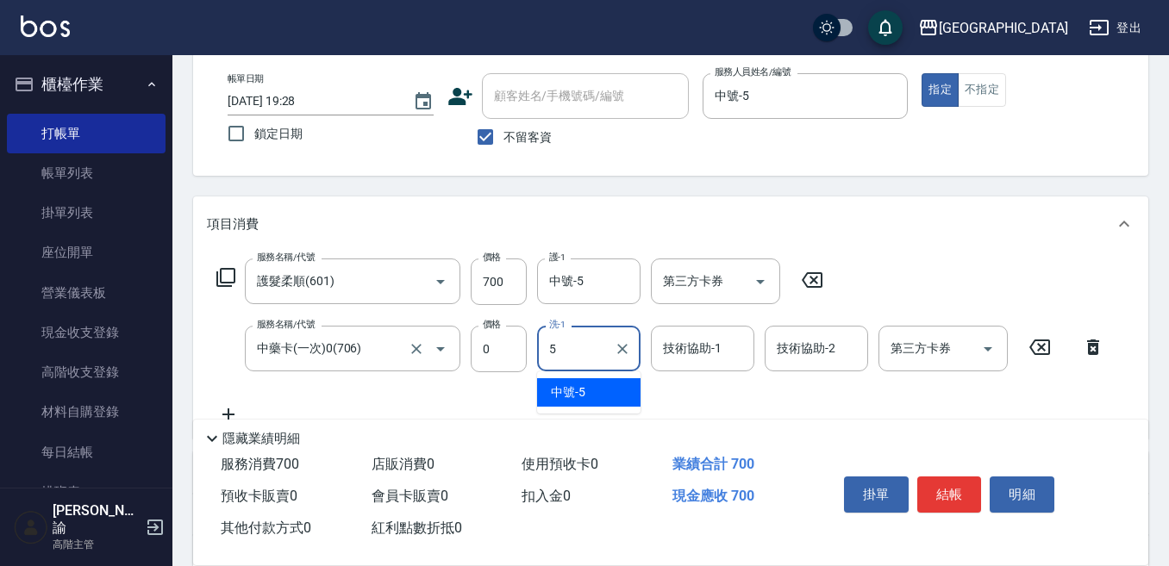
type input "中號-5"
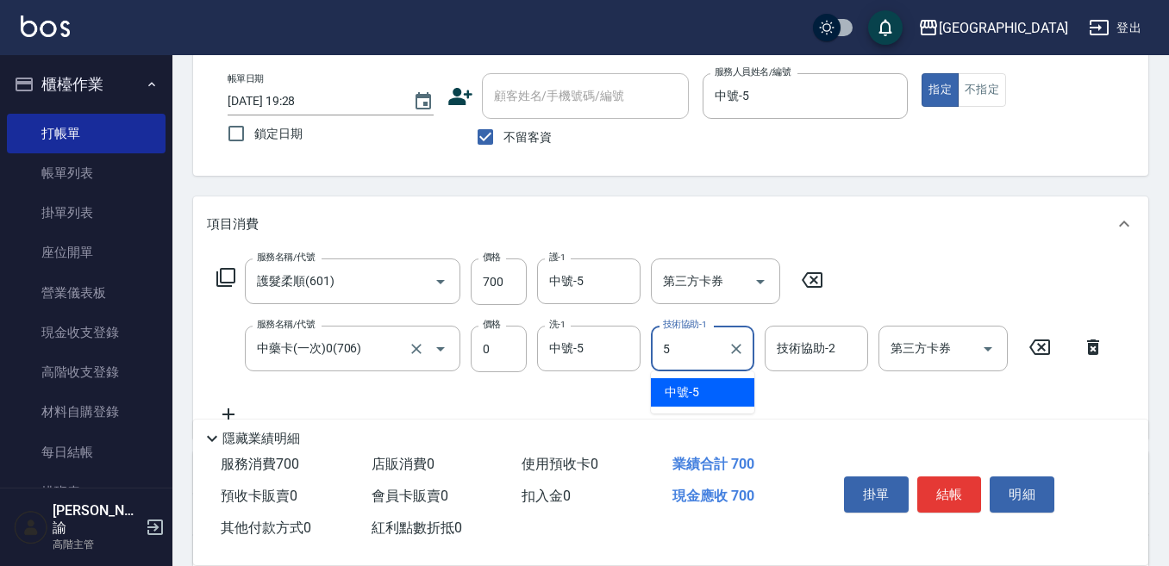
type input "中號-5"
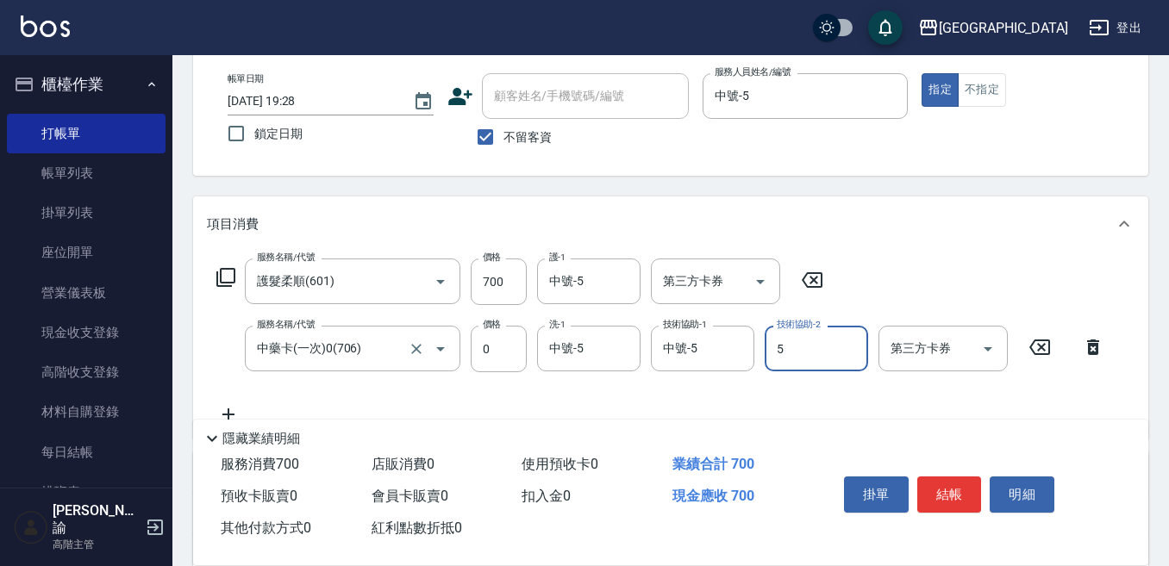
type input "中號-5"
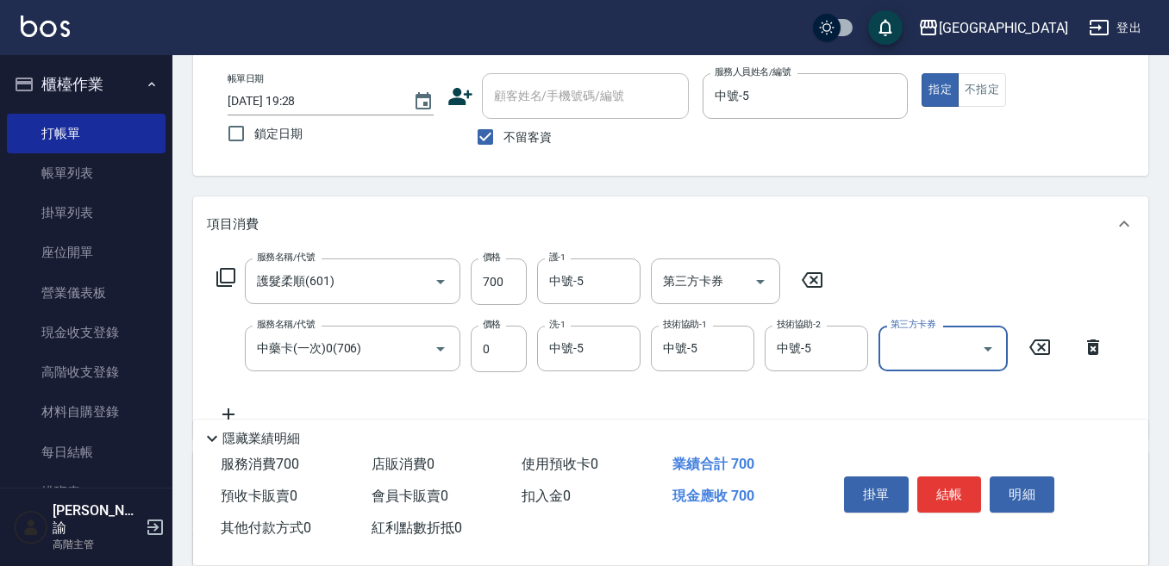
click at [967, 350] on input "第三方卡券" at bounding box center [930, 349] width 88 height 30
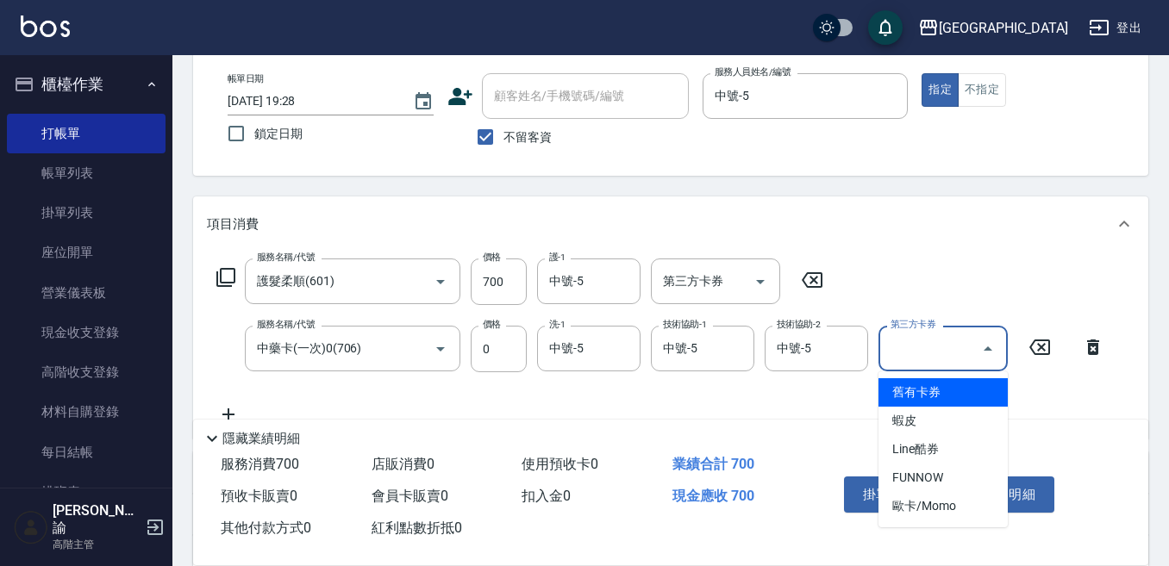
click at [967, 385] on span "舊有卡券" at bounding box center [942, 392] width 129 height 28
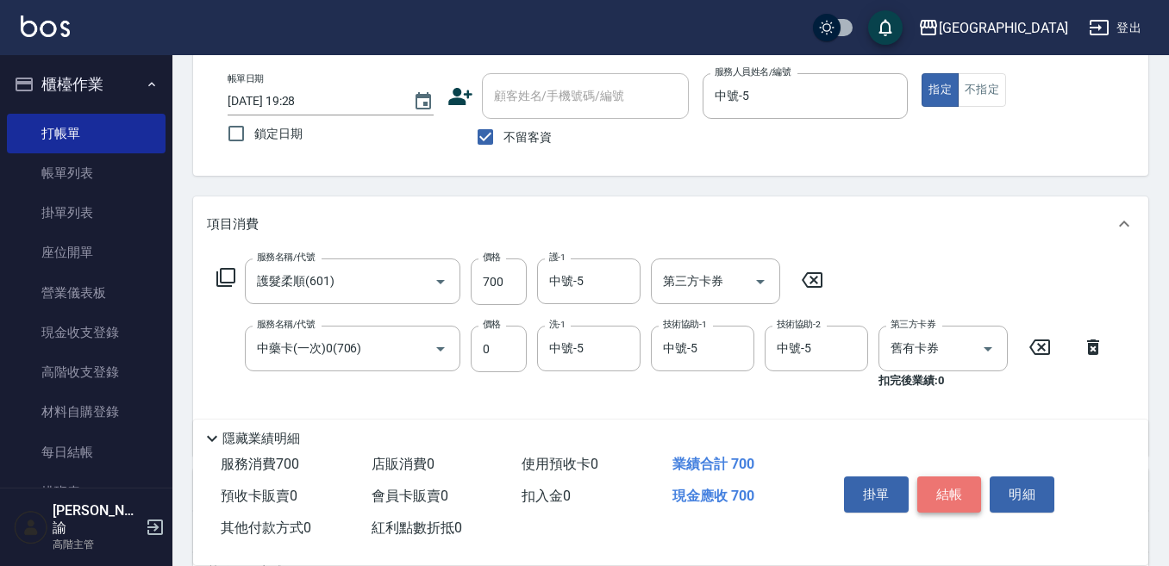
click at [933, 492] on button "結帳" at bounding box center [949, 495] width 65 height 36
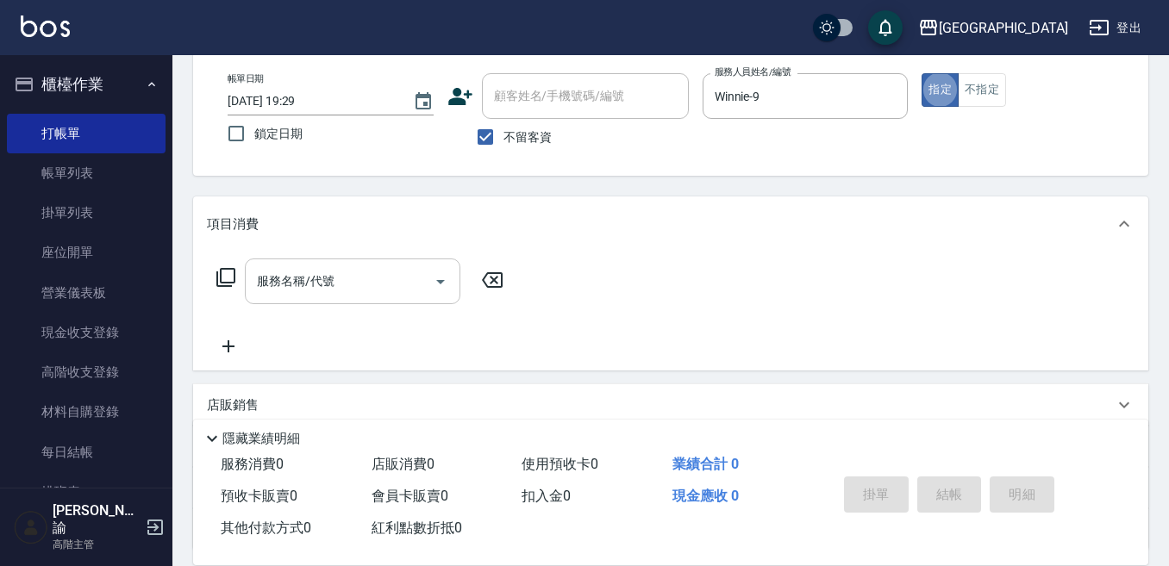
click at [330, 281] on input "服務名稱/代號" at bounding box center [340, 281] width 174 height 30
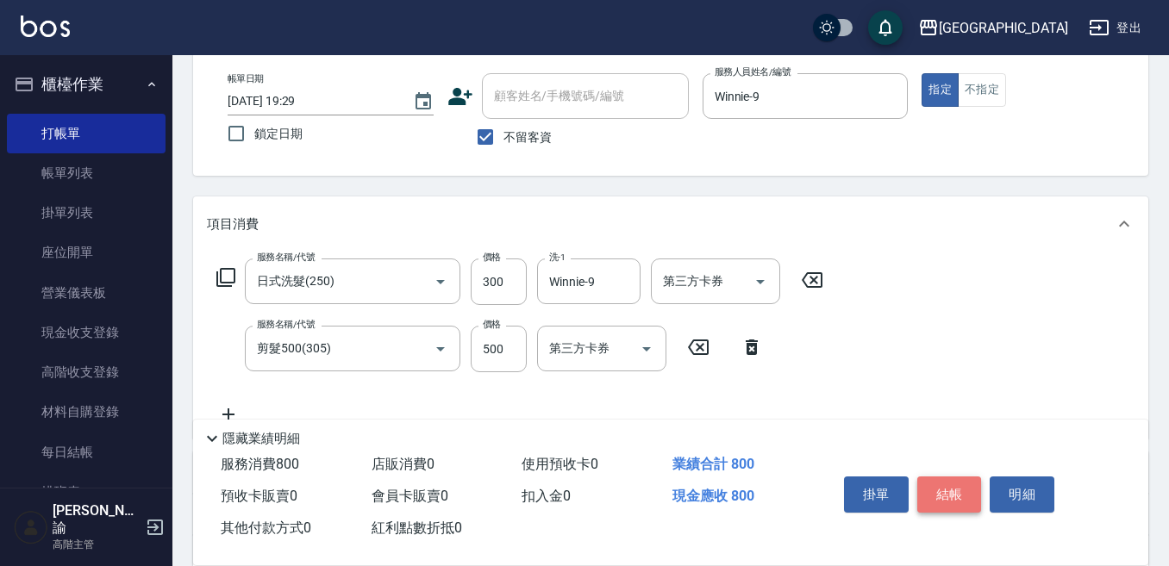
click at [951, 483] on button "結帳" at bounding box center [949, 495] width 65 height 36
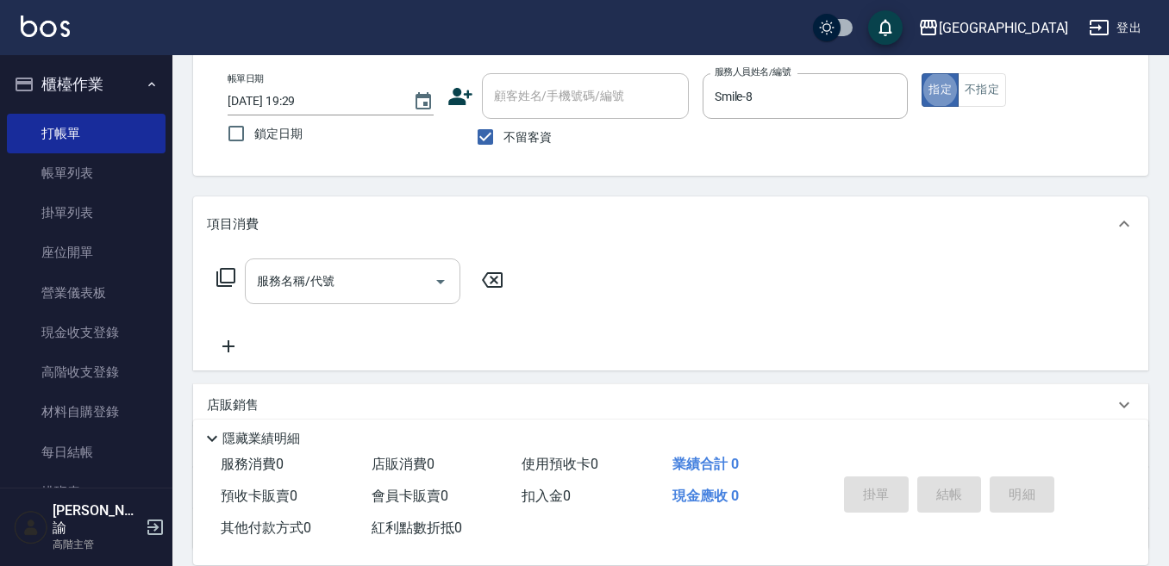
click at [370, 263] on div "服務名稱/代號" at bounding box center [352, 282] width 215 height 46
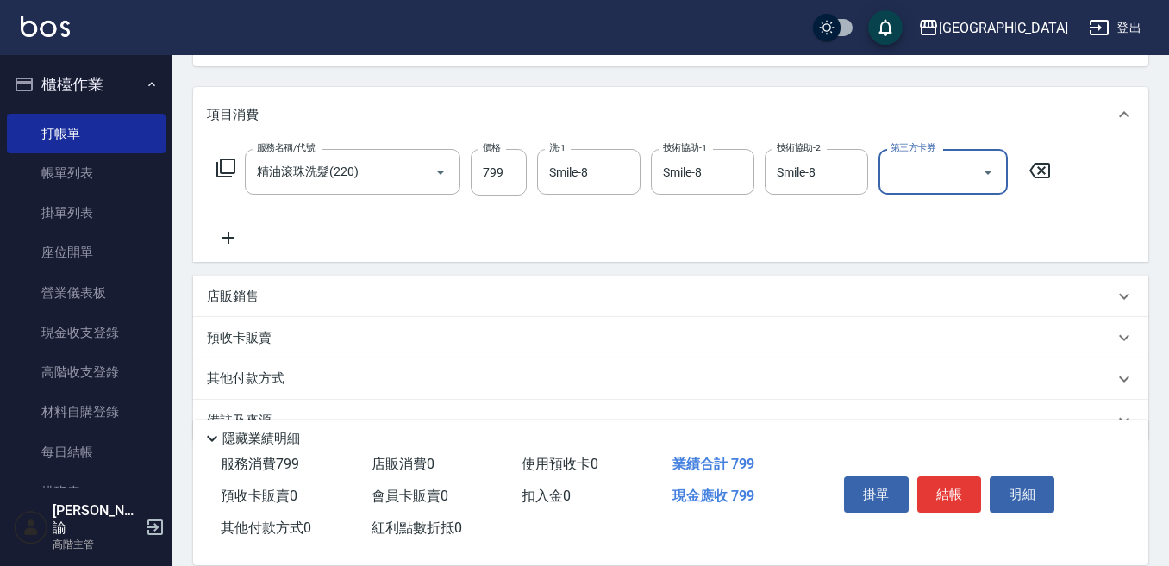
scroll to position [236, 0]
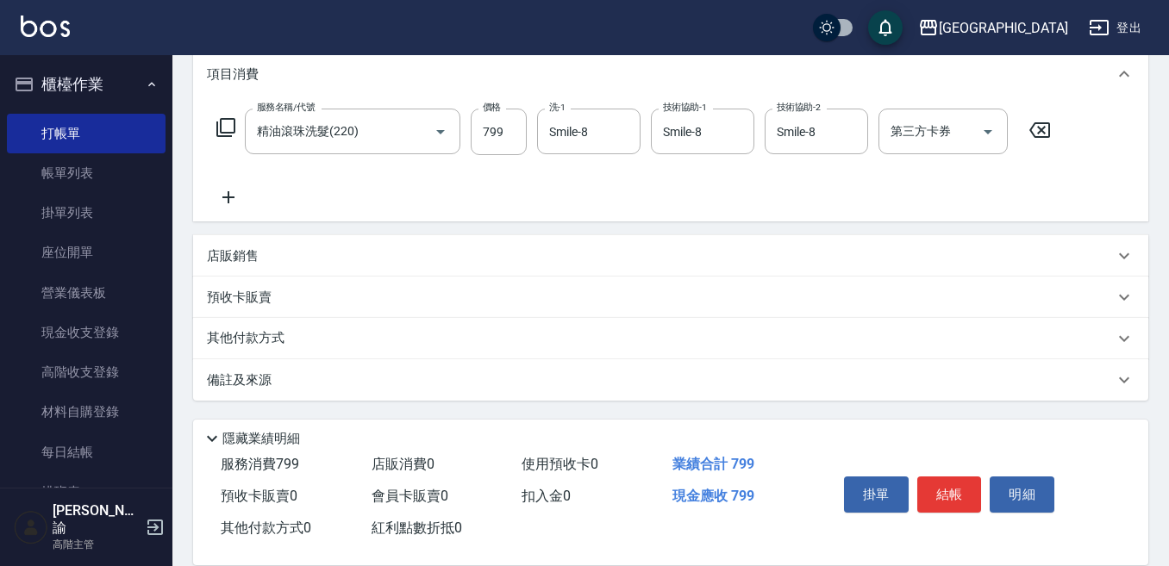
click at [284, 331] on p "其他付款方式" at bounding box center [250, 338] width 86 height 19
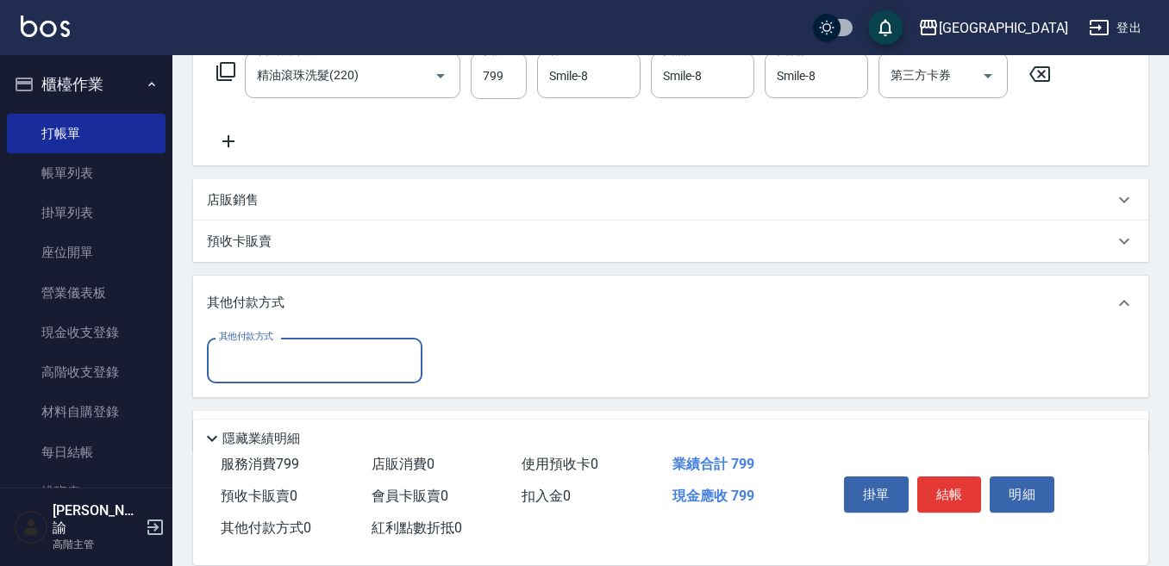
scroll to position [322, 0]
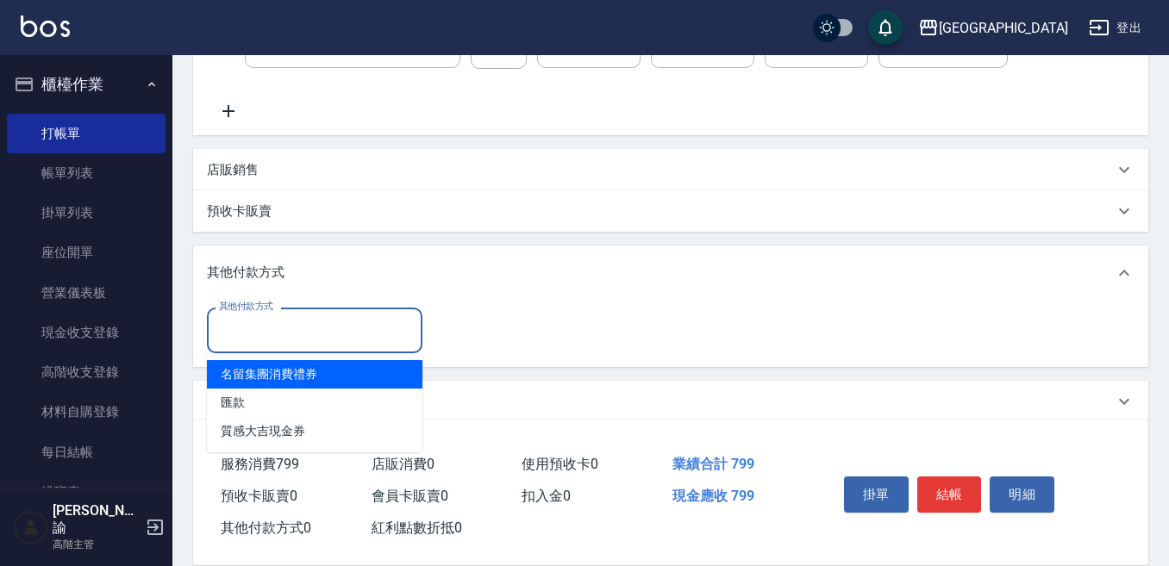
click at [283, 323] on input "其他付款方式" at bounding box center [315, 330] width 200 height 30
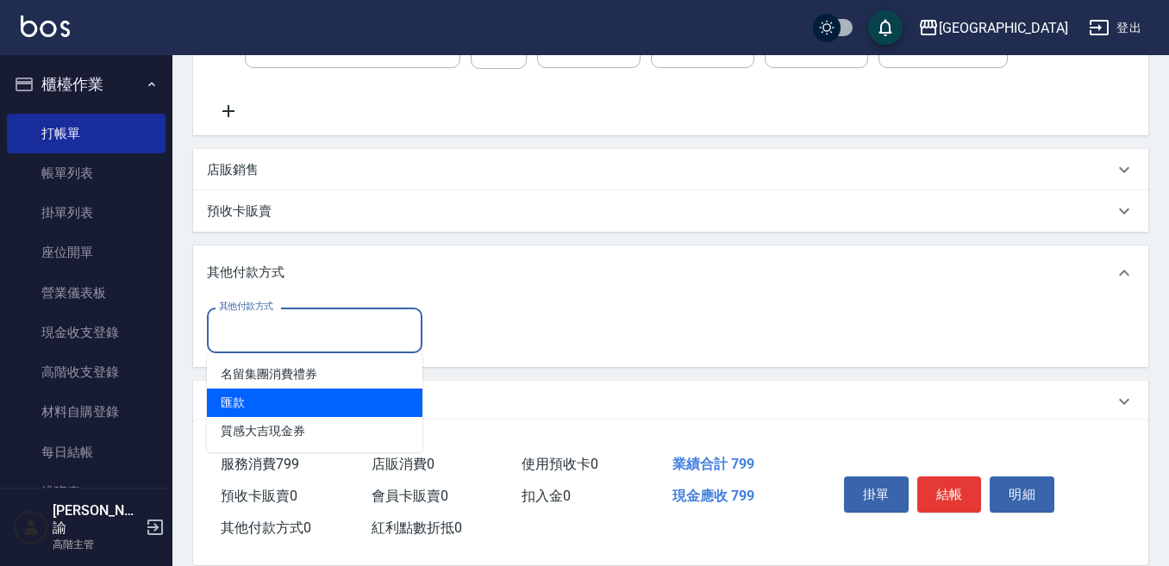
click at [271, 402] on span "匯款" at bounding box center [314, 403] width 215 height 28
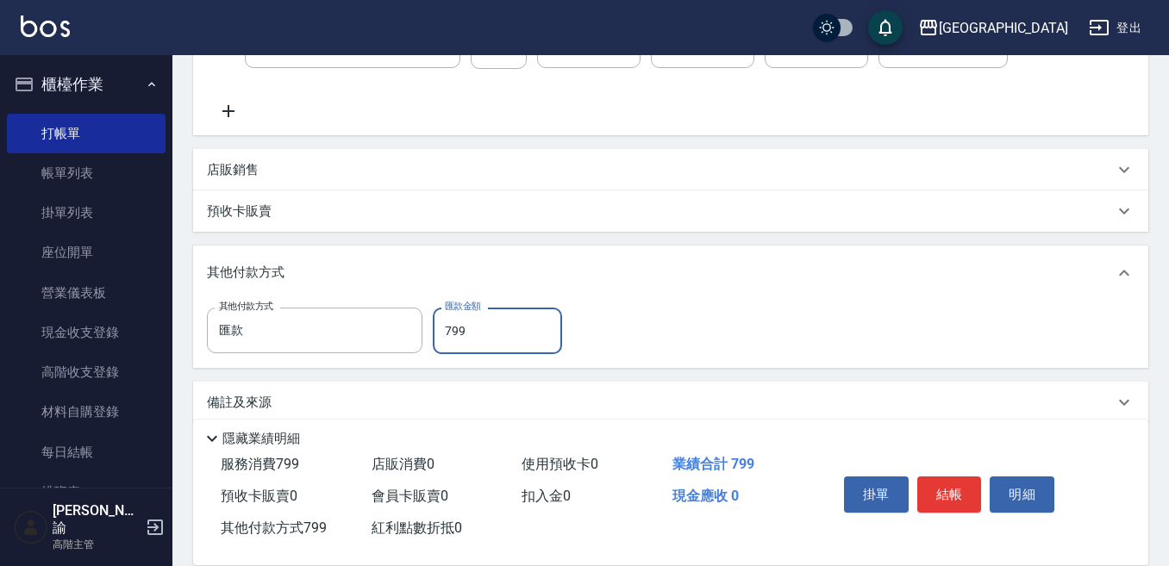
click at [608, 328] on div "其他付款方式 匯款 其他付款方式 匯款金額 799 匯款金額" at bounding box center [670, 331] width 927 height 47
click at [932, 494] on button "結帳" at bounding box center [949, 495] width 65 height 36
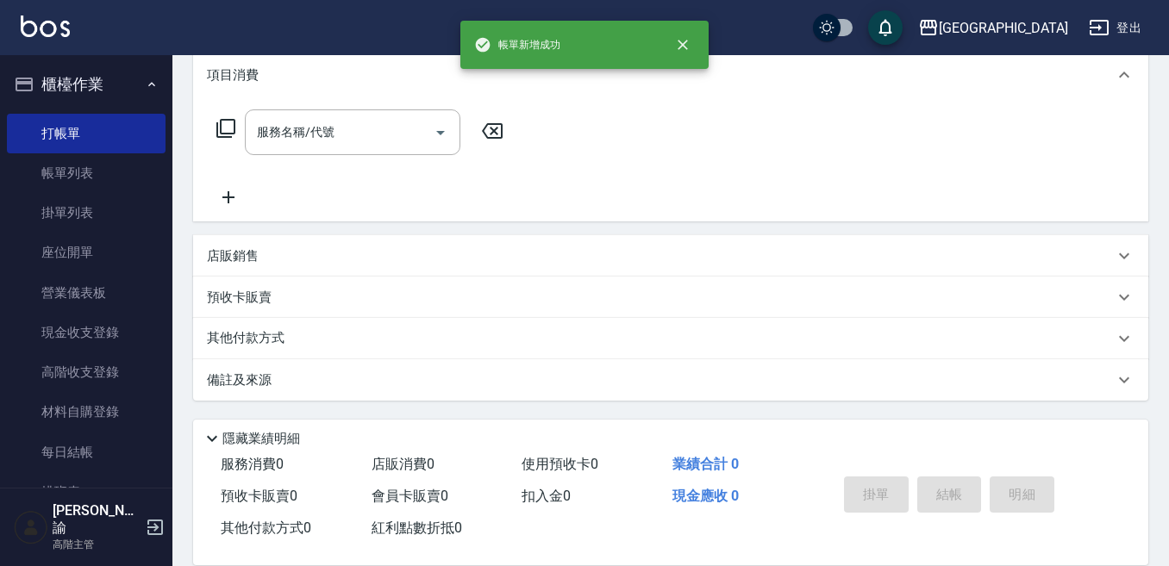
scroll to position [0, 0]
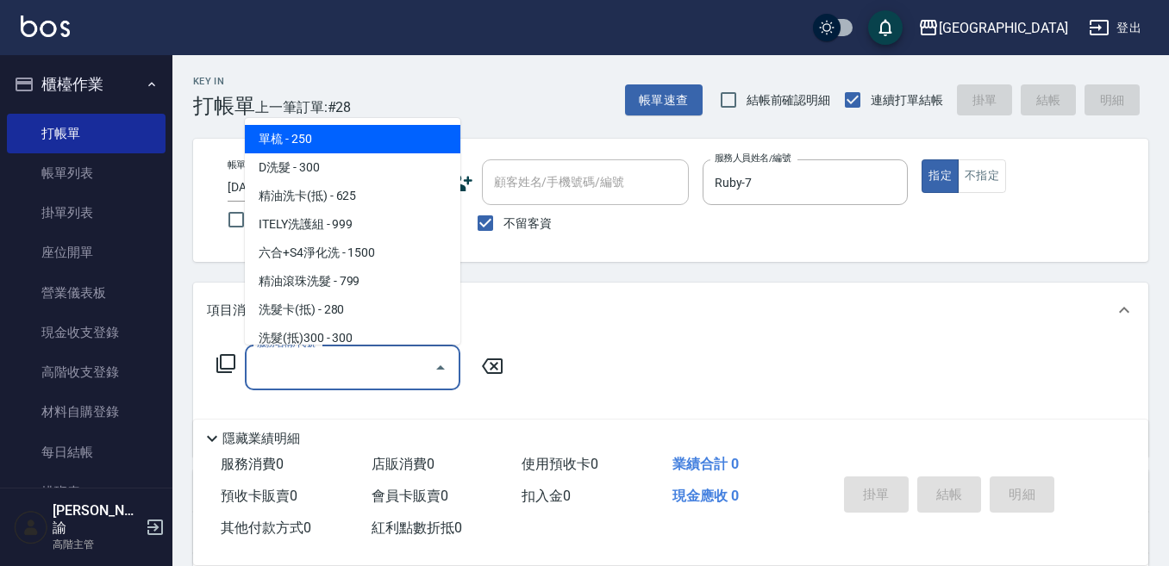
click at [410, 380] on input "服務名稱/代號" at bounding box center [340, 367] width 174 height 30
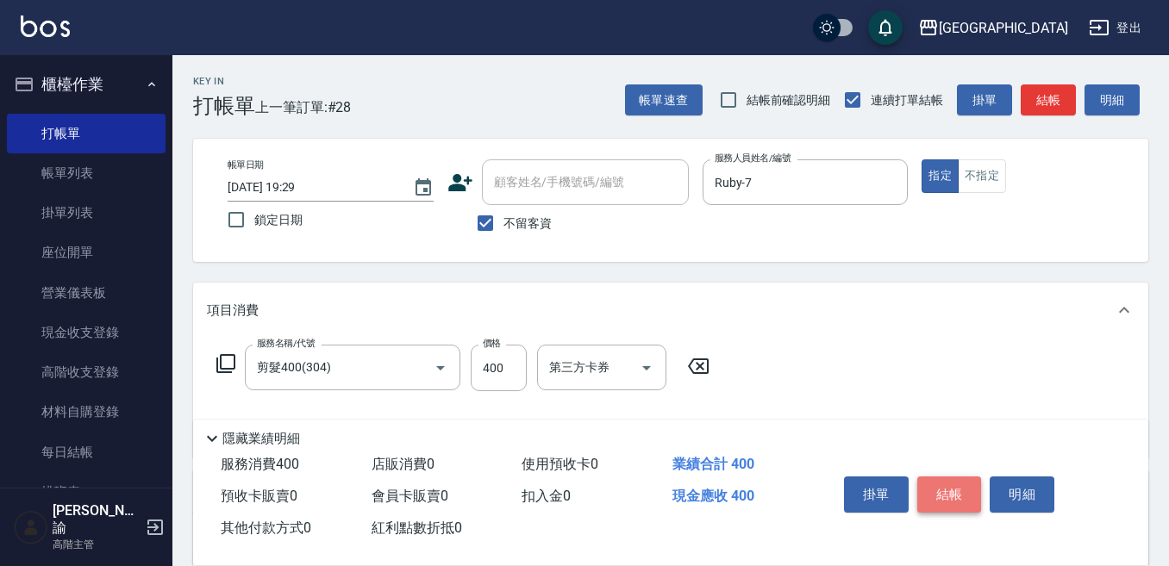
click at [929, 490] on button "結帳" at bounding box center [949, 495] width 65 height 36
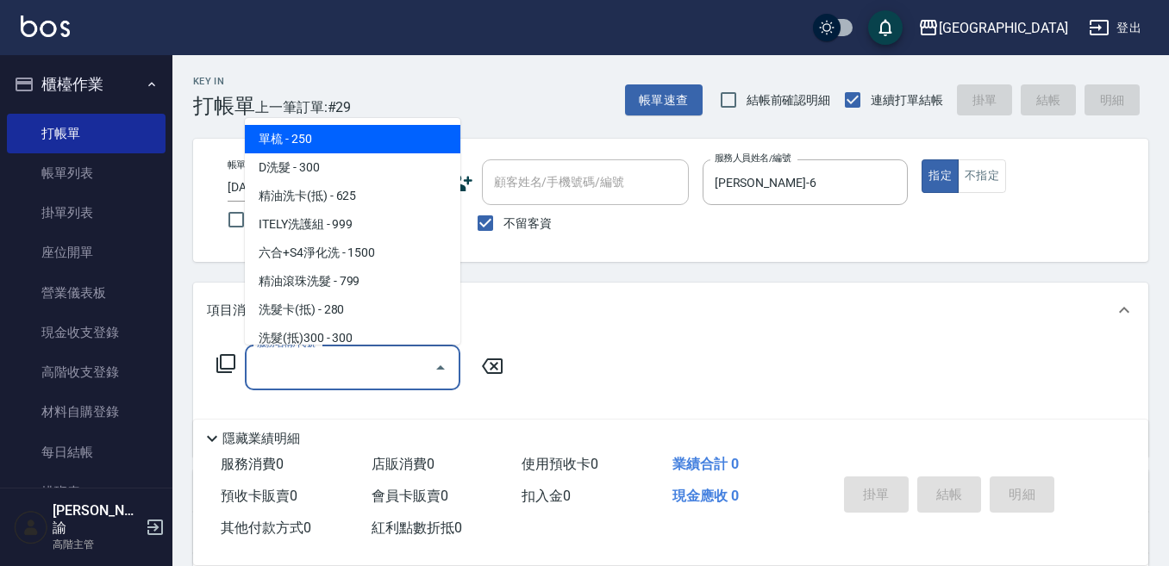
click at [371, 356] on input "服務名稱/代號" at bounding box center [340, 367] width 174 height 30
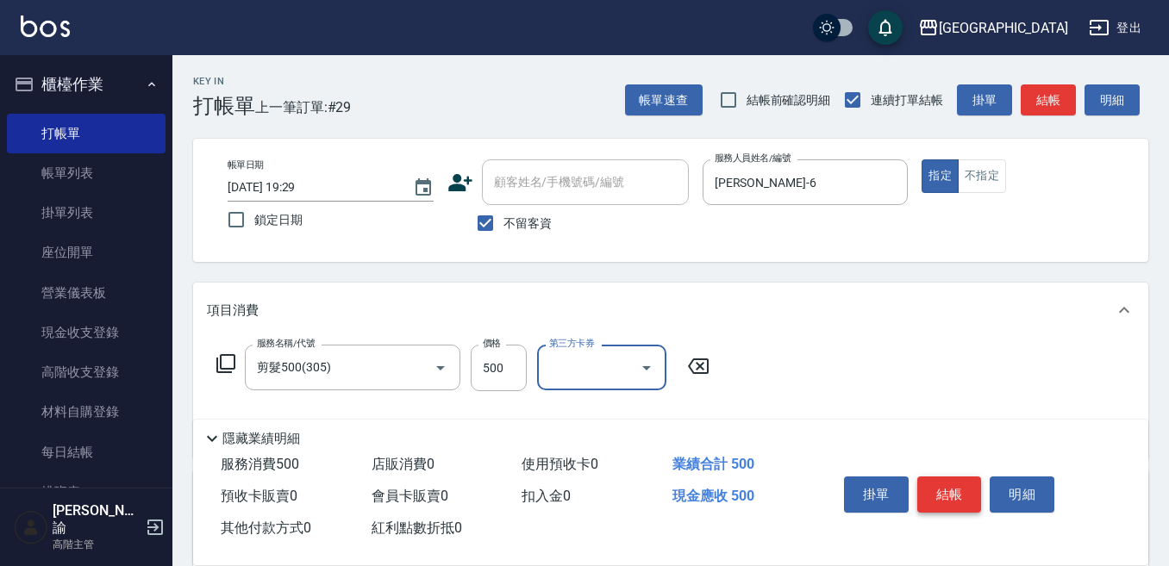
click at [950, 477] on button "結帳" at bounding box center [949, 495] width 65 height 36
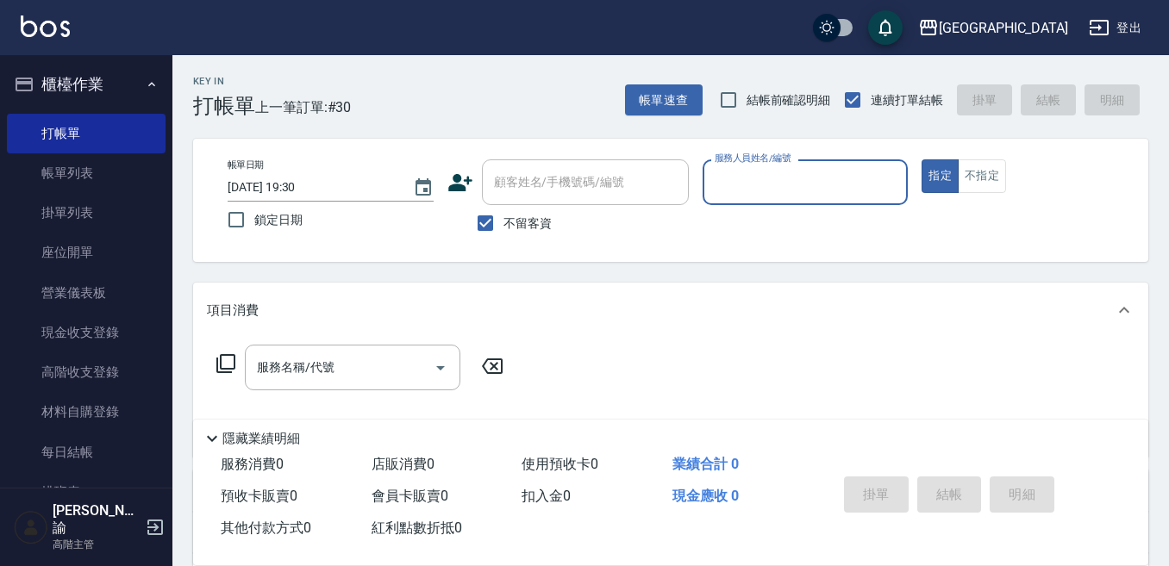
click at [921, 159] on button "指定" at bounding box center [939, 176] width 37 height 34
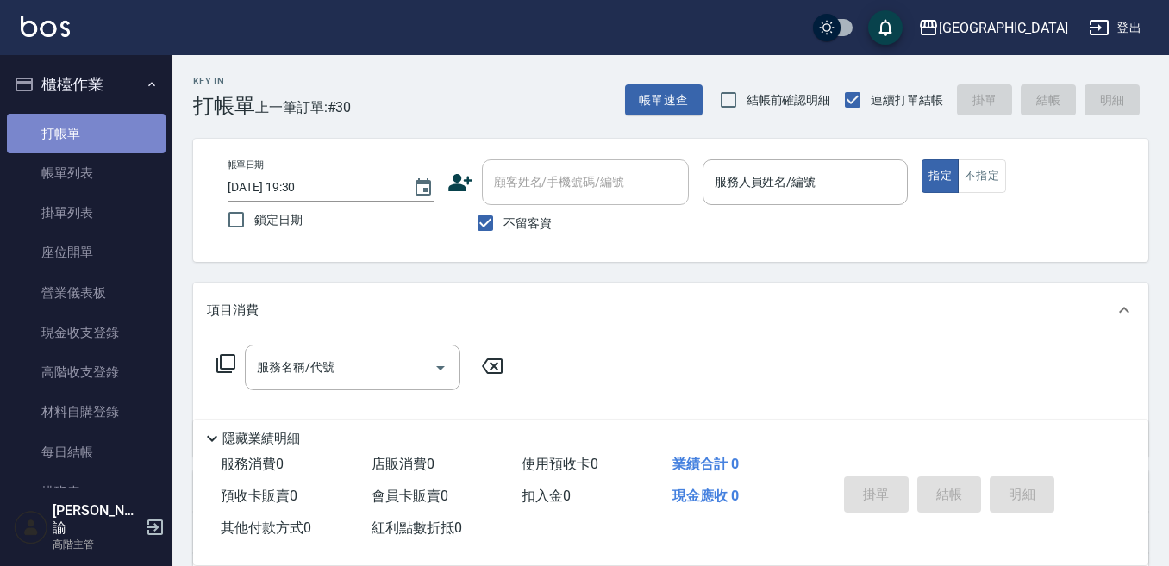
click at [86, 136] on link "打帳單" at bounding box center [86, 134] width 159 height 40
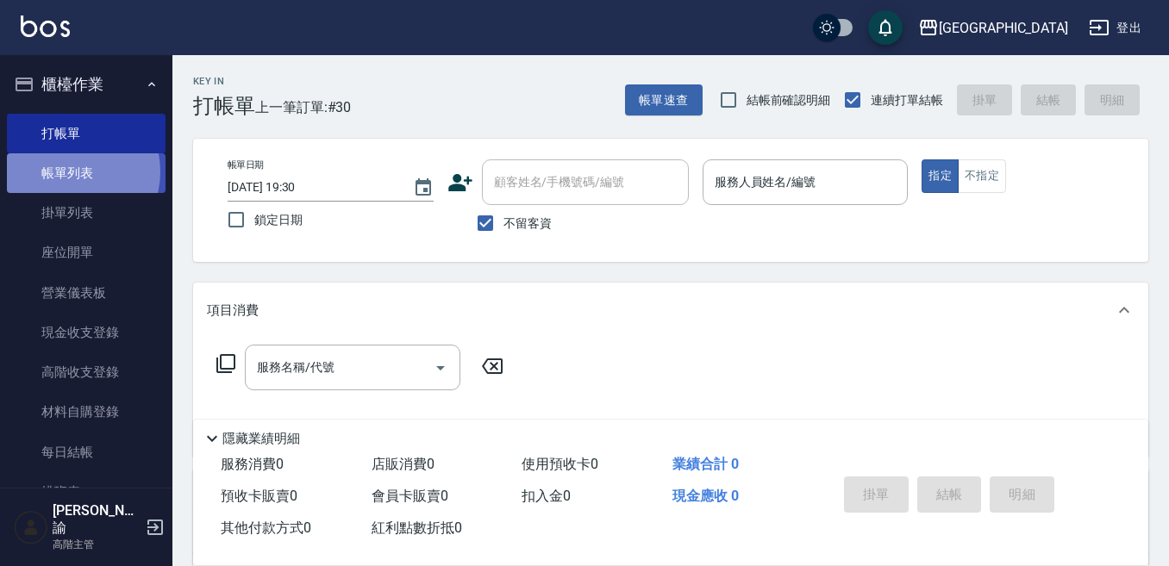
click at [66, 172] on link "帳單列表" at bounding box center [86, 173] width 159 height 40
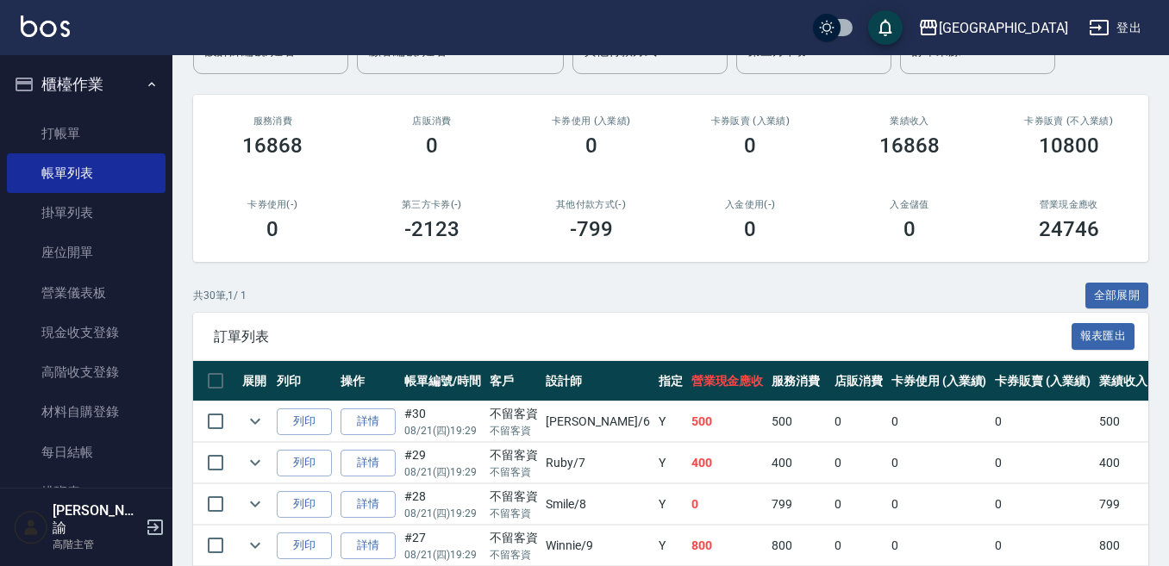
scroll to position [172, 0]
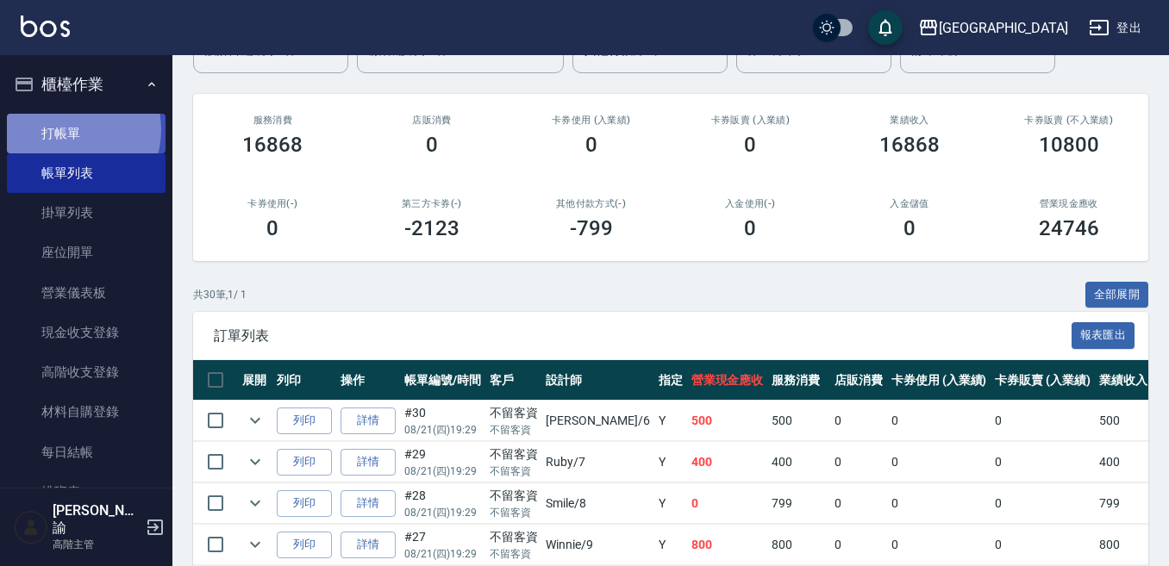
click at [67, 128] on link "打帳單" at bounding box center [86, 134] width 159 height 40
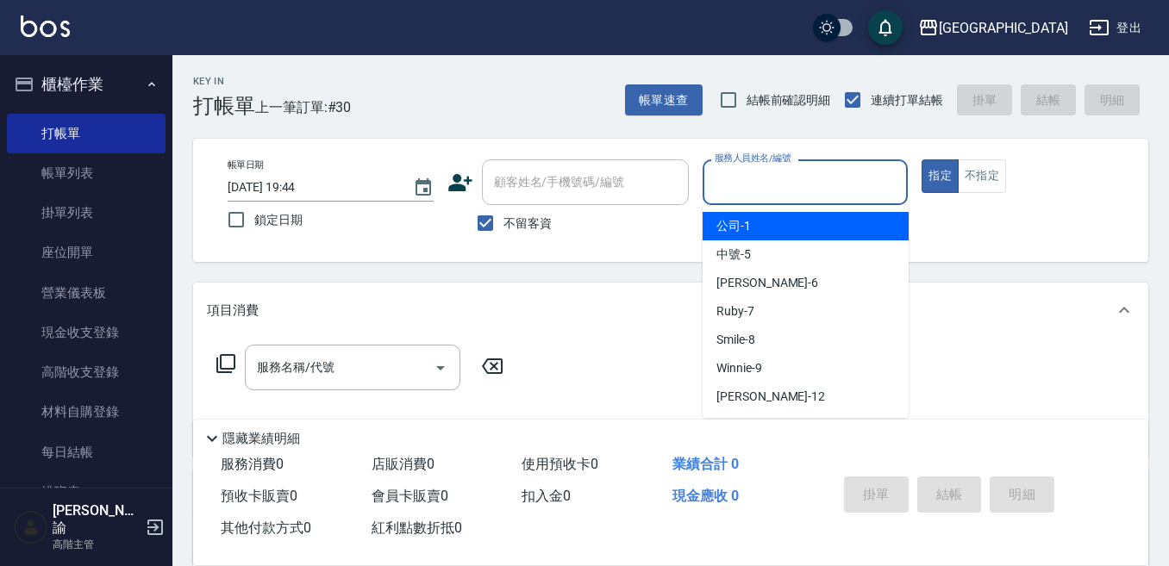
click at [723, 174] on input "服務人員姓名/編號" at bounding box center [805, 182] width 190 height 30
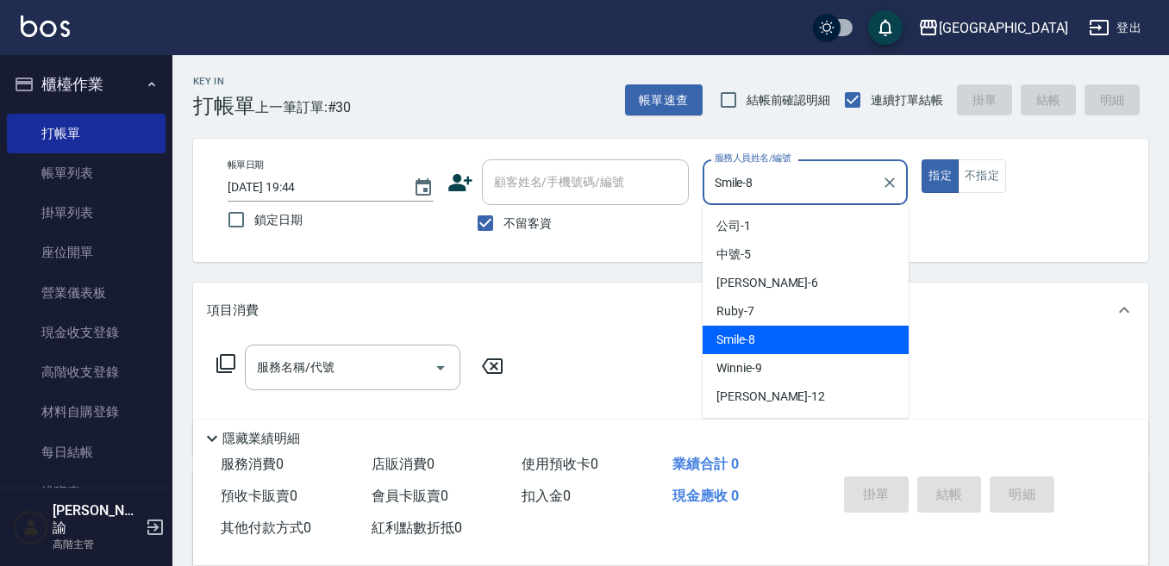
click at [739, 185] on input "Smile-8" at bounding box center [792, 182] width 165 height 30
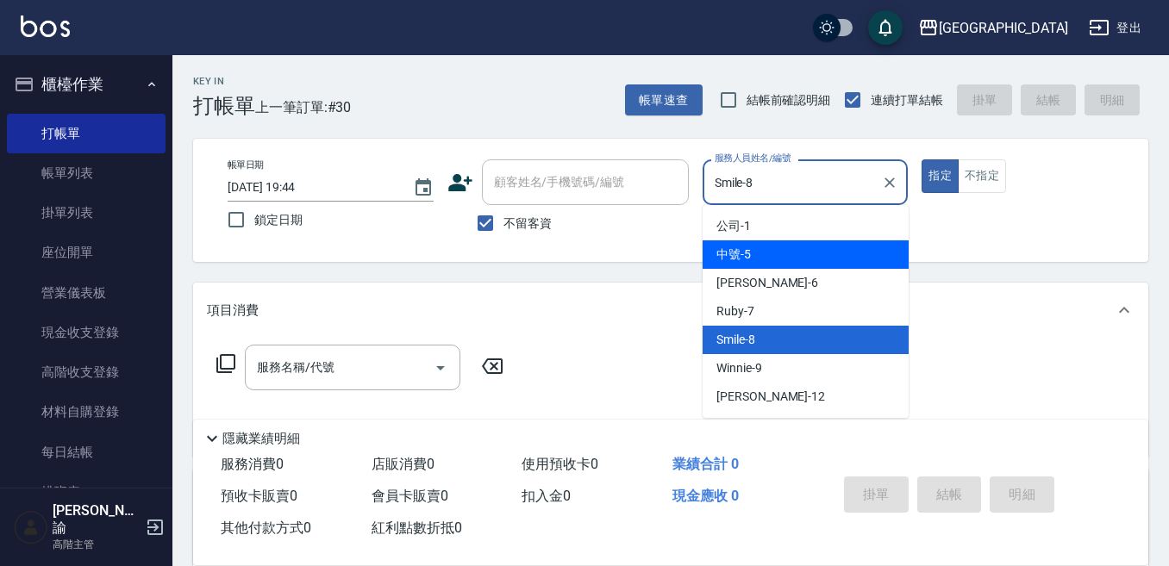
click at [743, 263] on span "中號 -5" at bounding box center [733, 255] width 34 height 18
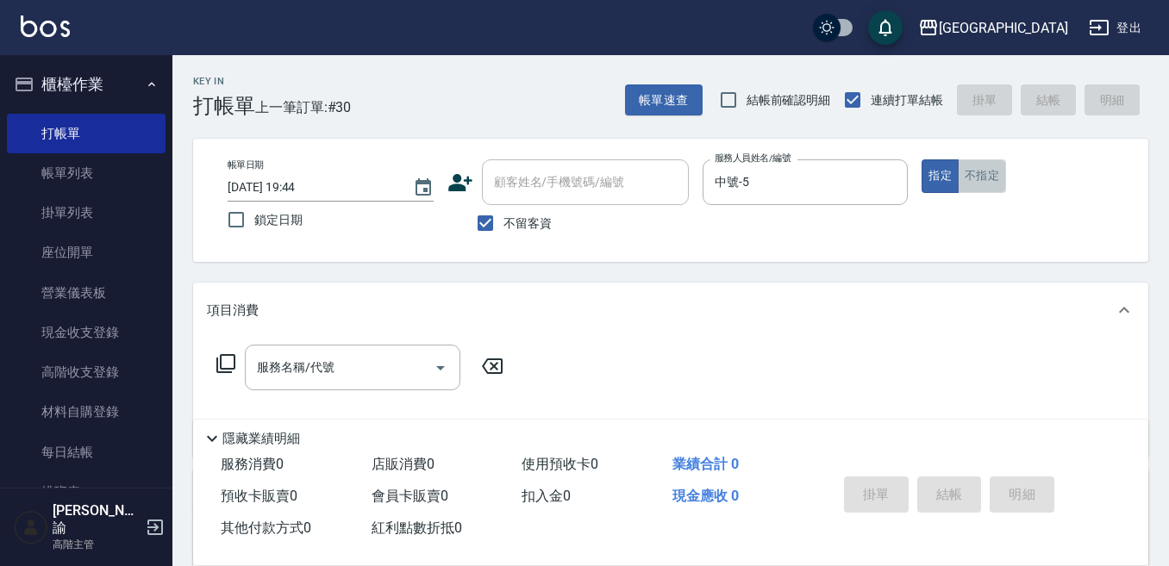
drag, startPoint x: 988, startPoint y: 174, endPoint x: 976, endPoint y: 173, distance: 11.2
click at [986, 175] on button "不指定" at bounding box center [982, 176] width 48 height 34
click at [371, 358] on input "服務名稱/代號" at bounding box center [340, 367] width 174 height 30
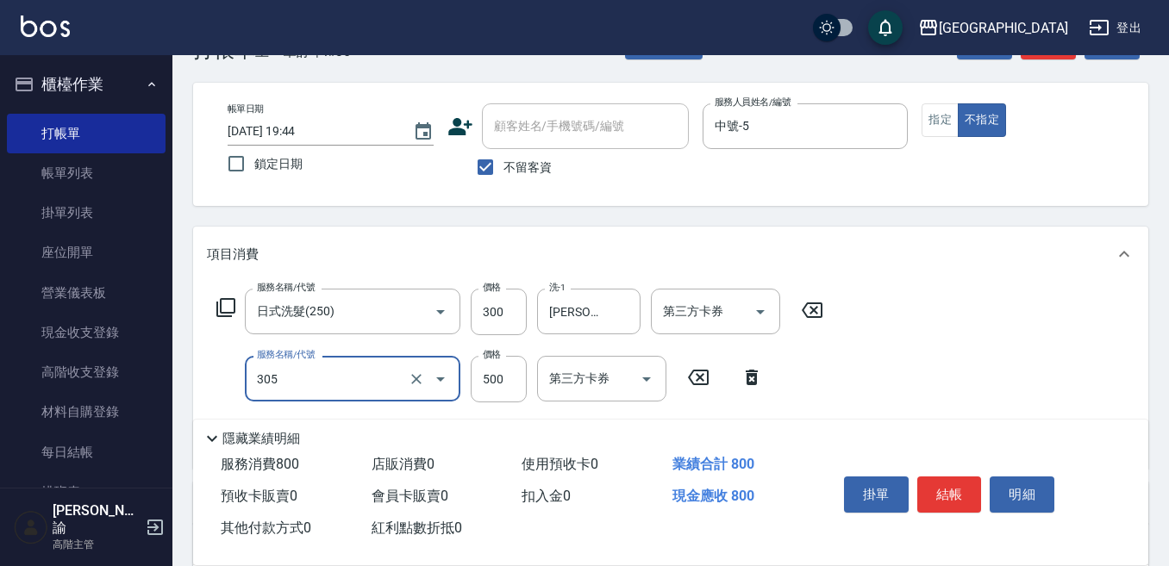
scroll to position [86, 0]
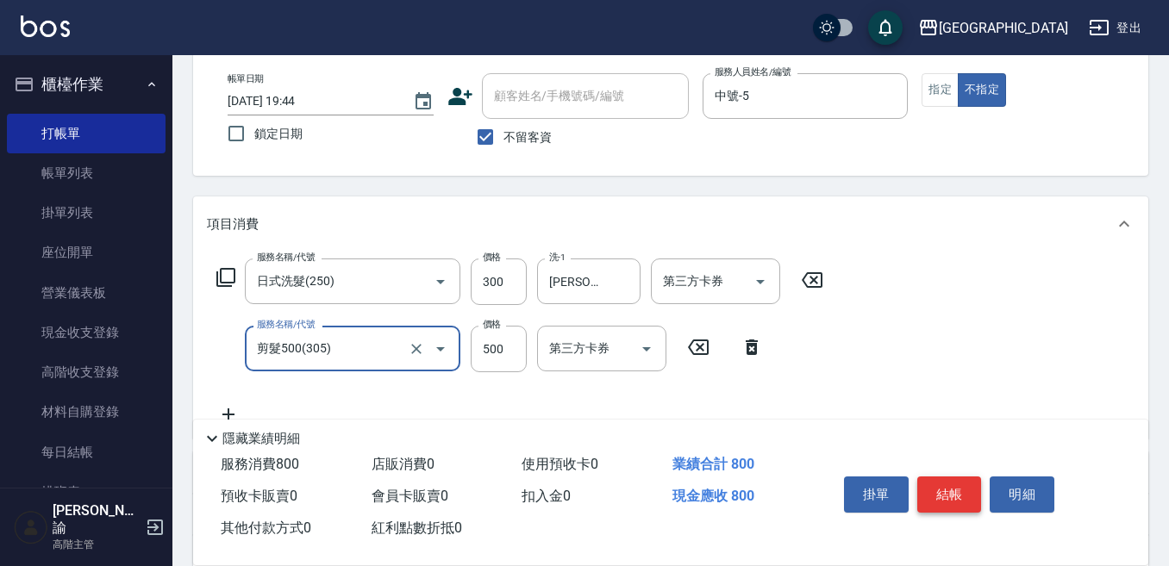
click at [936, 486] on button "結帳" at bounding box center [949, 495] width 65 height 36
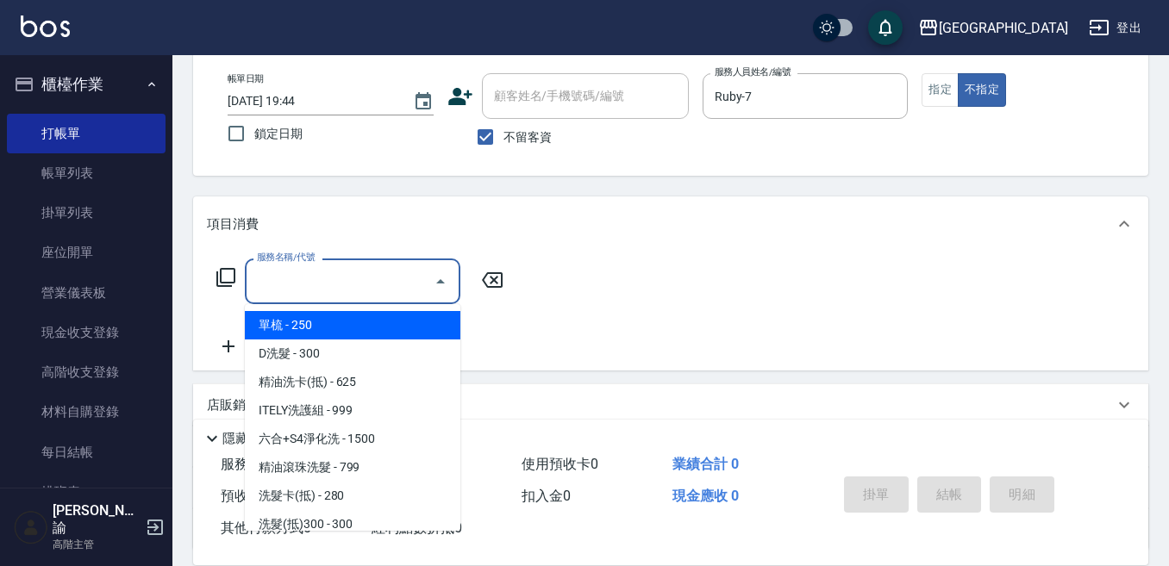
click at [351, 267] on input "服務名稱/代號" at bounding box center [340, 281] width 174 height 30
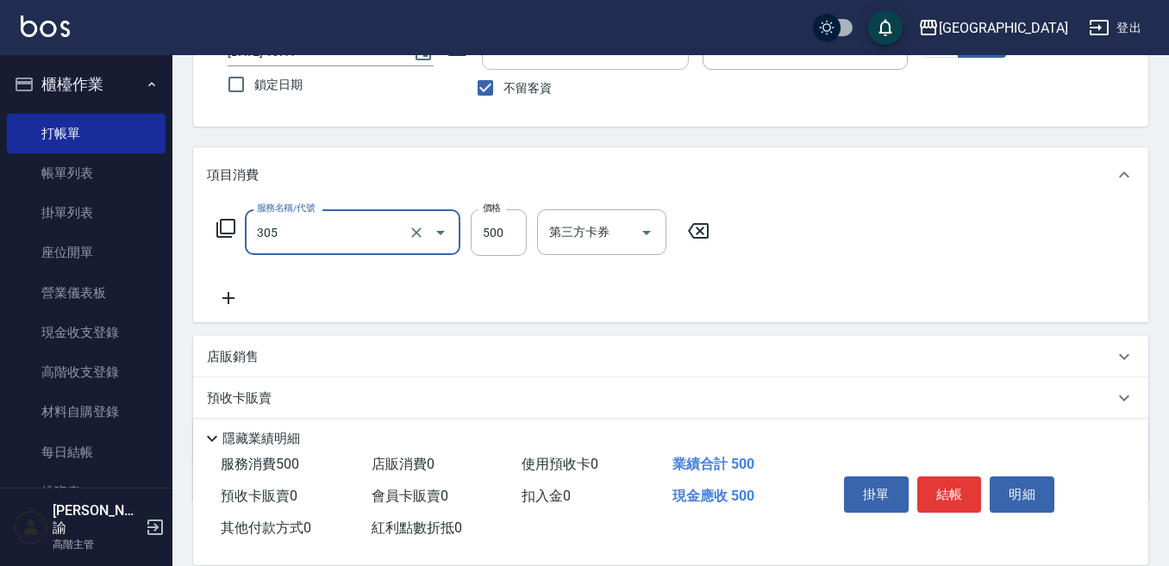
scroll to position [172, 0]
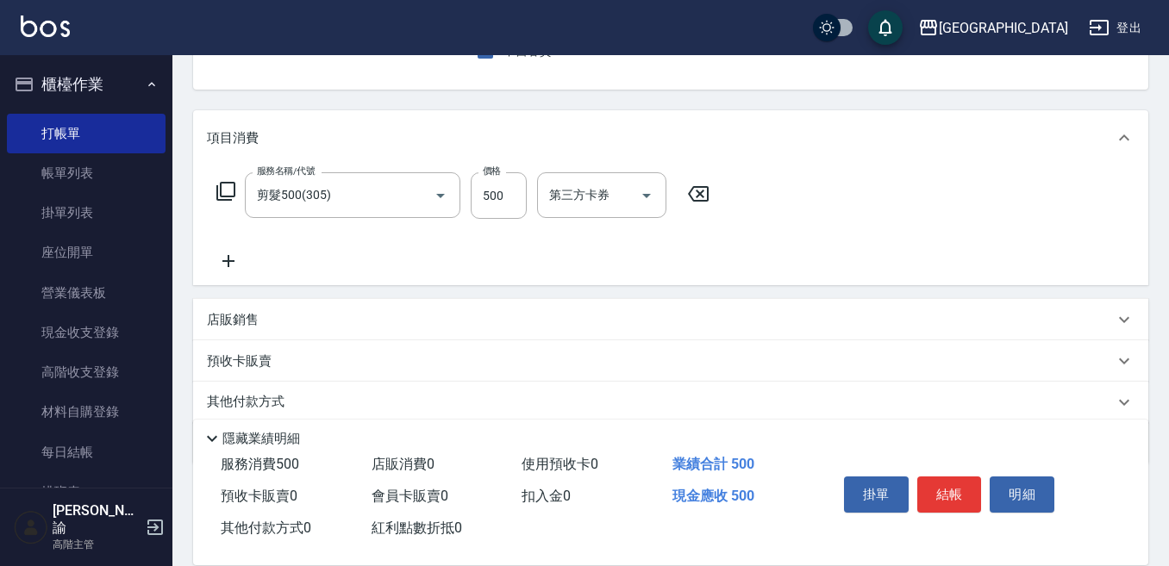
click at [234, 261] on icon at bounding box center [228, 261] width 12 height 12
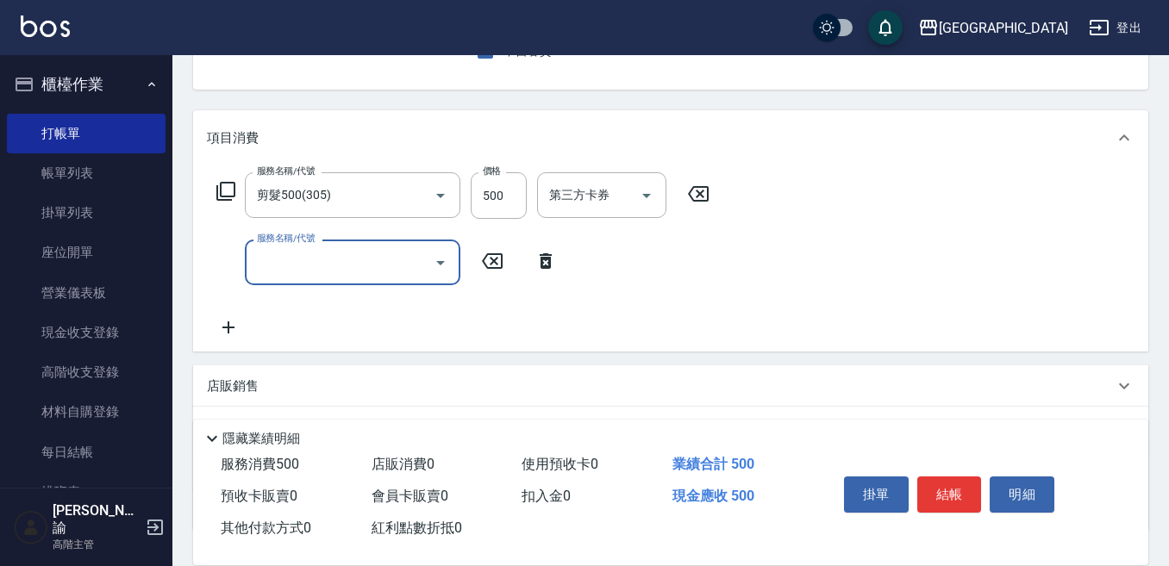
click at [255, 263] on input "服務名稱/代號" at bounding box center [340, 262] width 174 height 30
click at [263, 266] on input "服務名稱/代號" at bounding box center [340, 262] width 174 height 30
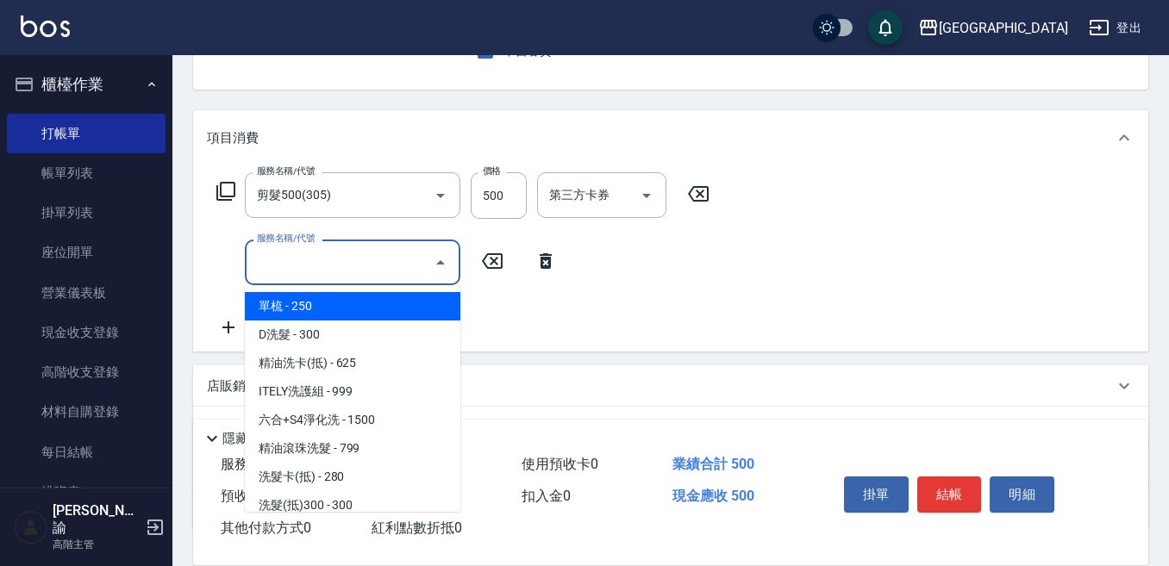
click at [264, 266] on input "服務名稱/代號" at bounding box center [340, 262] width 174 height 30
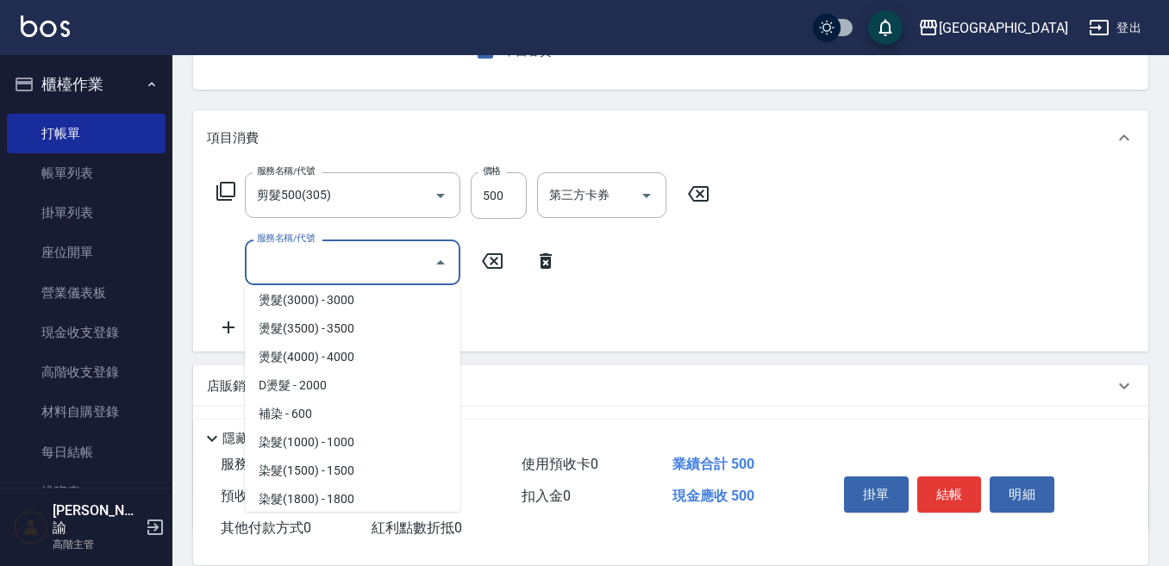
scroll to position [689, 0]
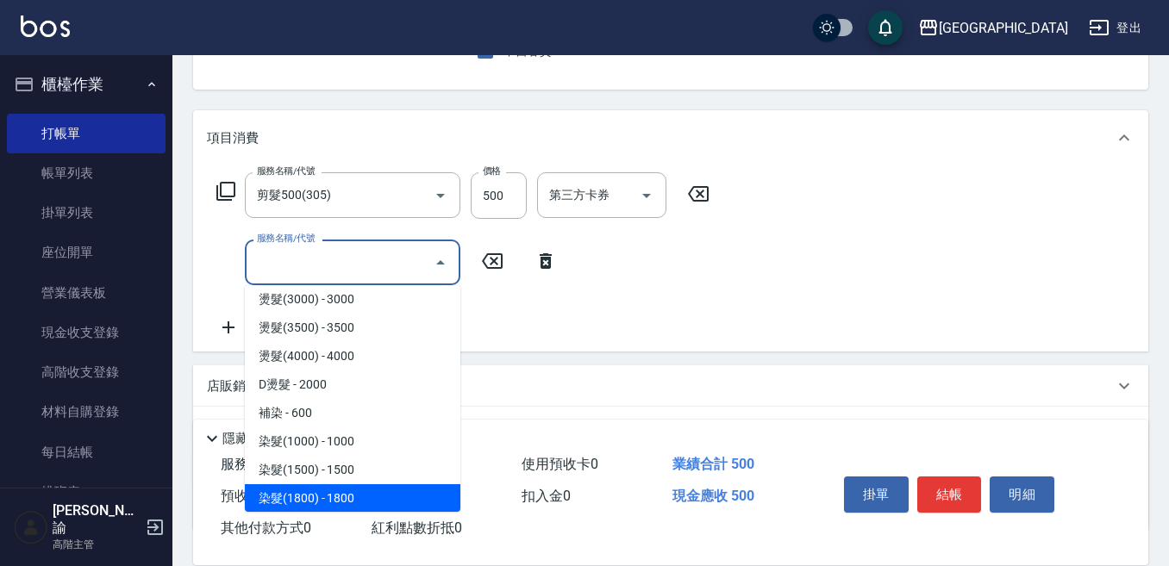
click at [369, 488] on span "染髮(1800) - 1800" at bounding box center [352, 498] width 215 height 28
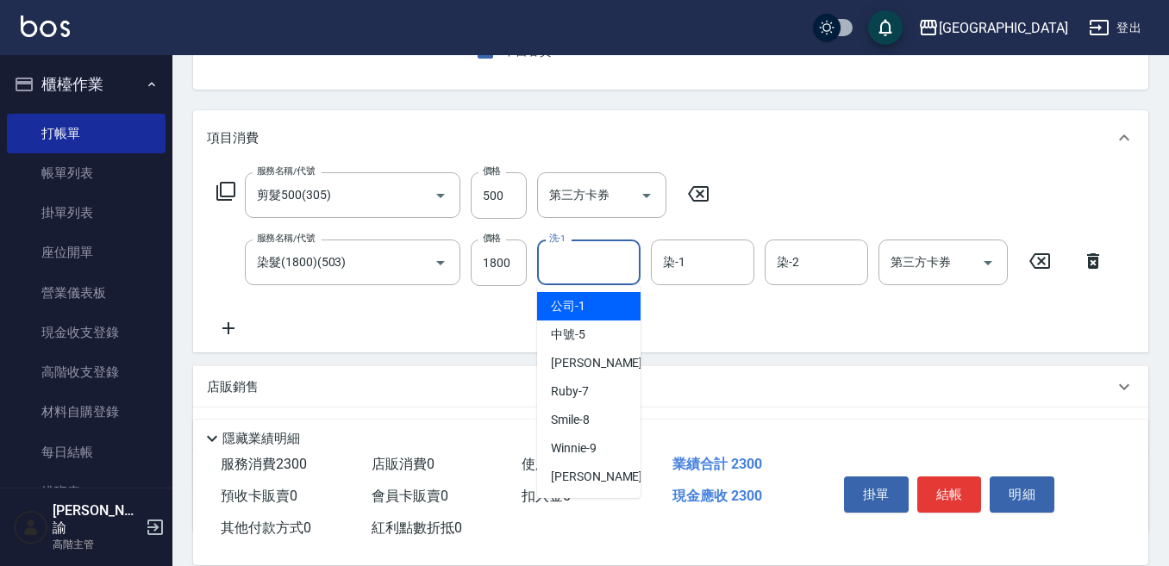
click at [564, 264] on input "洗-1" at bounding box center [589, 262] width 88 height 30
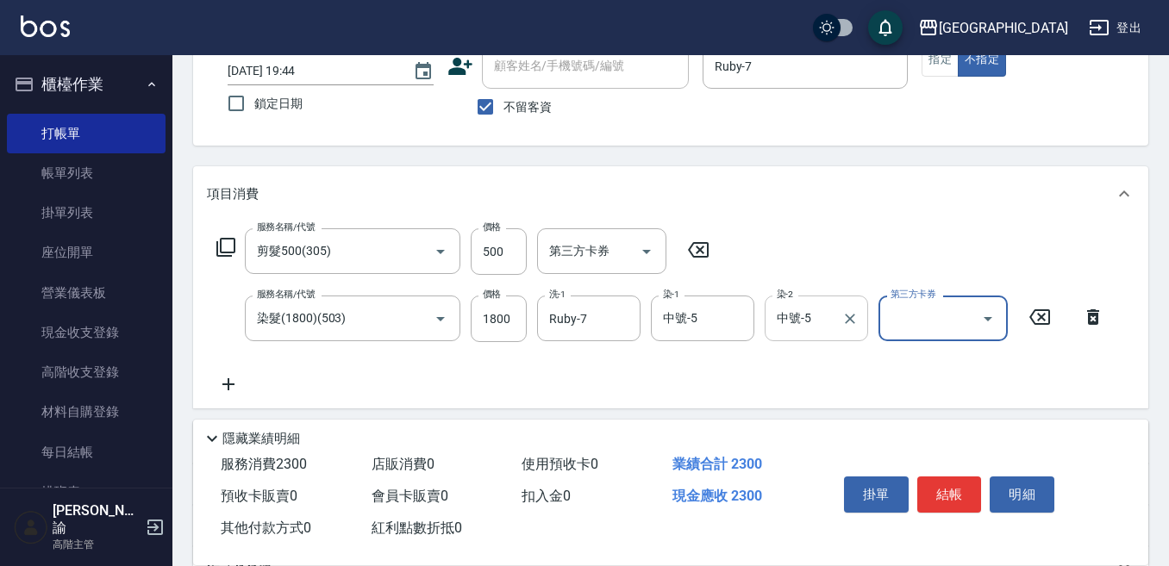
scroll to position [86, 0]
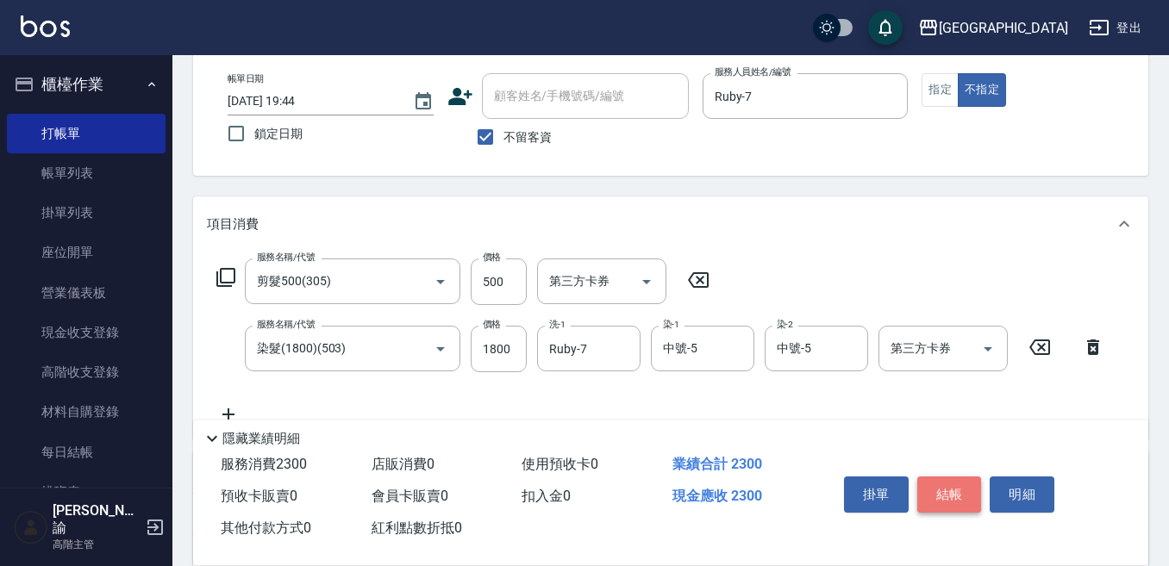
click at [943, 480] on button "結帳" at bounding box center [949, 495] width 65 height 36
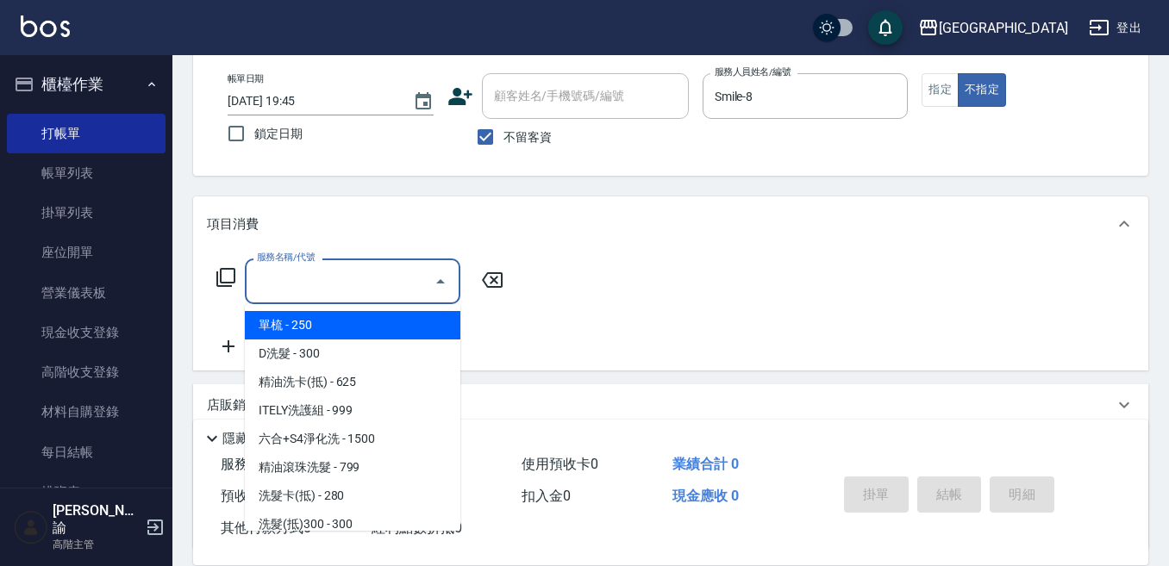
click at [267, 280] on input "服務名稱/代號" at bounding box center [340, 281] width 174 height 30
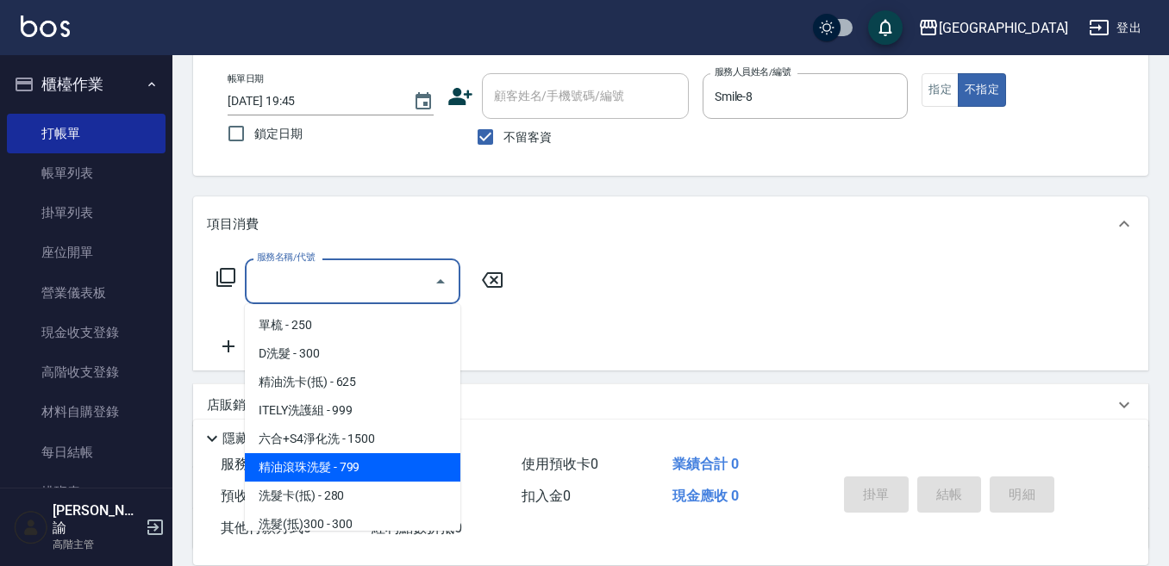
drag, startPoint x: 362, startPoint y: 467, endPoint x: 458, endPoint y: 359, distance: 144.7
click at [361, 460] on span "精油滾珠洗髮 - 799" at bounding box center [352, 467] width 215 height 28
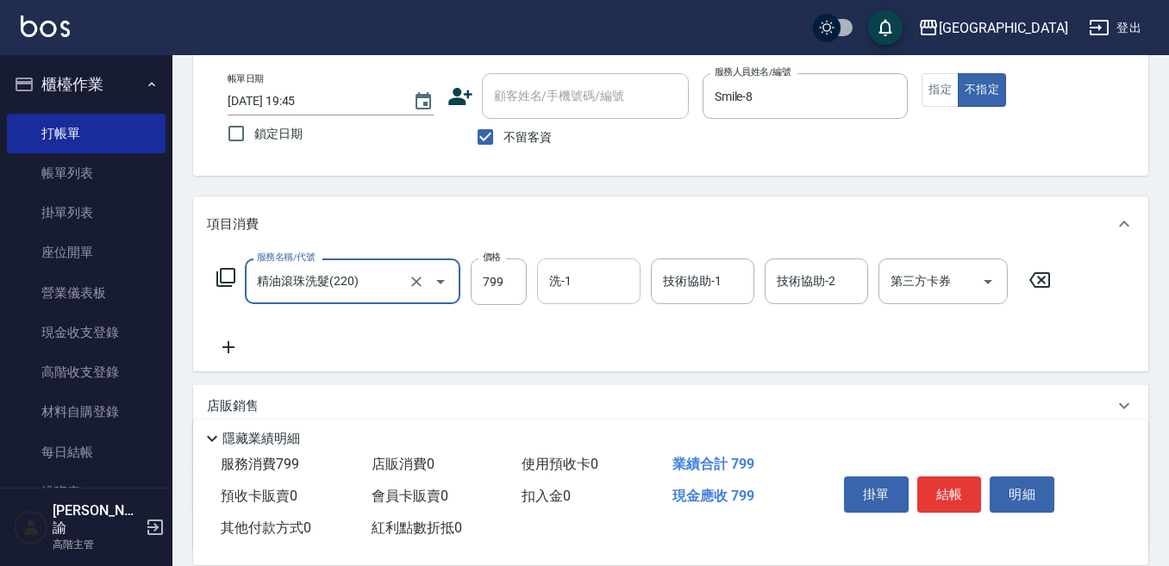
click at [572, 284] on input "洗-1" at bounding box center [589, 281] width 88 height 30
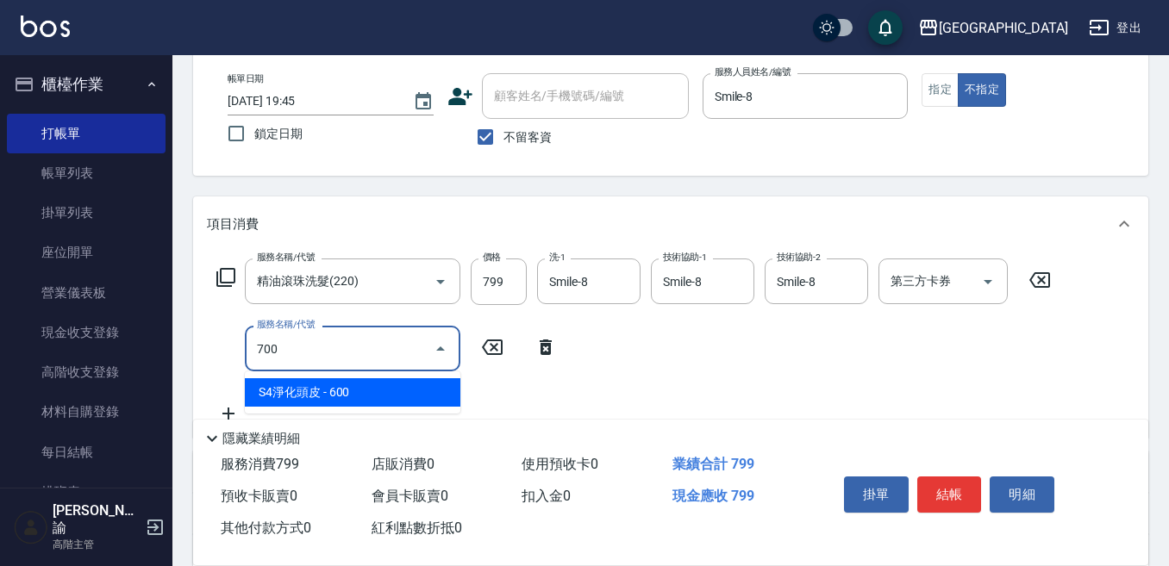
click at [338, 390] on span "S4淨化頭皮 - 600" at bounding box center [352, 392] width 215 height 28
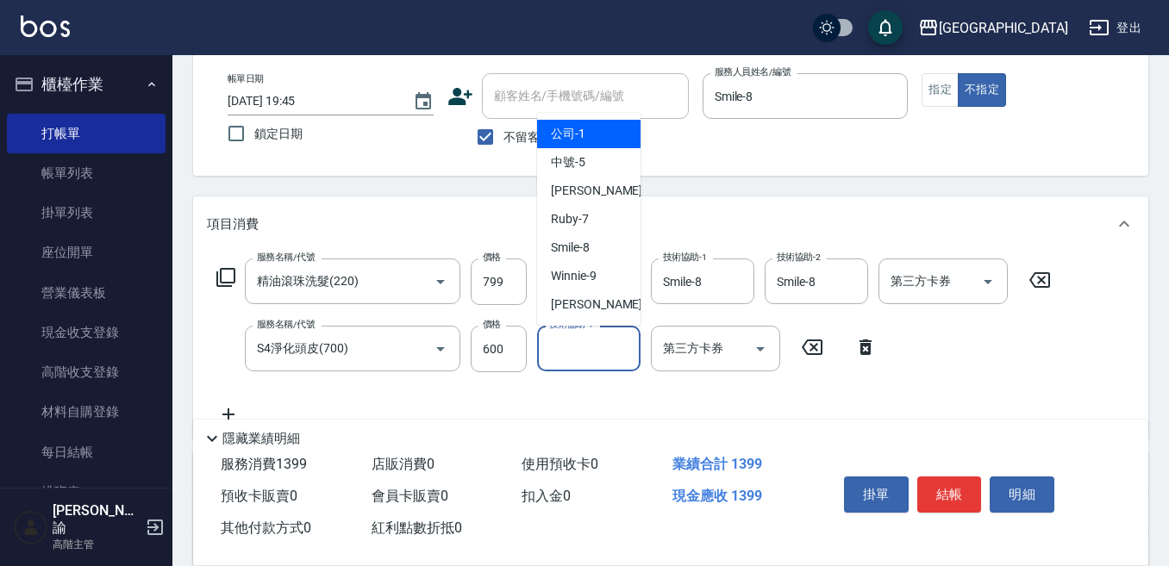
click at [579, 352] on input "技術協助-1" at bounding box center [589, 349] width 88 height 30
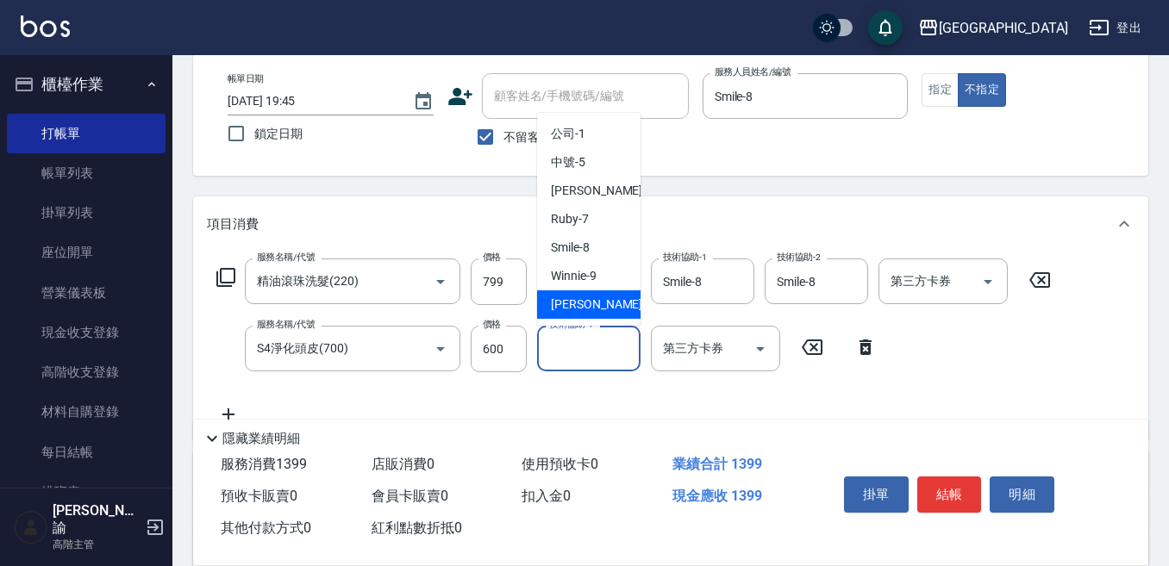
click at [80, 79] on button "櫃檯作業" at bounding box center [86, 84] width 159 height 45
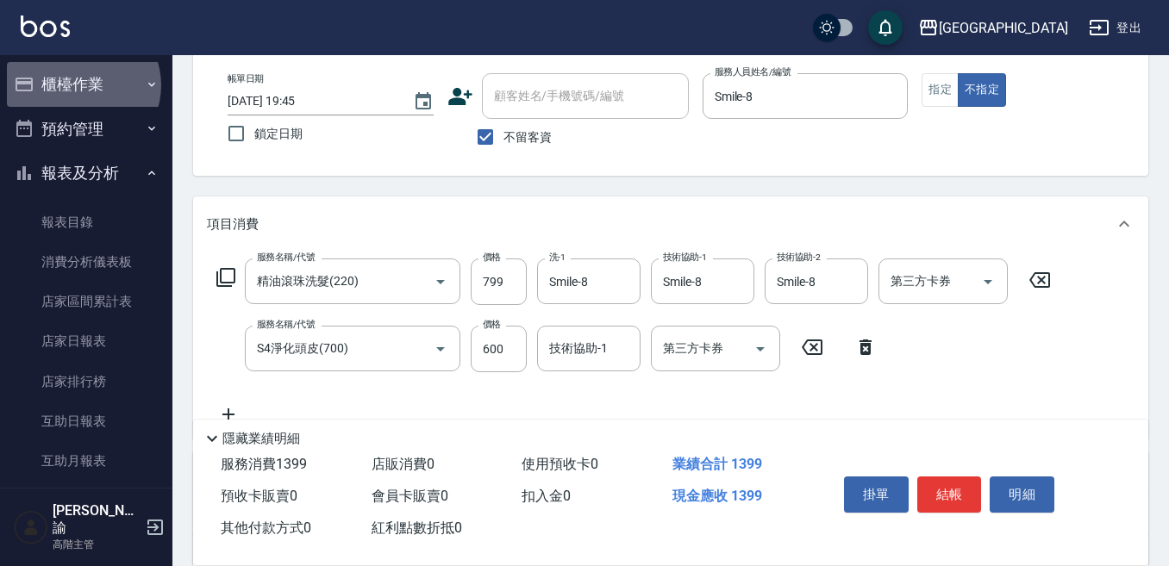
click at [80, 85] on button "櫃檯作業" at bounding box center [86, 84] width 159 height 45
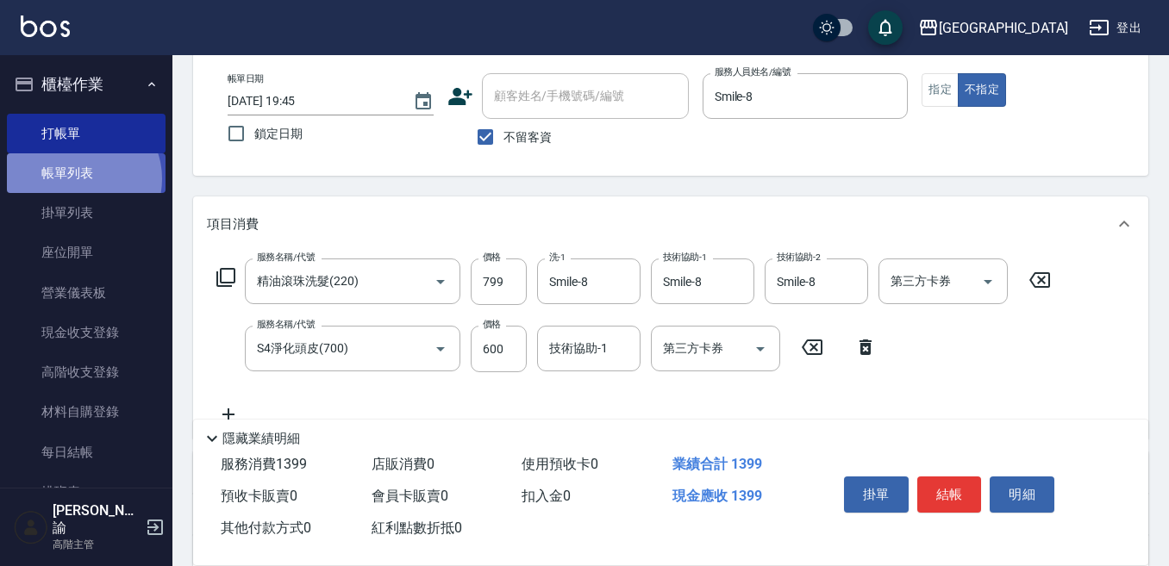
click at [82, 179] on link "帳單列表" at bounding box center [86, 173] width 159 height 40
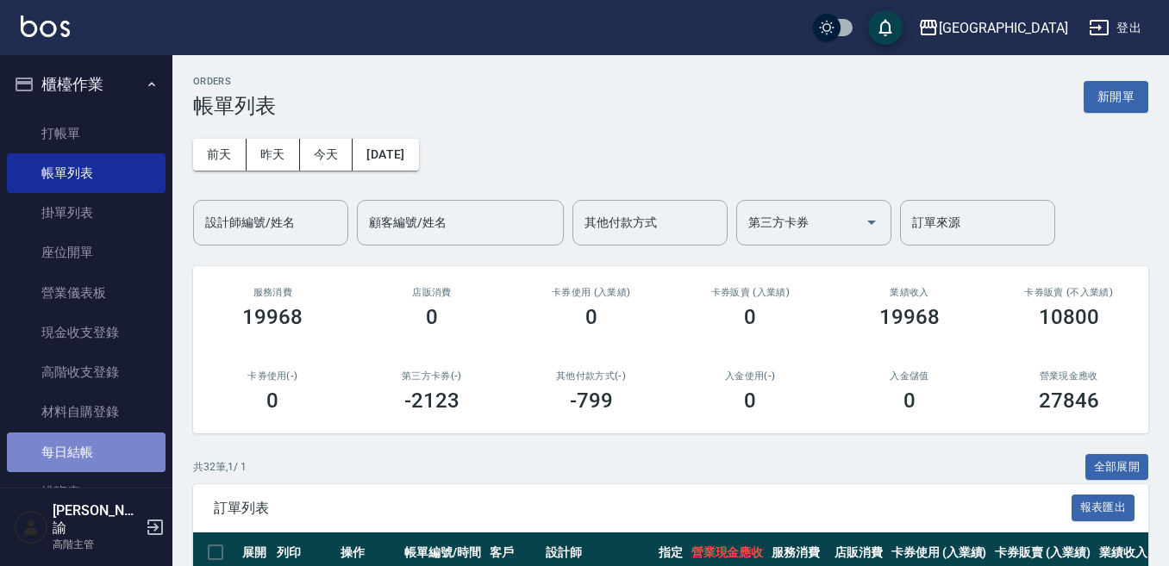
click at [85, 459] on link "每日結帳" at bounding box center [86, 453] width 159 height 40
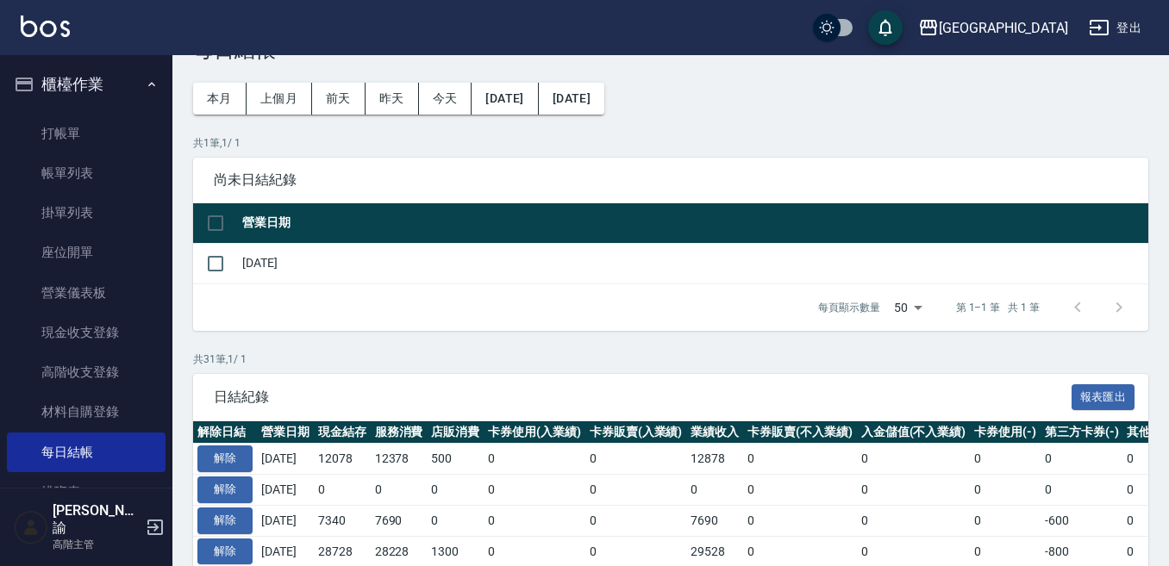
scroll to position [86, 0]
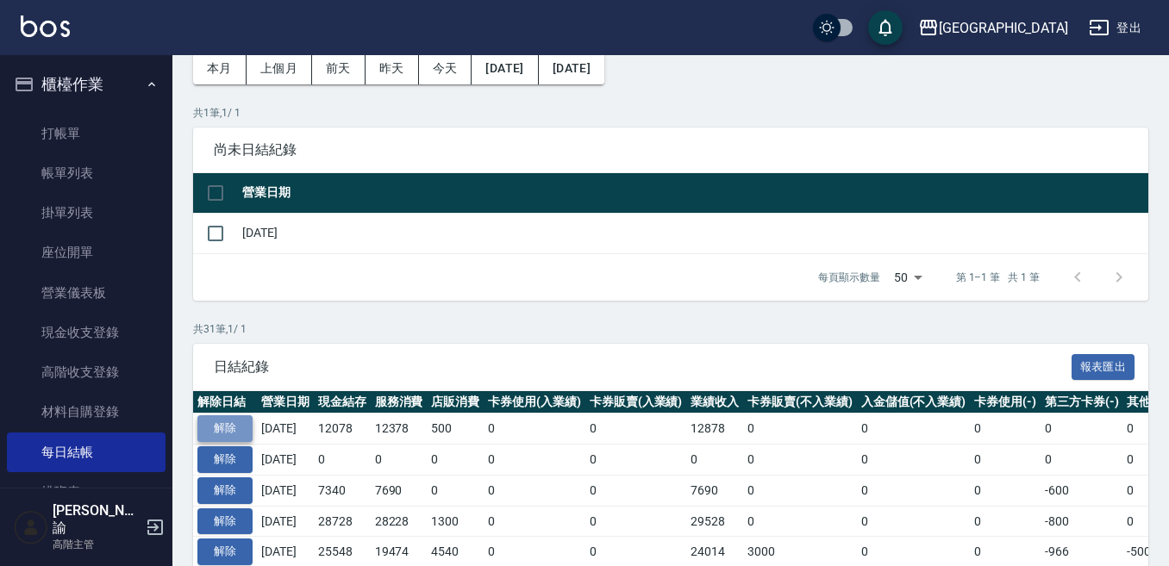
click at [228, 427] on button "解除" at bounding box center [224, 428] width 55 height 27
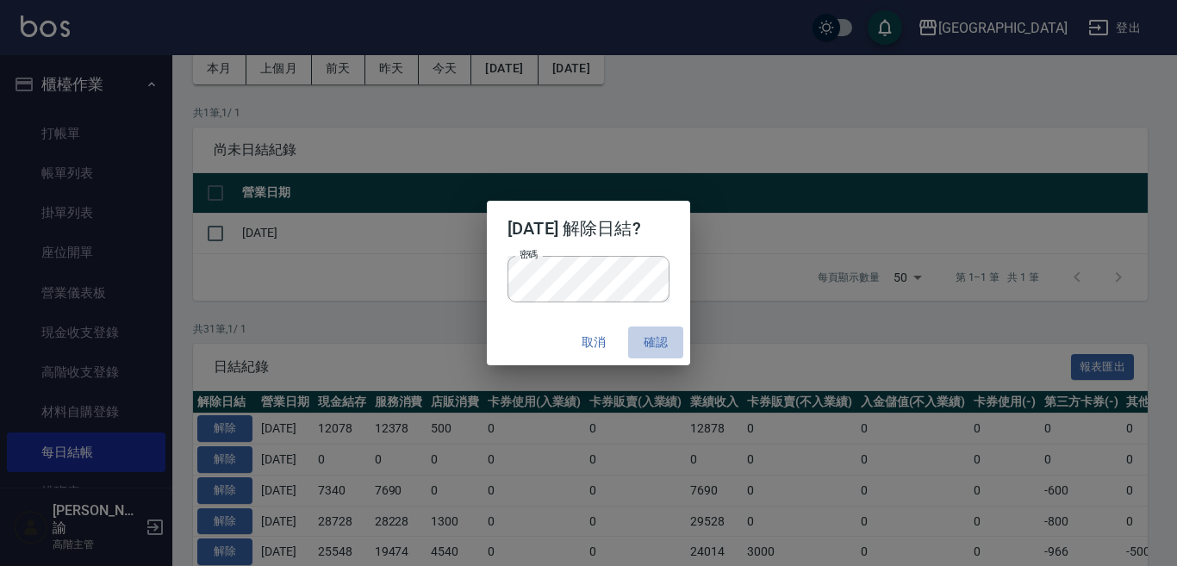
drag, startPoint x: 660, startPoint y: 336, endPoint x: 651, endPoint y: 333, distance: 10.1
click at [655, 334] on button "確認" at bounding box center [655, 343] width 55 height 32
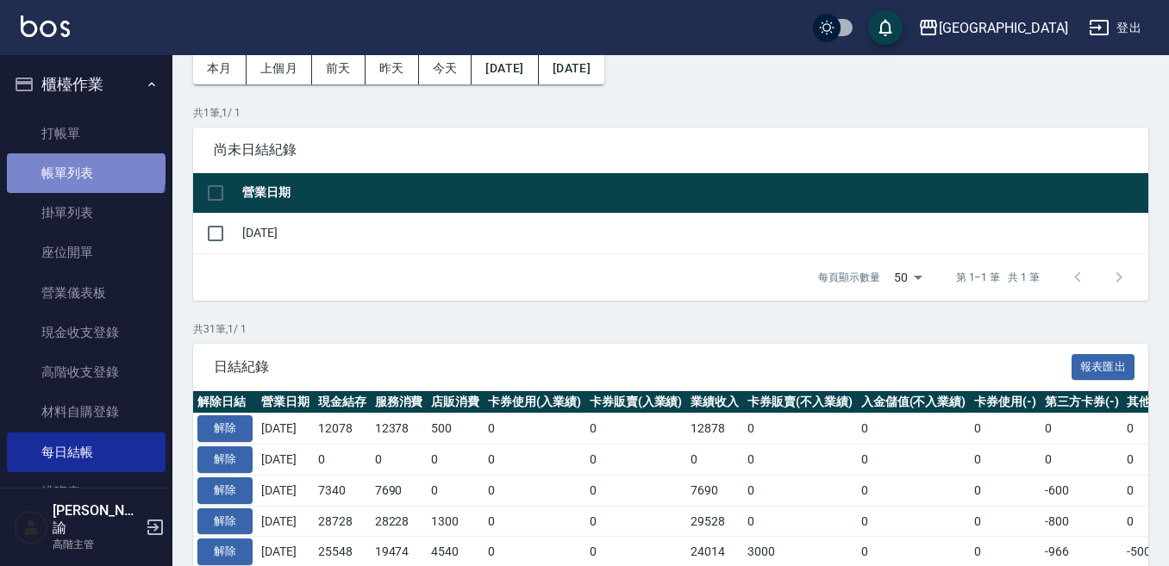
click at [84, 170] on link "帳單列表" at bounding box center [86, 173] width 159 height 40
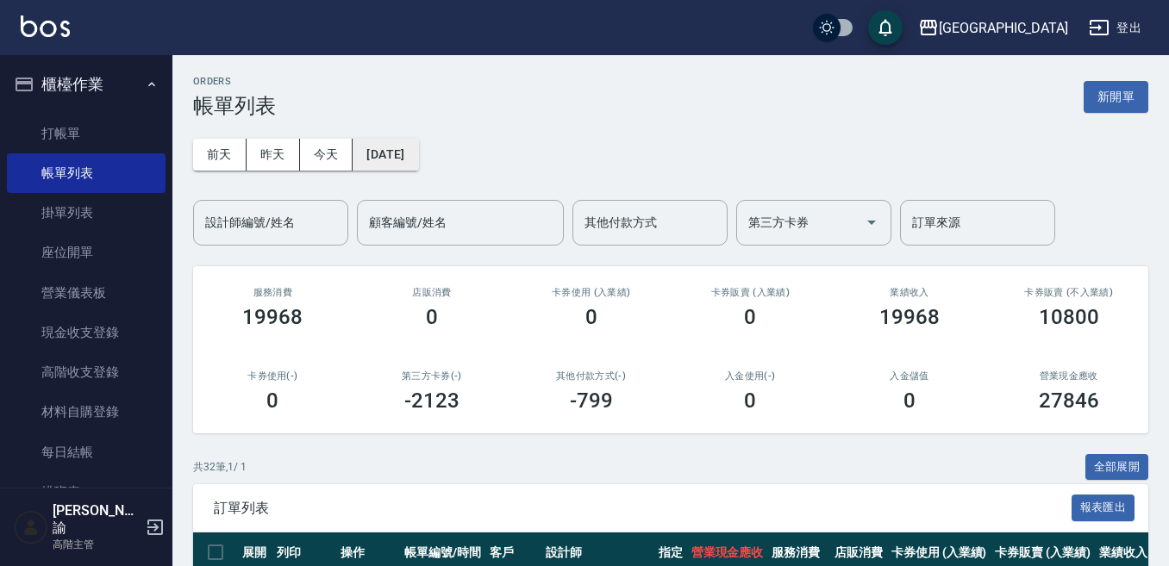
click at [385, 153] on button "[DATE]" at bounding box center [385, 155] width 66 height 32
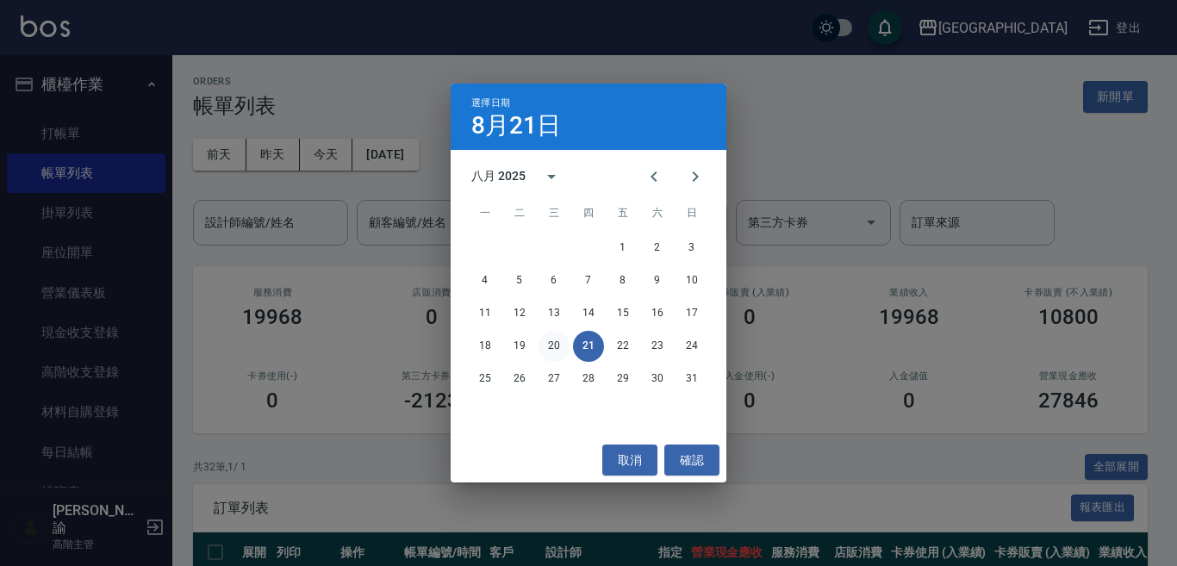
click at [552, 342] on button "20" at bounding box center [554, 346] width 31 height 31
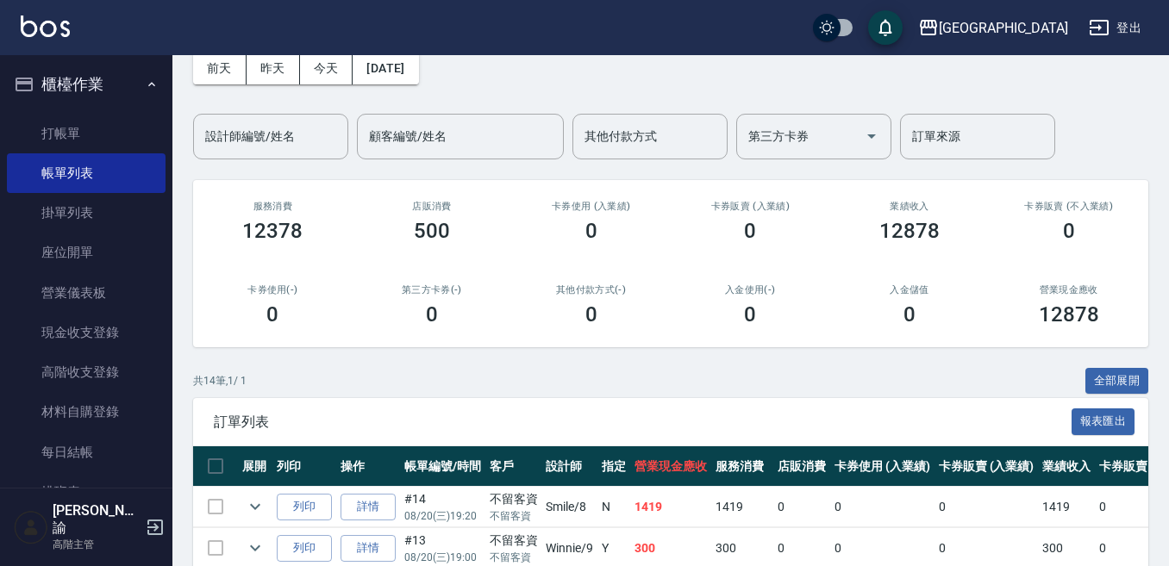
scroll to position [172, 0]
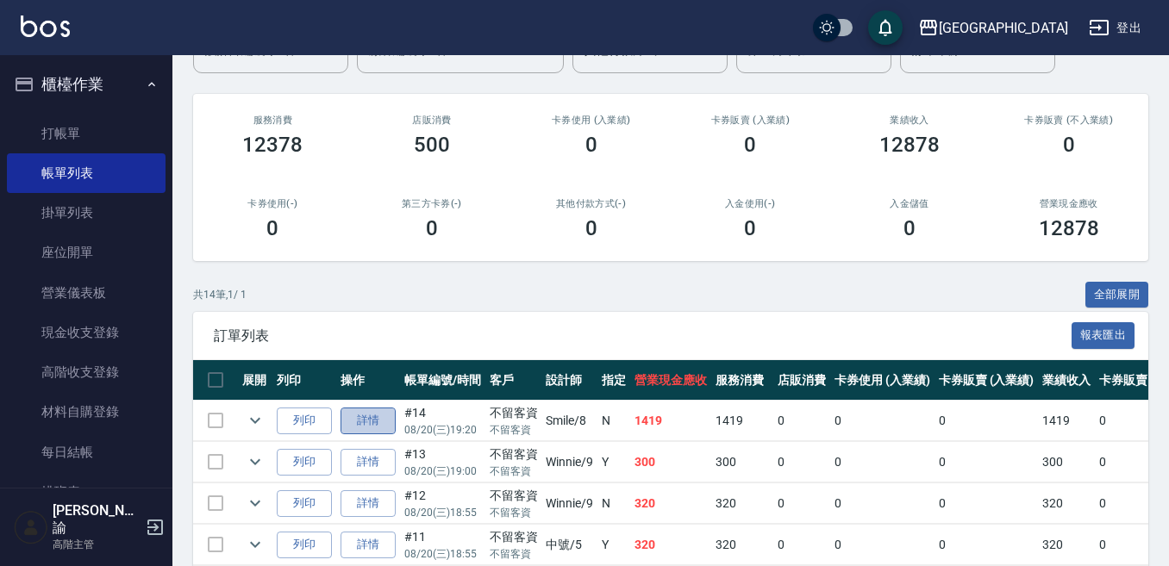
click at [365, 426] on link "詳情" at bounding box center [367, 421] width 55 height 27
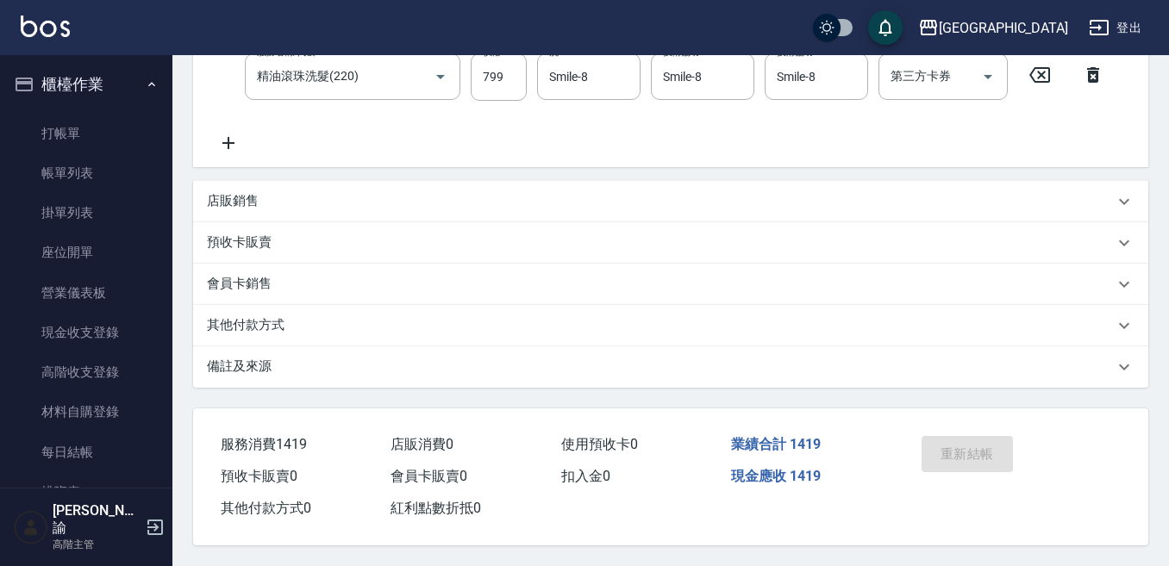
scroll to position [434, 0]
click at [234, 327] on div "其他付款方式" at bounding box center [670, 325] width 955 height 41
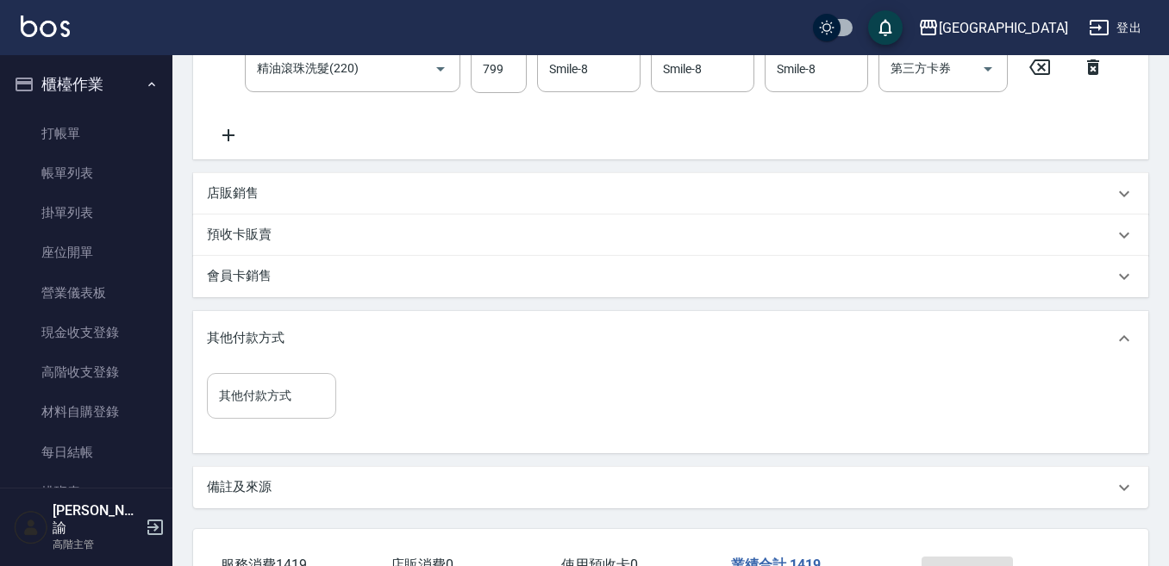
click at [251, 401] on input "其他付款方式" at bounding box center [272, 396] width 114 height 30
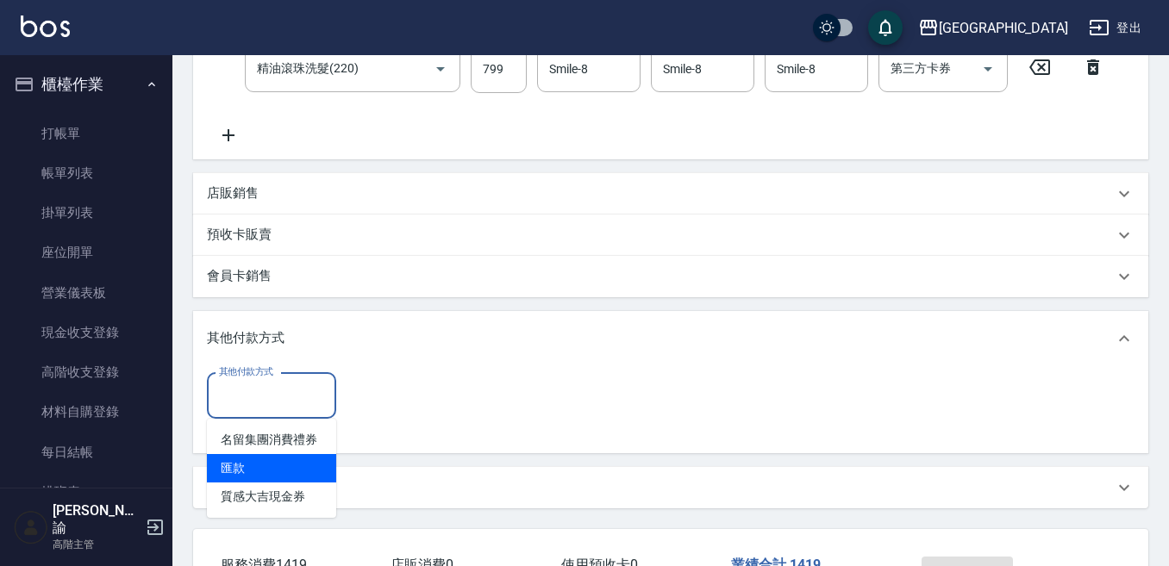
drag, startPoint x: 251, startPoint y: 463, endPoint x: 269, endPoint y: 443, distance: 26.8
click at [249, 463] on span "匯款" at bounding box center [271, 468] width 129 height 28
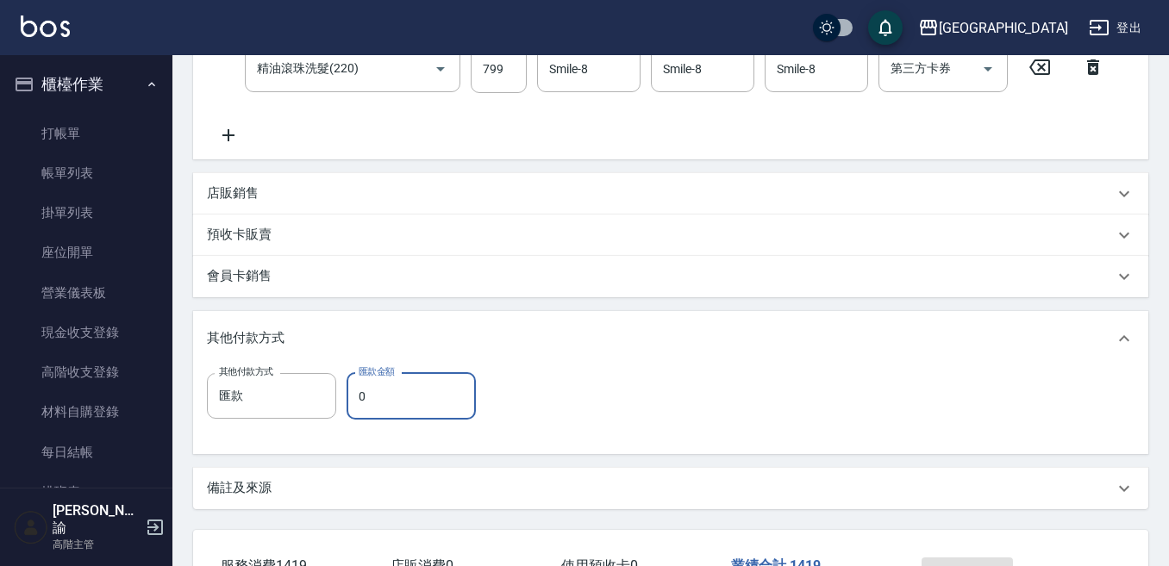
click at [402, 382] on input "0" at bounding box center [410, 396] width 129 height 47
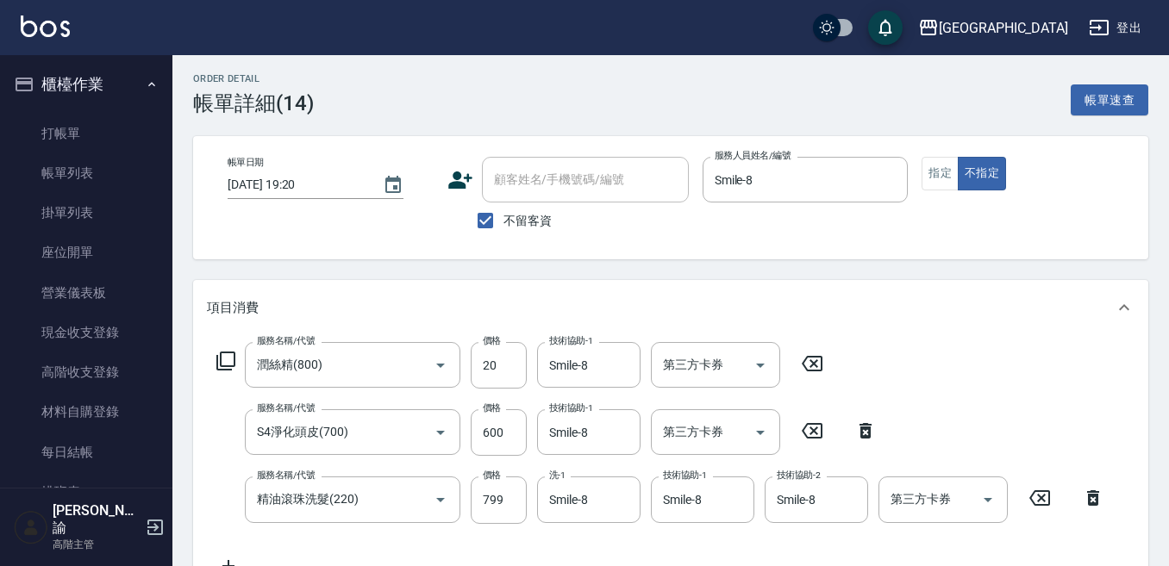
scroll to position [0, 0]
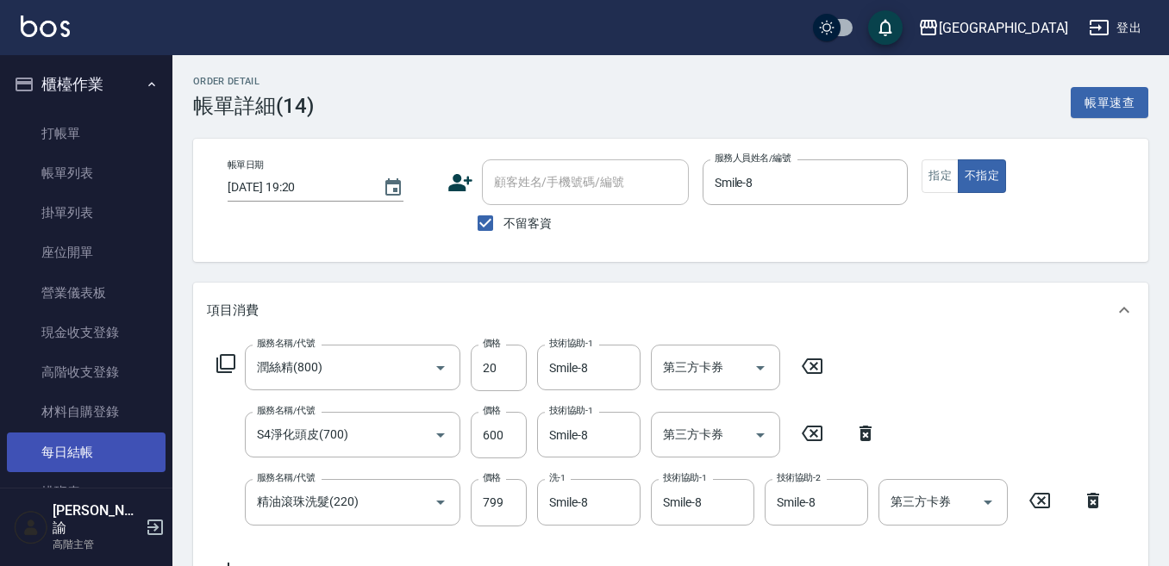
click at [83, 446] on link "每日結帳" at bounding box center [86, 453] width 159 height 40
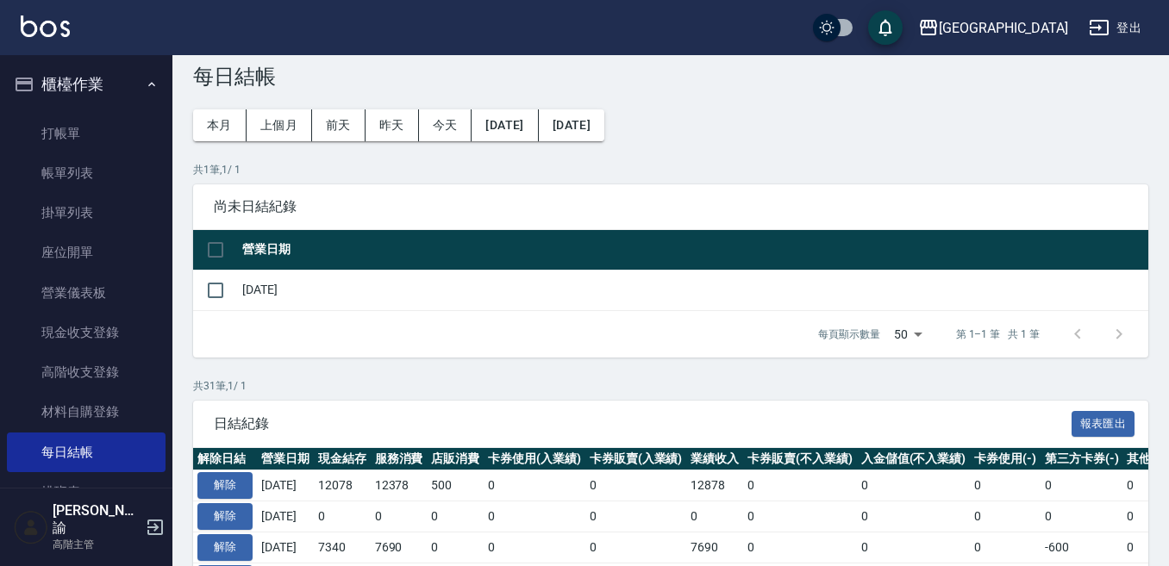
scroll to position [86, 0]
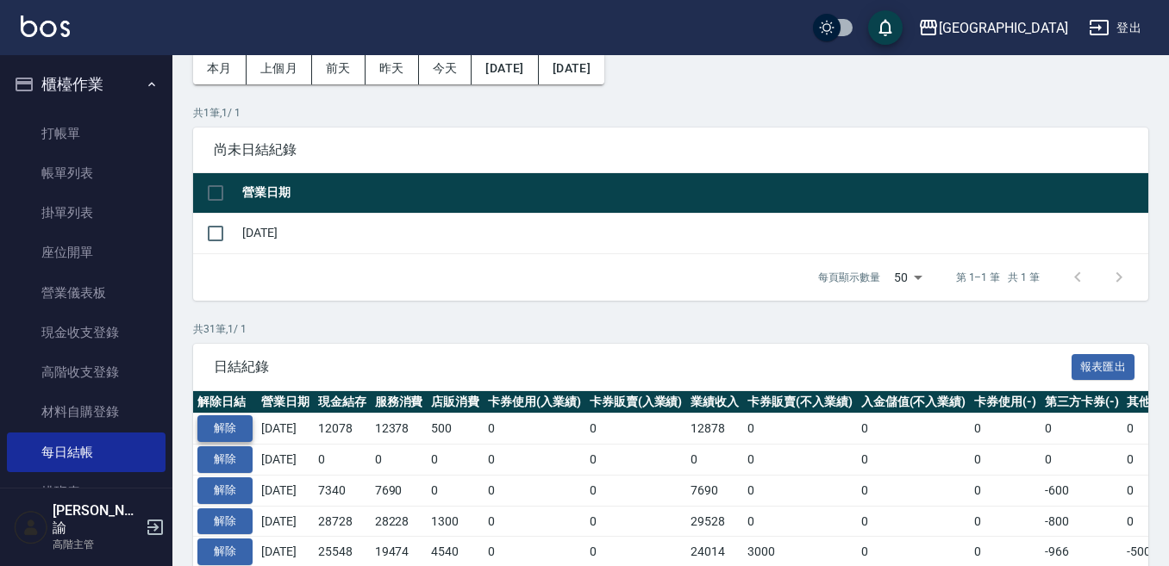
click at [237, 425] on button "解除" at bounding box center [224, 428] width 55 height 27
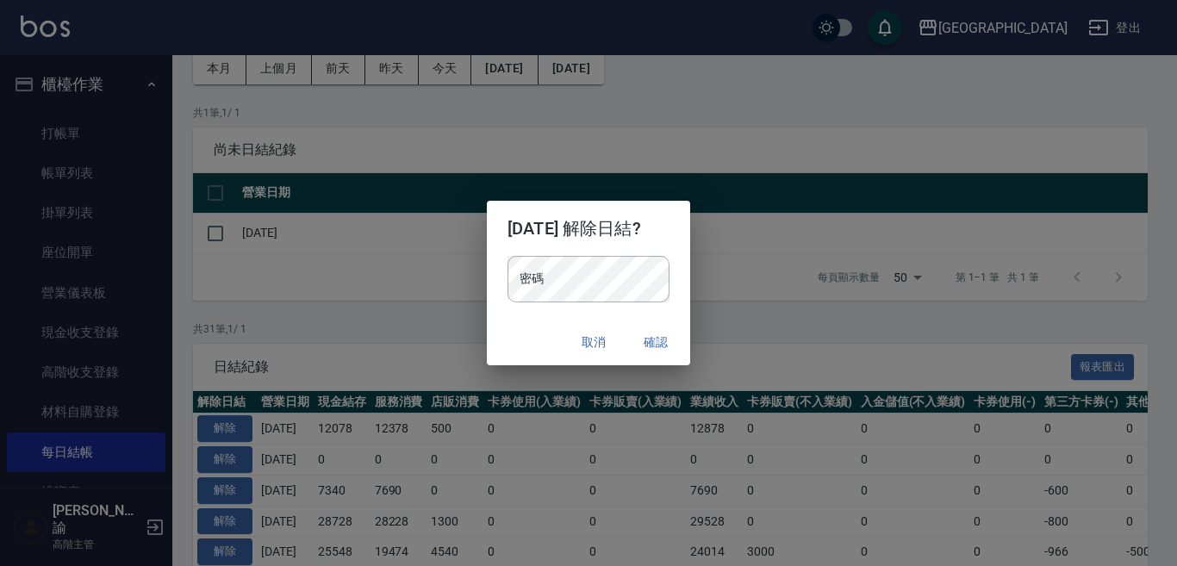
click at [531, 265] on div "密碼 密碼" at bounding box center [589, 279] width 162 height 47
click at [667, 334] on button "確認" at bounding box center [655, 343] width 55 height 32
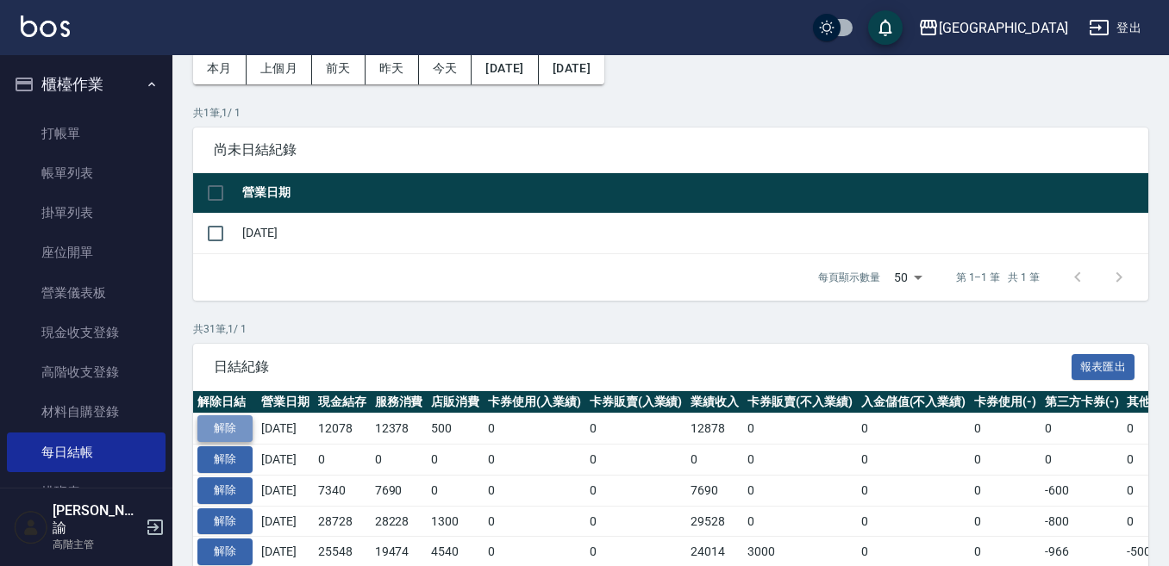
click at [224, 426] on button "解除" at bounding box center [224, 428] width 55 height 27
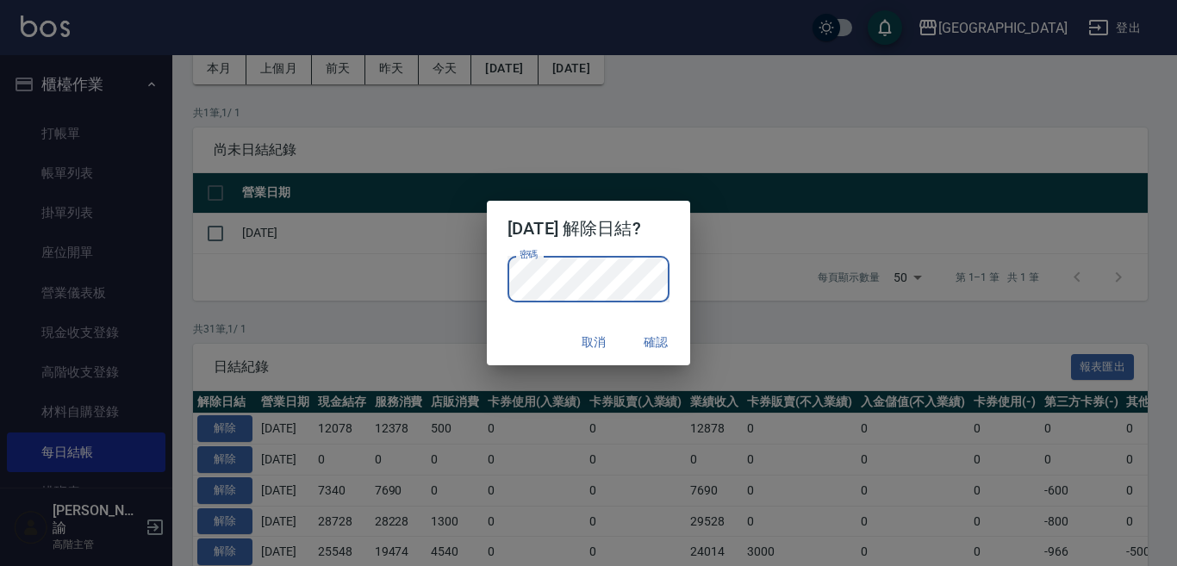
click at [652, 340] on button "確認" at bounding box center [655, 343] width 55 height 32
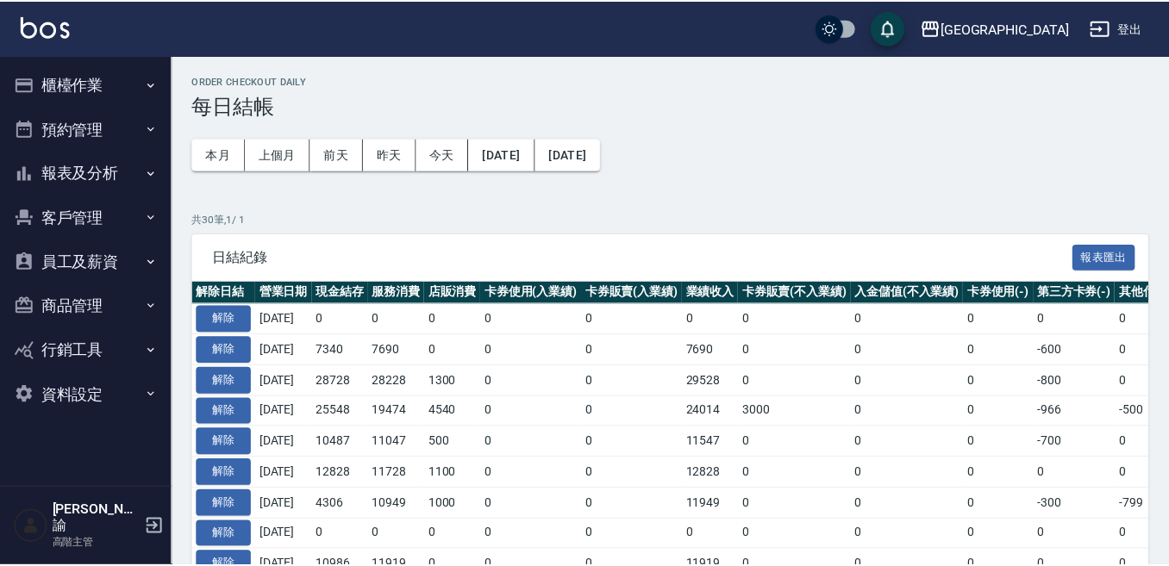
scroll to position [86, 0]
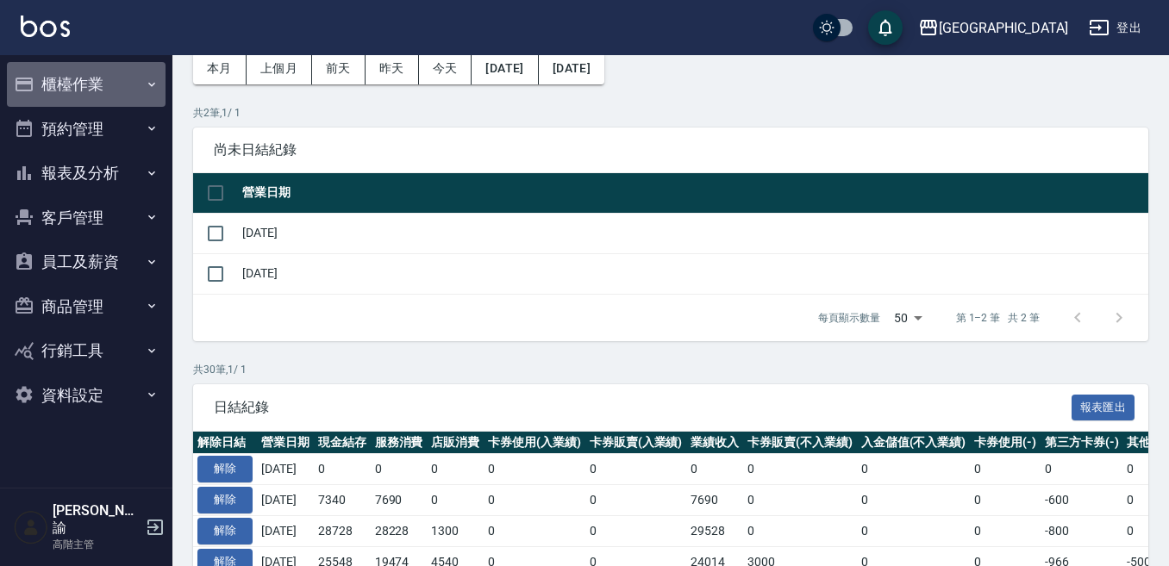
click at [82, 82] on button "櫃檯作業" at bounding box center [86, 84] width 159 height 45
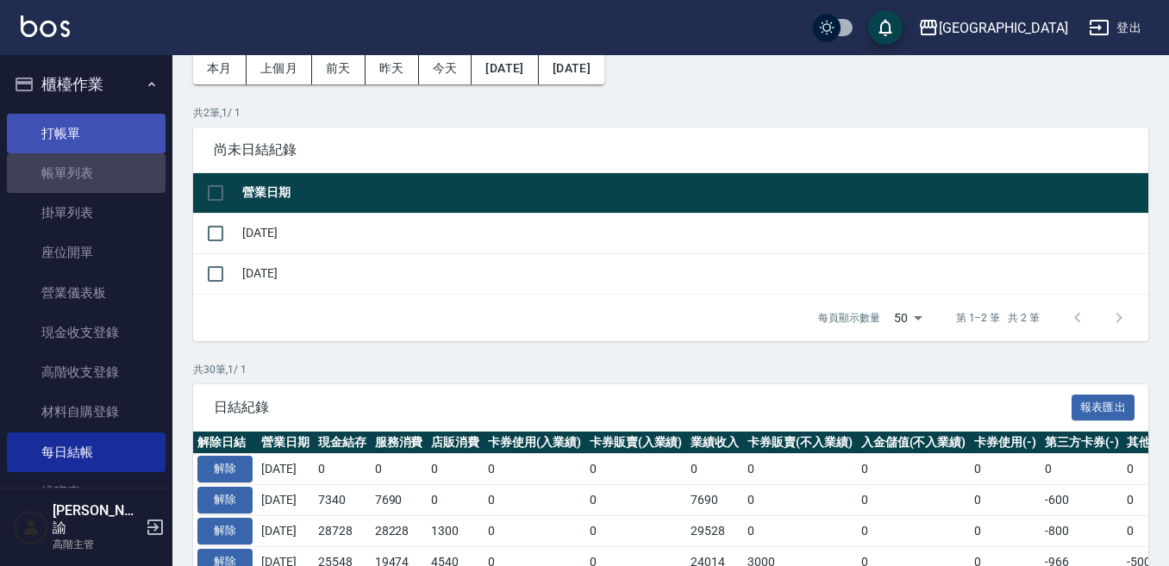
drag, startPoint x: 94, startPoint y: 181, endPoint x: 144, endPoint y: 147, distance: 60.2
click at [95, 178] on link "帳單列表" at bounding box center [86, 173] width 159 height 40
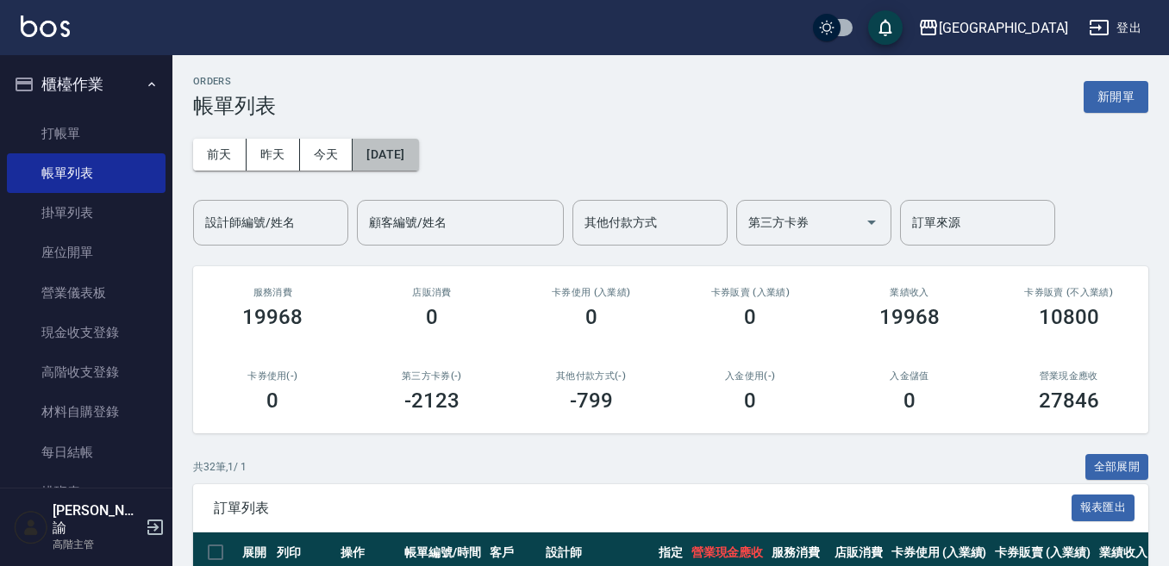
click at [409, 151] on button "[DATE]" at bounding box center [385, 155] width 66 height 32
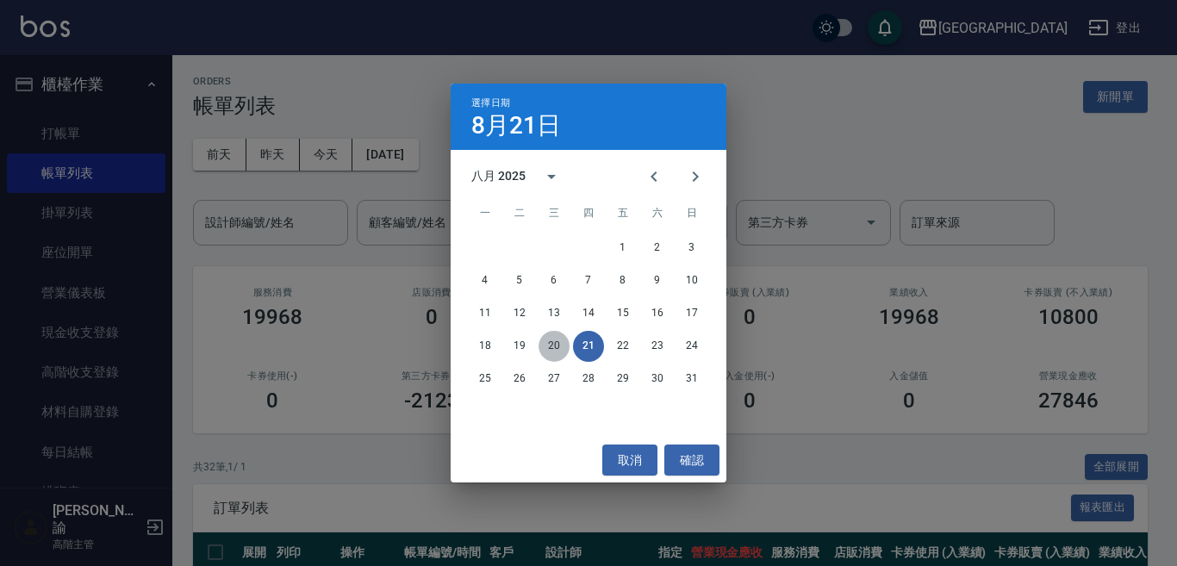
click at [549, 342] on button "20" at bounding box center [554, 346] width 31 height 31
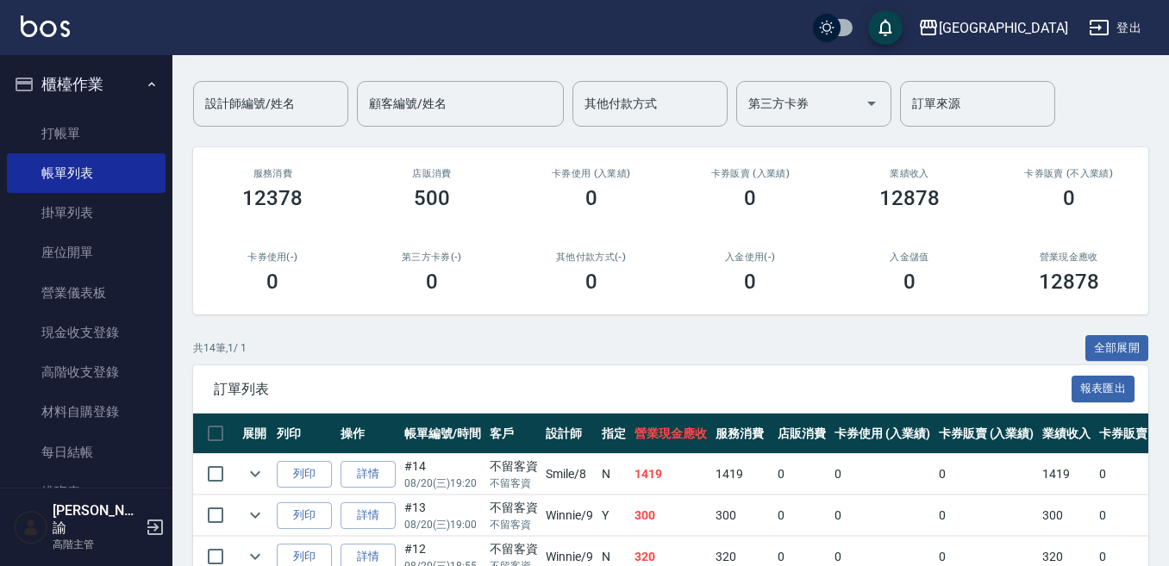
scroll to position [172, 0]
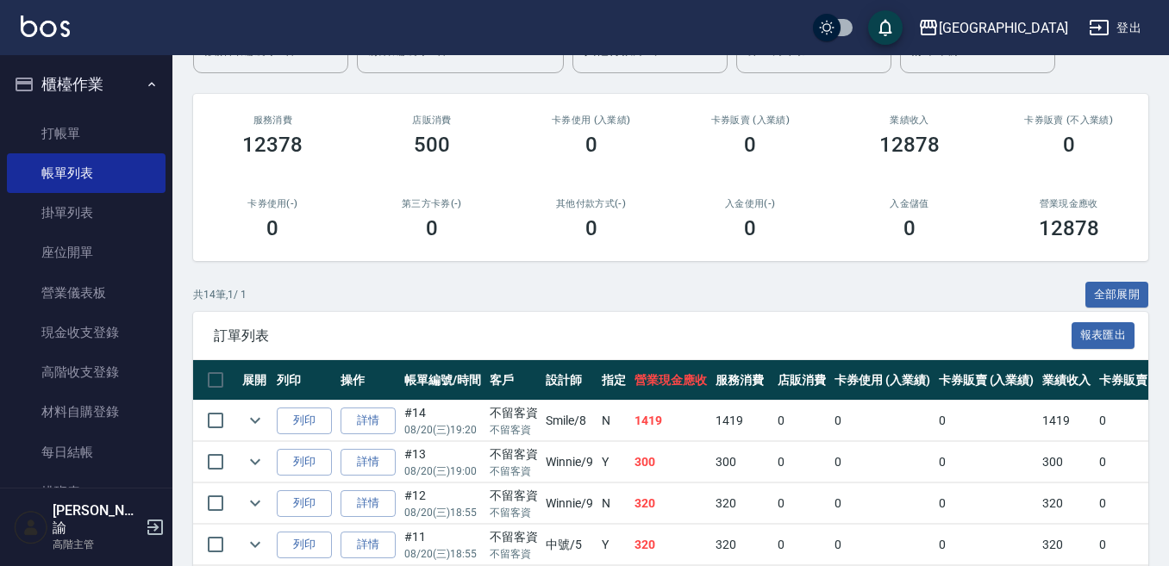
click at [360, 417] on link "詳情" at bounding box center [367, 421] width 55 height 27
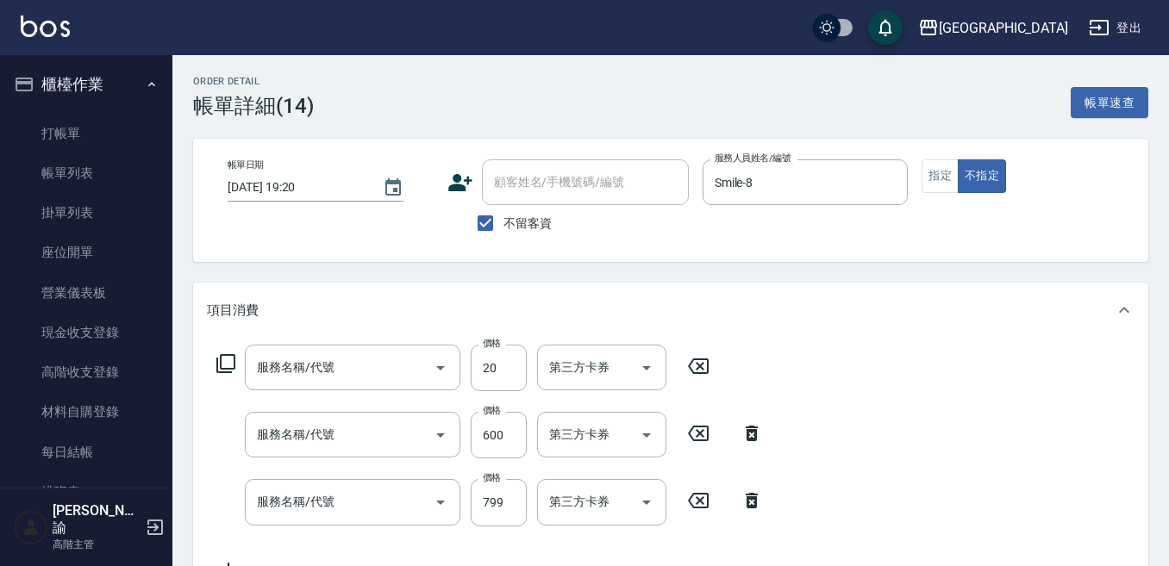
type input "[DATE] 19:20"
checkbox input "true"
type input "Smile-8"
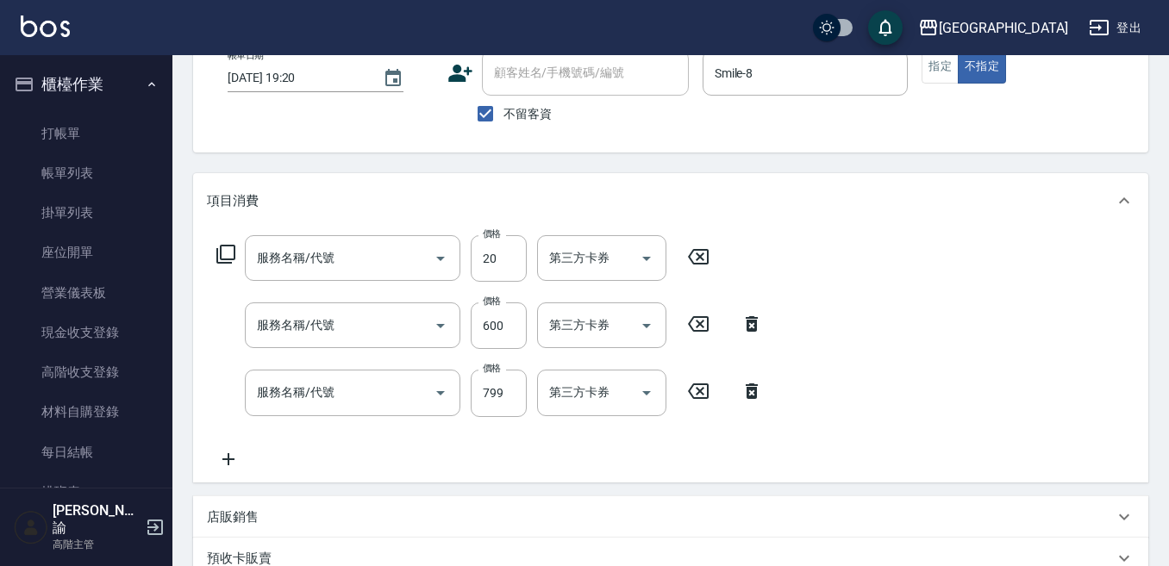
type input "潤絲精(800)"
type input "S4淨化頭皮(700)"
type input "精油滾珠洗髮(220)"
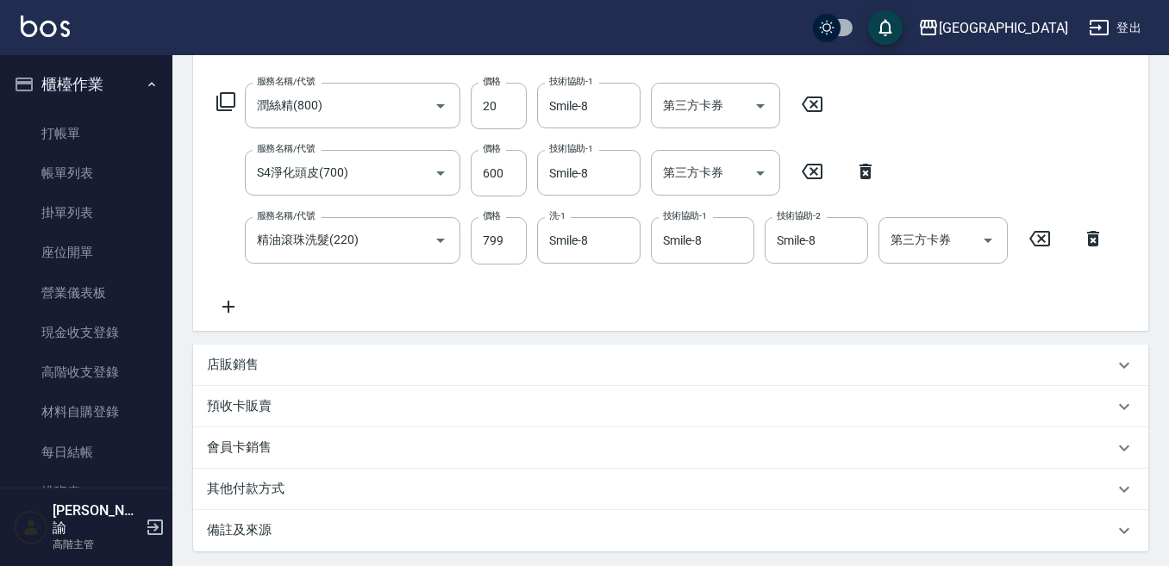
scroll to position [282, 0]
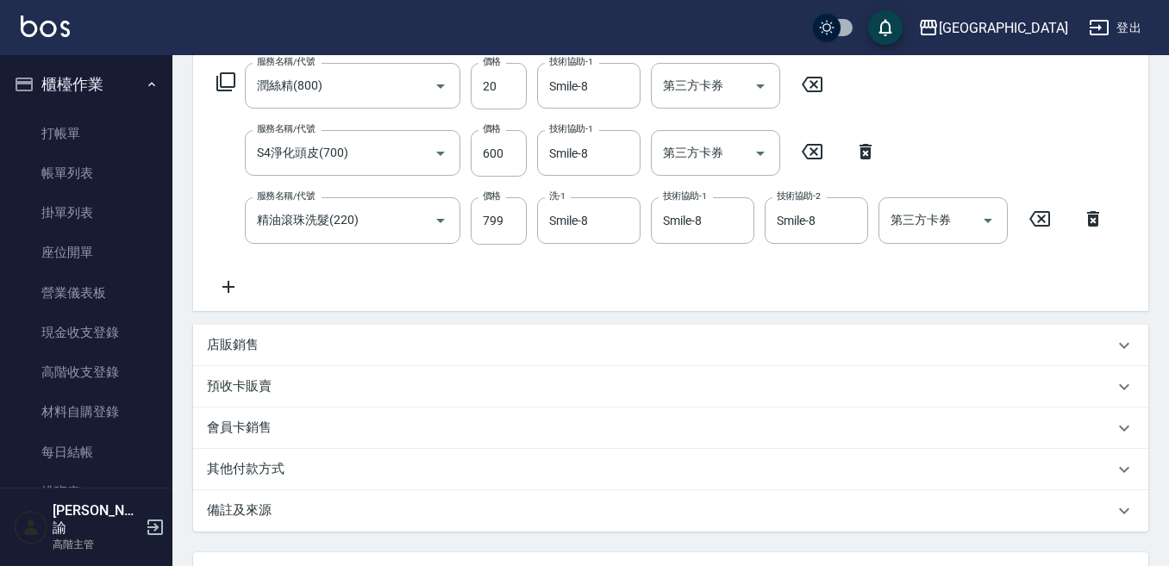
click at [246, 385] on p "預收卡販賣" at bounding box center [239, 386] width 65 height 18
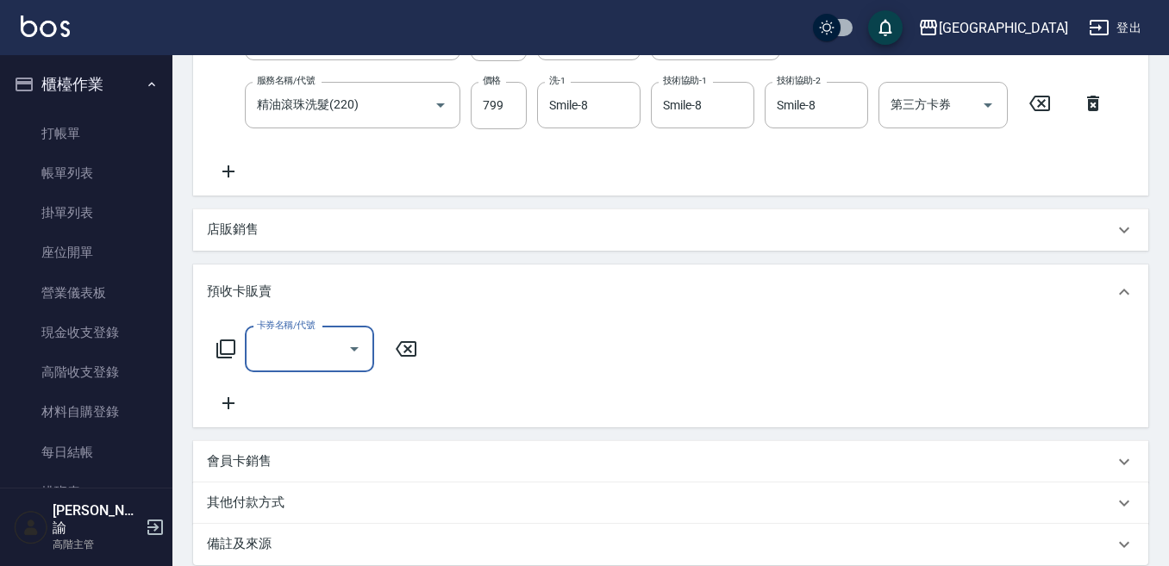
scroll to position [454, 0]
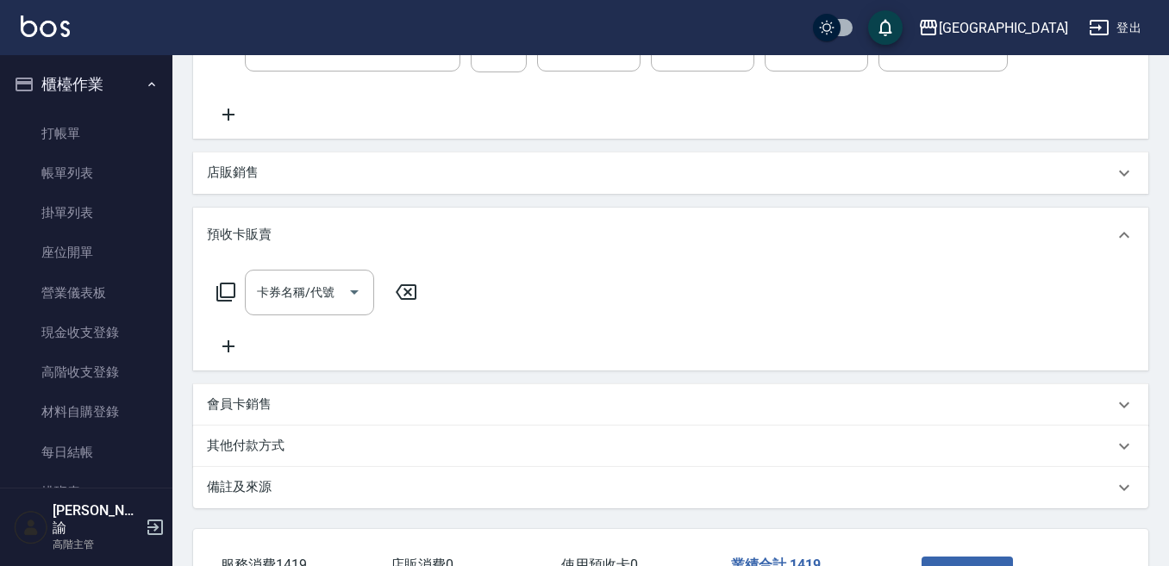
click at [238, 444] on p "其他付款方式" at bounding box center [246, 446] width 78 height 18
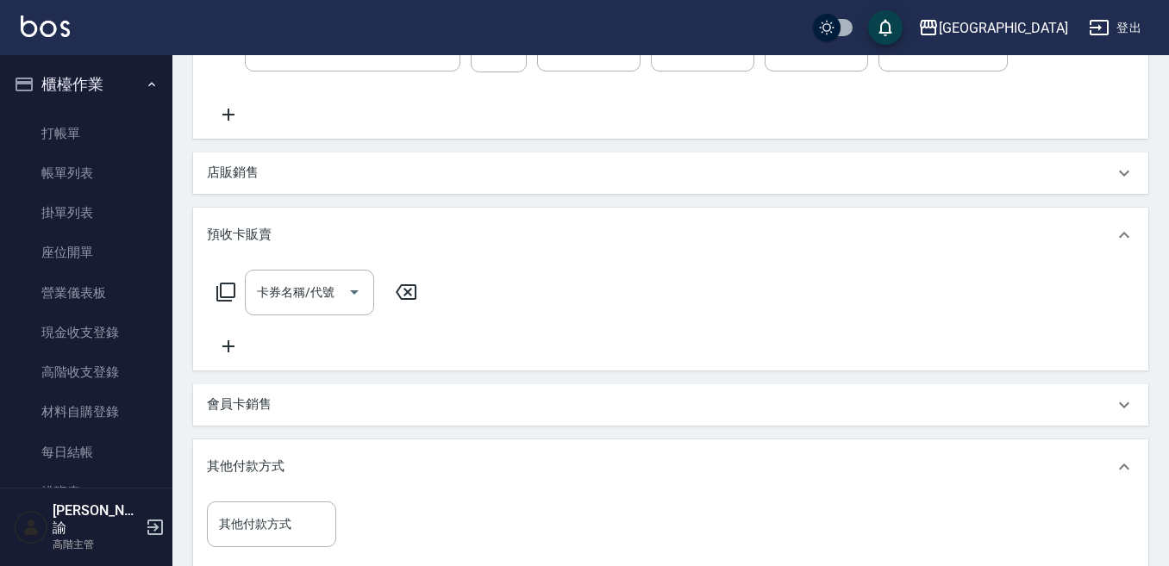
scroll to position [540, 0]
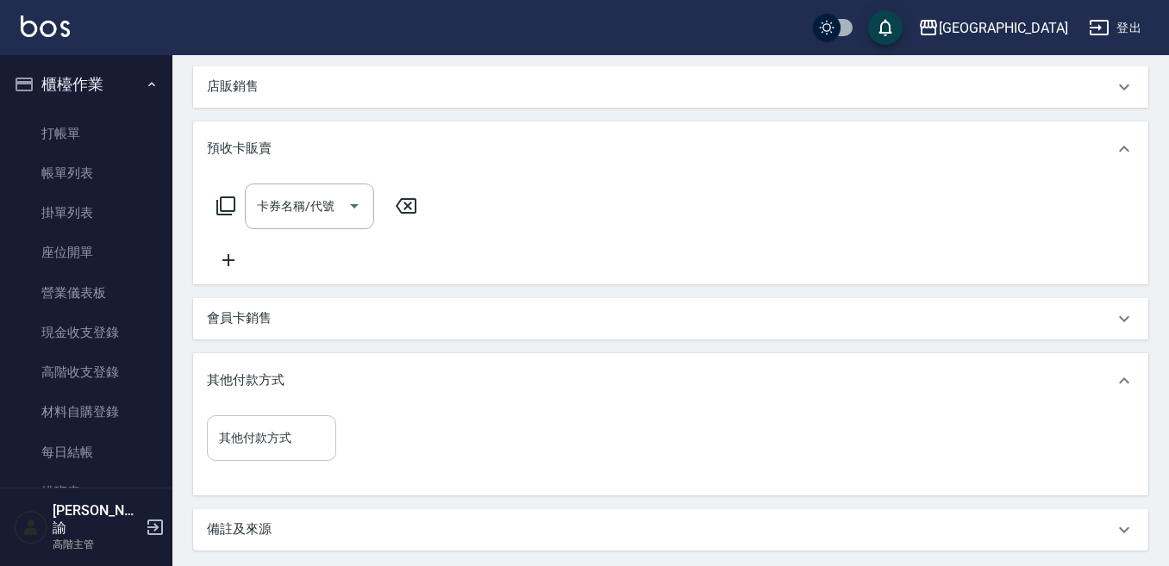
click at [239, 435] on input "其他付款方式" at bounding box center [272, 438] width 114 height 30
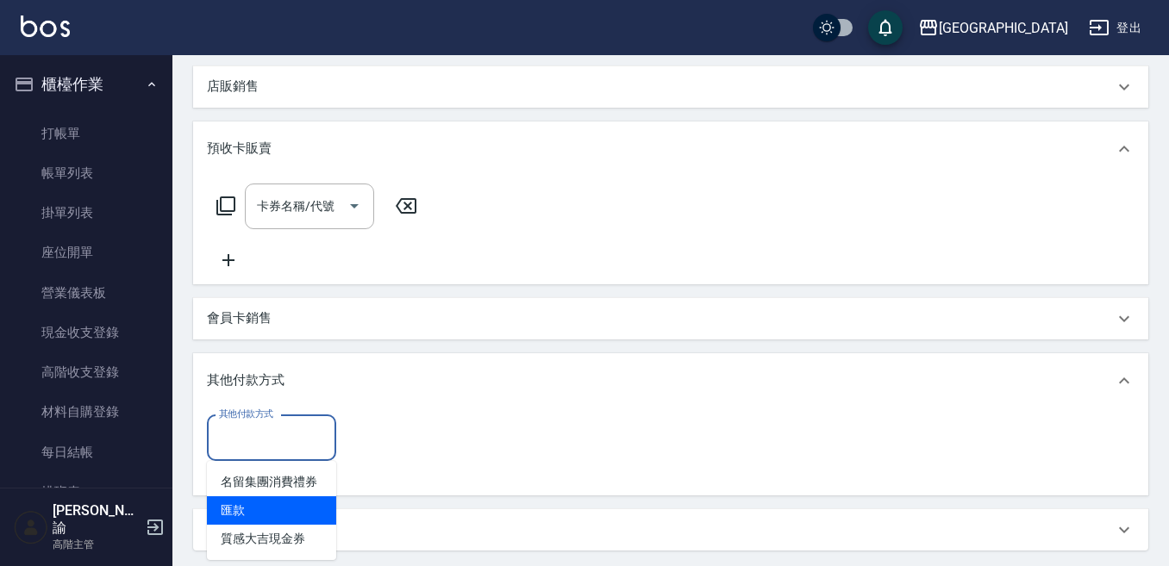
drag, startPoint x: 251, startPoint y: 506, endPoint x: 335, endPoint y: 457, distance: 97.7
click at [252, 502] on span "匯款" at bounding box center [271, 510] width 129 height 28
type input "匯款"
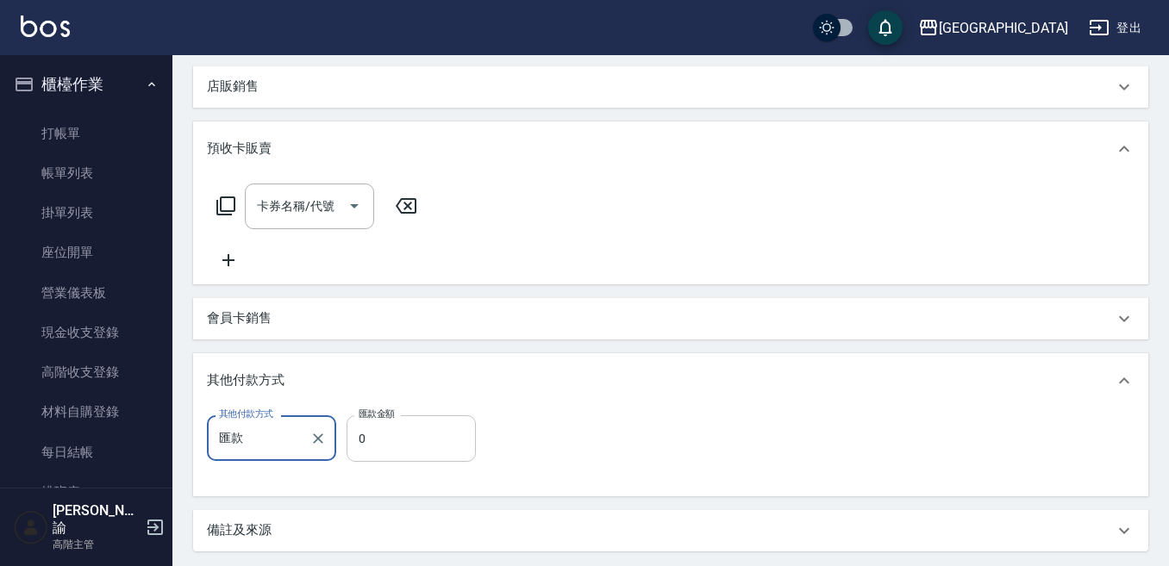
click at [390, 438] on input "0" at bounding box center [410, 438] width 129 height 47
type input "1419"
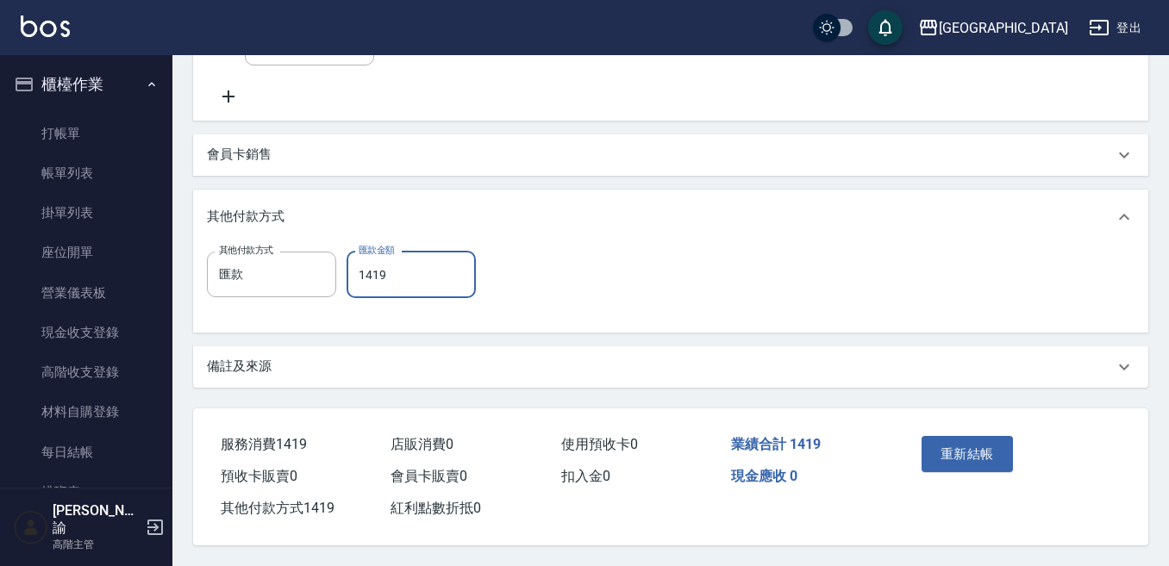
scroll to position [712, 0]
click at [957, 441] on button "重新結帳" at bounding box center [966, 454] width 91 height 36
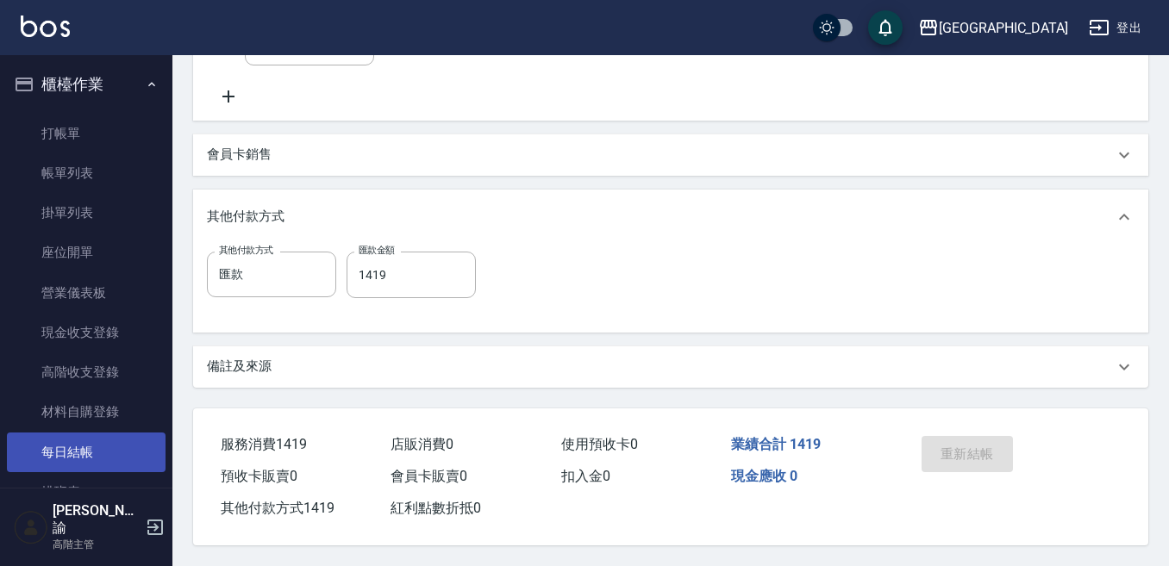
click at [109, 451] on link "每日結帳" at bounding box center [86, 453] width 159 height 40
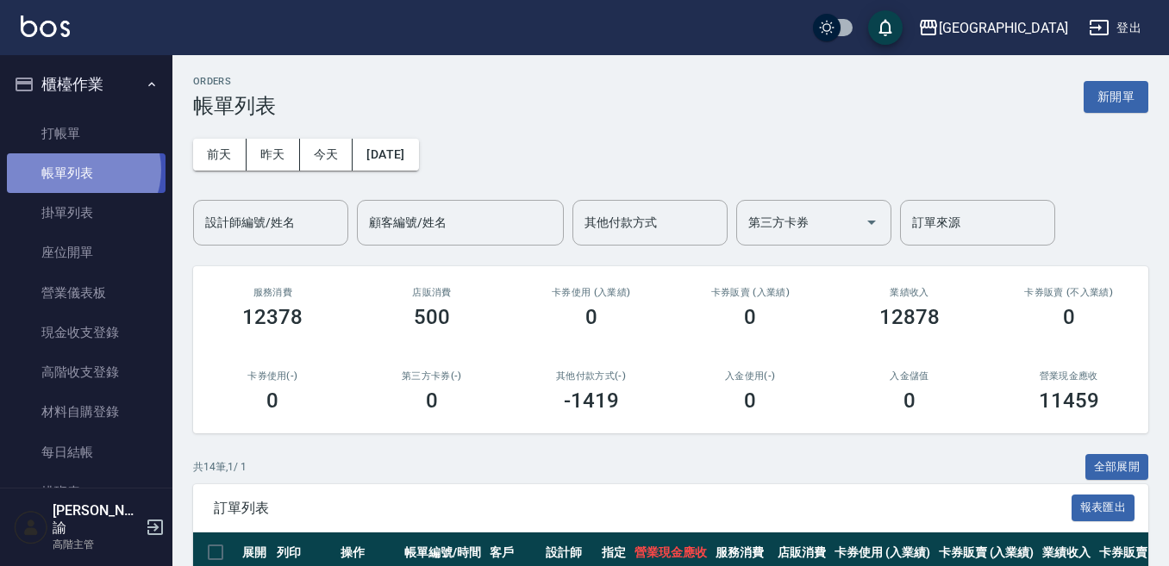
click at [80, 170] on link "帳單列表" at bounding box center [86, 173] width 159 height 40
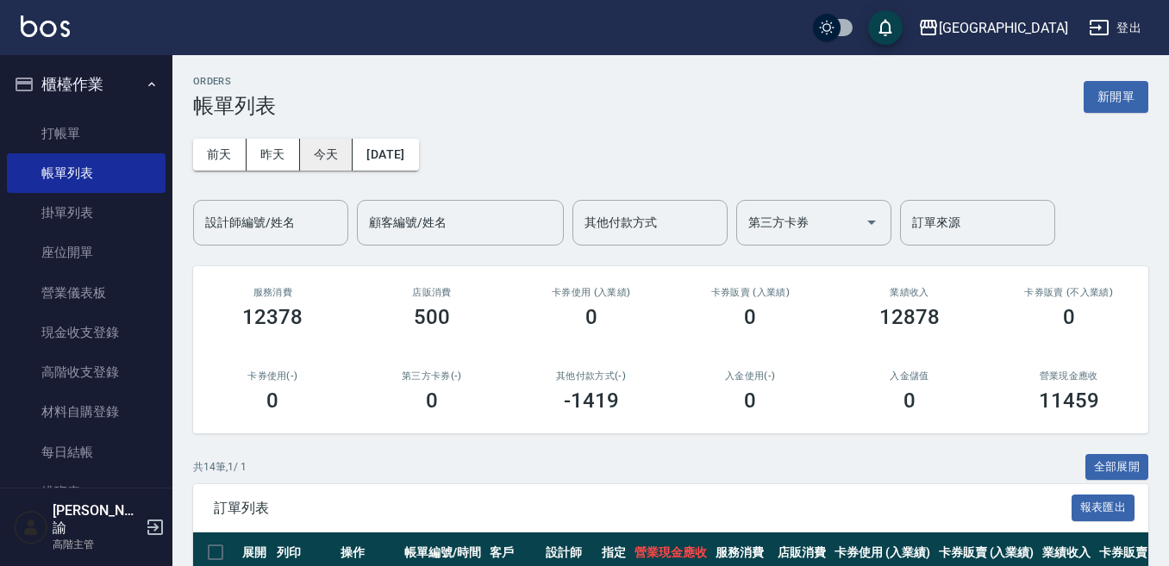
click at [335, 156] on button "今天" at bounding box center [326, 155] width 53 height 32
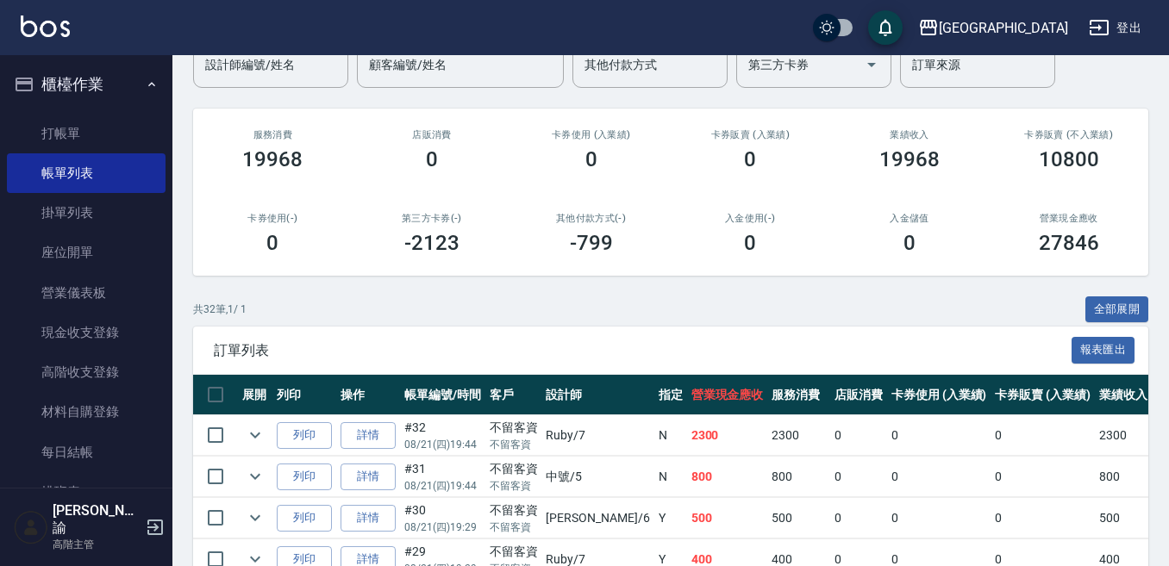
scroll to position [172, 0]
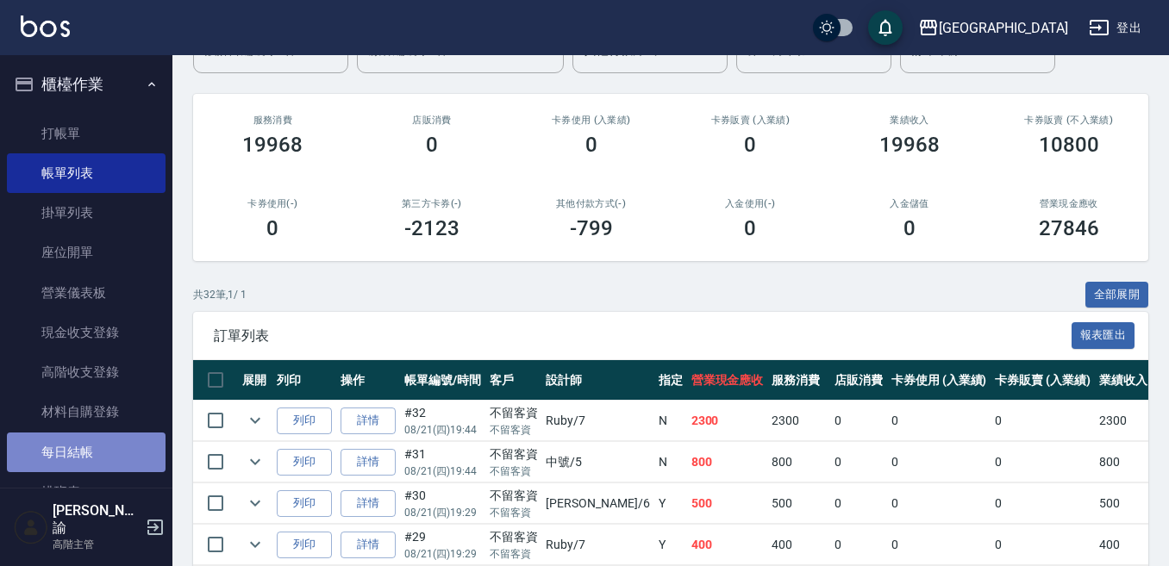
click at [88, 446] on link "每日結帳" at bounding box center [86, 453] width 159 height 40
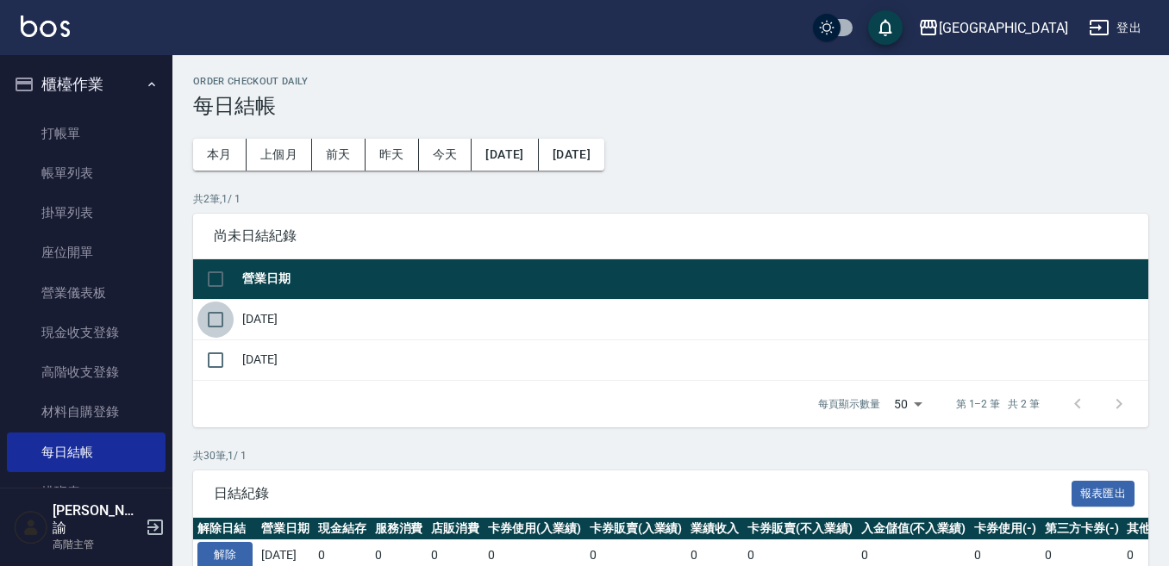
click at [217, 318] on input "checkbox" at bounding box center [215, 320] width 36 height 36
checkbox input "true"
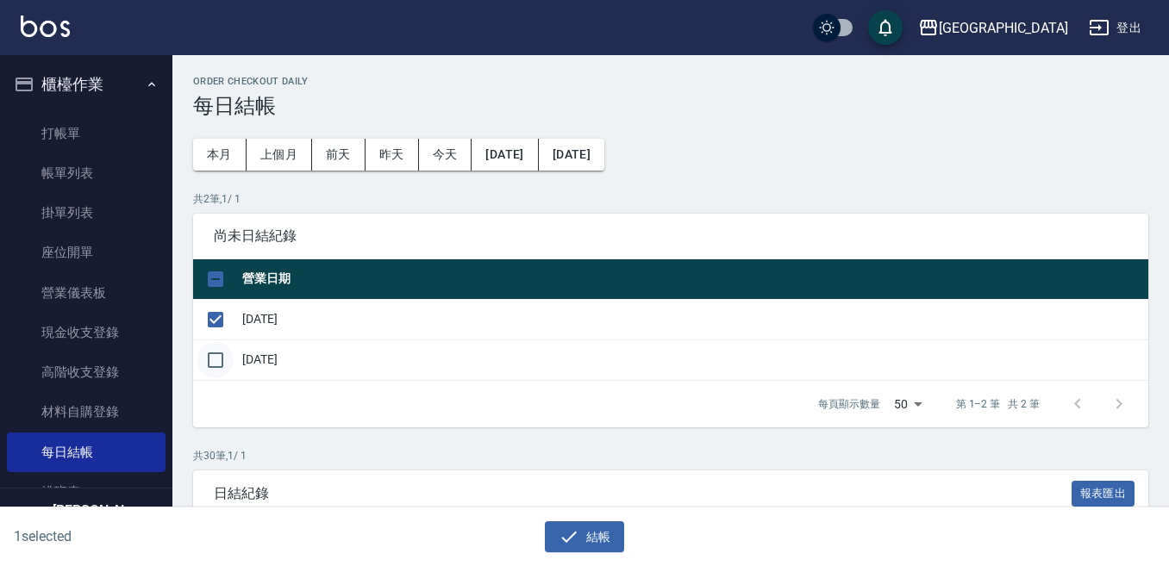
click at [214, 352] on input "checkbox" at bounding box center [215, 360] width 36 height 36
checkbox input "true"
drag, startPoint x: 589, startPoint y: 540, endPoint x: 586, endPoint y: 525, distance: 14.9
click at [588, 536] on button "結帳" at bounding box center [585, 537] width 80 height 32
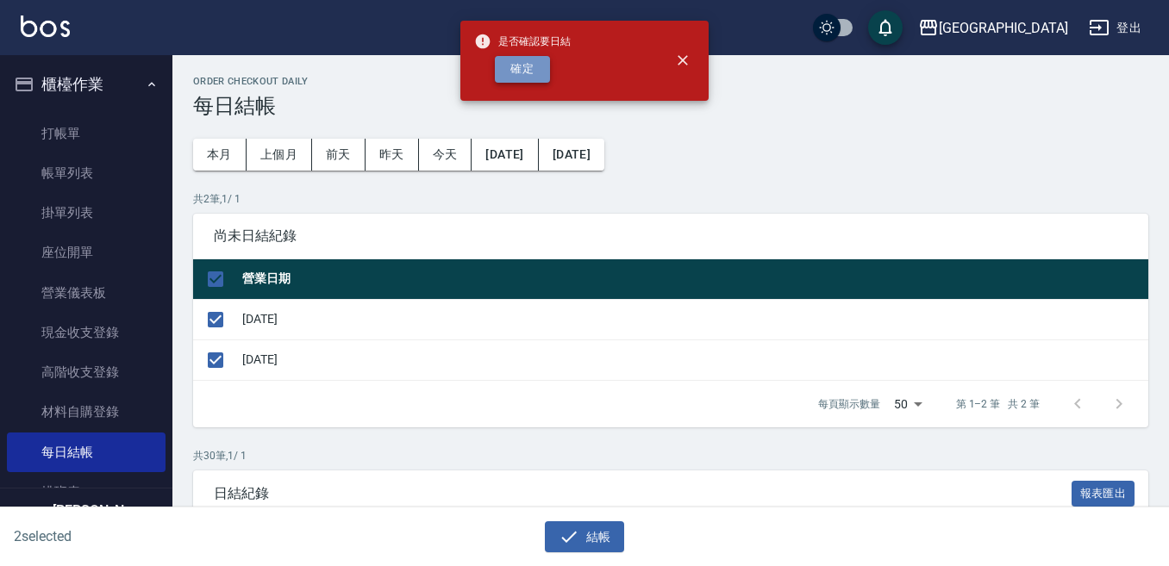
click at [527, 62] on button "確定" at bounding box center [522, 69] width 55 height 27
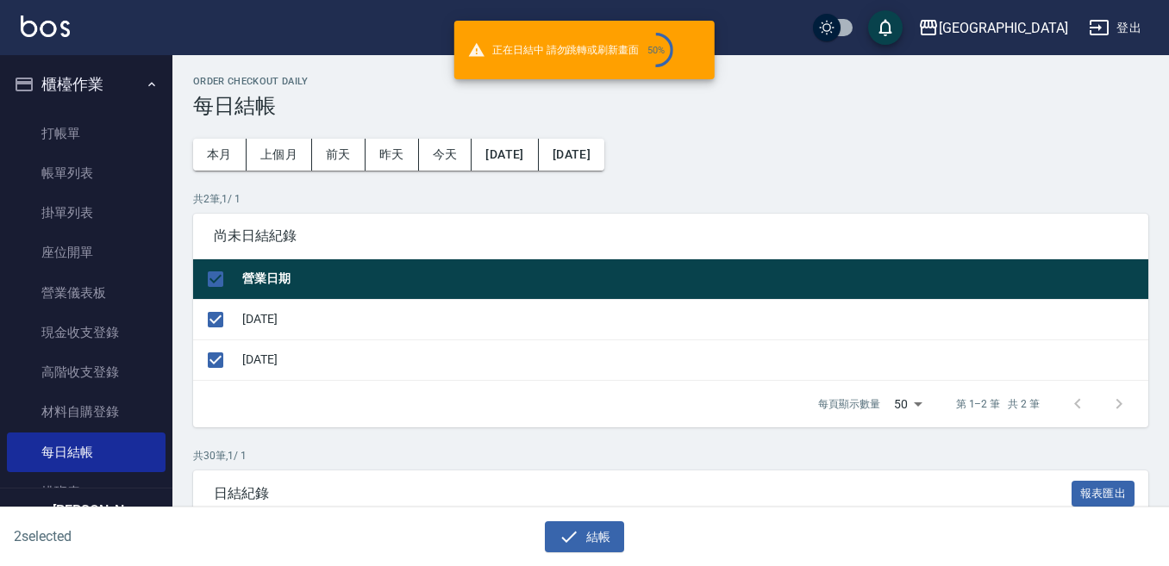
checkbox input "false"
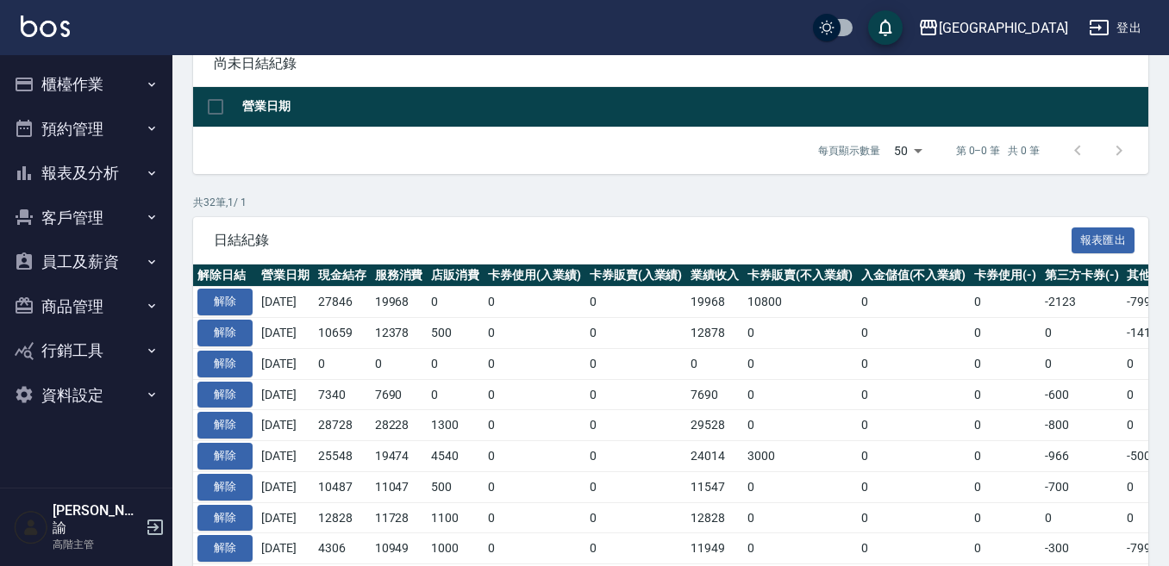
scroll to position [86, 0]
